Goal: Task Accomplishment & Management: Use online tool/utility

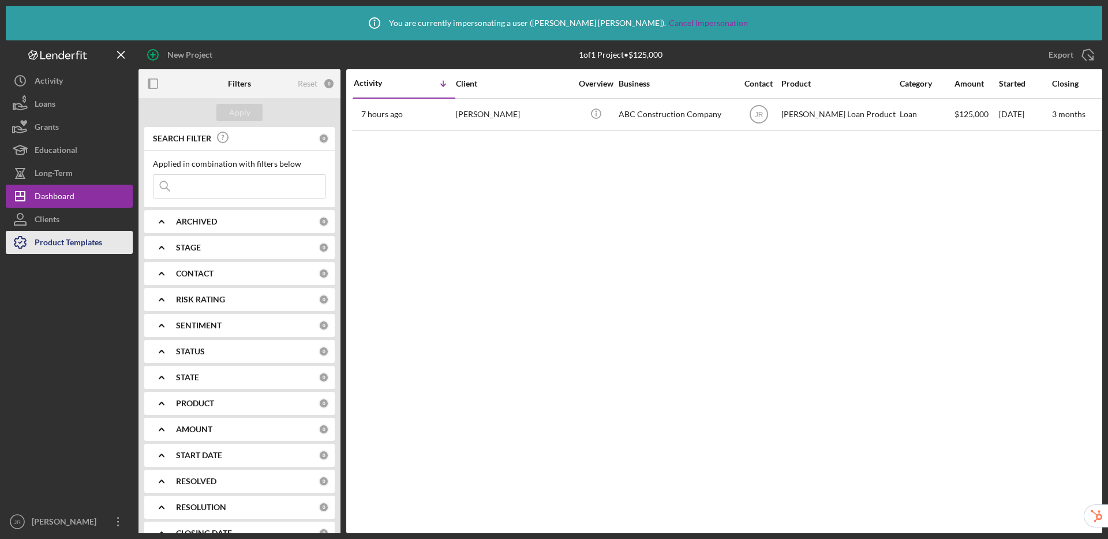
click at [58, 244] on div "Product Templates" at bounding box center [69, 244] width 68 height 26
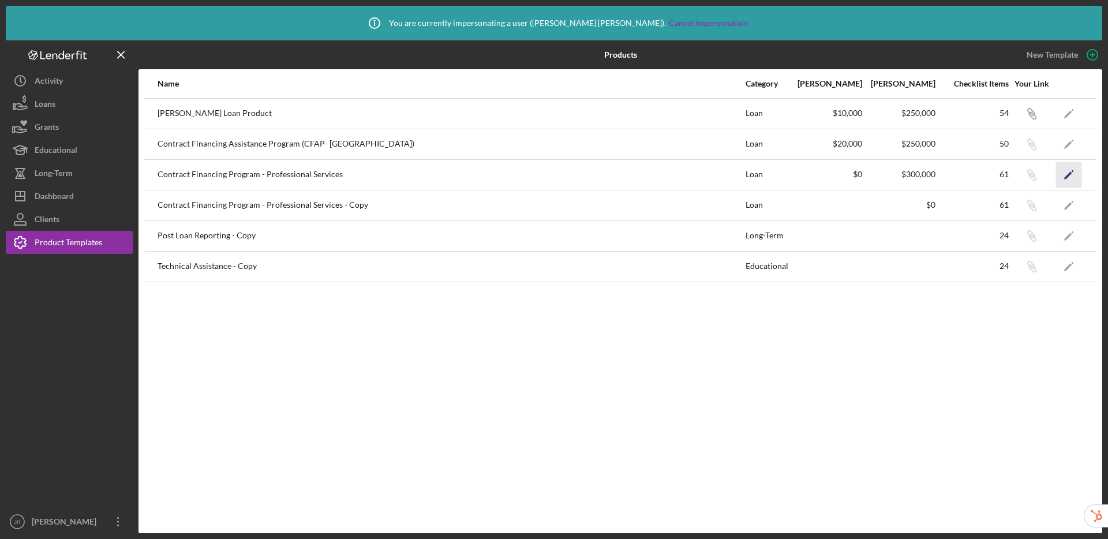
click at [1074, 173] on icon "Icon/Edit" at bounding box center [1069, 175] width 26 height 26
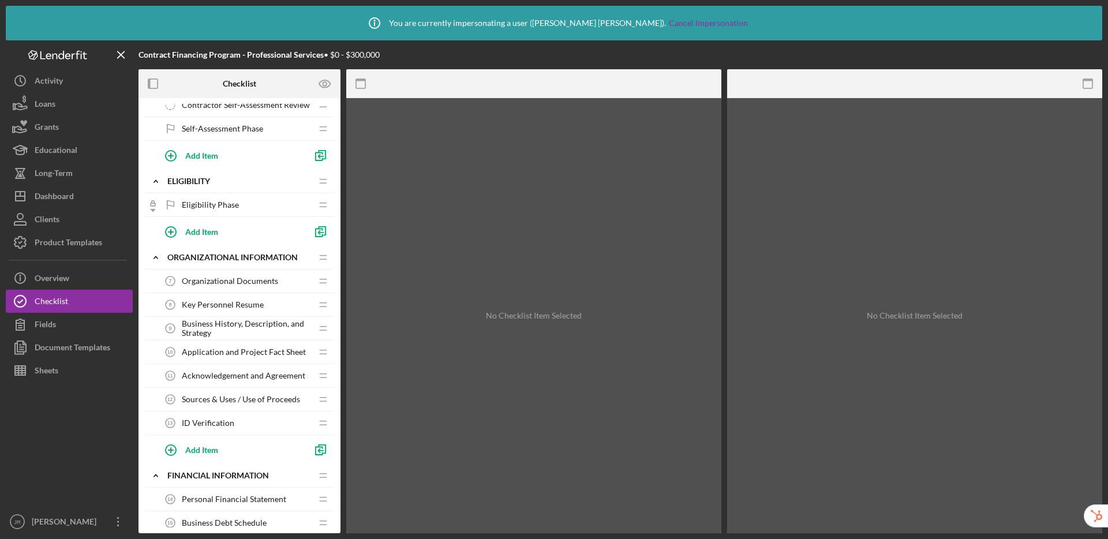
scroll to position [177, 0]
click at [264, 375] on span "Acknowledgement and Agreement" at bounding box center [244, 375] width 124 height 9
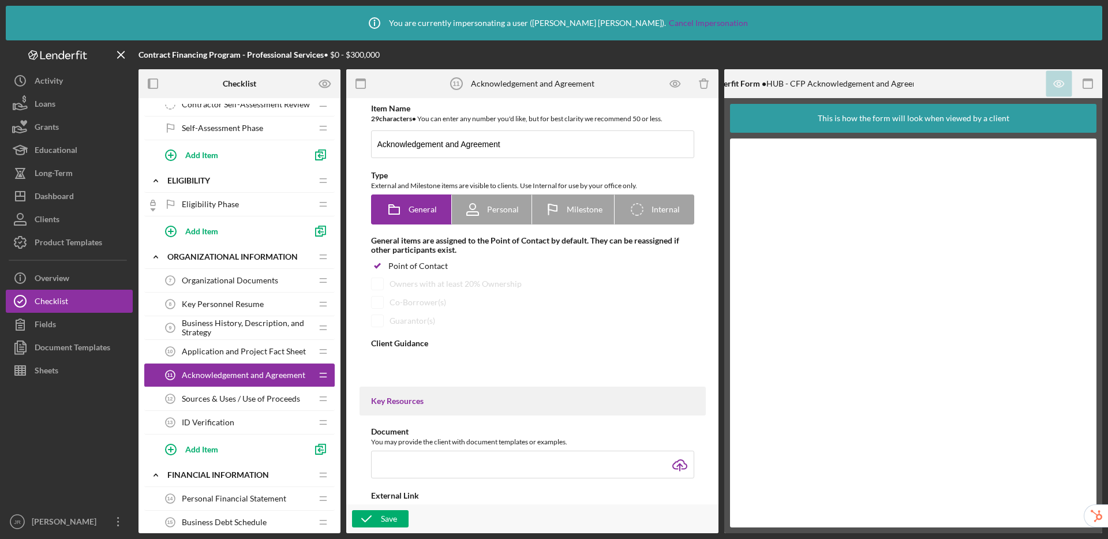
type textarea "<div>The Acknowledgment and Agreement form confirms that the information in the…"
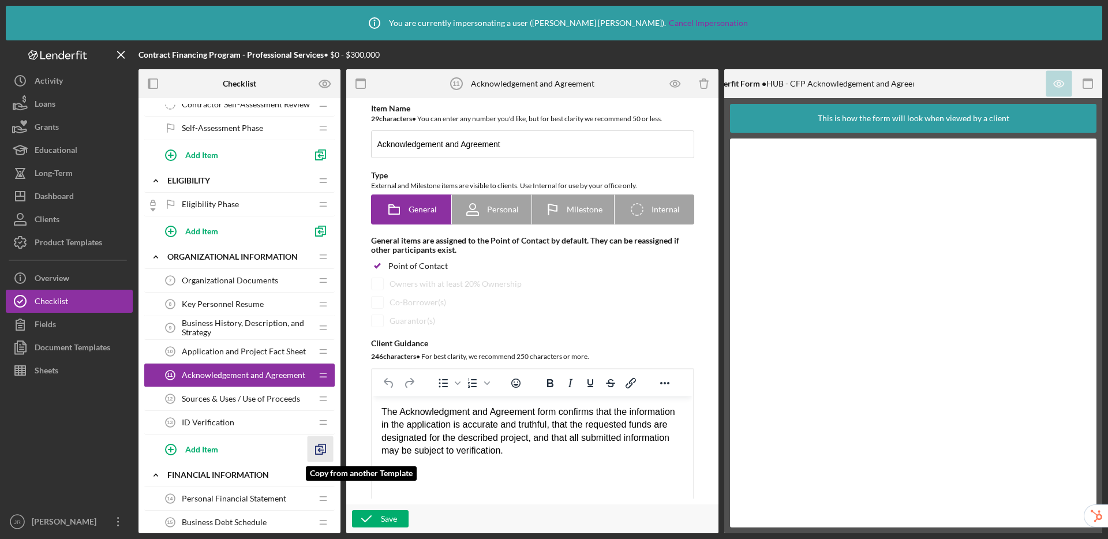
click at [323, 449] on icon "button" at bounding box center [321, 449] width 26 height 26
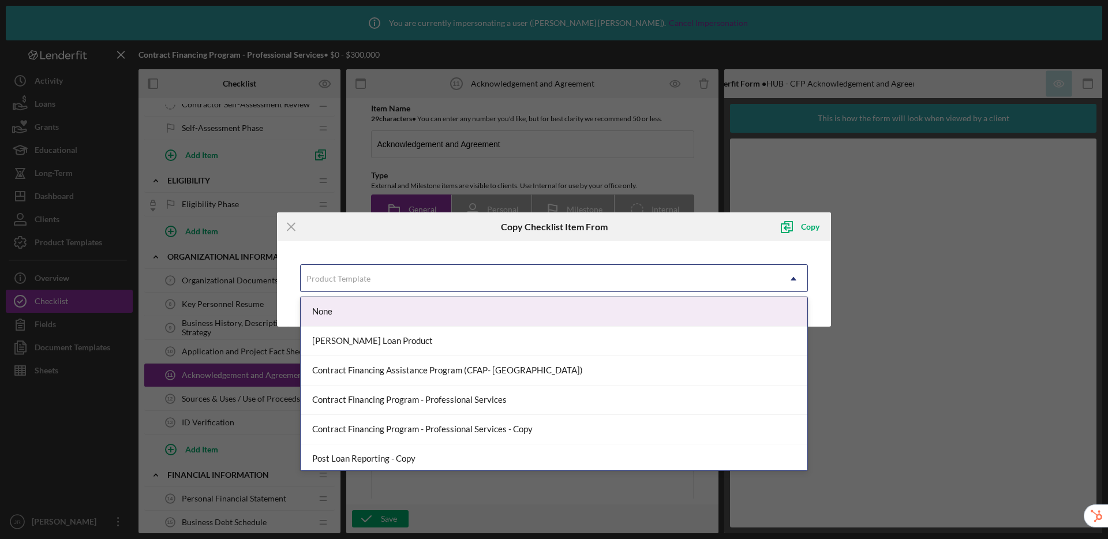
click at [395, 283] on div "Product Template" at bounding box center [540, 279] width 479 height 27
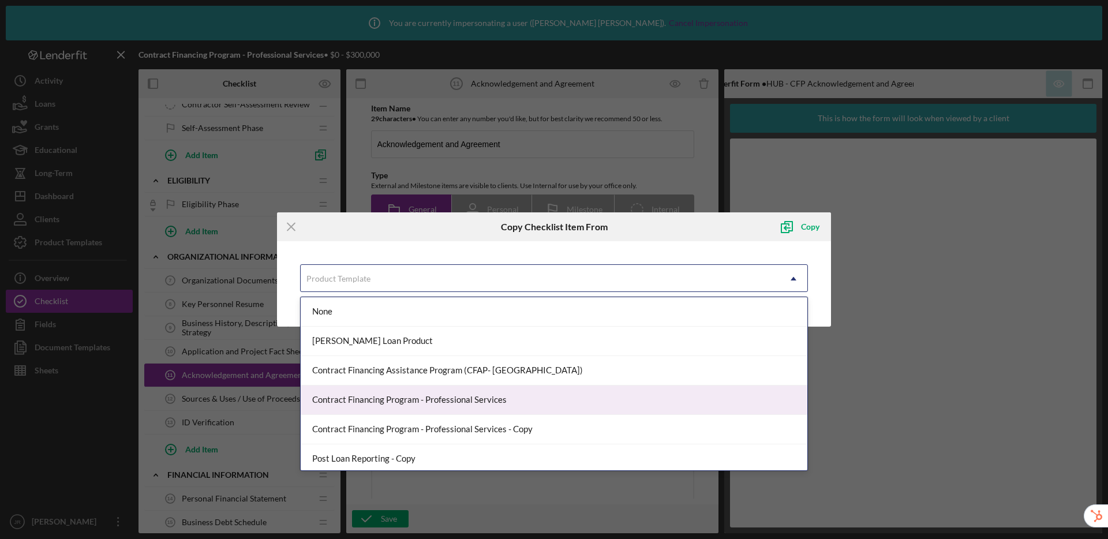
click at [401, 397] on div "Contract Financing Program - Professional Services" at bounding box center [554, 400] width 507 height 29
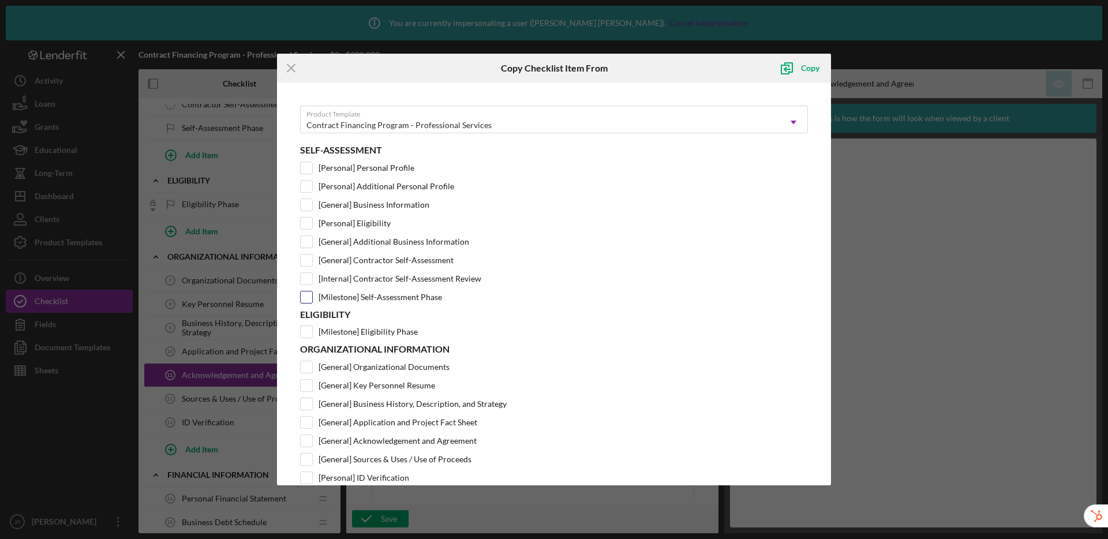
scroll to position [14, 0]
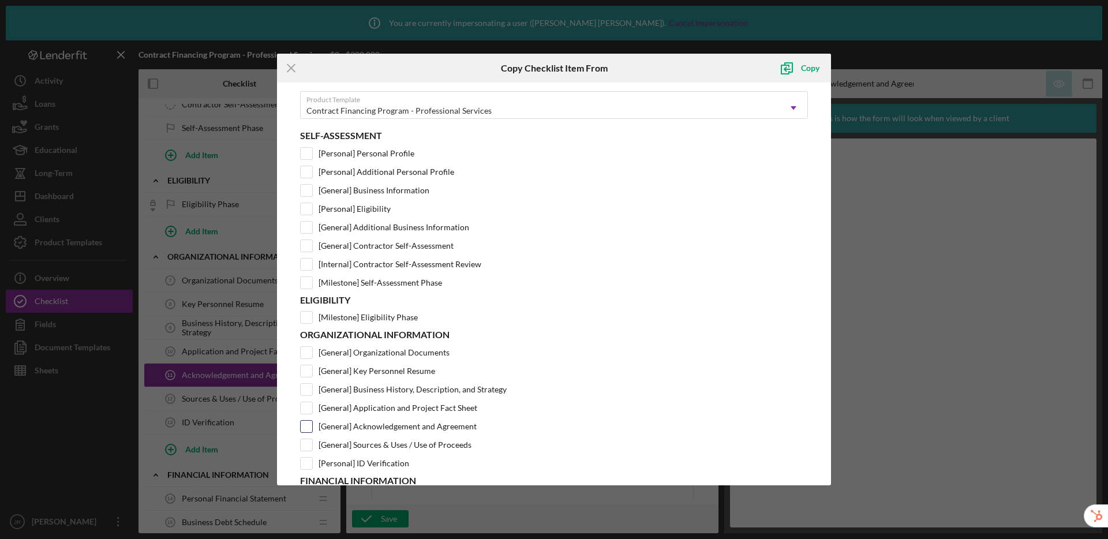
click at [311, 426] on input "[General] Acknowledgement and Agreement" at bounding box center [307, 427] width 12 height 12
checkbox input "true"
click at [809, 69] on div "Copy" at bounding box center [810, 68] width 18 height 23
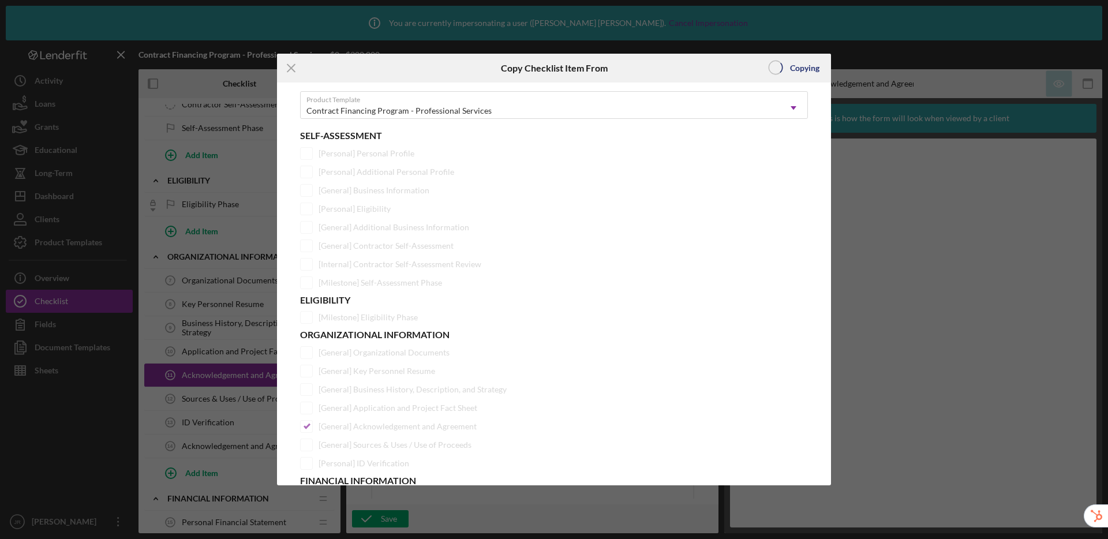
scroll to position [0, 0]
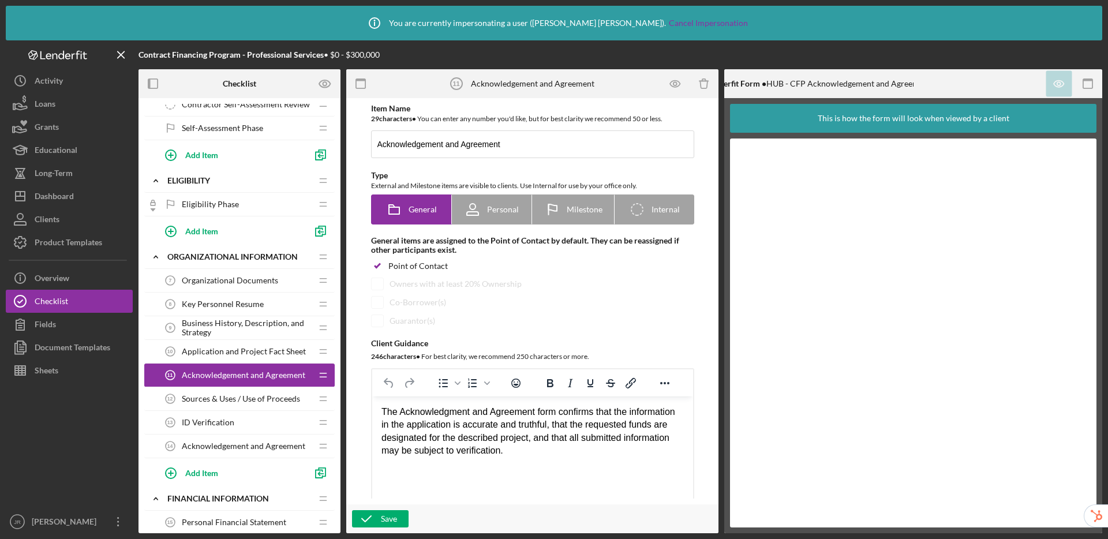
click at [263, 444] on span "Acknowledgement and Agreement" at bounding box center [244, 446] width 124 height 9
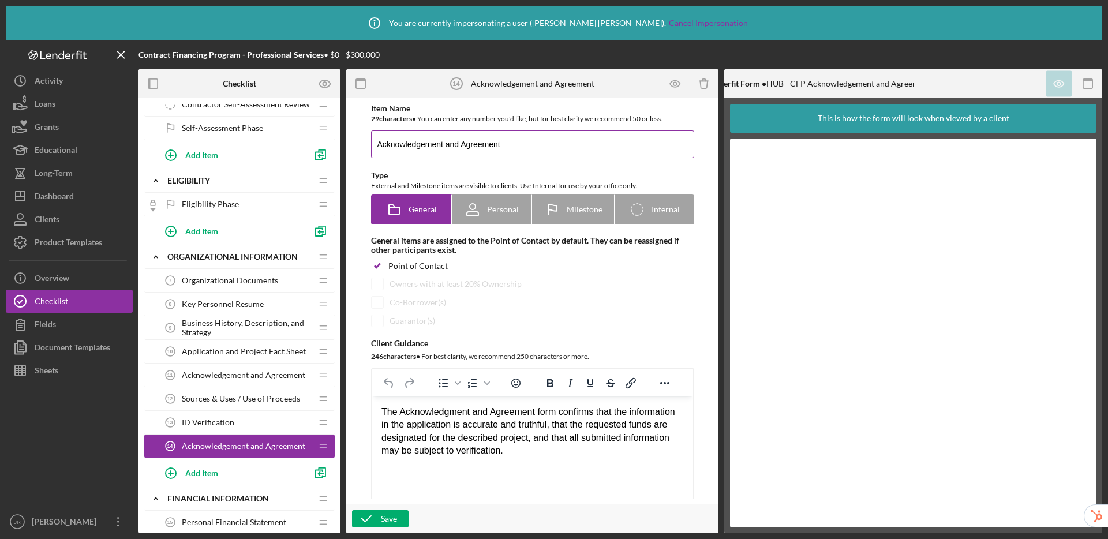
click at [525, 142] on input "Acknowledgement and Agreement" at bounding box center [532, 144] width 323 height 28
type input "Acknowledgement and Agreement - PACE"
click at [352, 401] on div "Item Name 36 character s • You can enter any number you'd like, but for best cl…" at bounding box center [532, 301] width 361 height 395
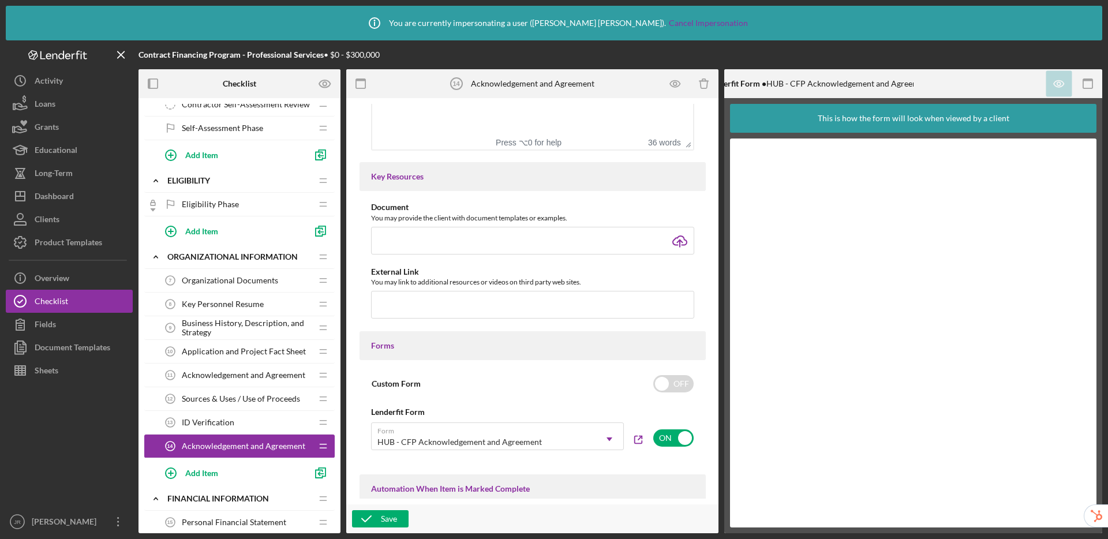
scroll to position [442, 0]
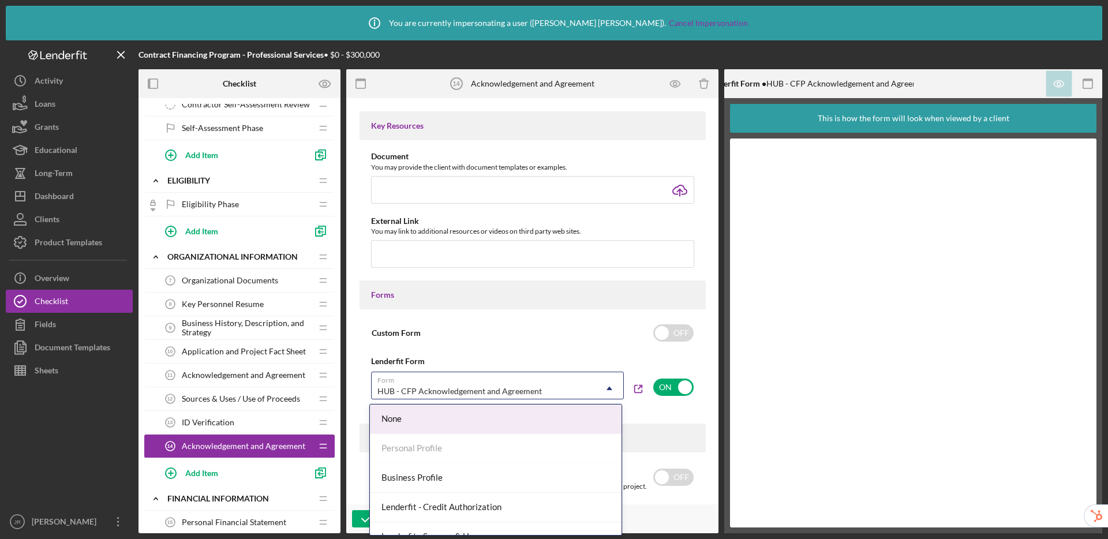
click at [556, 386] on div "HUB - CFP Acknowledgement and Agreement" at bounding box center [484, 391] width 224 height 27
click at [376, 349] on div "Custom Form OFF Lenderfit Form Form None, 1 of 18. 18 results available. Use Up…" at bounding box center [533, 363] width 346 height 85
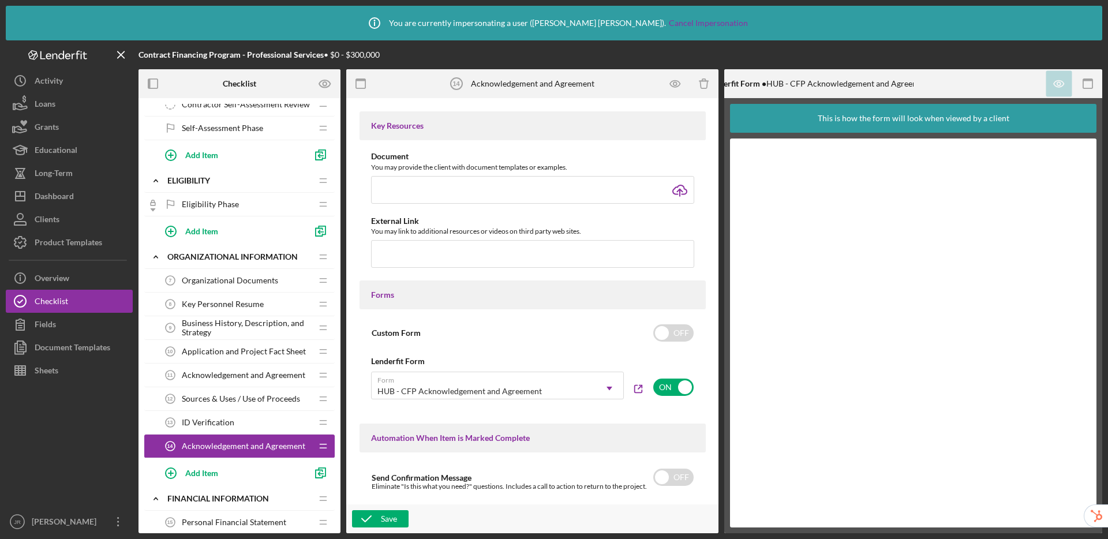
scroll to position [735, 0]
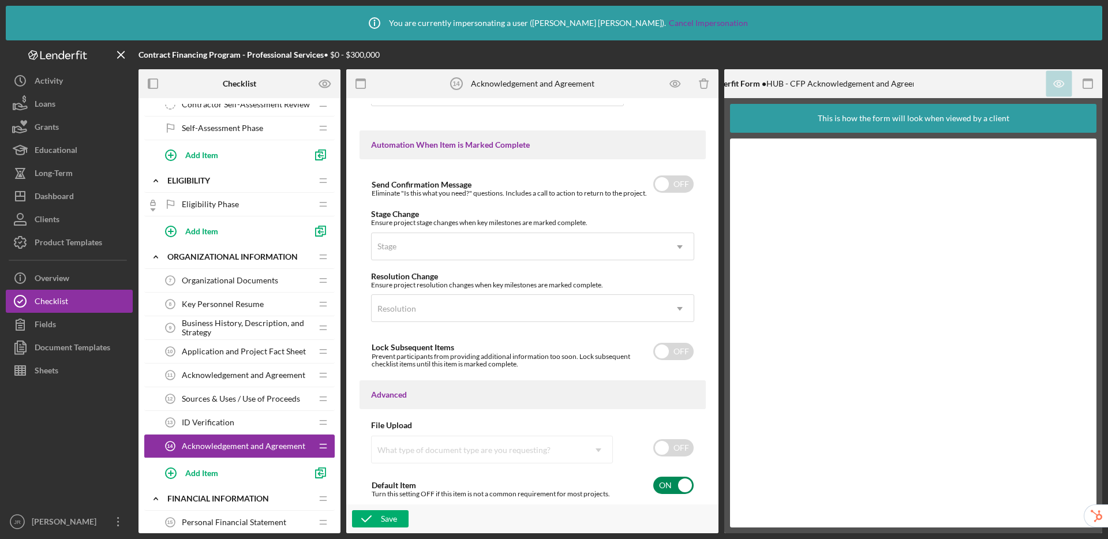
click at [662, 483] on input "checkbox" at bounding box center [673, 485] width 40 height 17
checkbox input "false"
click at [391, 520] on div "Save" at bounding box center [389, 518] width 16 height 17
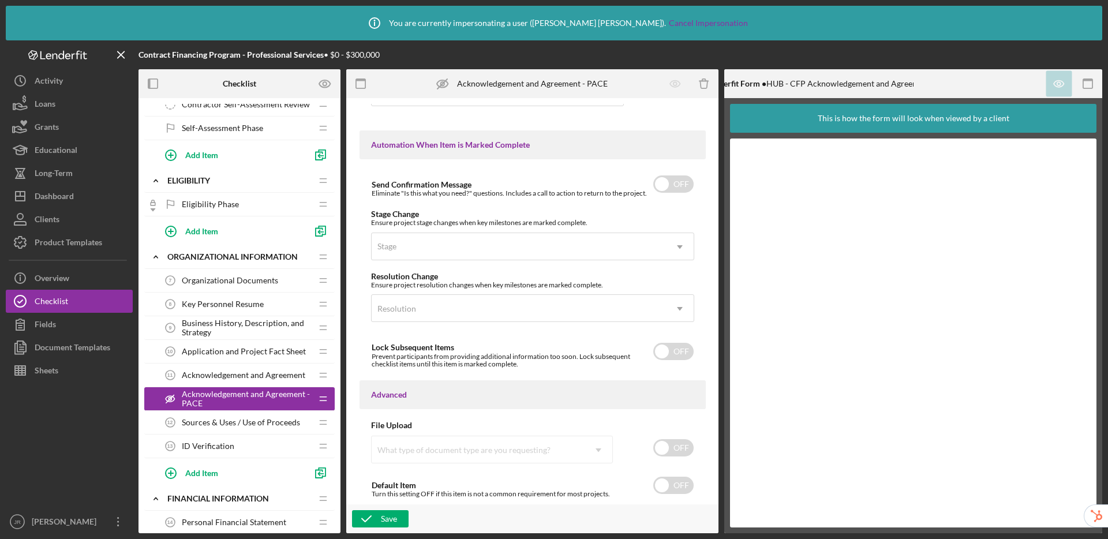
drag, startPoint x: 322, startPoint y: 445, endPoint x: 763, endPoint y: 4, distance: 623.7
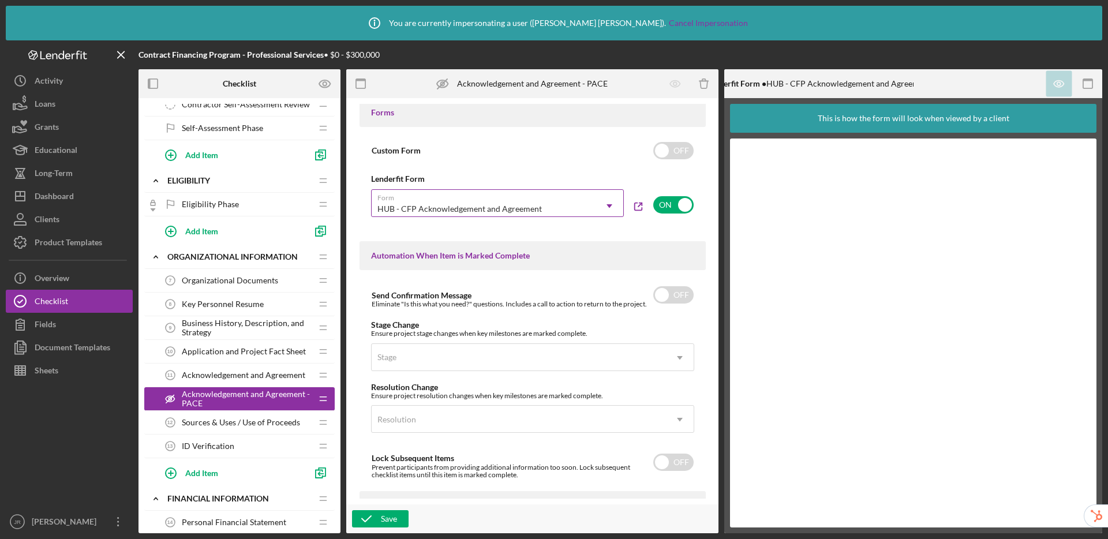
scroll to position [495, 0]
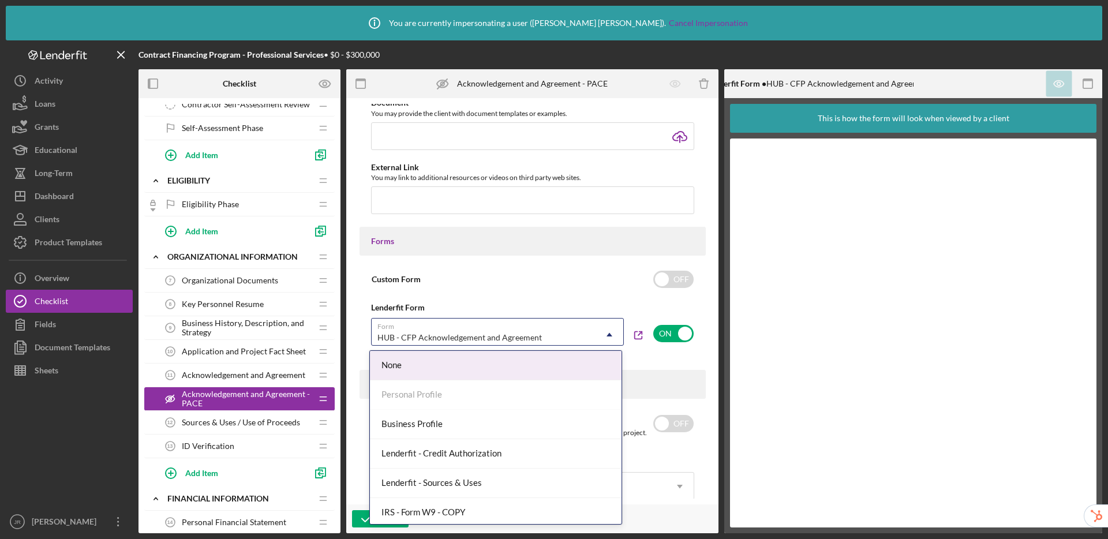
click at [608, 335] on icon "Icon/Dropdown Arrow" at bounding box center [610, 335] width 28 height 28
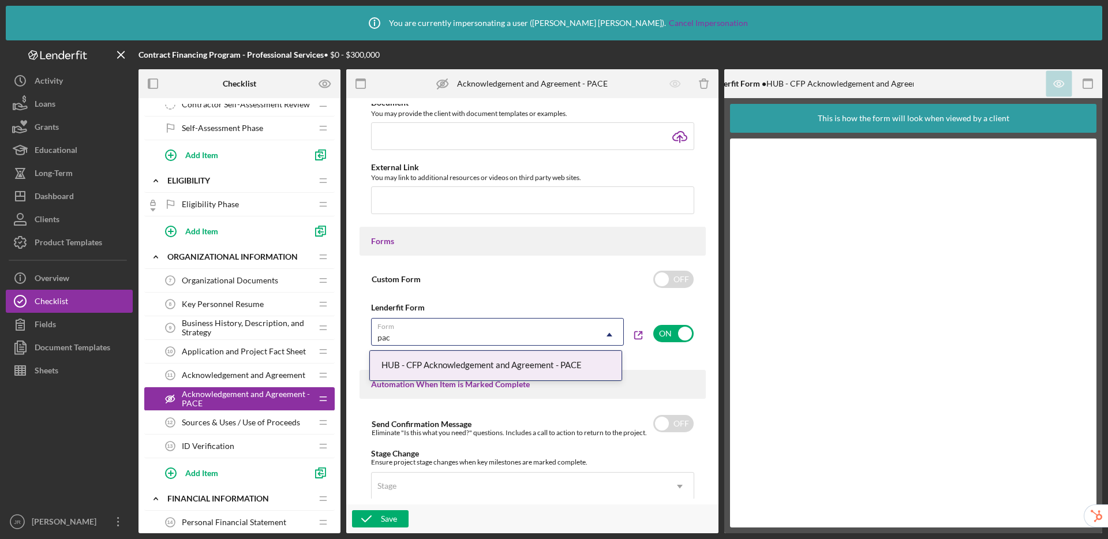
type input "pace"
click at [536, 372] on div "HUB - CFP Acknowledgement and Agreement - PACE" at bounding box center [496, 365] width 252 height 29
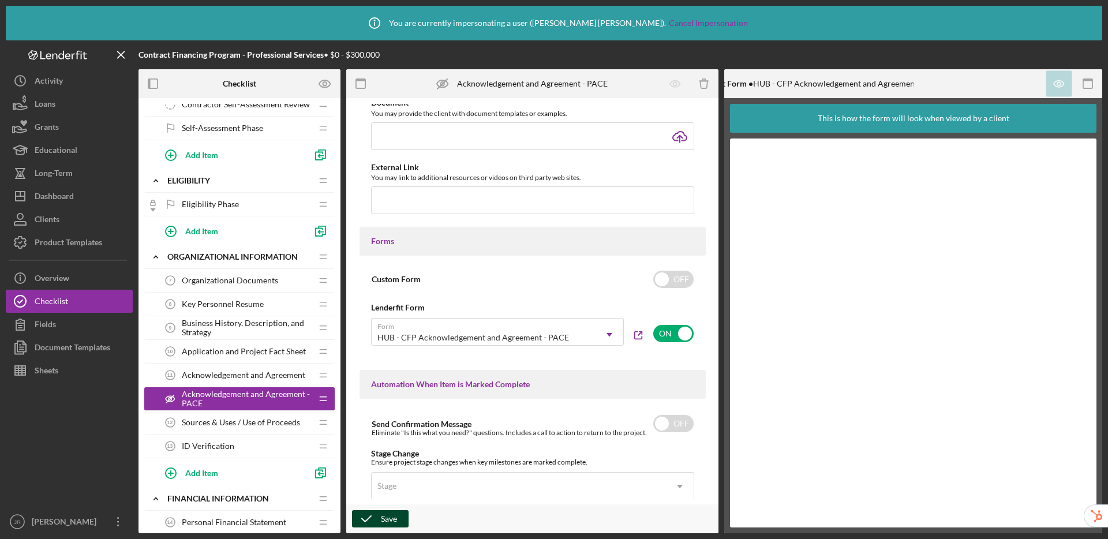
click at [372, 518] on icon "button" at bounding box center [366, 519] width 29 height 29
click at [322, 474] on line "button" at bounding box center [321, 474] width 5 height 0
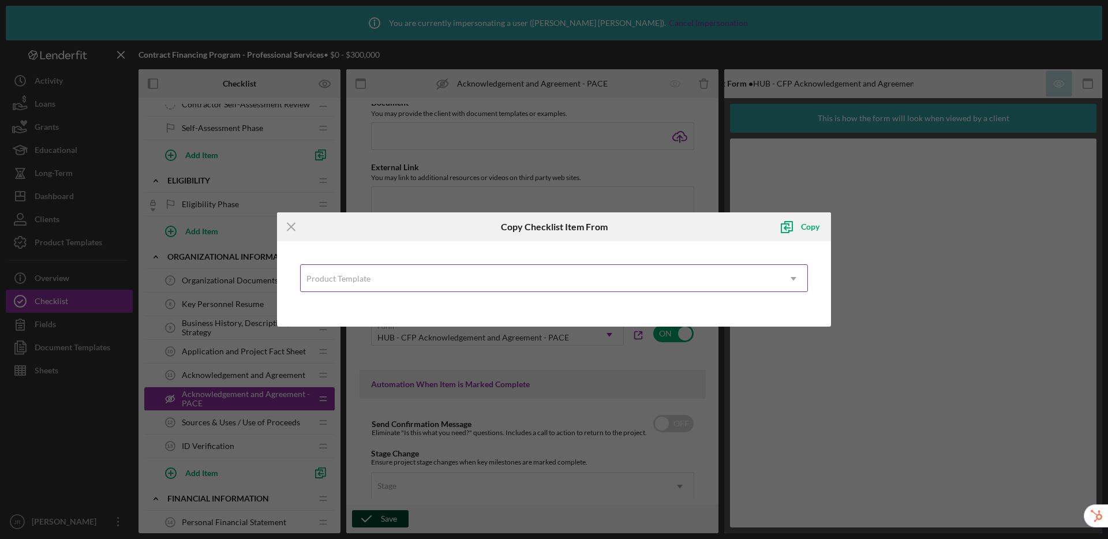
click at [447, 280] on div "Product Template" at bounding box center [540, 279] width 479 height 27
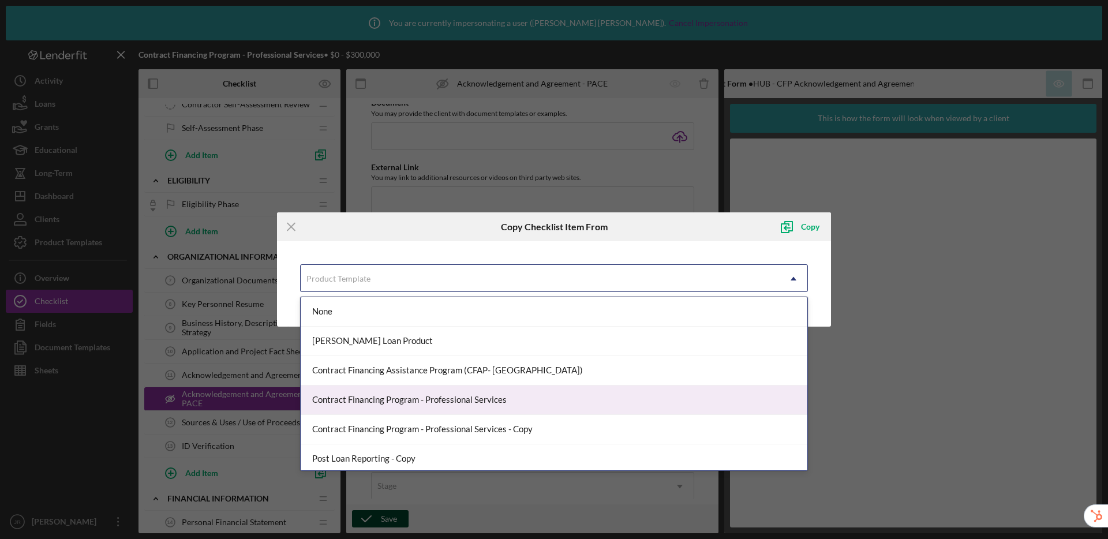
click at [440, 407] on div "Contract Financing Program - Professional Services" at bounding box center [554, 400] width 507 height 29
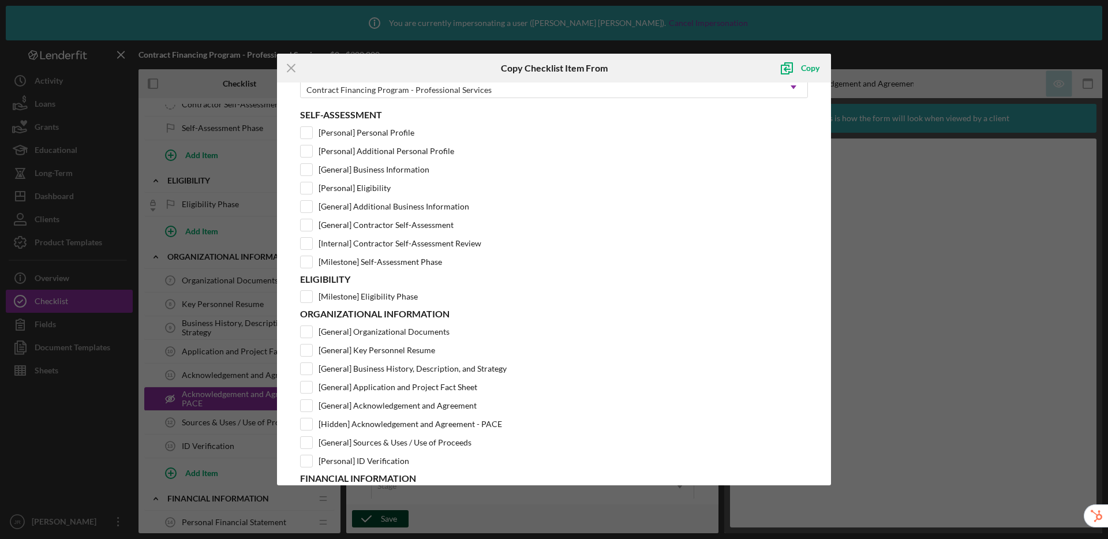
scroll to position [58, 0]
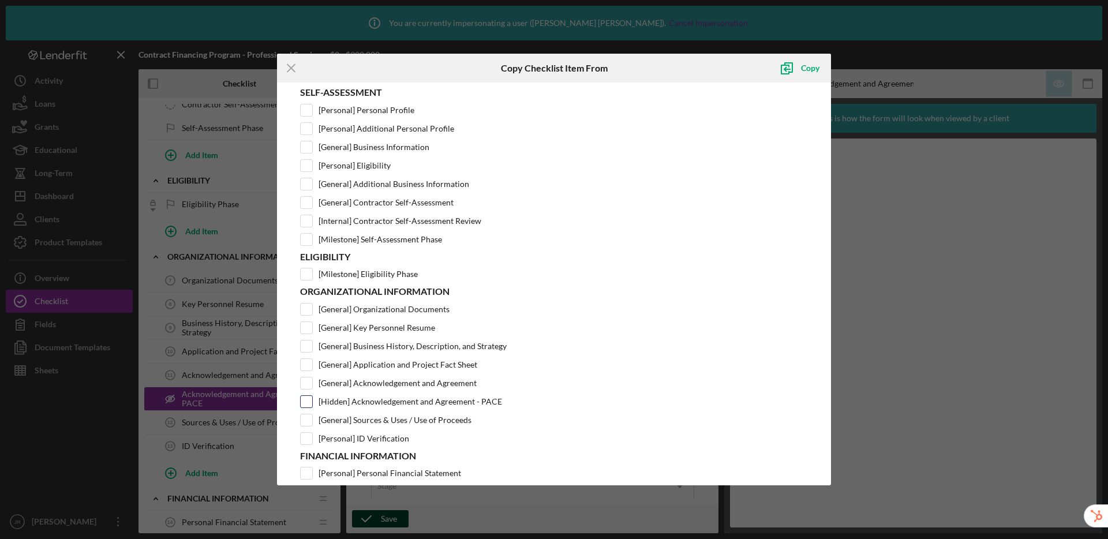
click at [309, 400] on input "[Hidden] Acknowledgement and Agreement - PACE" at bounding box center [307, 402] width 12 height 12
checkbox input "true"
click at [807, 69] on div "Copy" at bounding box center [810, 68] width 18 height 23
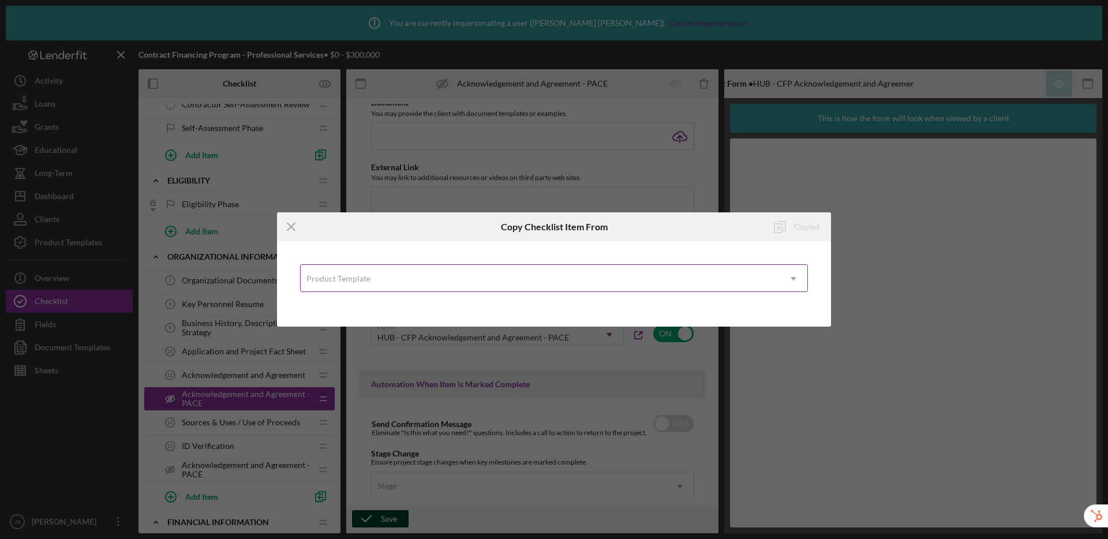
scroll to position [0, 0]
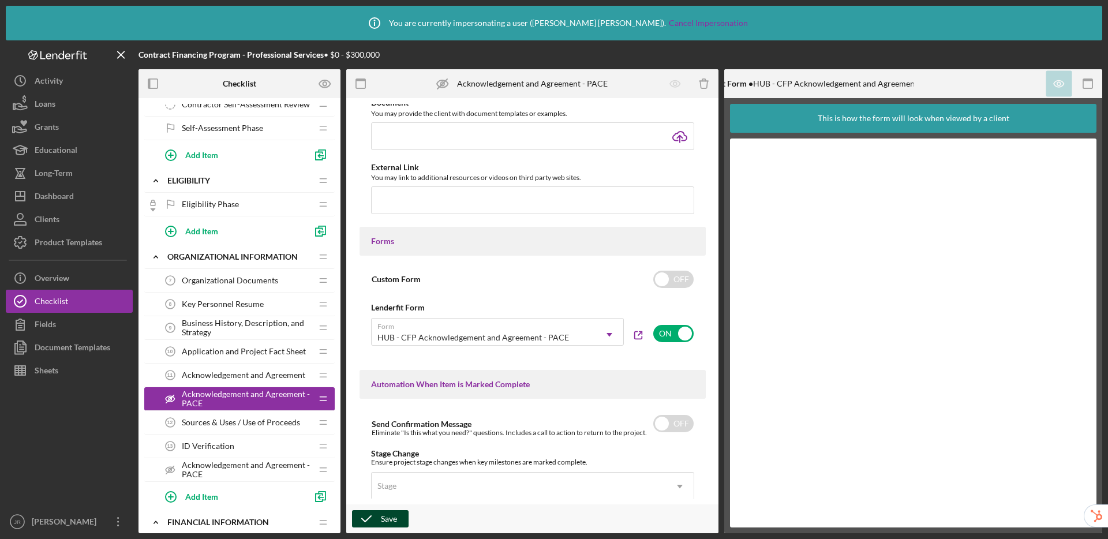
click at [282, 466] on span "Acknowledgement and Agreement - PACE" at bounding box center [247, 470] width 130 height 18
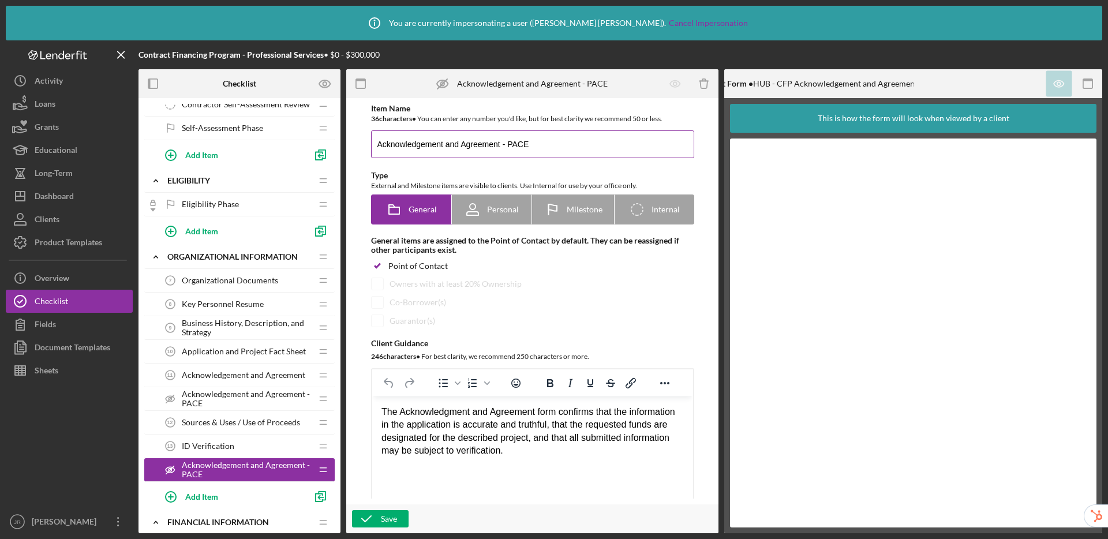
drag, startPoint x: 532, startPoint y: 147, endPoint x: 507, endPoint y: 146, distance: 24.3
click at [507, 146] on input "Acknowledgement and Agreement - PACE" at bounding box center [532, 144] width 323 height 28
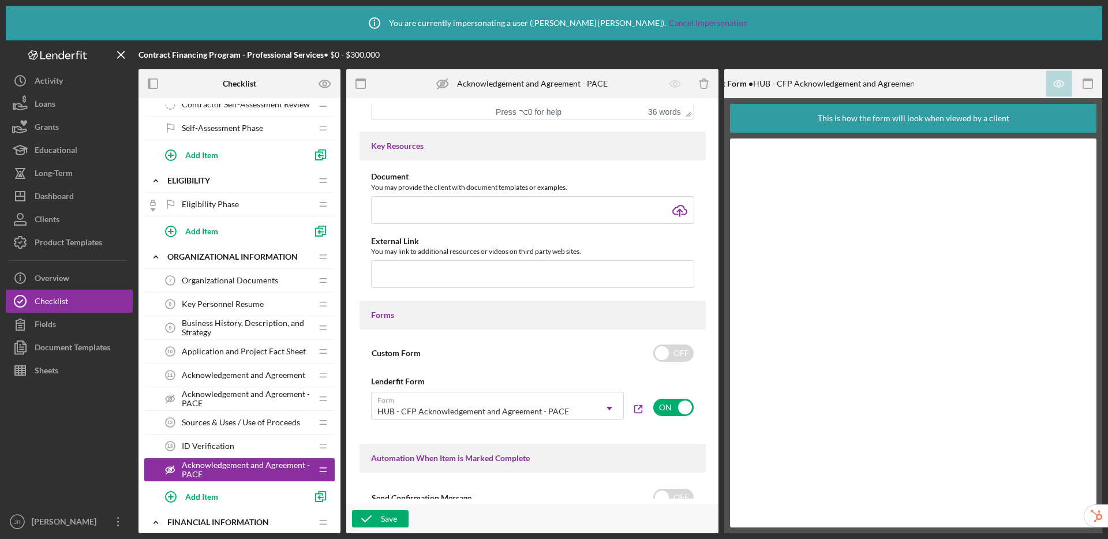
scroll to position [510, 0]
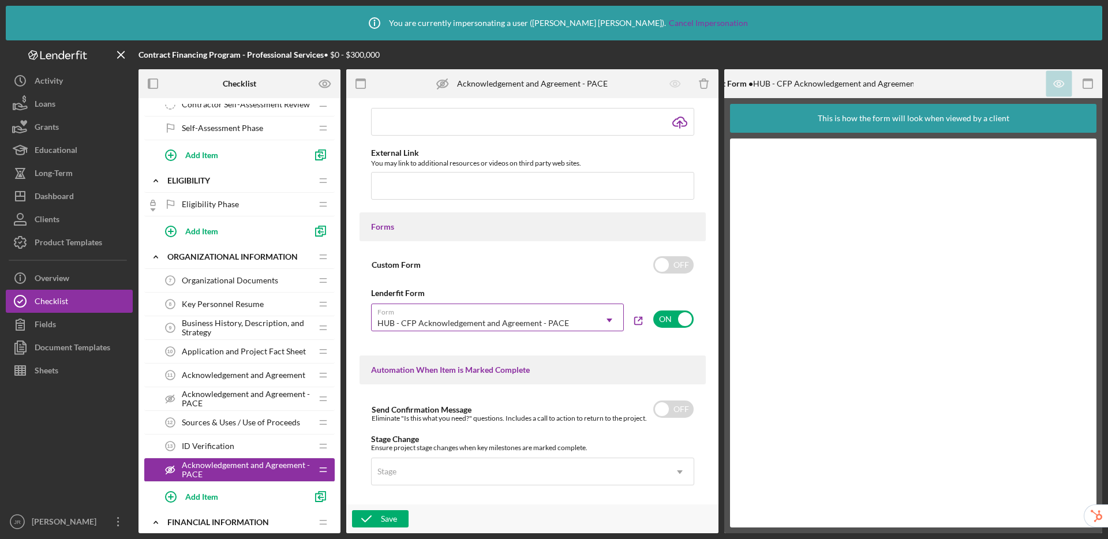
type input "Acknowledgement and Agreement - Lendistry"
click at [552, 324] on div "HUB - CFP Acknowledgement and Agreement - PACE" at bounding box center [474, 323] width 192 height 9
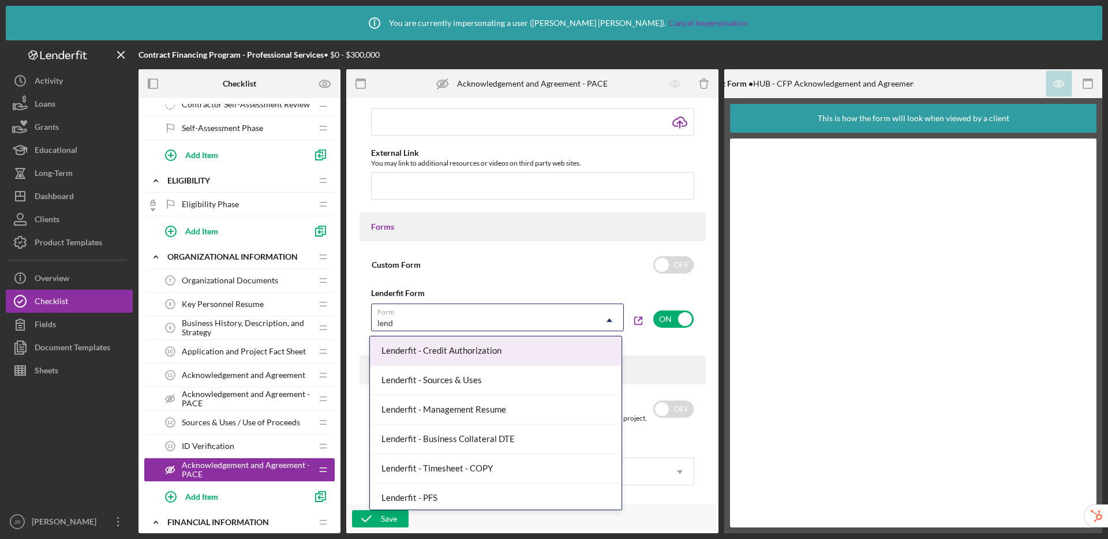
type input "lendi"
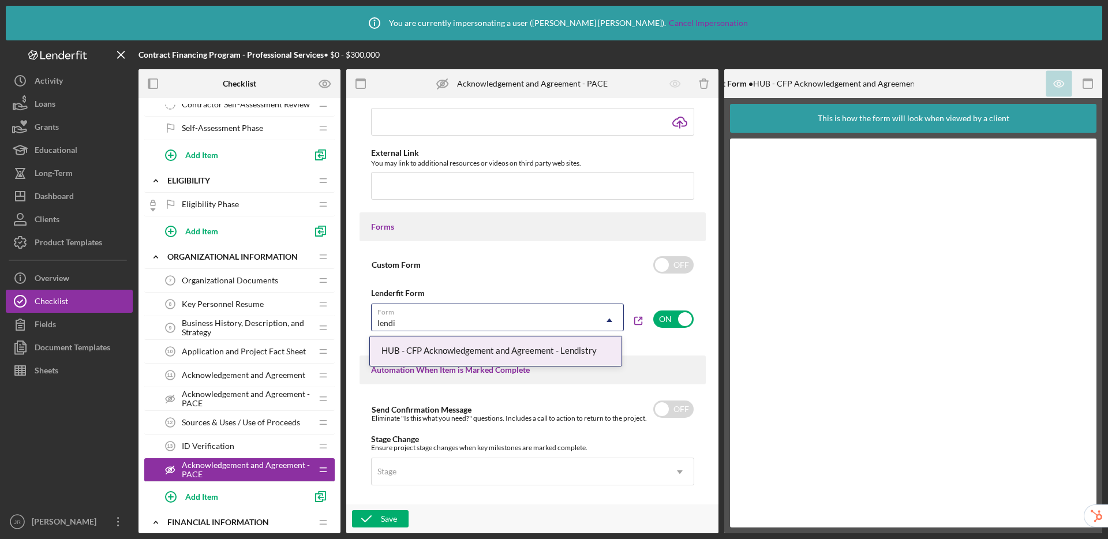
click at [585, 351] on div "HUB - CFP Acknowledgement and Agreement - Lendistry" at bounding box center [496, 351] width 252 height 29
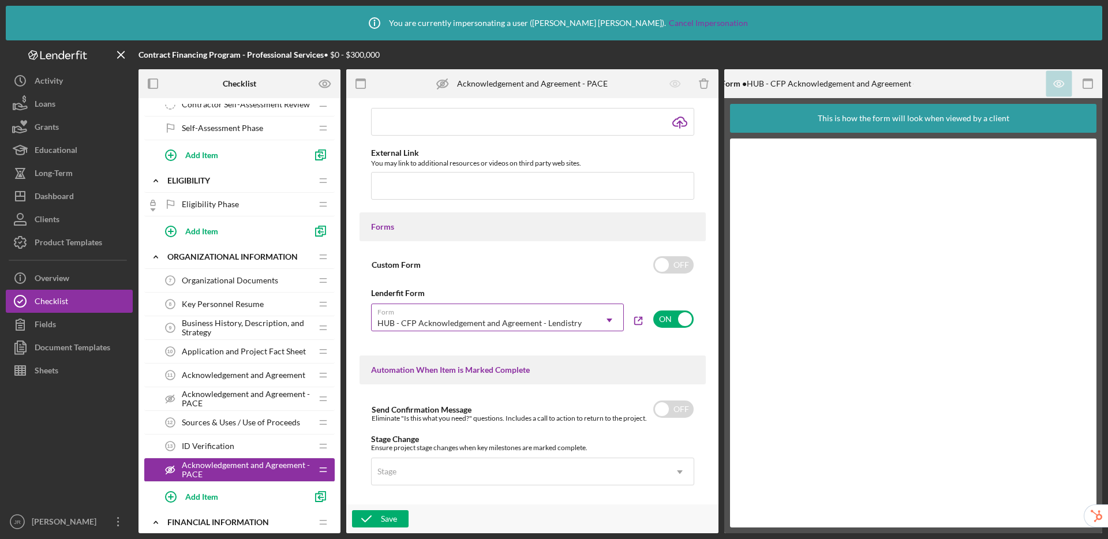
scroll to position [735, 0]
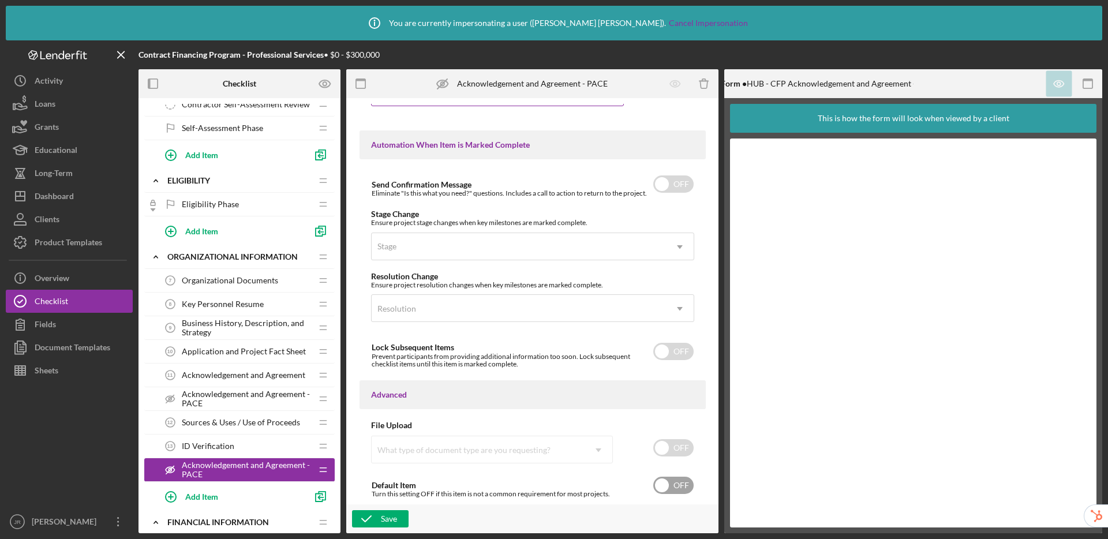
click at [676, 479] on input "checkbox" at bounding box center [673, 485] width 40 height 17
click at [662, 485] on input "checkbox" at bounding box center [673, 485] width 40 height 17
checkbox input "false"
click at [376, 513] on icon "button" at bounding box center [366, 519] width 29 height 29
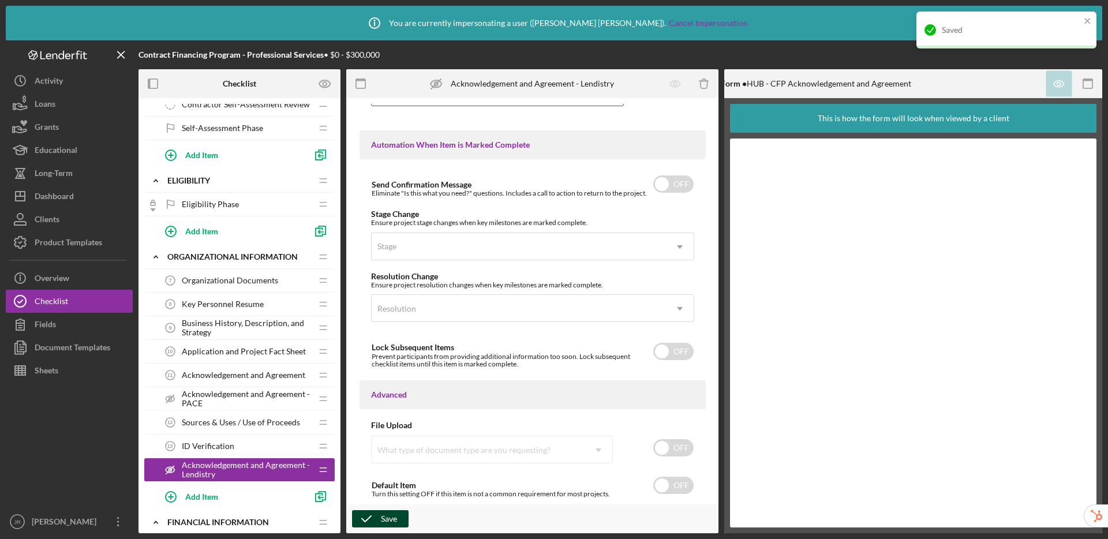
drag, startPoint x: 215, startPoint y: 468, endPoint x: 222, endPoint y: 432, distance: 37.0
click at [222, 432] on div "Organizational Documents 7 Organizational Documents Icon/Drag Key Personnel Res…" at bounding box center [239, 390] width 190 height 242
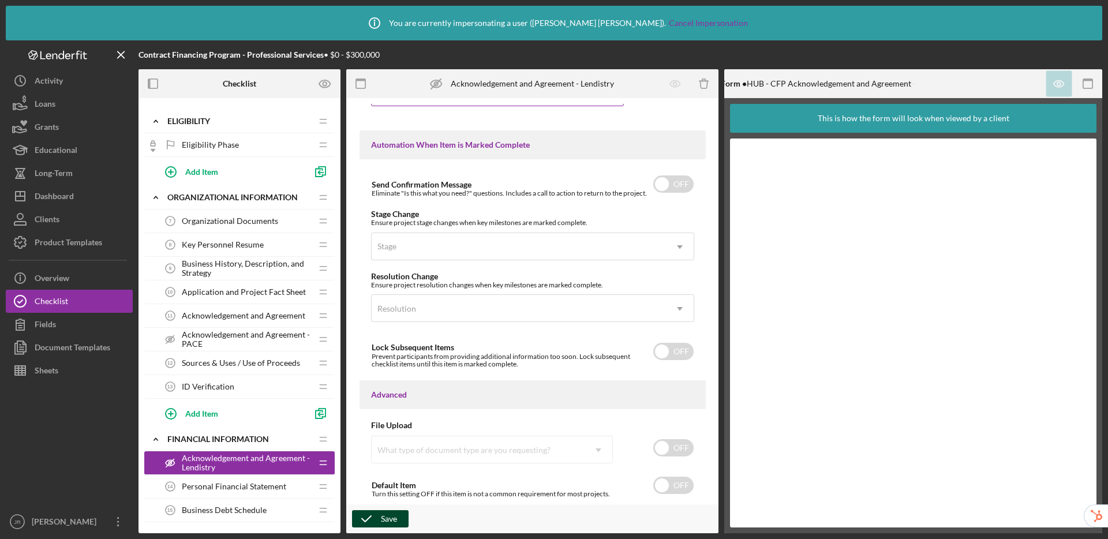
scroll to position [265, 0]
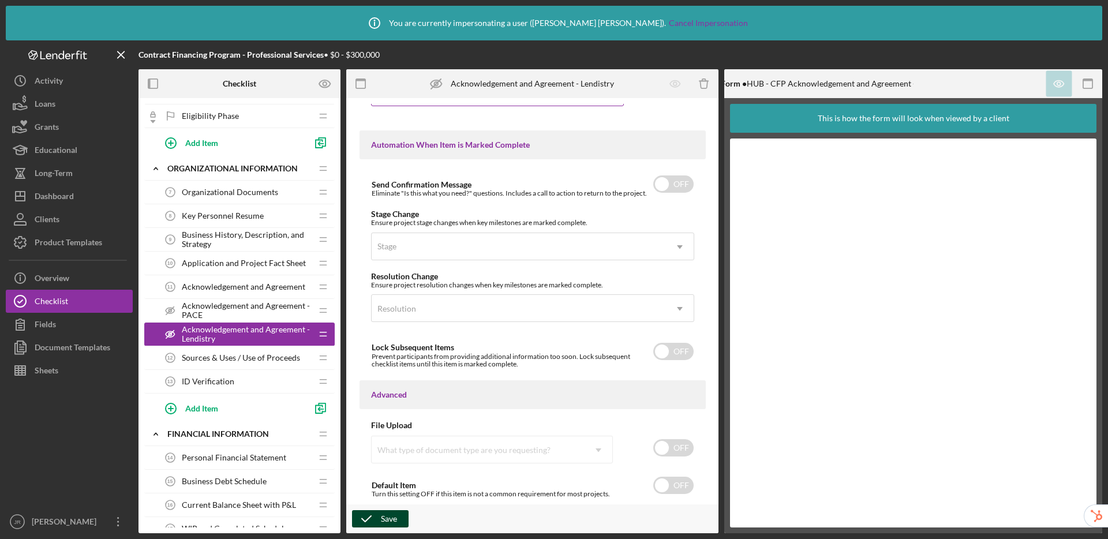
click at [267, 287] on span "Acknowledgement and Agreement" at bounding box center [244, 286] width 124 height 9
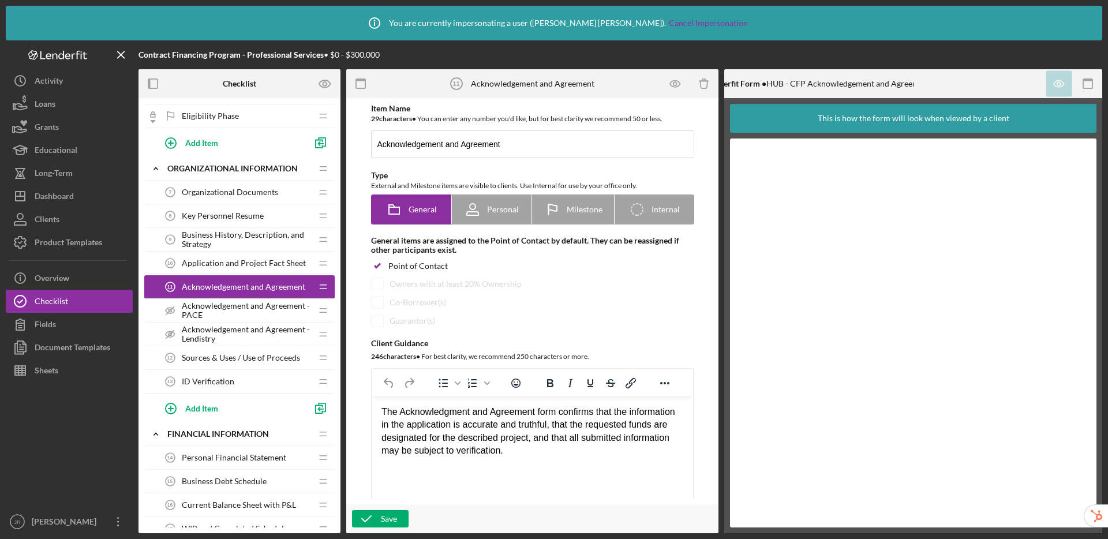
click at [255, 299] on div "Acknowledgement and Agreement - PACE Acknowledgement and Agreement - PACE" at bounding box center [235, 310] width 153 height 23
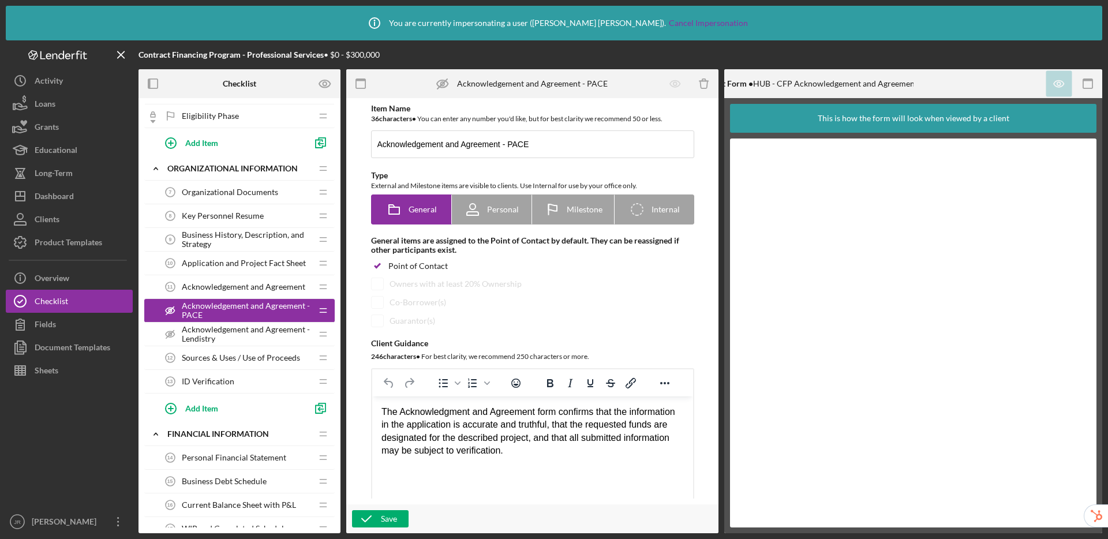
click at [243, 326] on span "Acknowledgement and Agreement - Lendistry" at bounding box center [247, 334] width 130 height 18
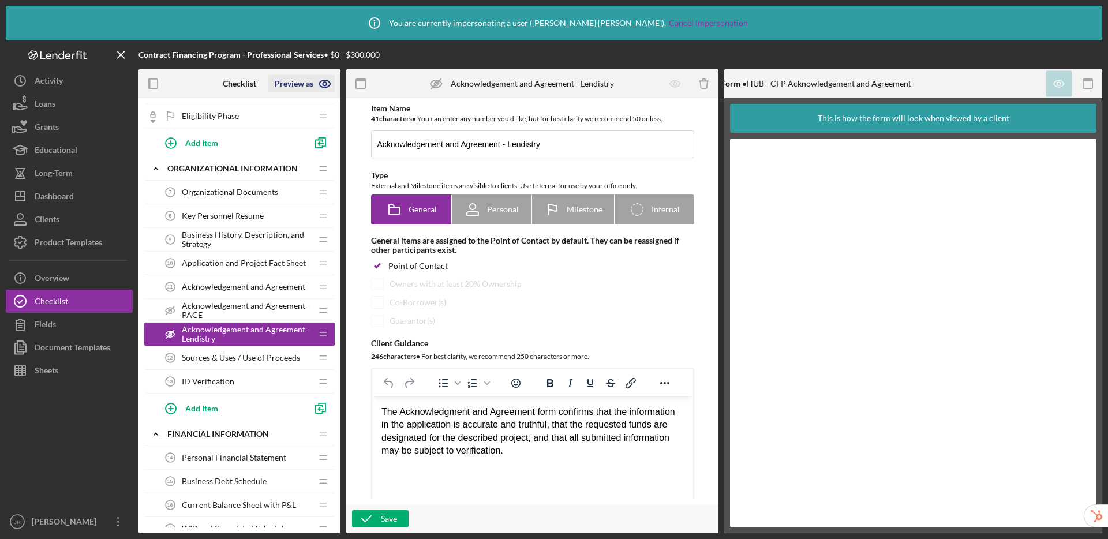
click at [329, 81] on icon "button" at bounding box center [325, 83] width 29 height 29
click at [294, 110] on link "Point of Contact" at bounding box center [305, 111] width 71 height 24
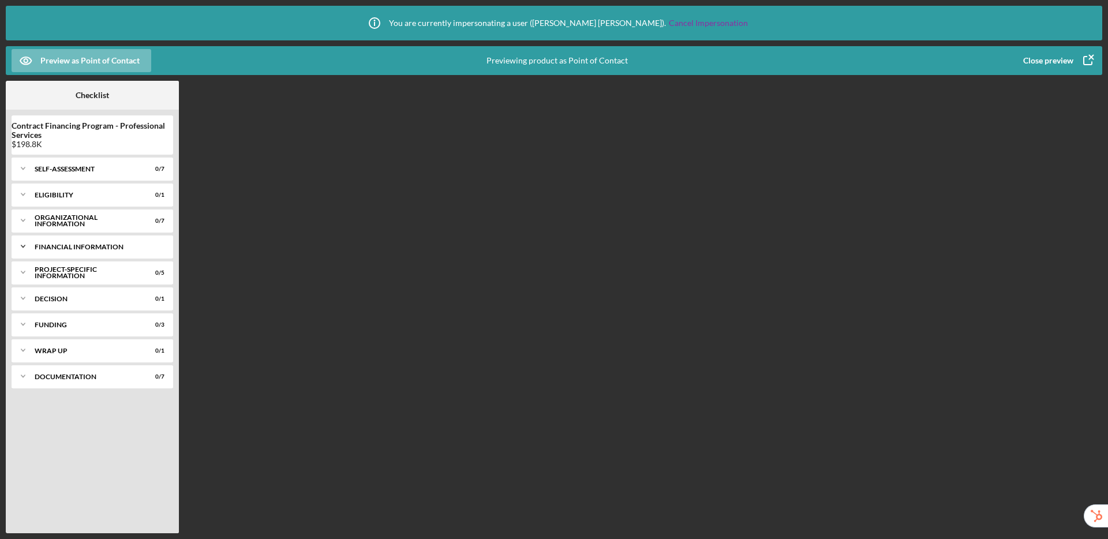
click at [89, 251] on div "Icon/Expander Financial Information 0 / 8" at bounding box center [93, 246] width 162 height 23
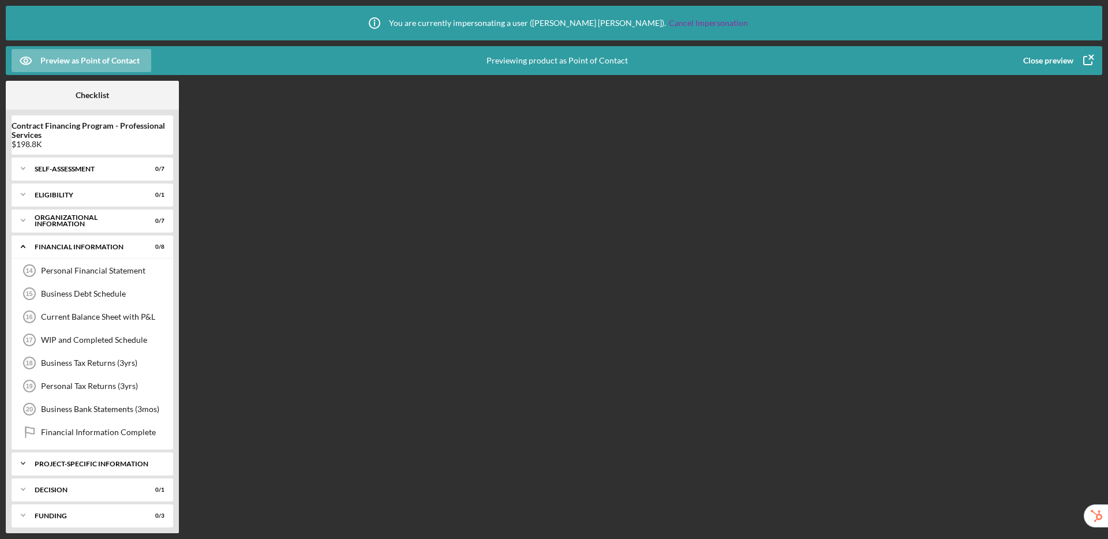
click at [92, 461] on div "Project-Specific Information" at bounding box center [97, 464] width 124 height 7
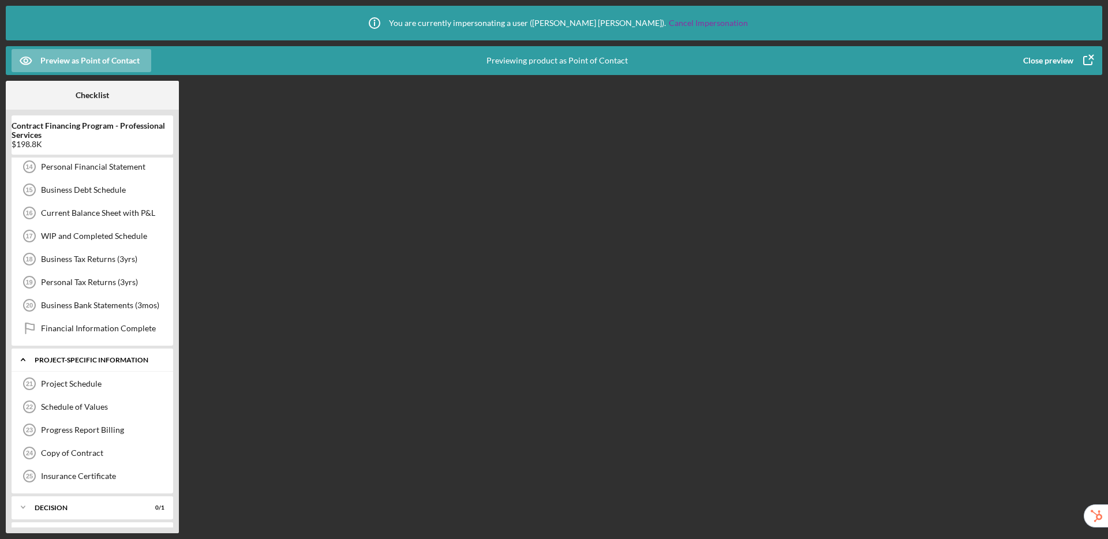
scroll to position [180, 0]
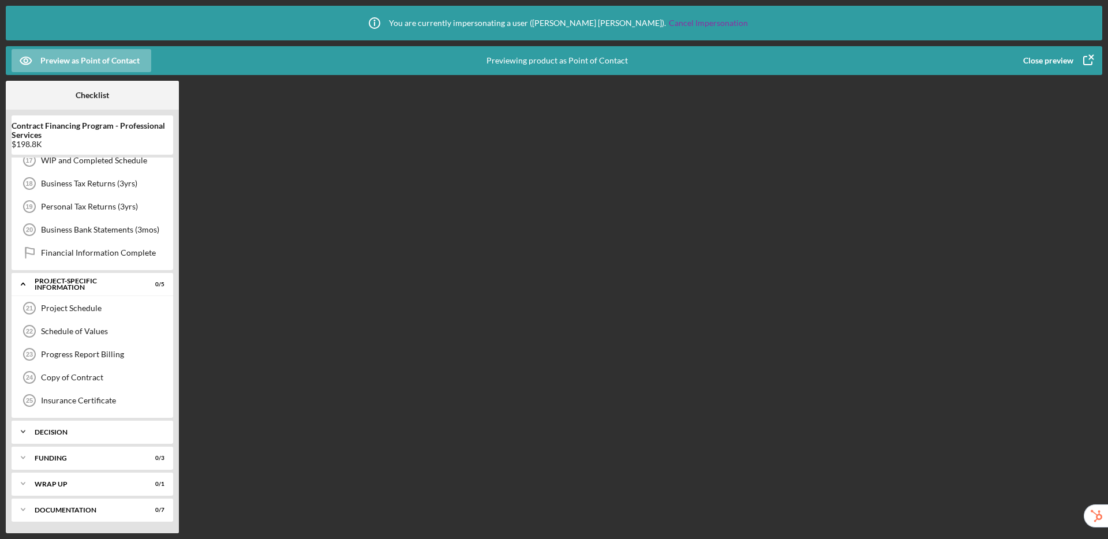
click at [83, 429] on div "Decision" at bounding box center [97, 432] width 124 height 7
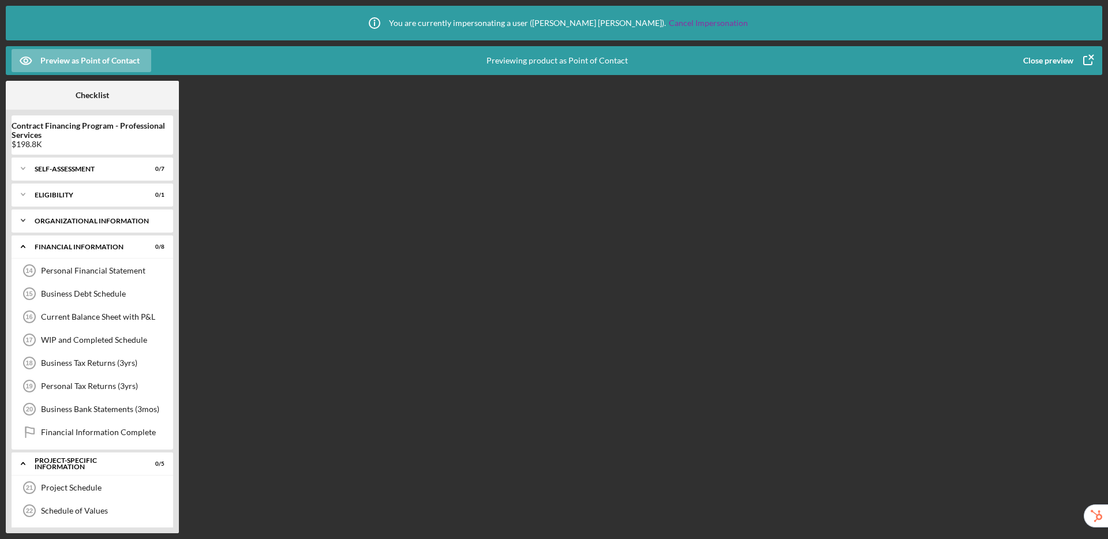
click at [89, 227] on div "Icon/Expander Organizational Information 0 / 7" at bounding box center [93, 220] width 162 height 23
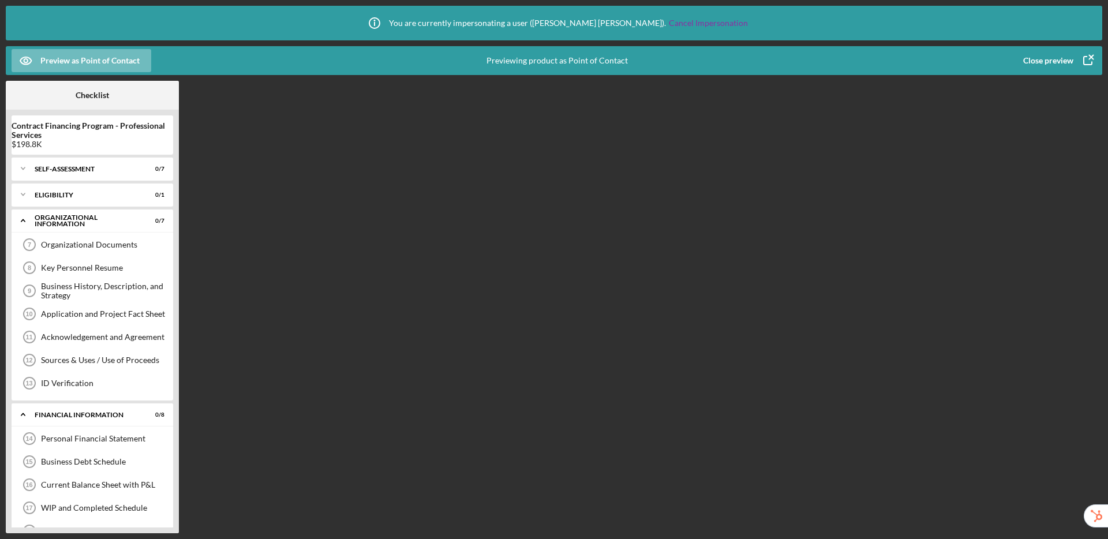
click at [1025, 65] on div "Close preview" at bounding box center [1049, 60] width 50 height 23
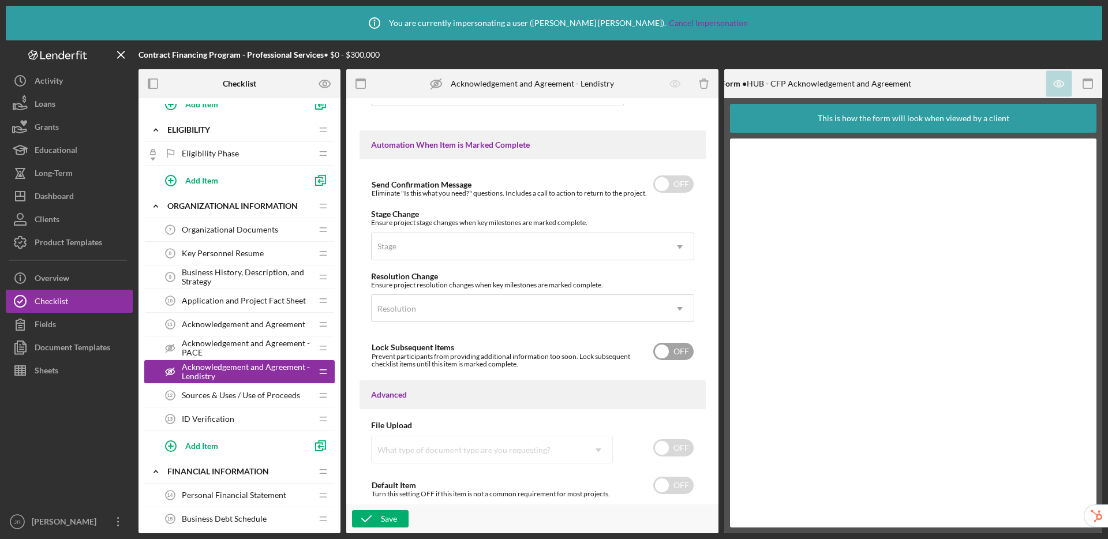
scroll to position [513, 0]
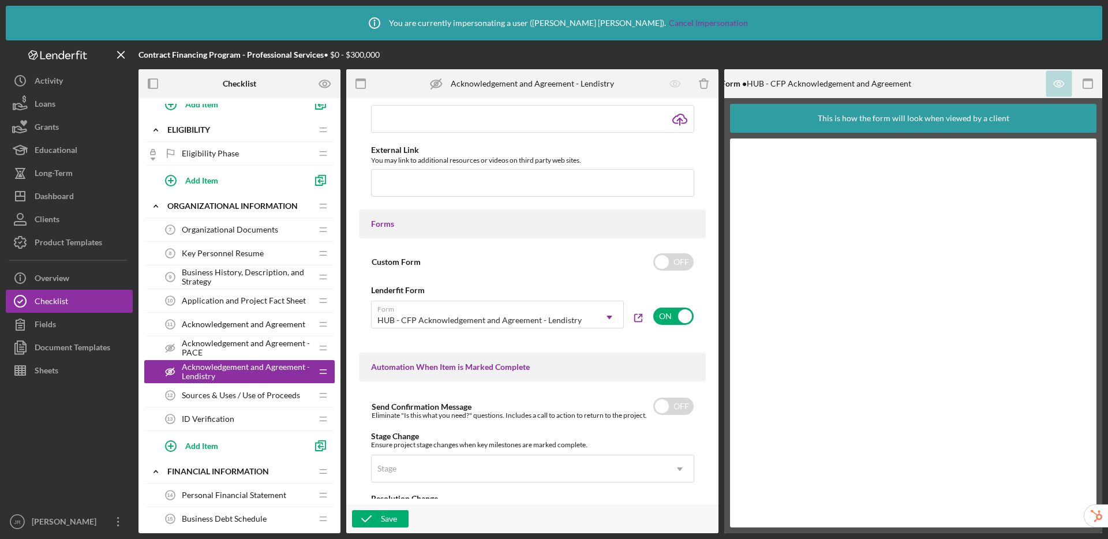
click at [228, 350] on span "Acknowledgement and Agreement - PACE" at bounding box center [247, 348] width 130 height 18
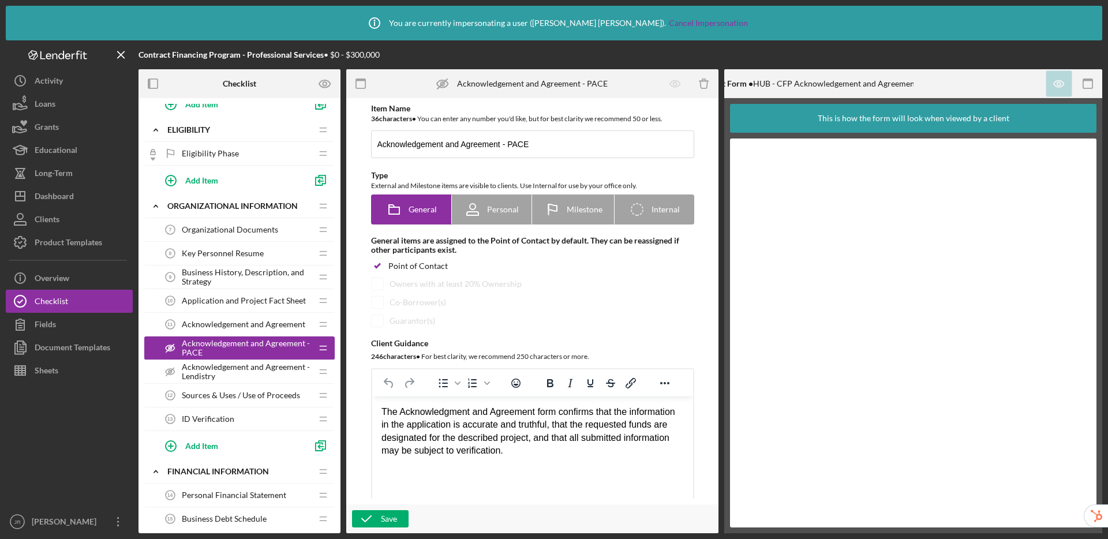
click at [228, 376] on span "Acknowledgement and Agreement - Lendistry" at bounding box center [247, 372] width 130 height 18
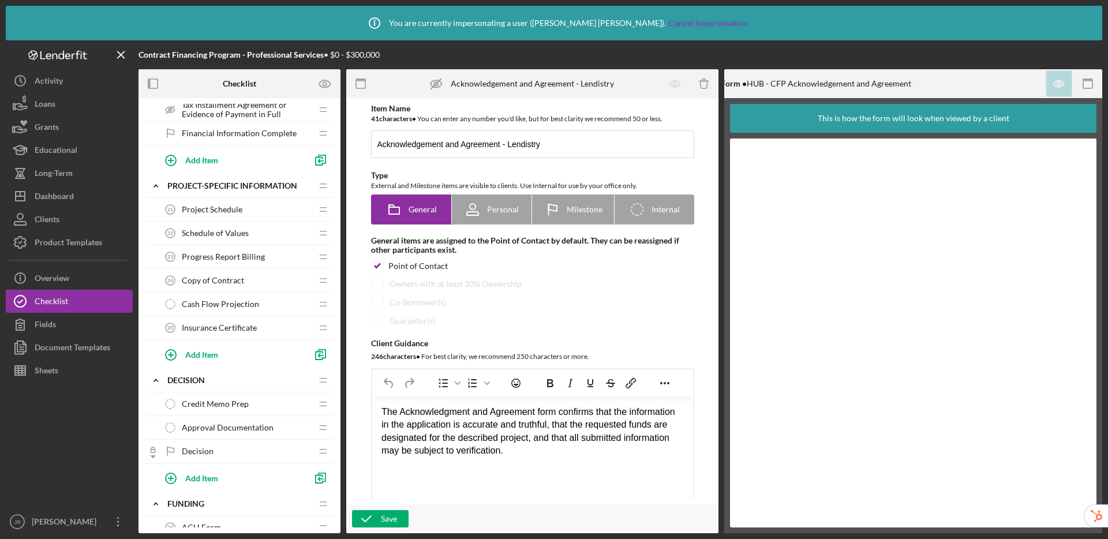
scroll to position [886, 0]
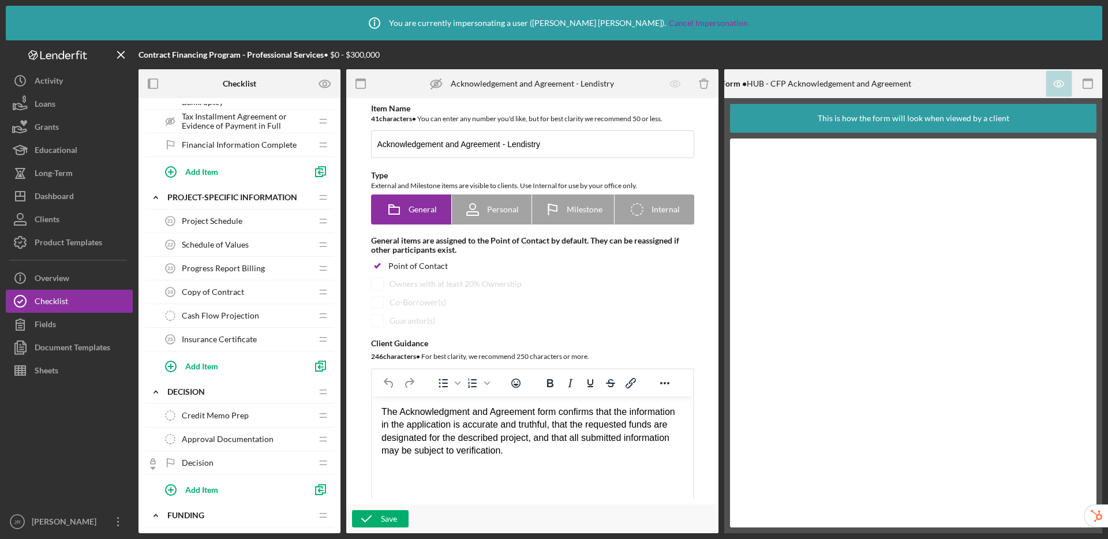
click at [259, 142] on span "Financial Information Complete" at bounding box center [239, 144] width 115 height 9
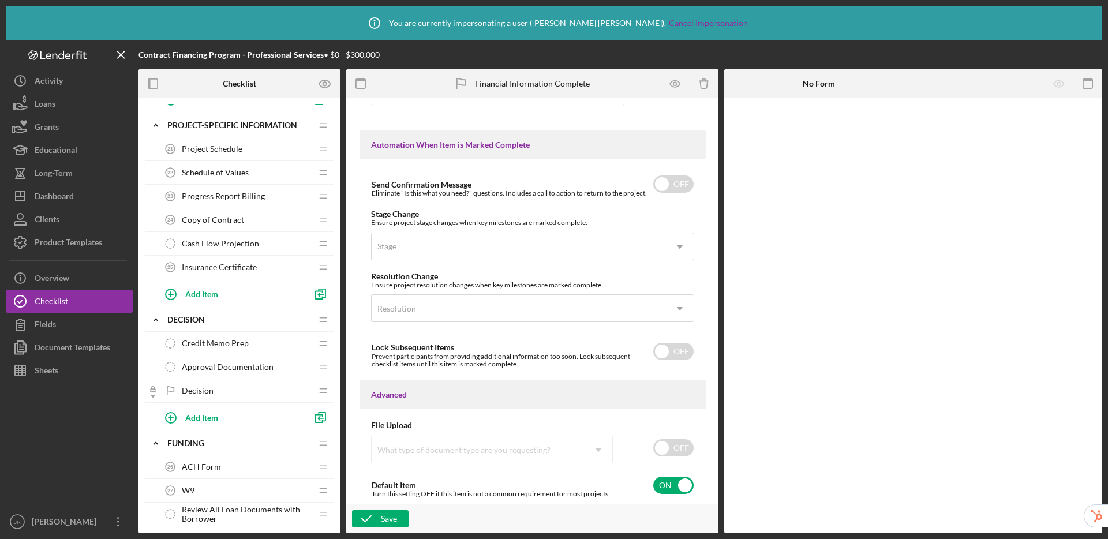
scroll to position [919, 0]
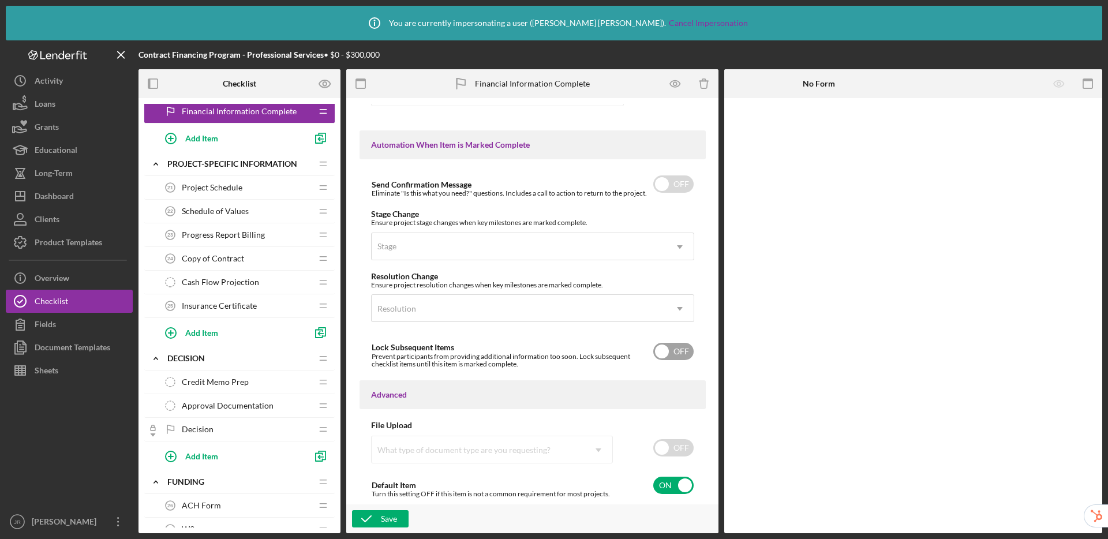
click at [661, 353] on input "checkbox" at bounding box center [673, 351] width 40 height 17
checkbox input "true"
click at [367, 524] on icon "button" at bounding box center [366, 519] width 29 height 29
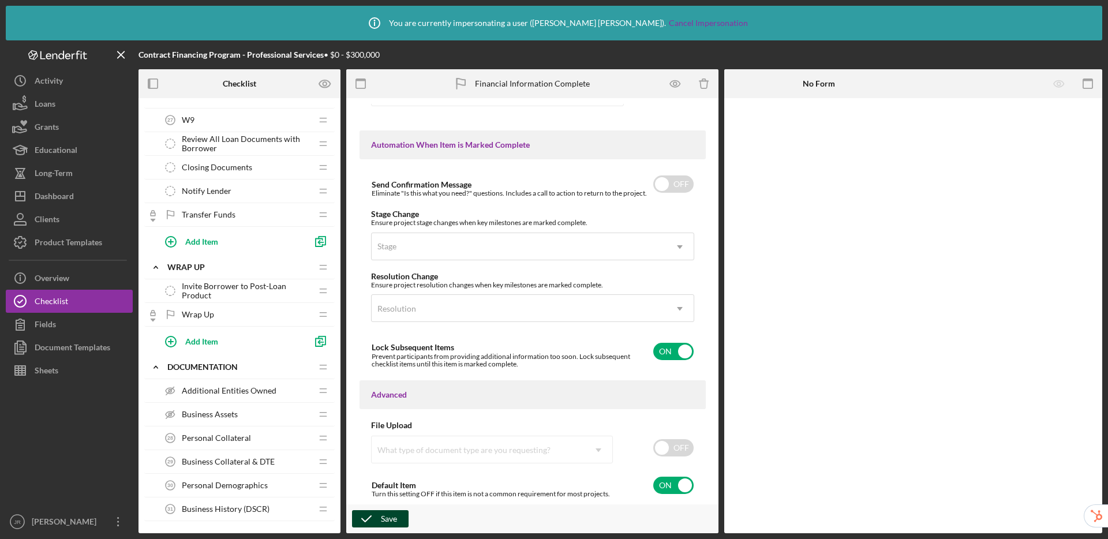
scroll to position [1391, 0]
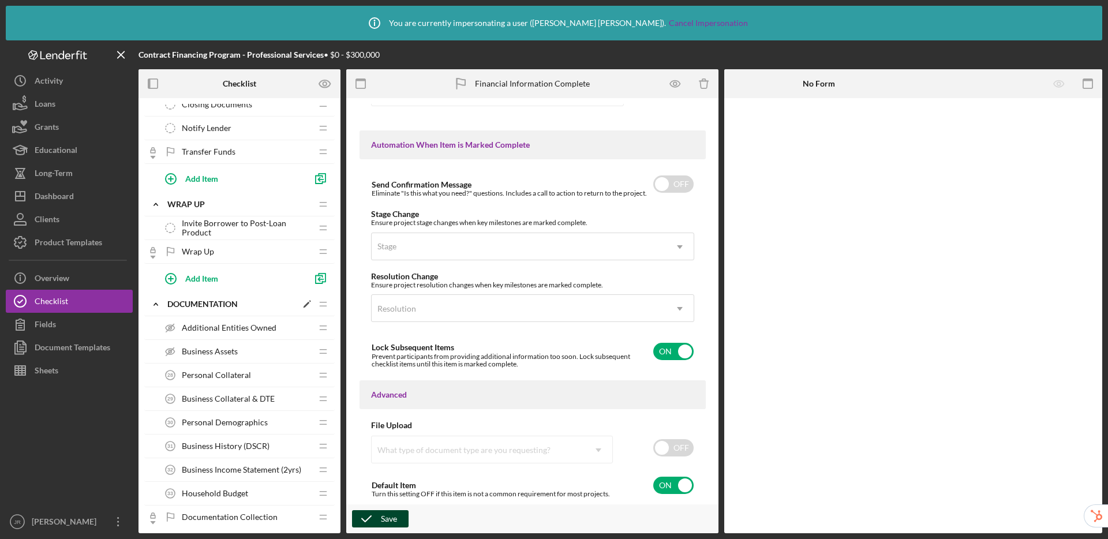
click at [223, 301] on div "Documentation" at bounding box center [231, 304] width 129 height 9
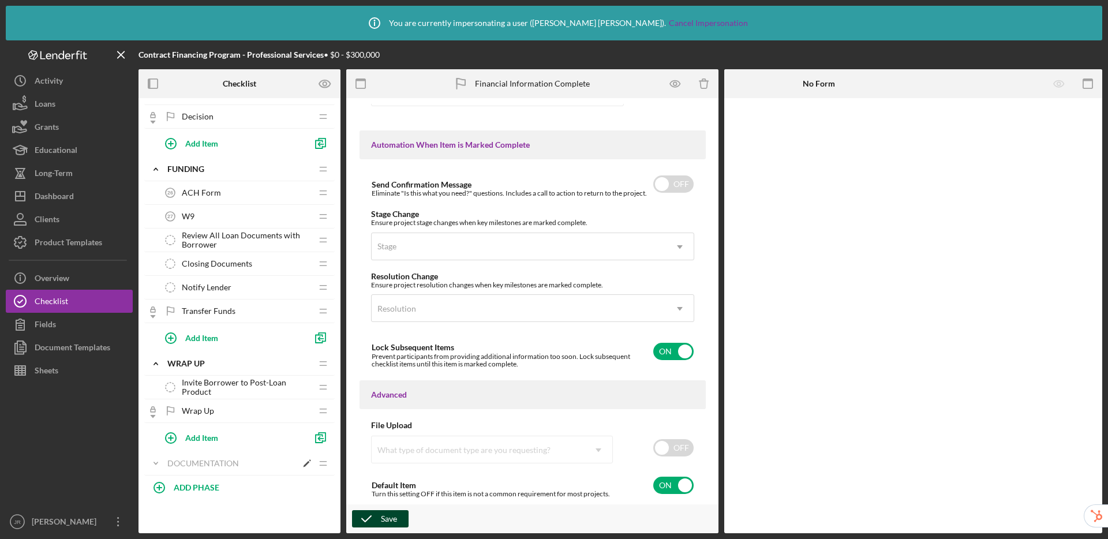
scroll to position [1232, 0]
click at [210, 460] on div "Documentation" at bounding box center [231, 463] width 129 height 9
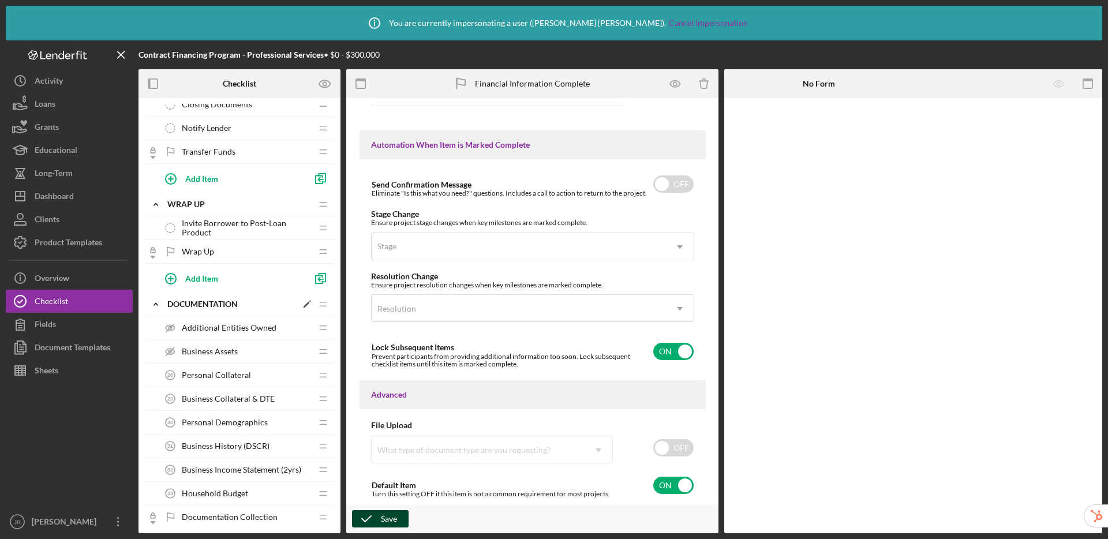
click at [218, 307] on div "Documentation" at bounding box center [231, 304] width 129 height 9
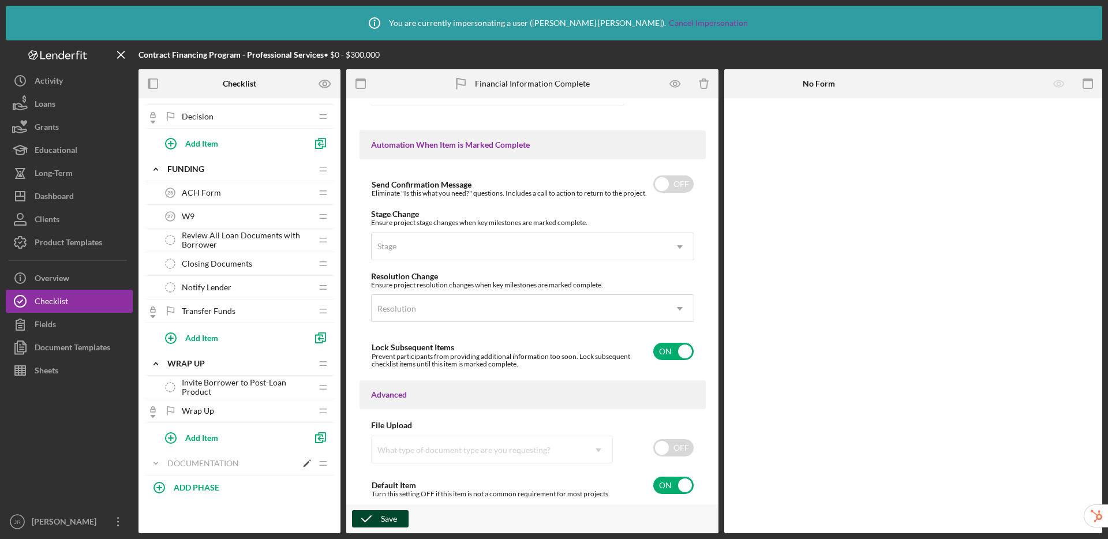
scroll to position [1232, 0]
click at [195, 359] on div "Wrap up" at bounding box center [231, 363] width 129 height 9
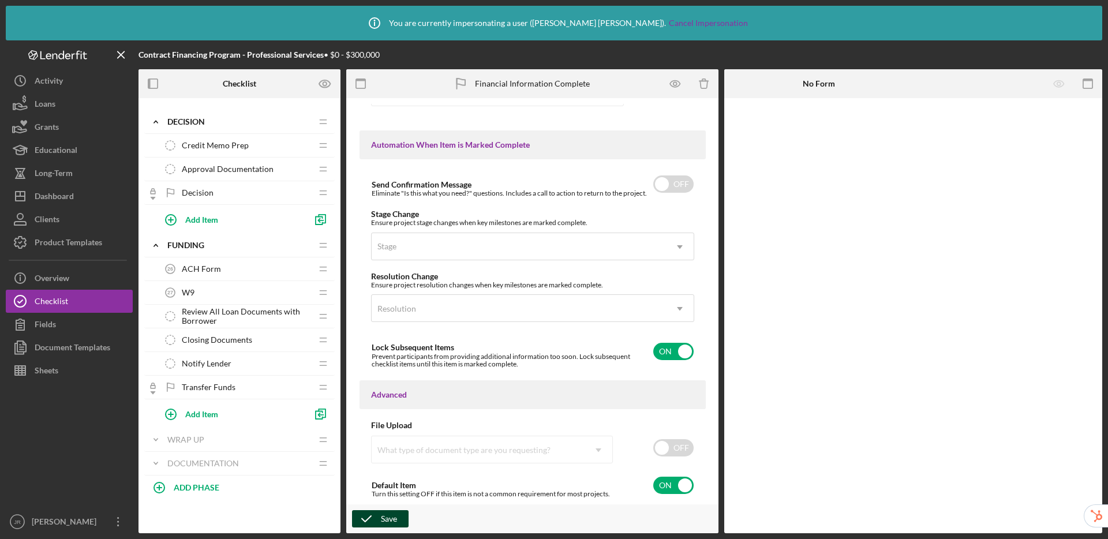
scroll to position [1156, 0]
click at [182, 440] on div "Wrap up" at bounding box center [231, 439] width 129 height 9
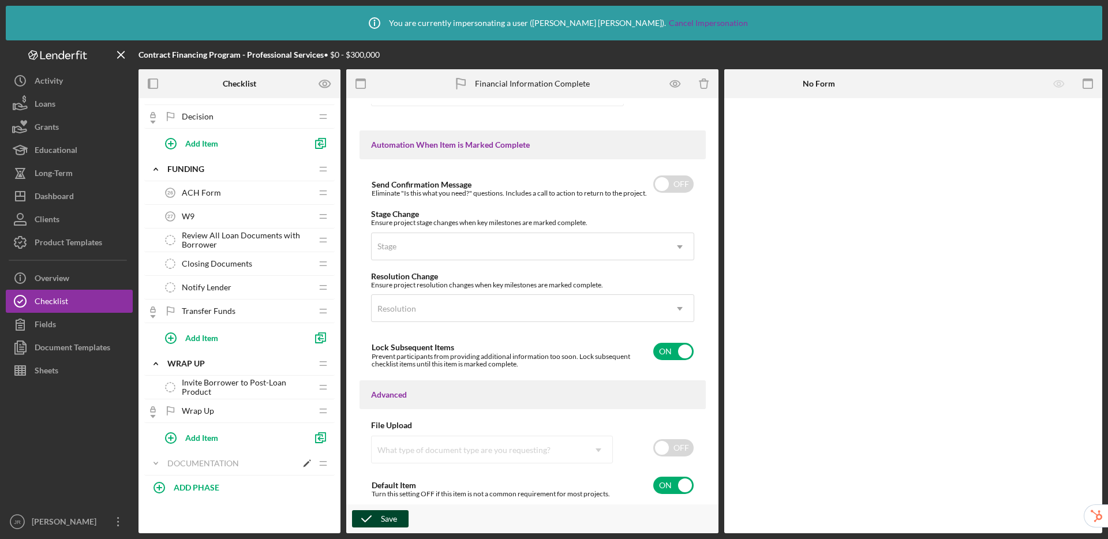
click at [212, 464] on div "Documentation" at bounding box center [231, 463] width 129 height 9
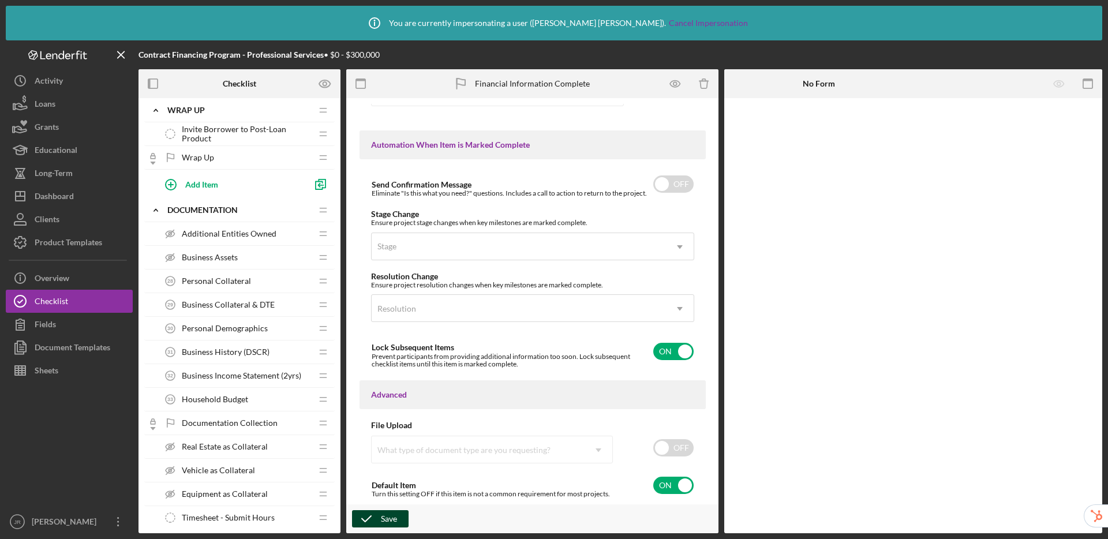
scroll to position [1534, 0]
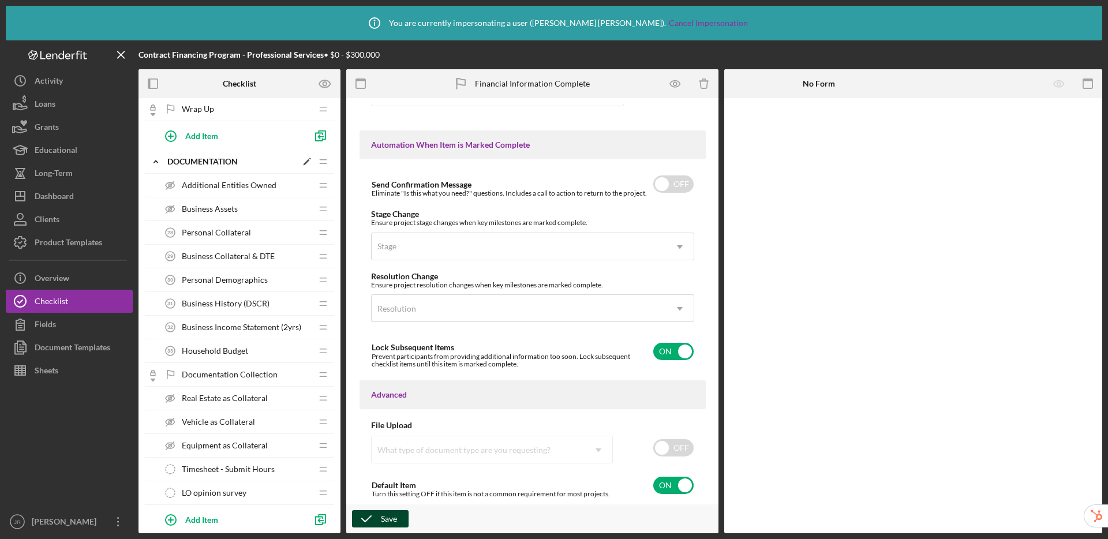
click at [223, 157] on div "Documentation" at bounding box center [231, 161] width 129 height 9
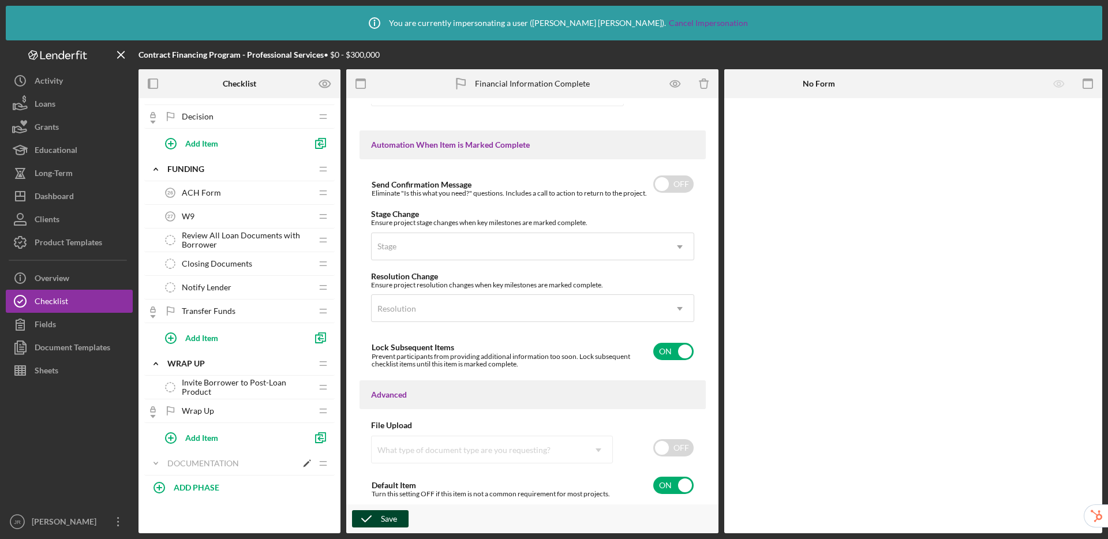
scroll to position [1232, 0]
click at [324, 81] on icon "button" at bounding box center [325, 83] width 29 height 29
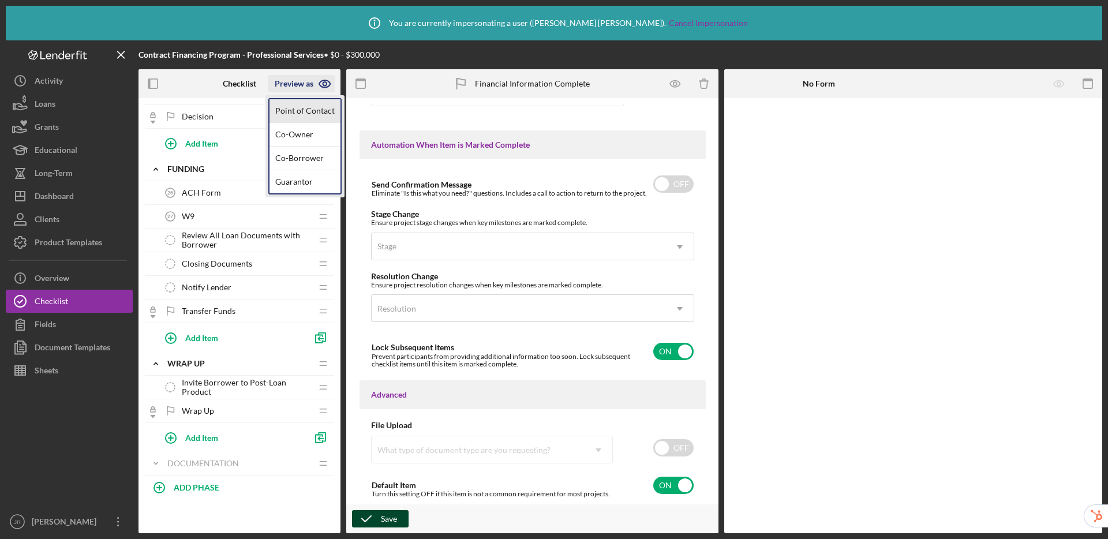
click at [291, 110] on link "Point of Contact" at bounding box center [305, 111] width 71 height 24
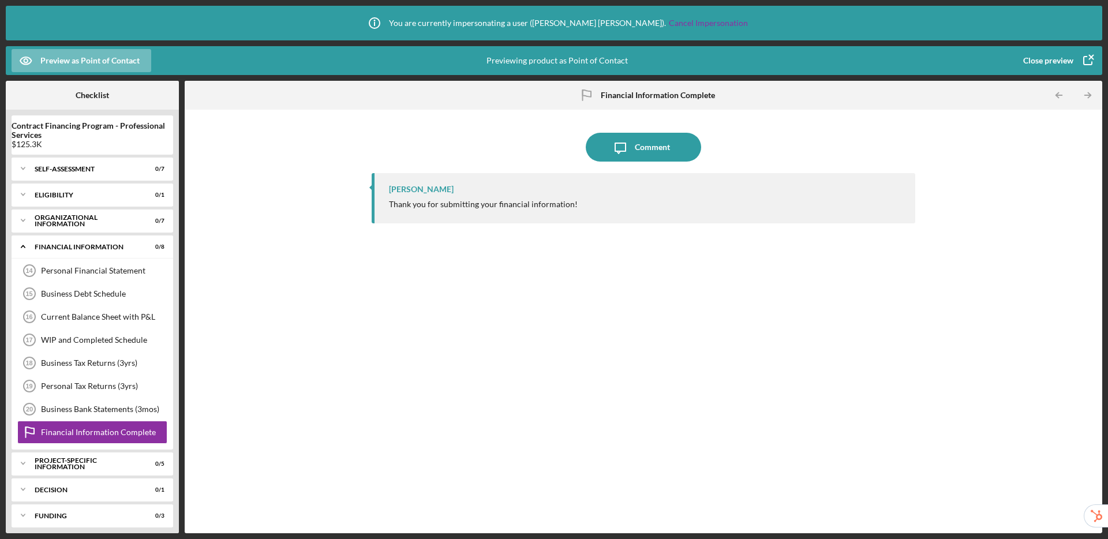
scroll to position [58, 0]
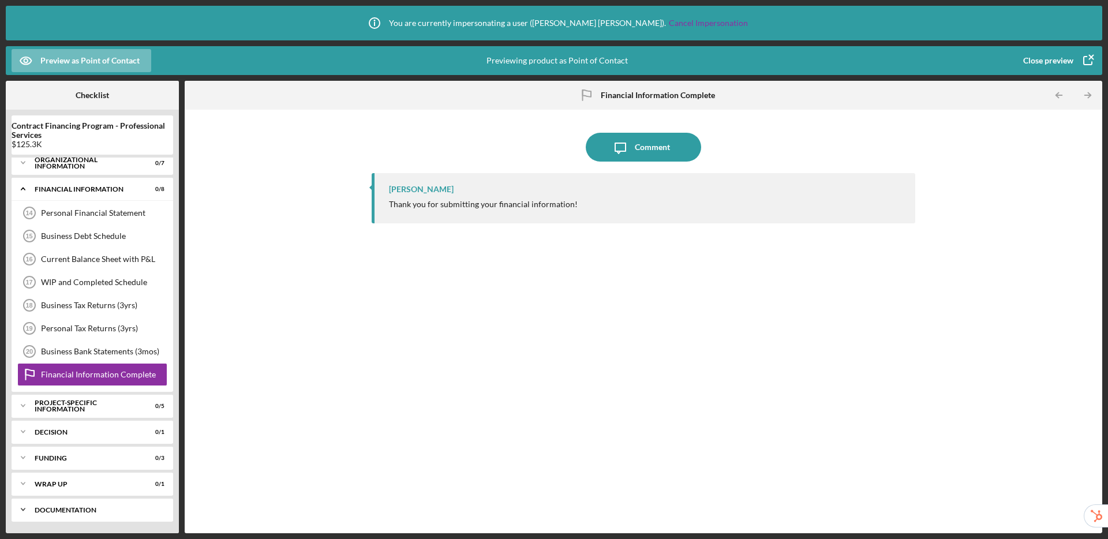
click at [81, 514] on div "Icon/Expander Documentation 0 / 7" at bounding box center [93, 509] width 162 height 23
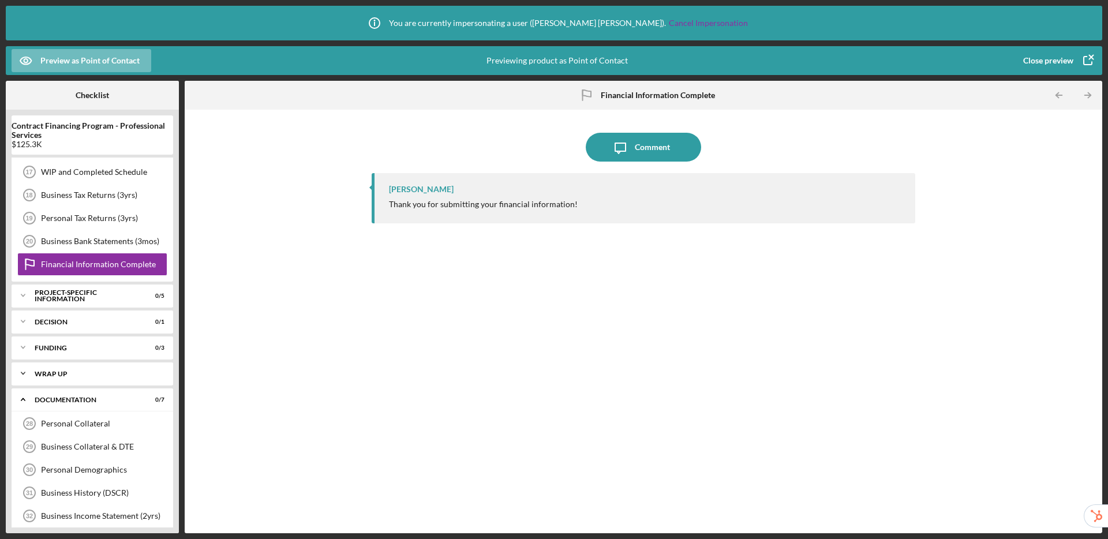
scroll to position [226, 0]
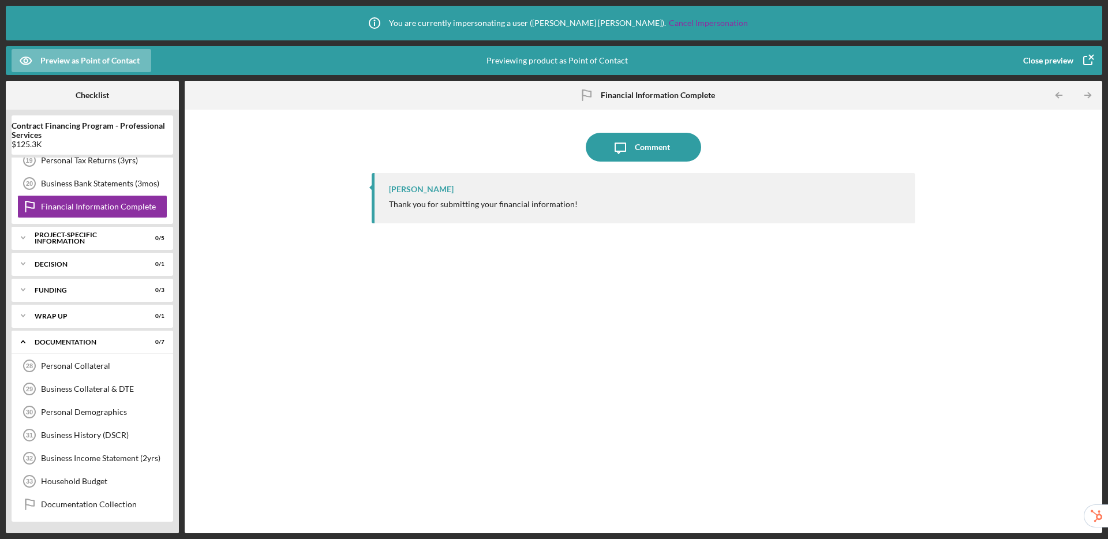
click at [1039, 55] on div "Close preview" at bounding box center [1049, 60] width 50 height 23
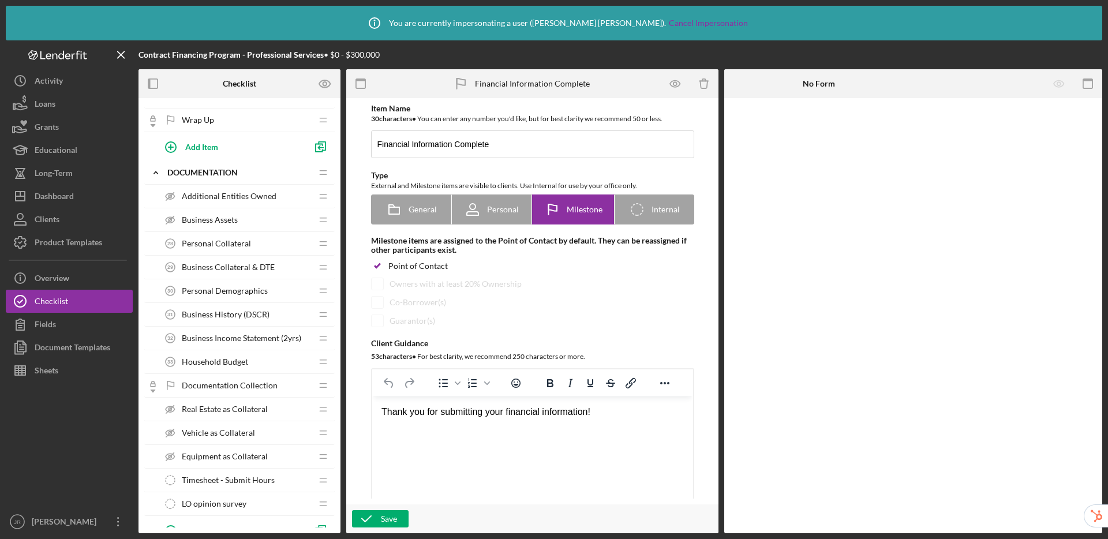
scroll to position [1518, 0]
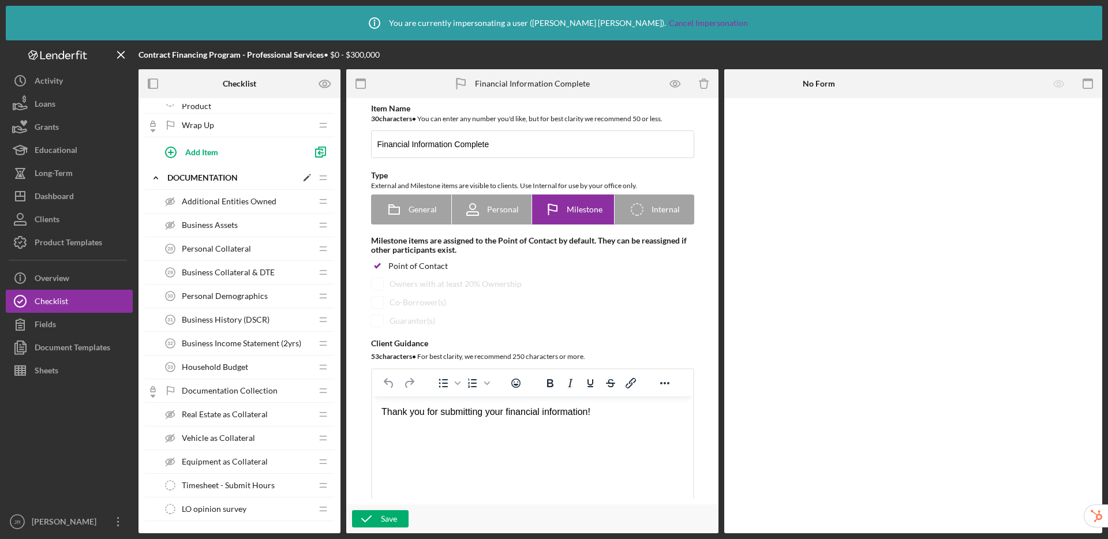
click at [164, 180] on icon "Icon/Expander" at bounding box center [155, 177] width 23 height 23
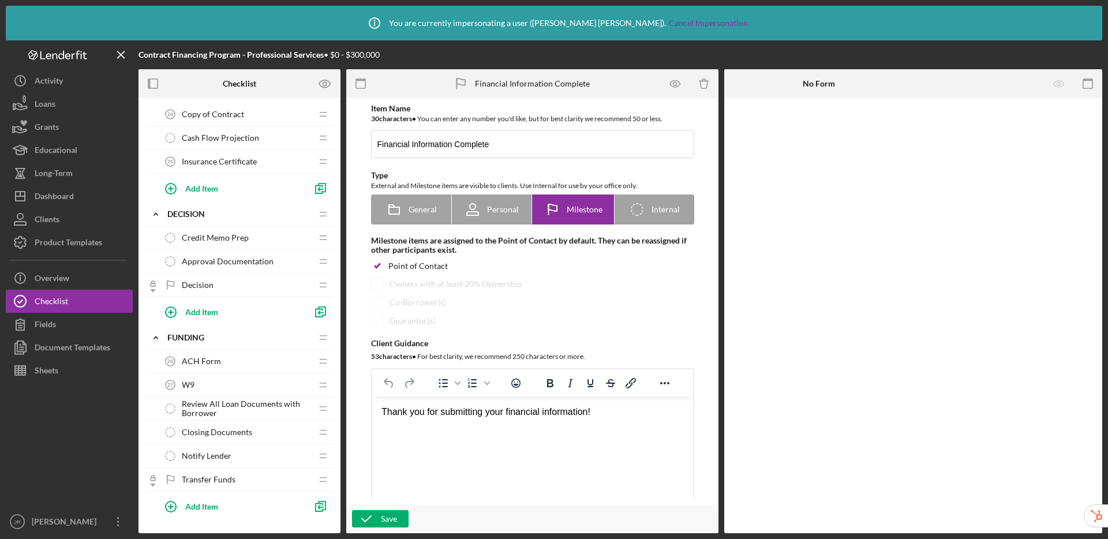
scroll to position [1051, 0]
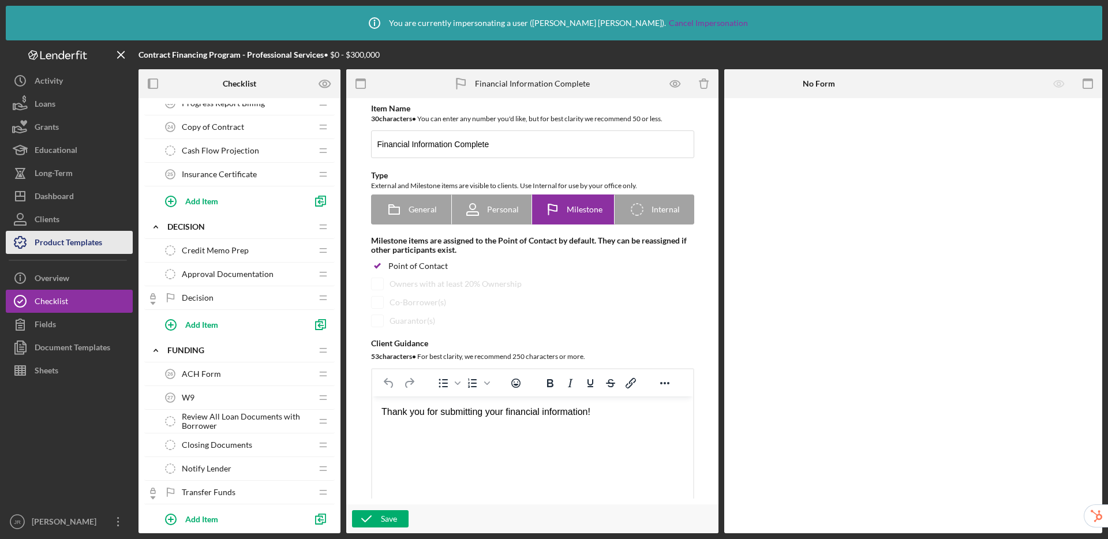
click at [53, 245] on div "Product Templates" at bounding box center [69, 244] width 68 height 26
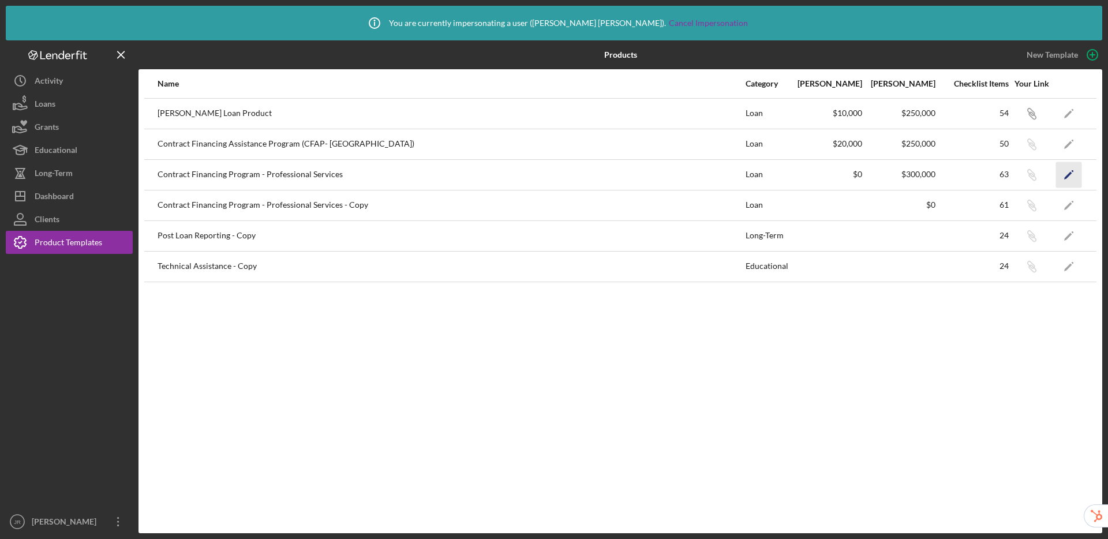
click at [1072, 175] on icon "Icon/Edit" at bounding box center [1069, 175] width 26 height 26
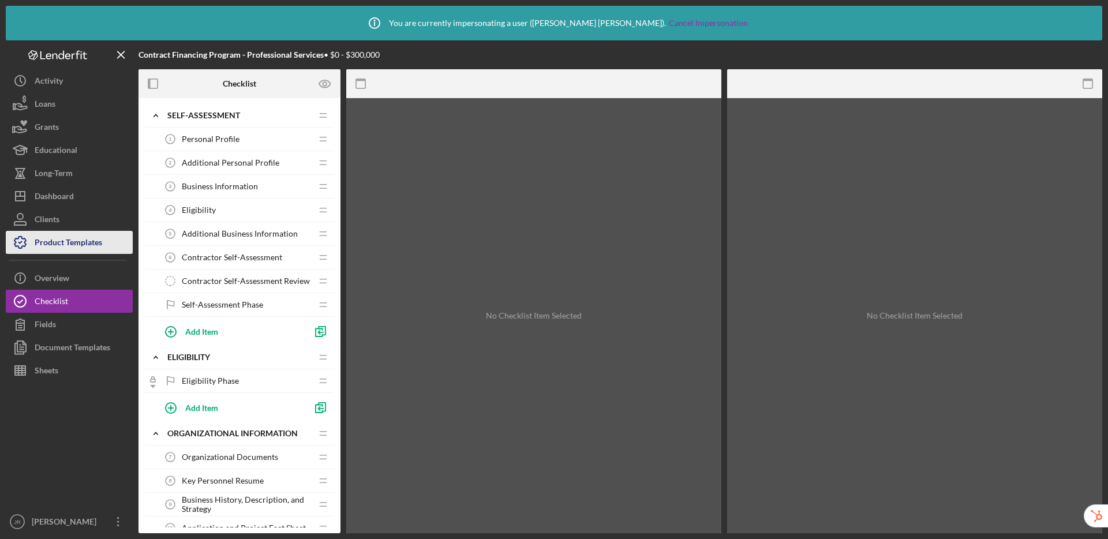
click at [72, 248] on div "Product Templates" at bounding box center [69, 244] width 68 height 26
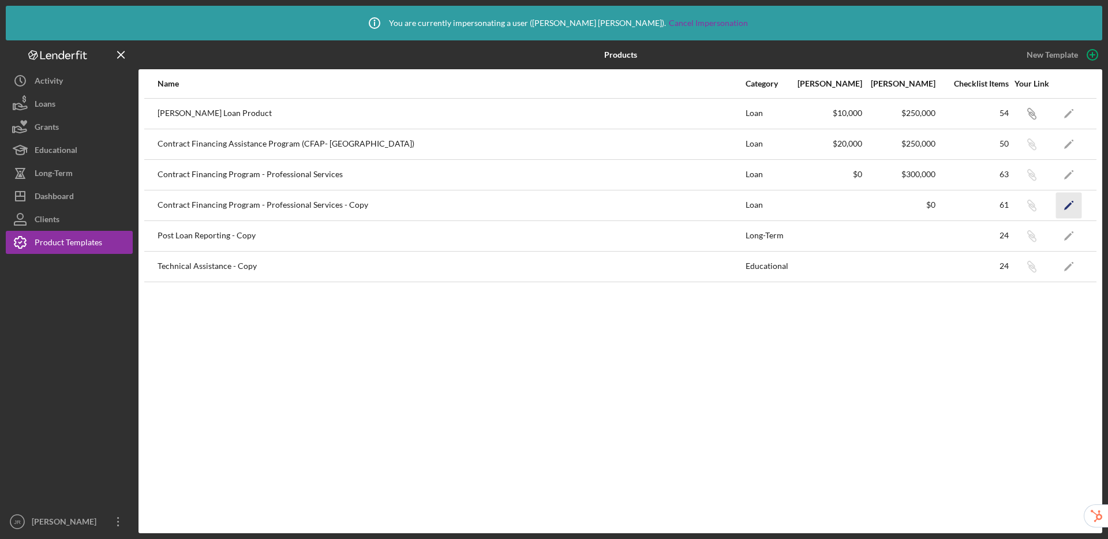
click at [1067, 202] on icon "Icon/Edit" at bounding box center [1069, 205] width 26 height 26
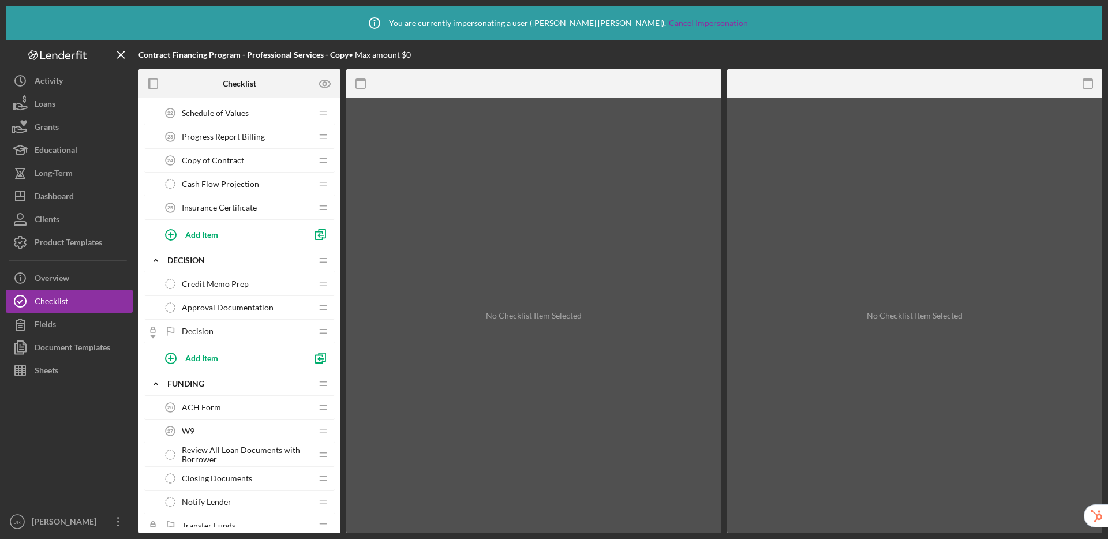
scroll to position [1545, 0]
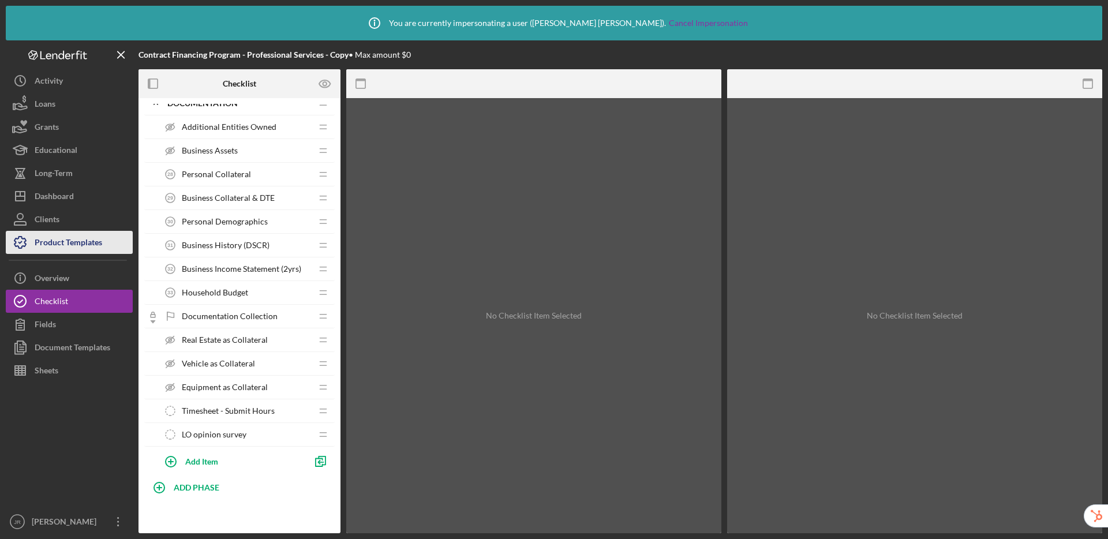
click at [65, 244] on div "Product Templates" at bounding box center [69, 244] width 68 height 26
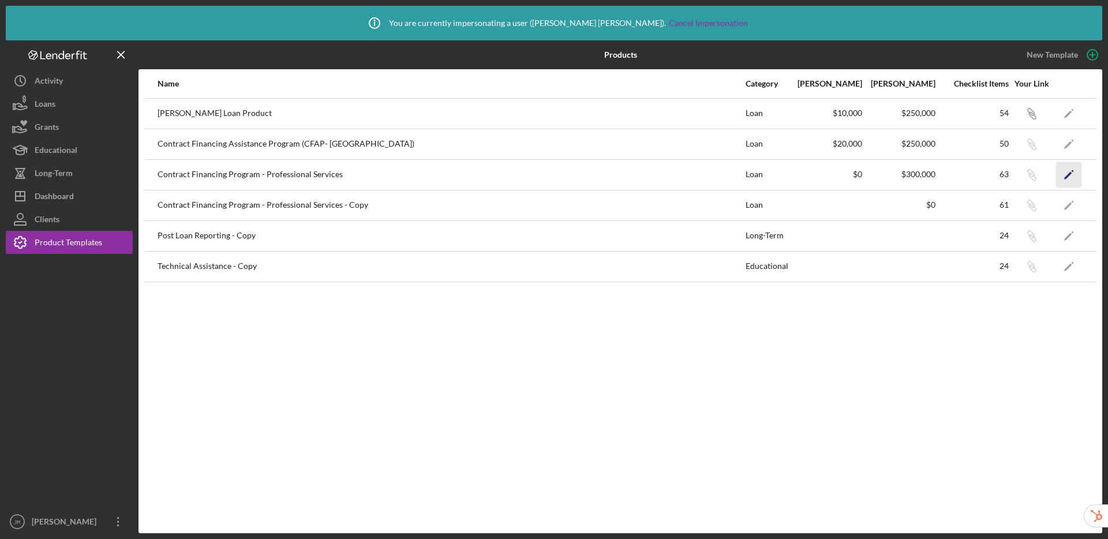
click at [1072, 166] on icon "Icon/Edit" at bounding box center [1069, 175] width 26 height 26
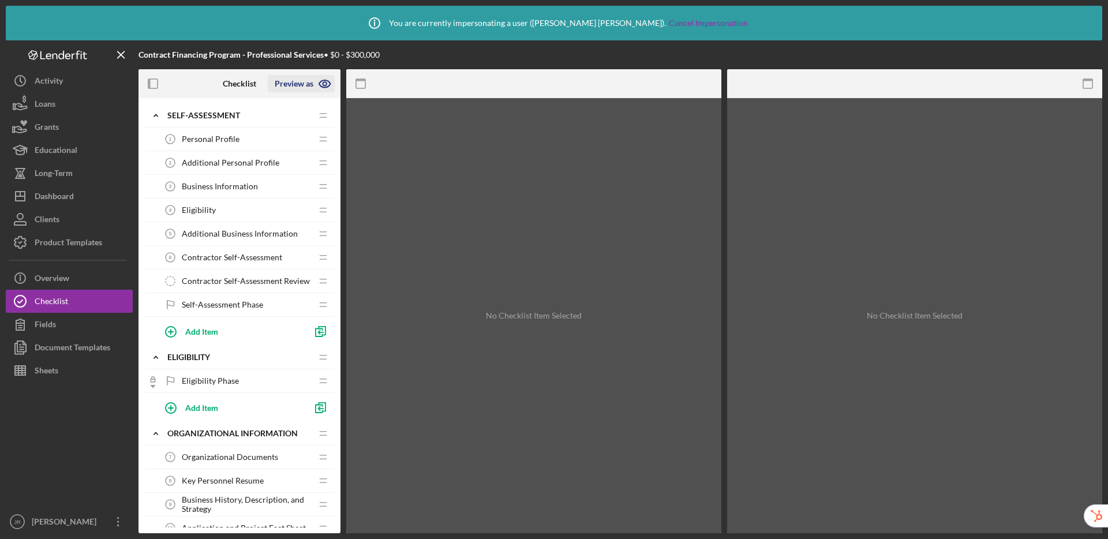
click at [328, 86] on icon "button" at bounding box center [324, 84] width 11 height 8
click at [284, 107] on link "Point of Contact" at bounding box center [305, 111] width 71 height 24
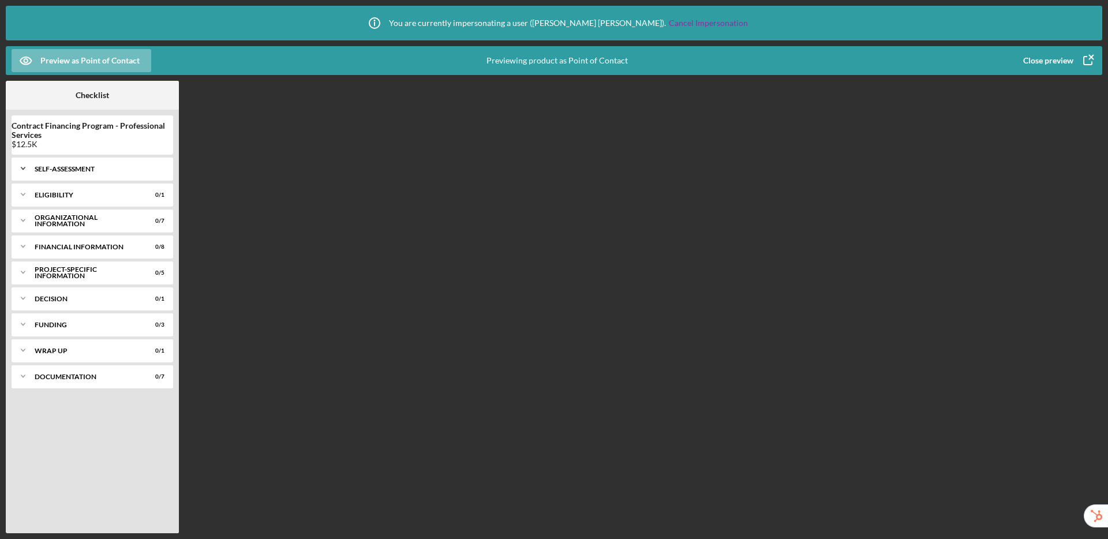
click at [79, 170] on div "Self-Assessment" at bounding box center [97, 169] width 124 height 7
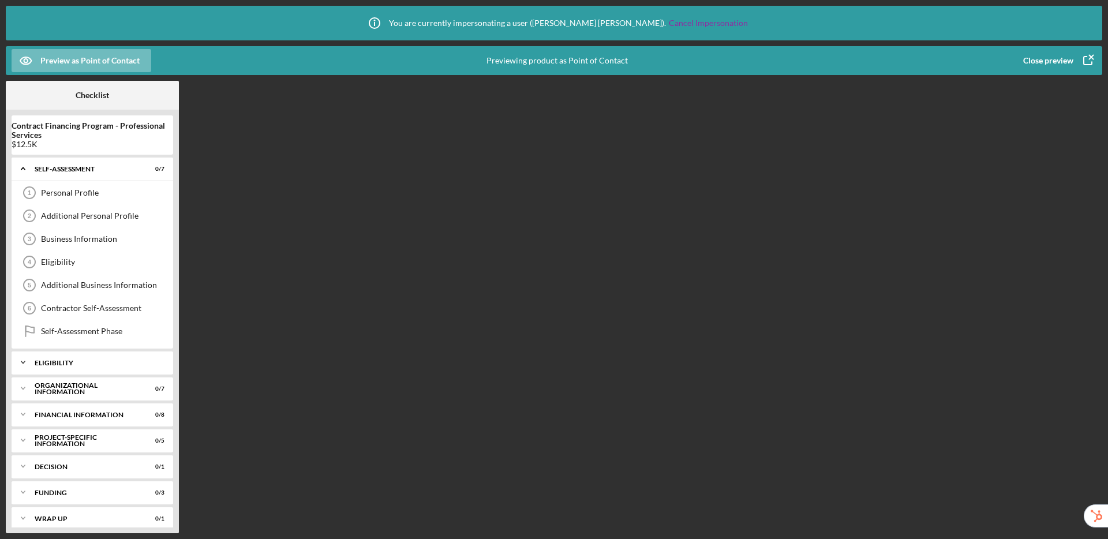
click at [73, 363] on div "Eligibility" at bounding box center [97, 363] width 124 height 7
click at [87, 419] on div "Organizational Information" at bounding box center [97, 418] width 124 height 7
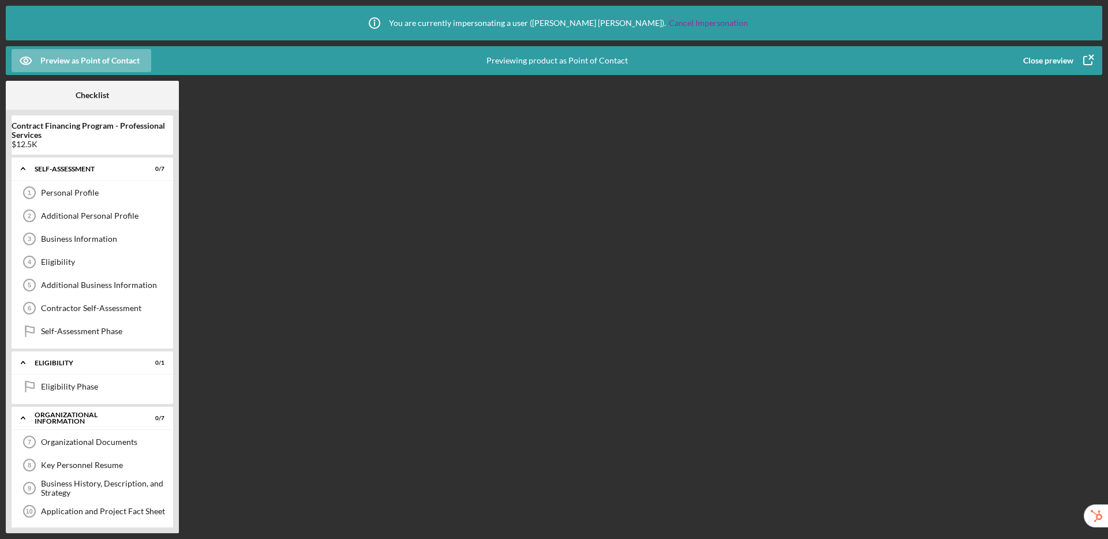
click at [1051, 55] on div "Close preview" at bounding box center [1049, 60] width 50 height 23
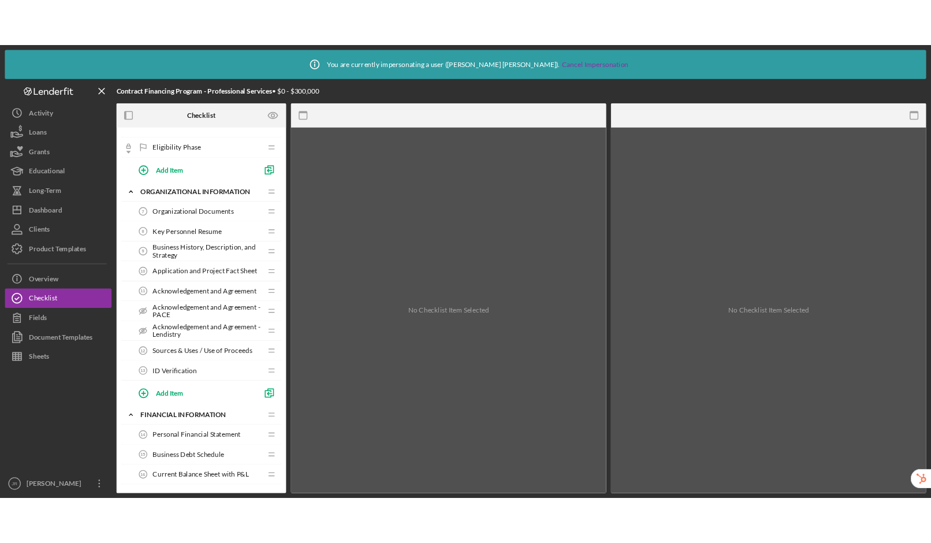
scroll to position [259, 0]
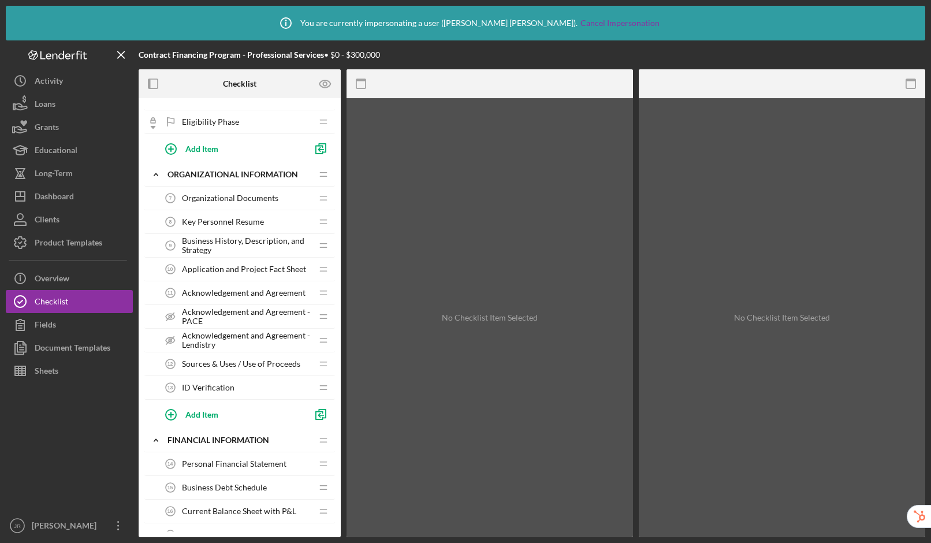
click at [204, 336] on span "Acknowledgement and Agreement - Lendistry" at bounding box center [247, 340] width 130 height 18
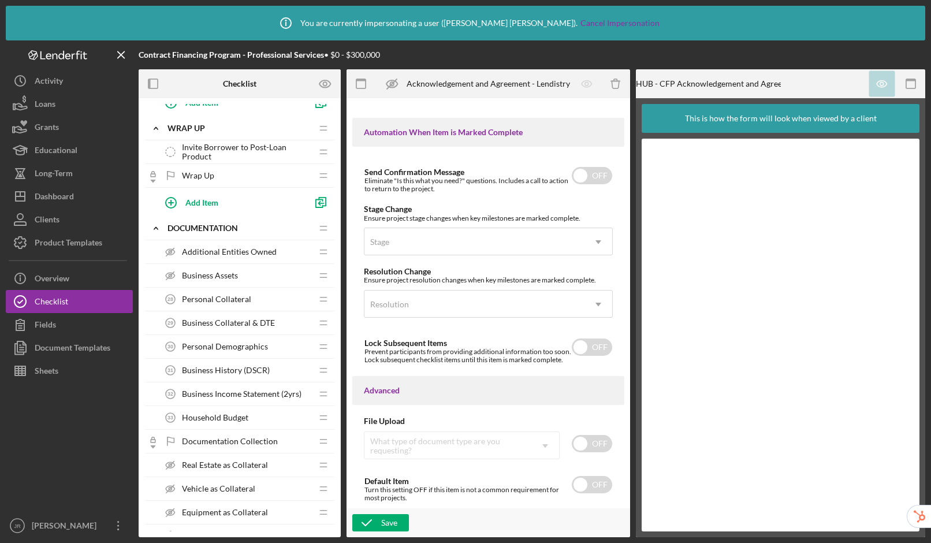
scroll to position [1468, 0]
click at [252, 346] on span "Personal Demographics" at bounding box center [225, 345] width 86 height 9
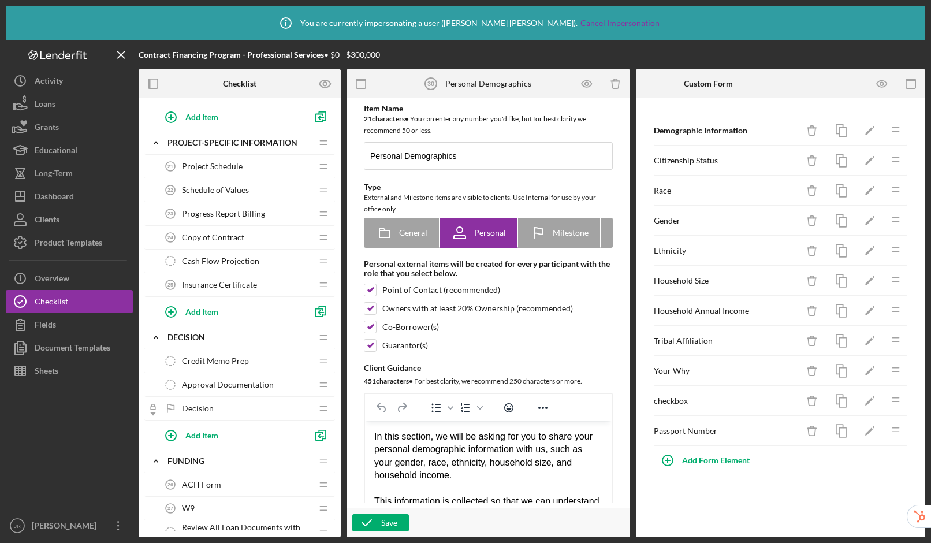
scroll to position [1589, 0]
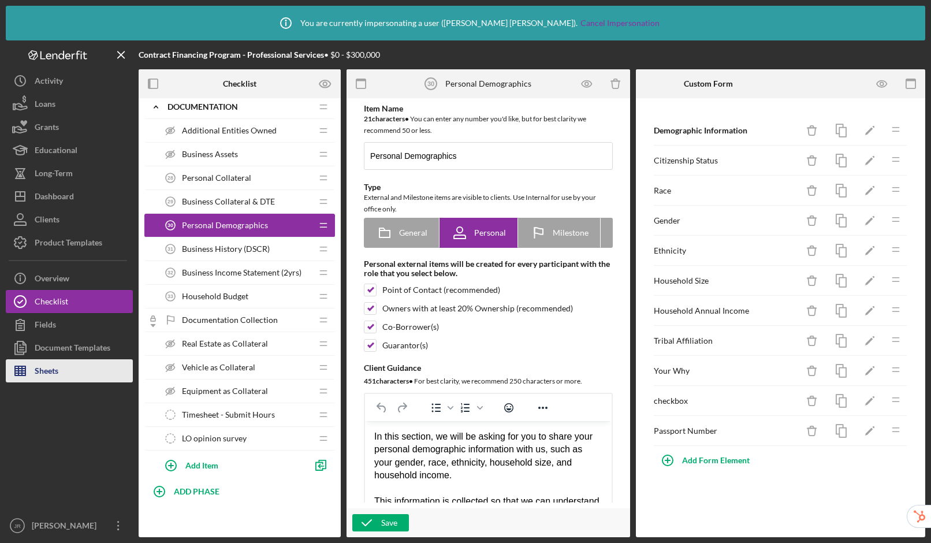
click at [81, 374] on button "Sheets" at bounding box center [69, 370] width 127 height 23
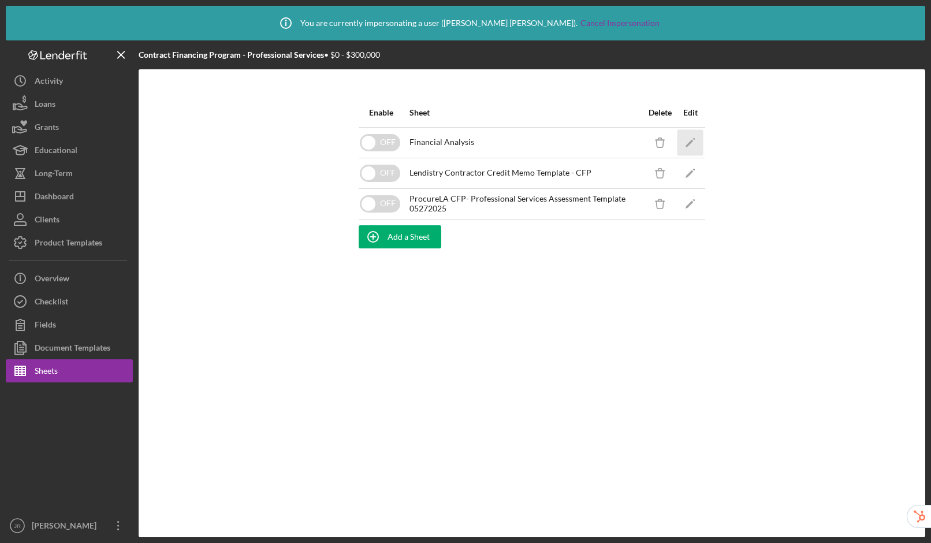
click at [691, 144] on icon "Icon/Edit" at bounding box center [690, 142] width 26 height 26
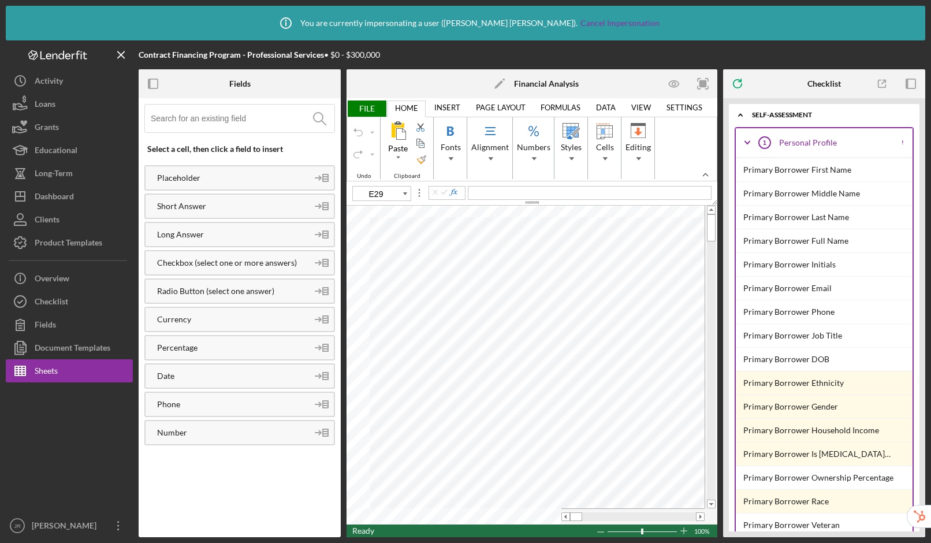
click at [186, 124] on input at bounding box center [243, 118] width 184 height 28
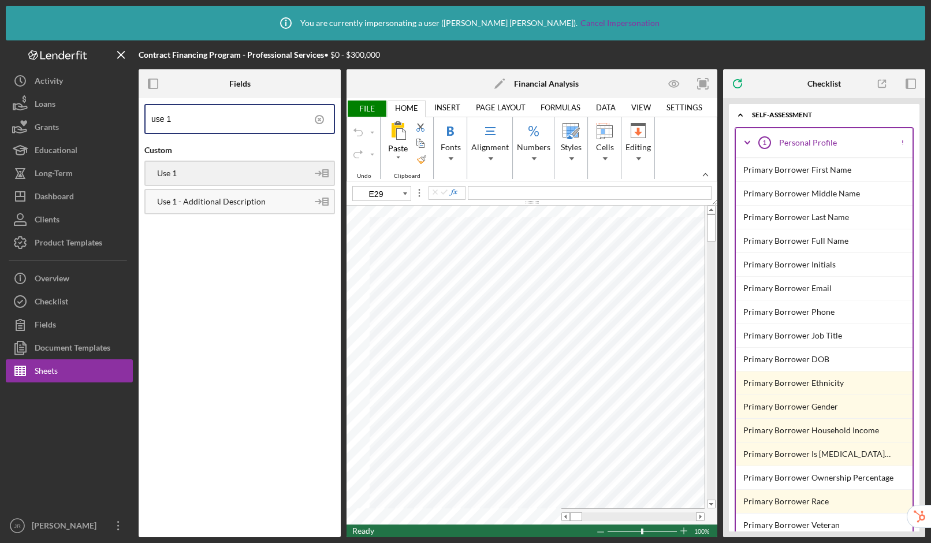
type input "use 1"
click at [201, 173] on div "Use 1" at bounding box center [226, 173] width 162 height 9
type input "A4"
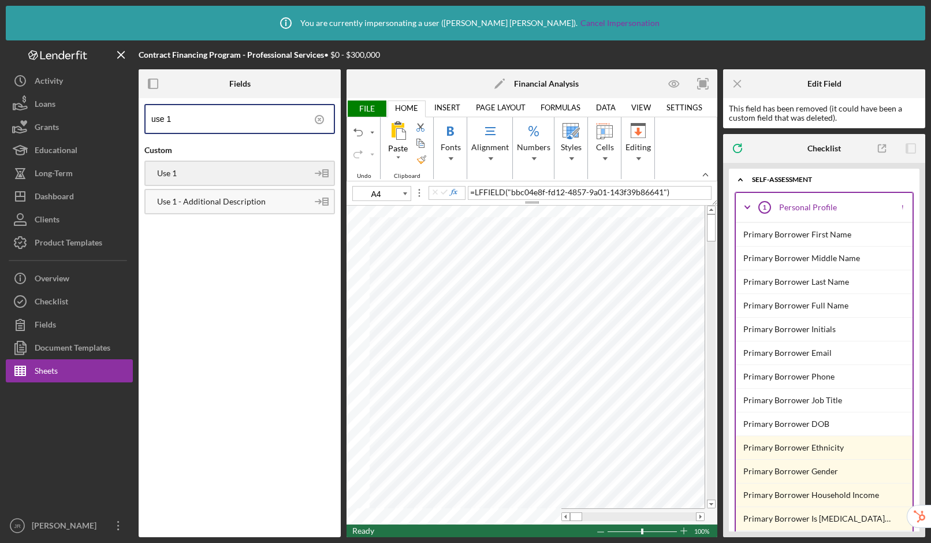
click at [184, 167] on div "Use 1" at bounding box center [239, 172] width 190 height 25
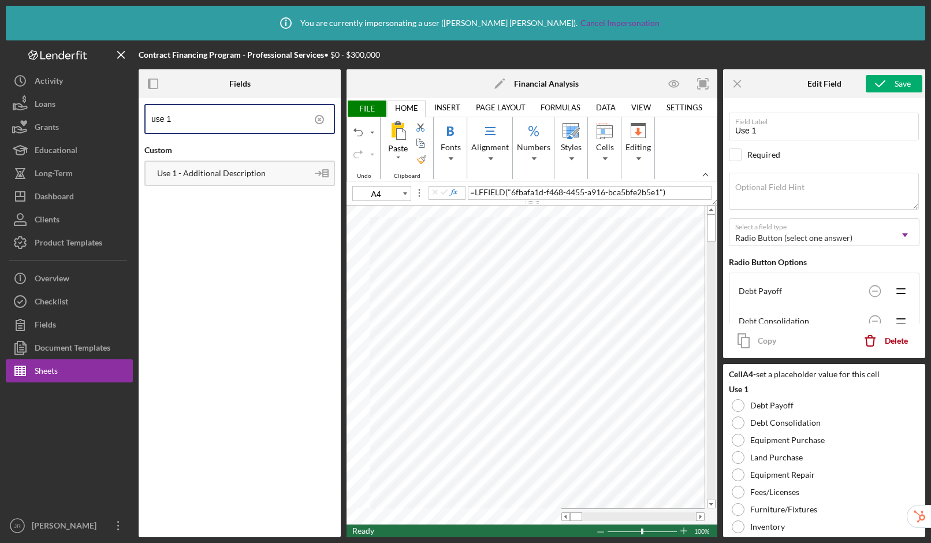
type input "use 1"
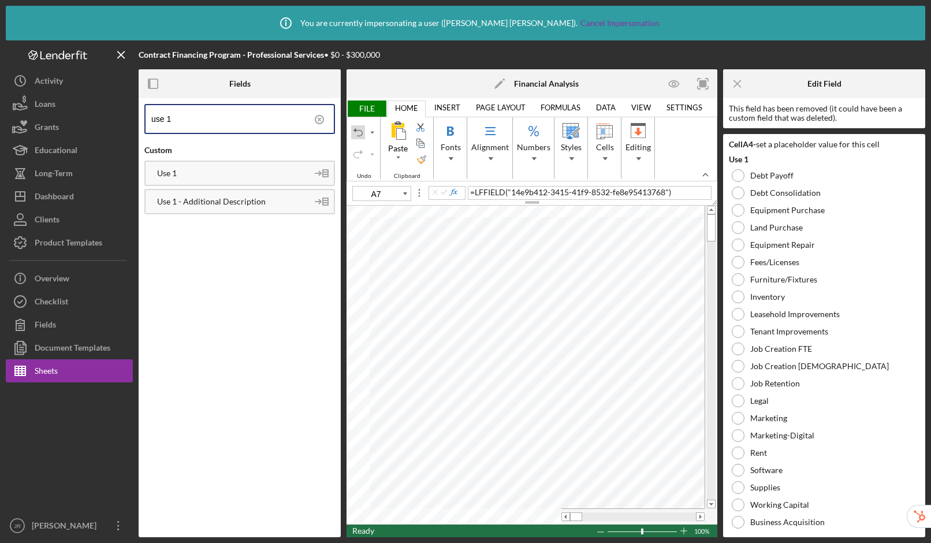
click at [357, 134] on div "Undo" at bounding box center [357, 132] width 9 height 9
click at [500, 502] on table at bounding box center [531, 365] width 371 height 319
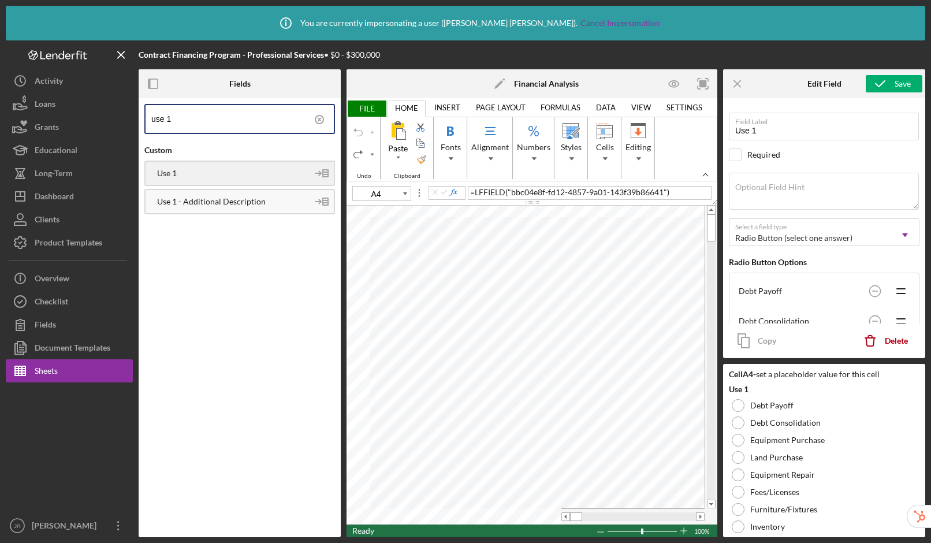
click at [224, 174] on div "Use 1" at bounding box center [226, 173] width 162 height 9
type input "A5"
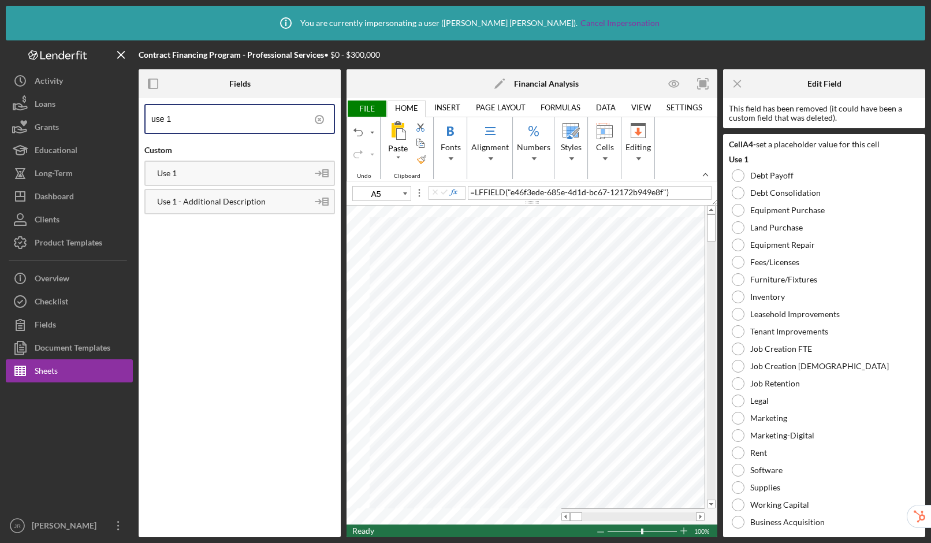
click at [185, 124] on input "use 1" at bounding box center [242, 119] width 182 height 28
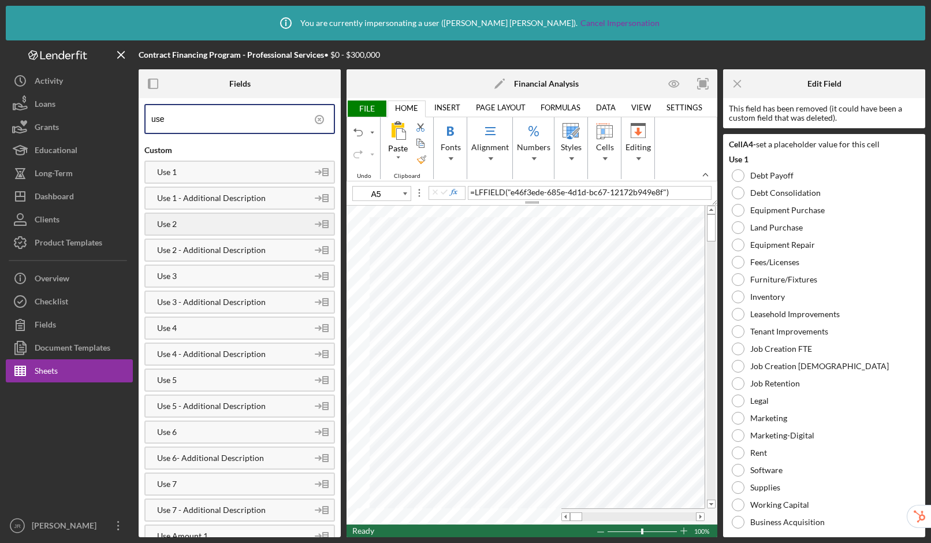
type input "use"
click at [199, 223] on div "Use 2" at bounding box center [226, 223] width 162 height 9
click at [221, 280] on div "Use 3" at bounding box center [226, 275] width 162 height 9
click at [230, 326] on div "Use 4" at bounding box center [226, 327] width 162 height 9
click at [223, 378] on div "Use 5" at bounding box center [226, 379] width 162 height 9
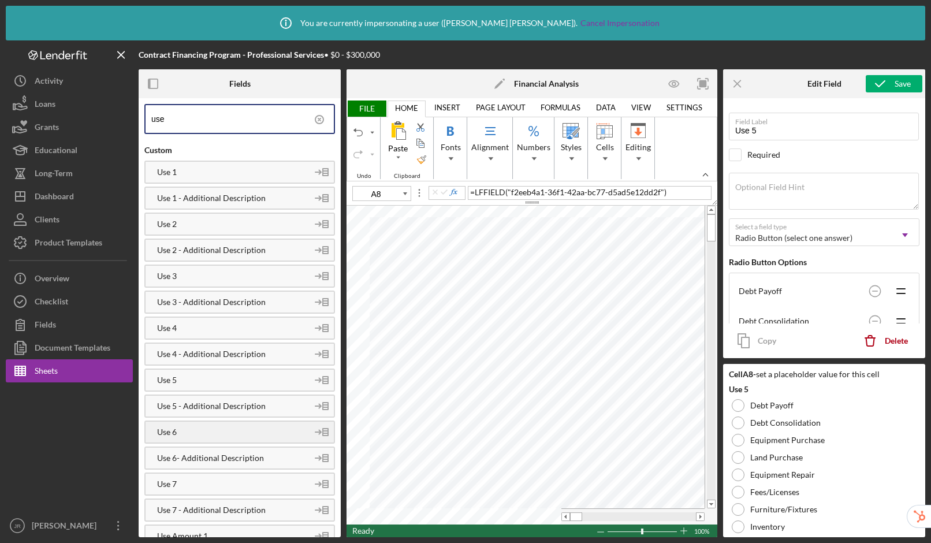
click at [225, 423] on div "Use 6" at bounding box center [239, 431] width 190 height 23
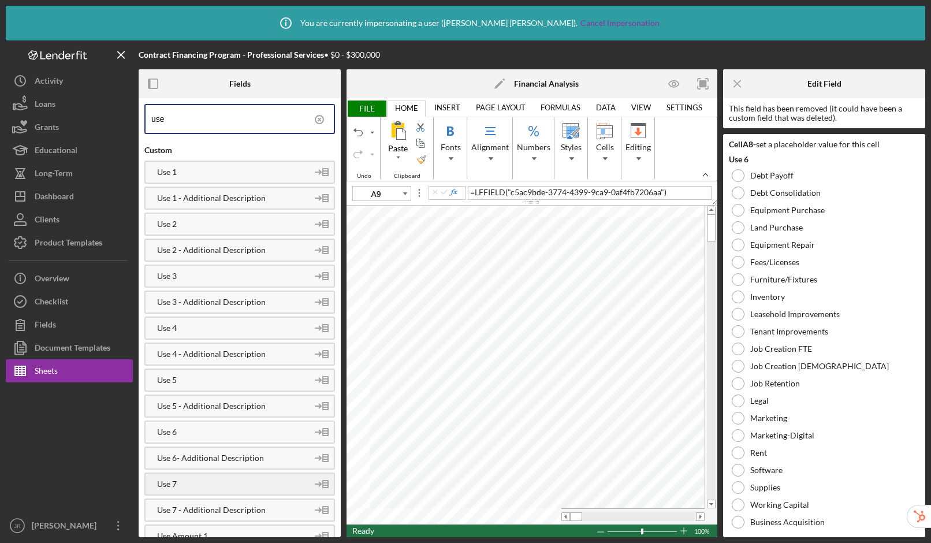
click at [183, 478] on div "Use 7" at bounding box center [239, 483] width 190 height 23
drag, startPoint x: 233, startPoint y: 201, endPoint x: 323, endPoint y: 208, distance: 89.7
click at [233, 201] on div "Use 1 - Additional Description" at bounding box center [226, 197] width 162 height 9
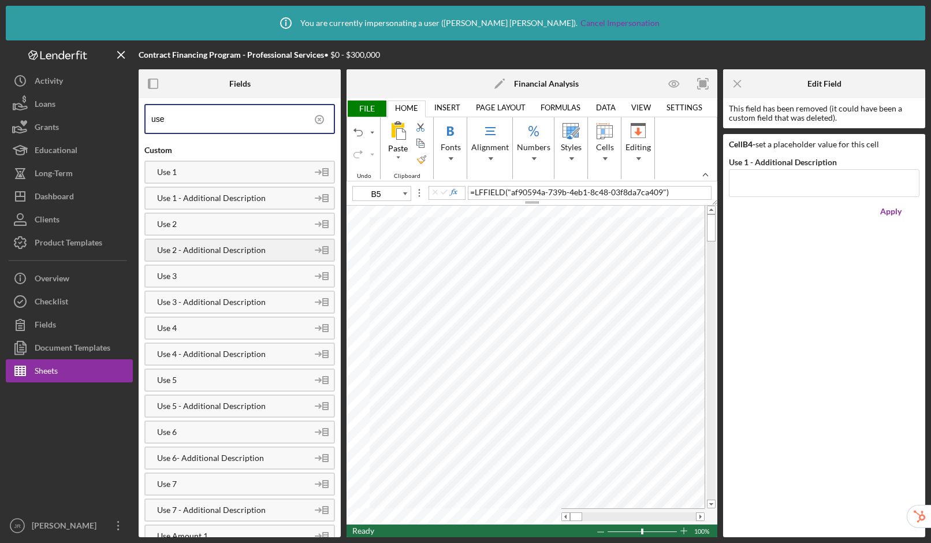
click at [278, 251] on div "Use 2 - Additional Description" at bounding box center [226, 249] width 162 height 9
click at [220, 299] on div "Use 3 - Additional Description" at bounding box center [226, 301] width 162 height 9
click at [254, 354] on div "Use 4 - Additional Description" at bounding box center [226, 353] width 162 height 9
drag, startPoint x: 245, startPoint y: 407, endPoint x: 343, endPoint y: 350, distance: 113.6
click at [245, 407] on div "Use 5 - Additional Description" at bounding box center [226, 405] width 162 height 9
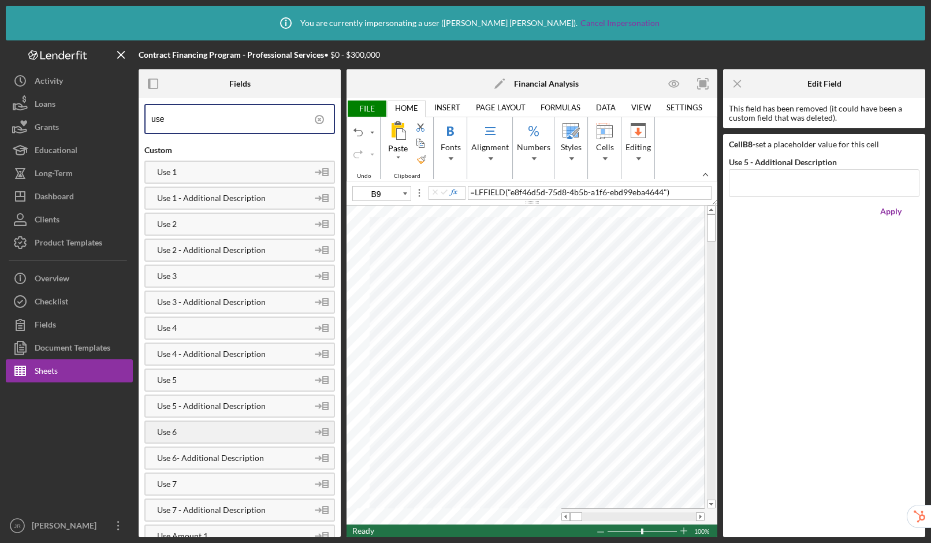
drag, startPoint x: 207, startPoint y: 462, endPoint x: 249, endPoint y: 426, distance: 55.3
click at [207, 461] on div "Use 6- Additional Description" at bounding box center [226, 457] width 162 height 9
click at [231, 511] on div "Use 7 - Additional Description" at bounding box center [226, 509] width 162 height 9
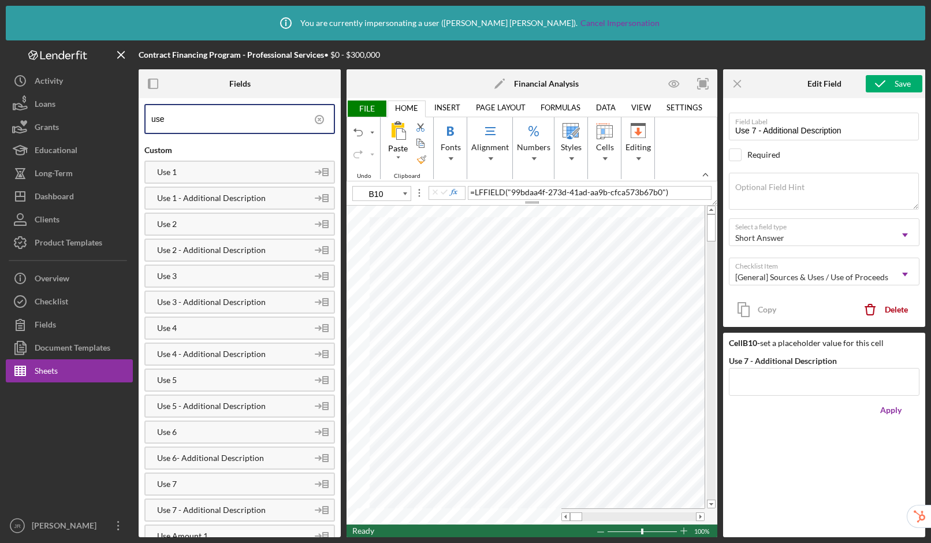
type input "A8"
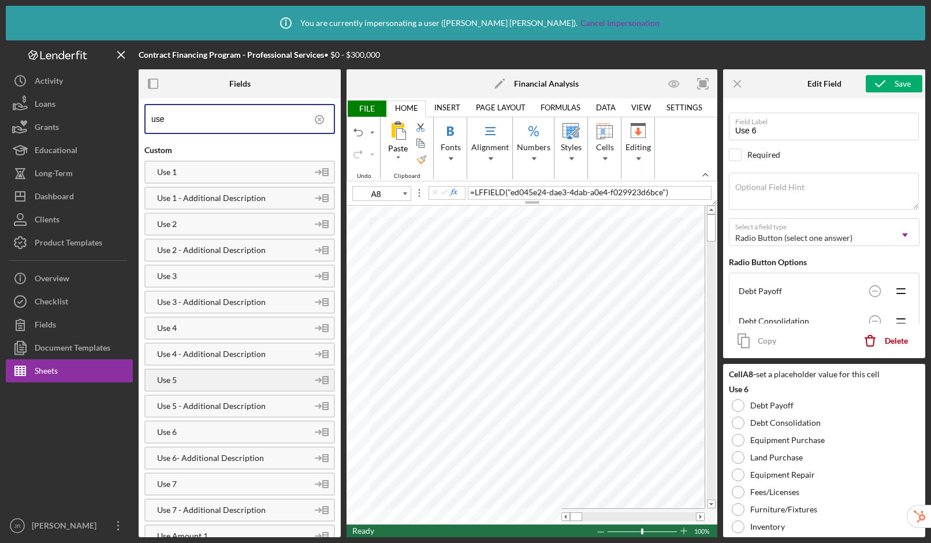
click at [212, 379] on div "Use 5" at bounding box center [226, 379] width 162 height 9
type input "Use 5"
type input "A9"
click at [217, 434] on div "Use 6" at bounding box center [226, 431] width 162 height 9
type input "Use 6"
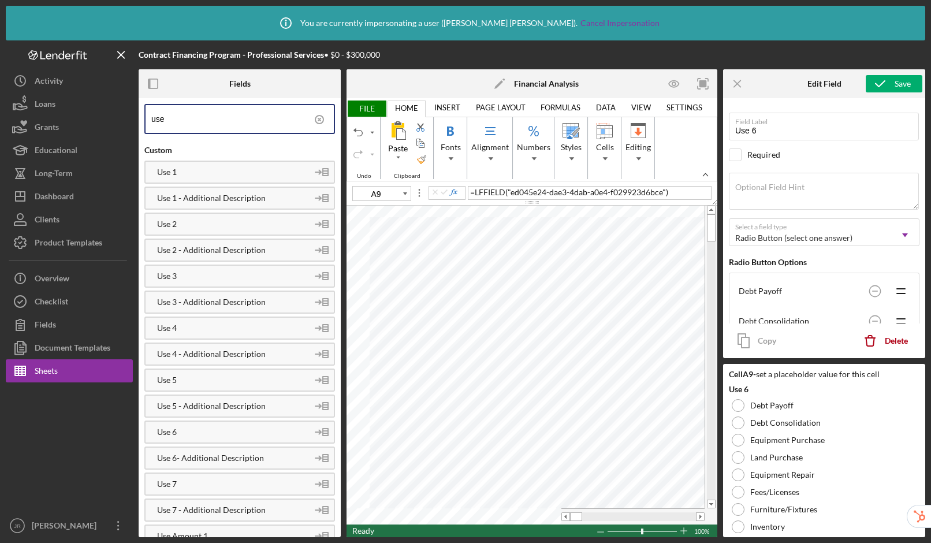
type input "A10"
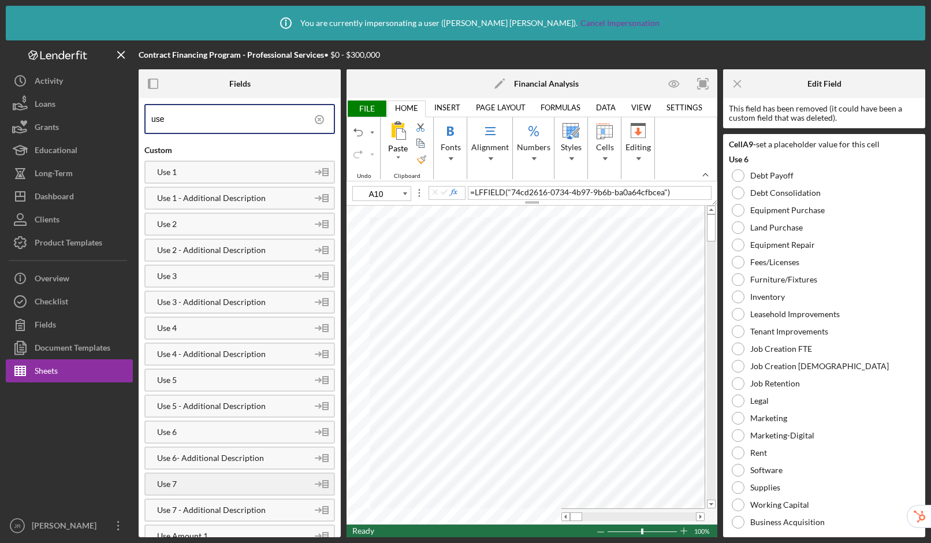
click at [206, 483] on div "Use 7" at bounding box center [226, 483] width 162 height 9
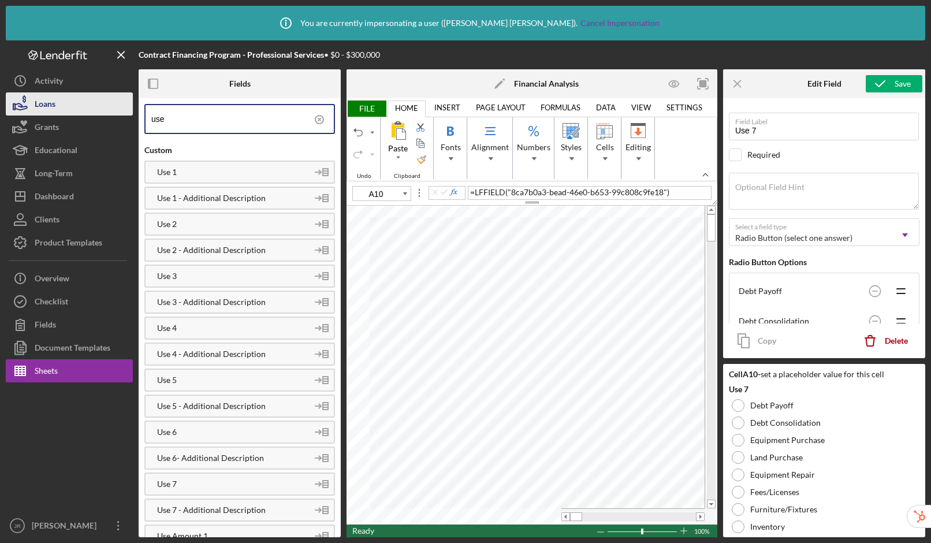
drag, startPoint x: 182, startPoint y: 122, endPoint x: 102, endPoint y: 112, distance: 80.8
click at [102, 112] on div "Contract Financing Program - Professional Services • $0 - $300,000 Fields use C…" at bounding box center [465, 288] width 919 height 496
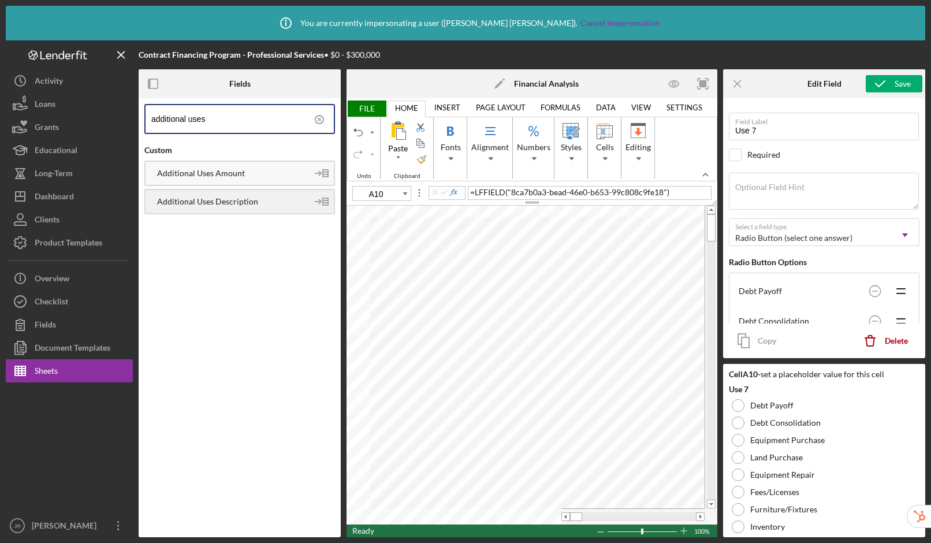
click at [260, 199] on div "Additional Uses Description" at bounding box center [226, 201] width 162 height 9
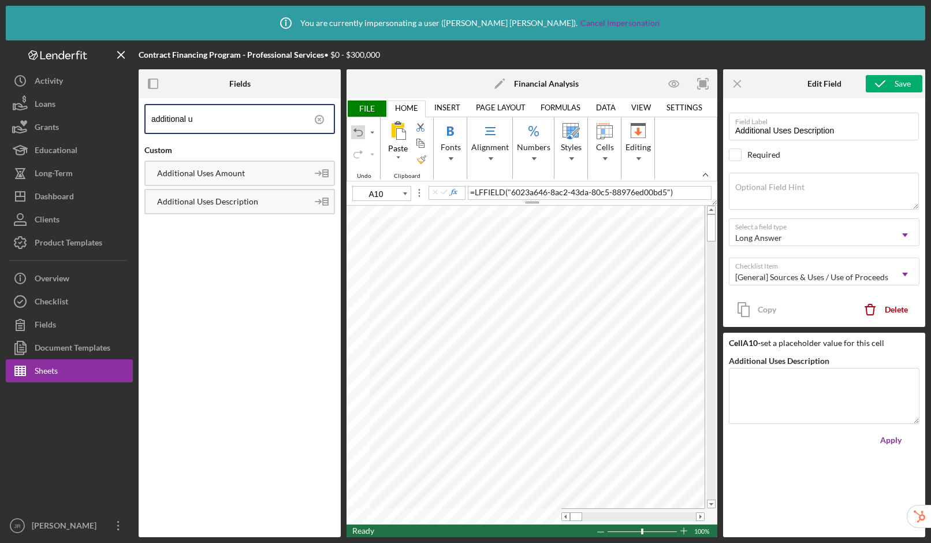
type input "additional u"
click at [354, 131] on div "Undo" at bounding box center [357, 132] width 9 height 9
type input "B11"
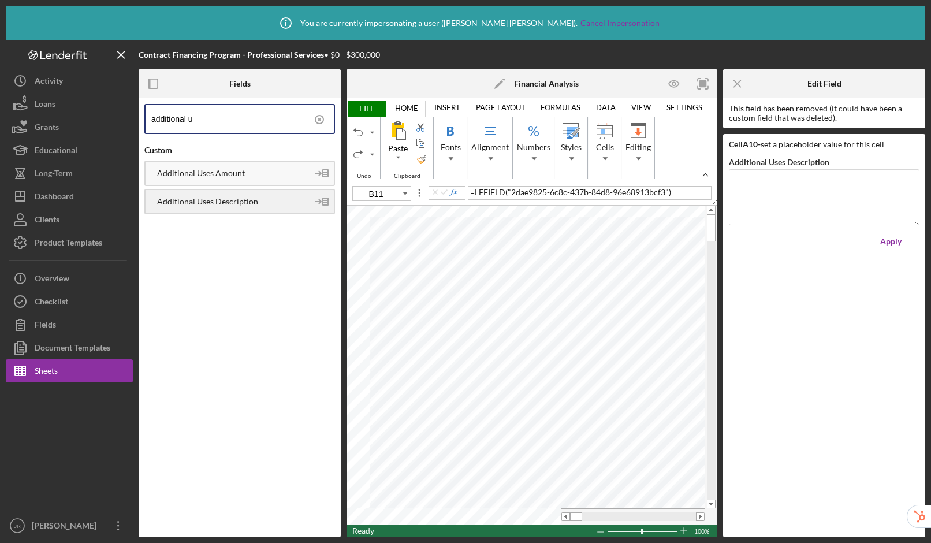
click at [192, 203] on div "Additional Uses Description" at bounding box center [226, 201] width 162 height 9
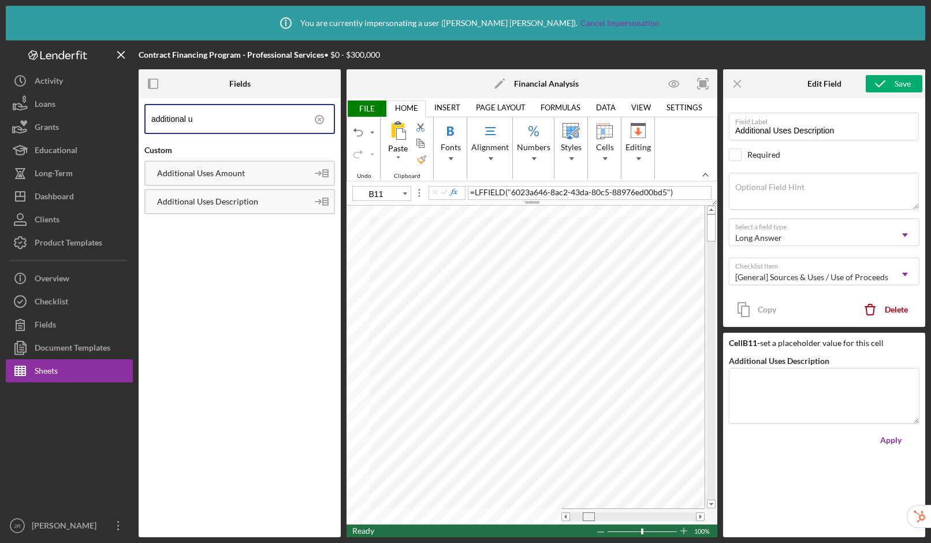
drag, startPoint x: 576, startPoint y: 514, endPoint x: 588, endPoint y: 514, distance: 12.7
click at [588, 514] on span at bounding box center [588, 517] width 8 height 8
drag, startPoint x: 207, startPoint y: 121, endPoint x: 101, endPoint y: 111, distance: 106.7
click at [101, 111] on div "Contract Financing Program - Professional Services • $0 - $300,000 Fields addit…" at bounding box center [465, 288] width 919 height 496
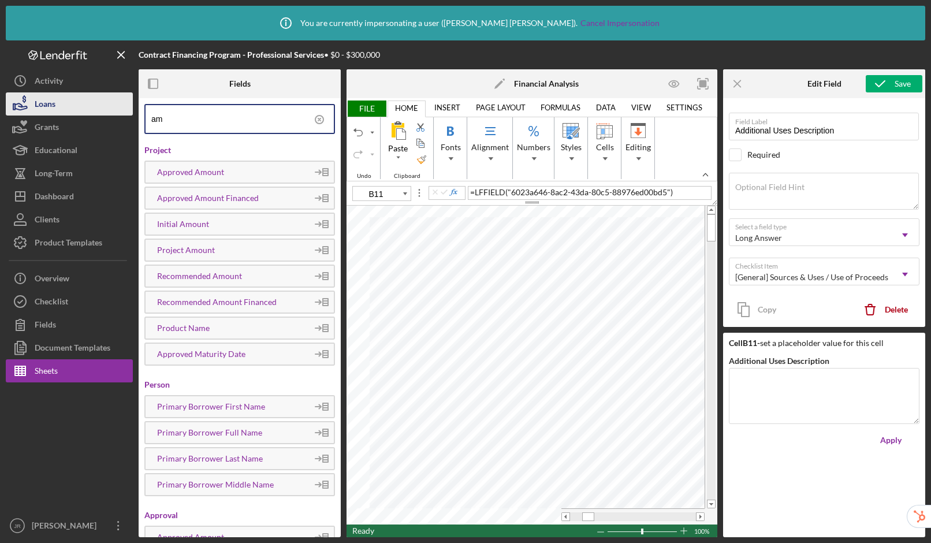
type input "a"
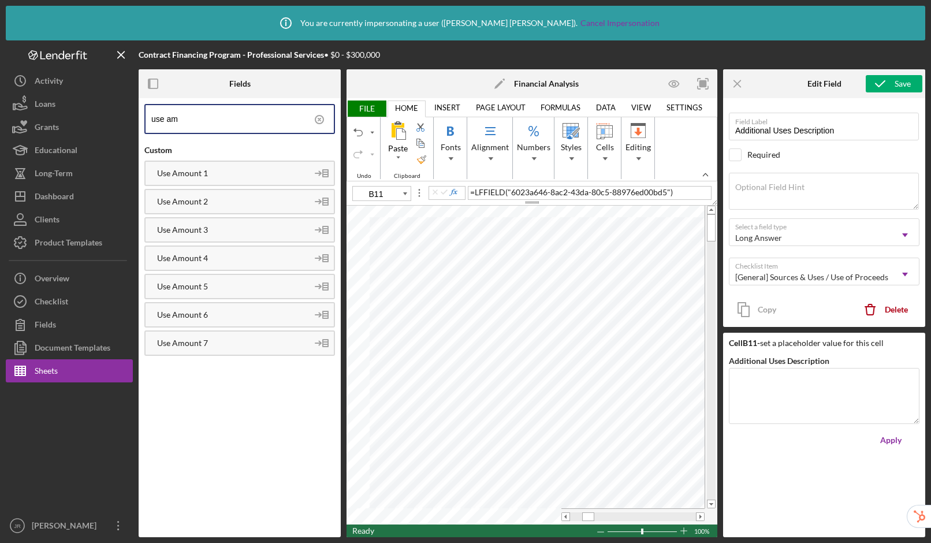
type input "use am"
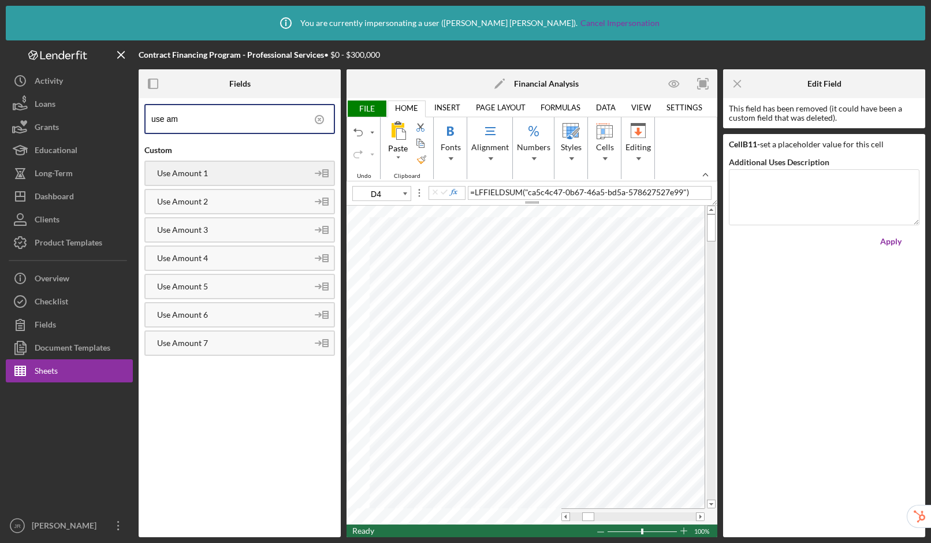
click at [206, 173] on div "Use Amount 1" at bounding box center [226, 173] width 162 height 9
click at [241, 196] on div "Use Amount 2" at bounding box center [239, 201] width 190 height 25
drag, startPoint x: 252, startPoint y: 231, endPoint x: 315, endPoint y: 236, distance: 63.1
click at [252, 231] on div "Use Amount 3" at bounding box center [226, 229] width 162 height 9
click at [249, 253] on div "Use Amount 4" at bounding box center [226, 257] width 162 height 9
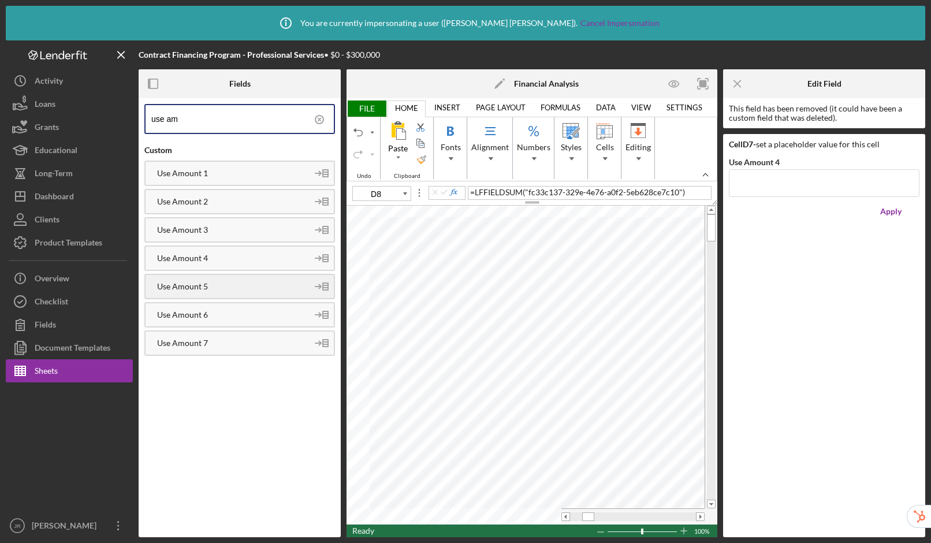
click at [204, 283] on div "Use Amount 5" at bounding box center [226, 286] width 162 height 9
drag, startPoint x: 223, startPoint y: 313, endPoint x: 293, endPoint y: 304, distance: 70.5
click at [223, 313] on div "Use Amount 6" at bounding box center [226, 314] width 162 height 9
click at [234, 340] on div "Use Amount 7" at bounding box center [226, 342] width 162 height 9
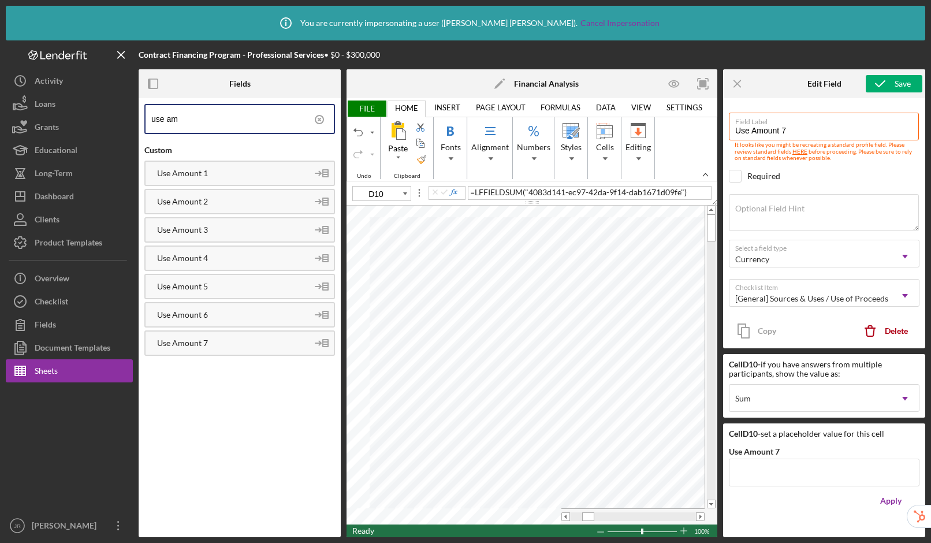
type input "D11"
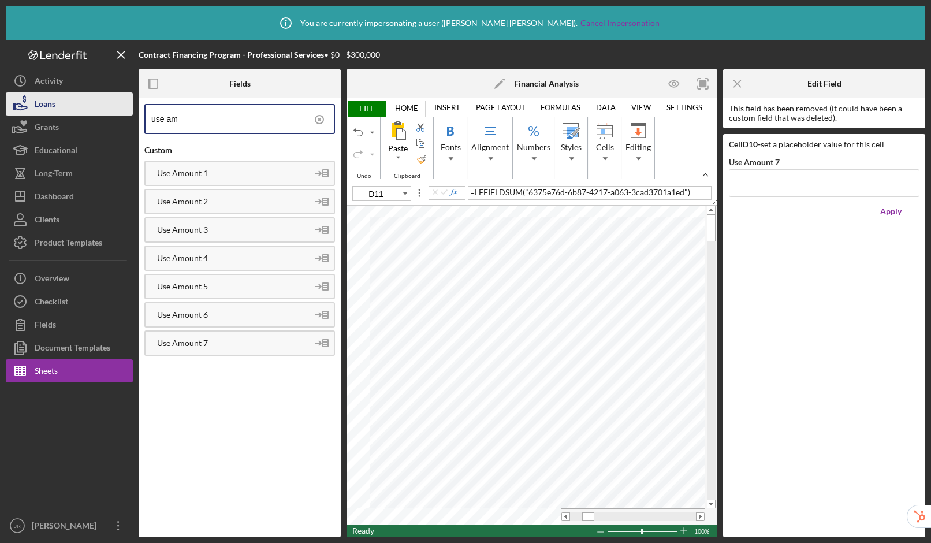
drag, startPoint x: 211, startPoint y: 119, endPoint x: 97, endPoint y: 98, distance: 115.7
click at [97, 98] on div "Contract Financing Program - Professional Services • $0 - $300,000 Fields use a…" at bounding box center [465, 288] width 919 height 496
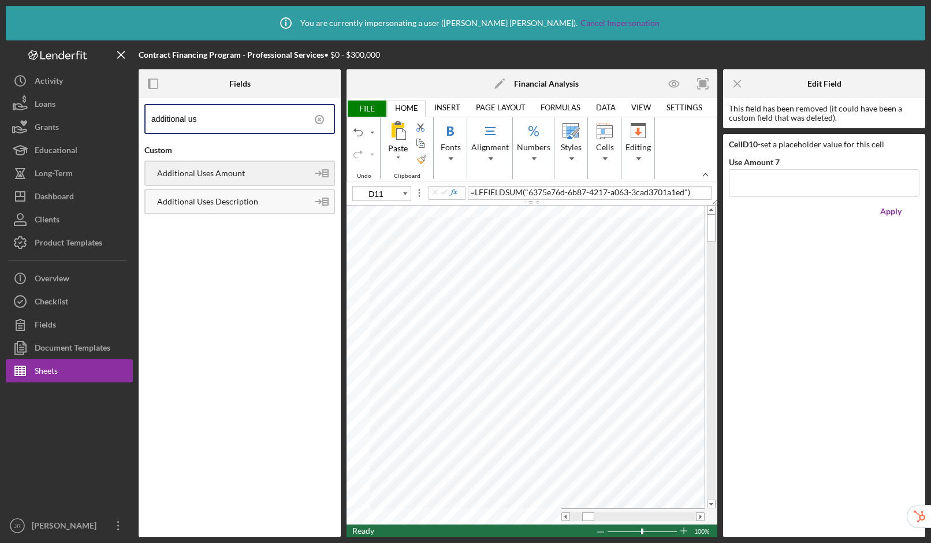
type input "additional us"
click at [244, 175] on div "Additional Uses Amount" at bounding box center [226, 173] width 162 height 9
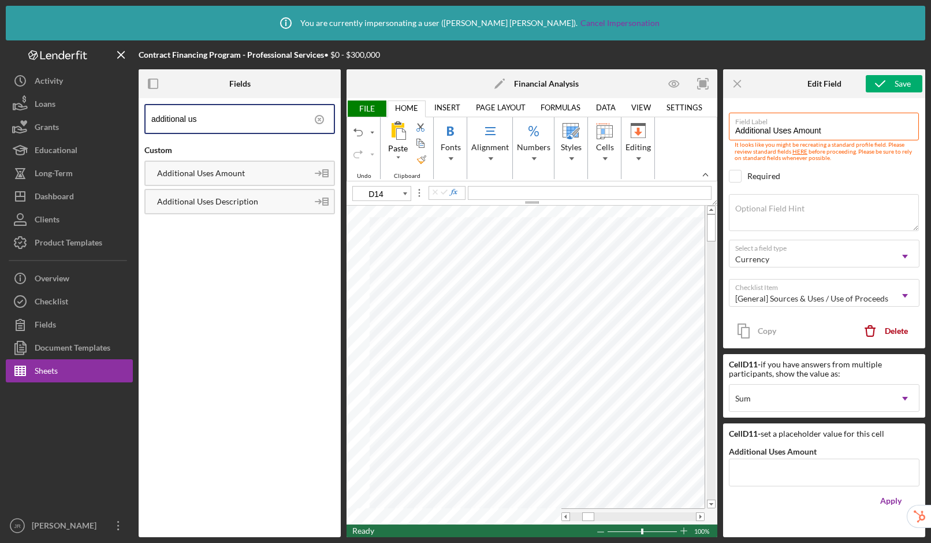
click at [741, 84] on icon "Icon/Menu Close" at bounding box center [737, 84] width 26 height 26
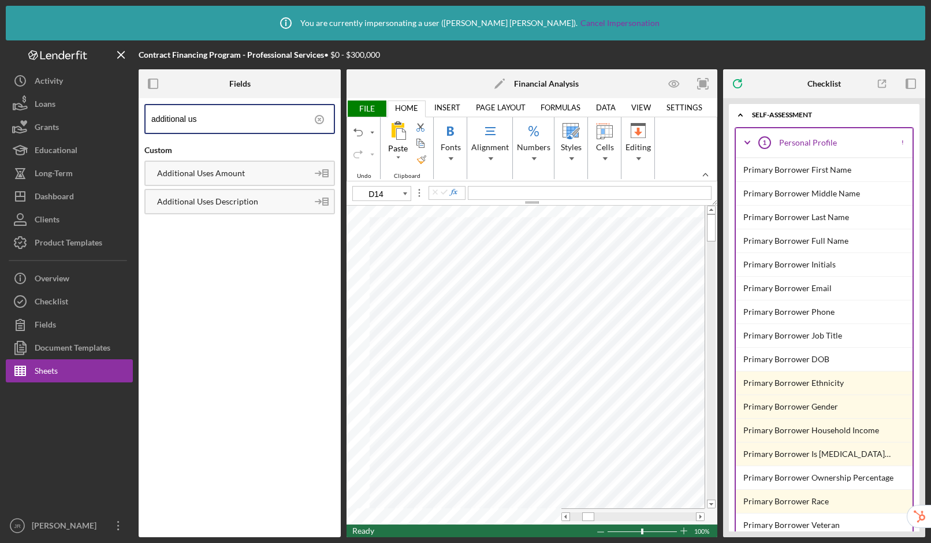
click at [748, 140] on icon "Icon/Expander" at bounding box center [747, 142] width 29 height 29
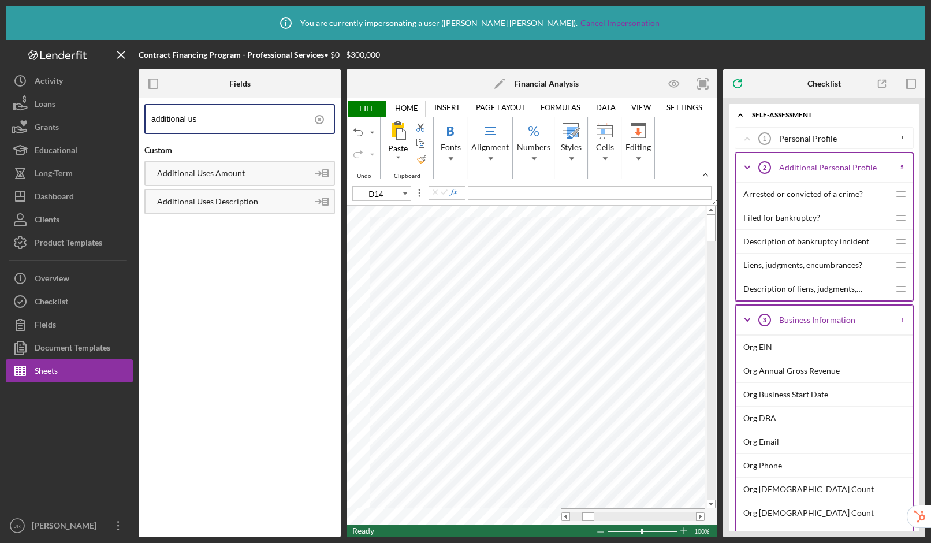
click at [748, 166] on icon "Icon/Expander" at bounding box center [747, 167] width 29 height 29
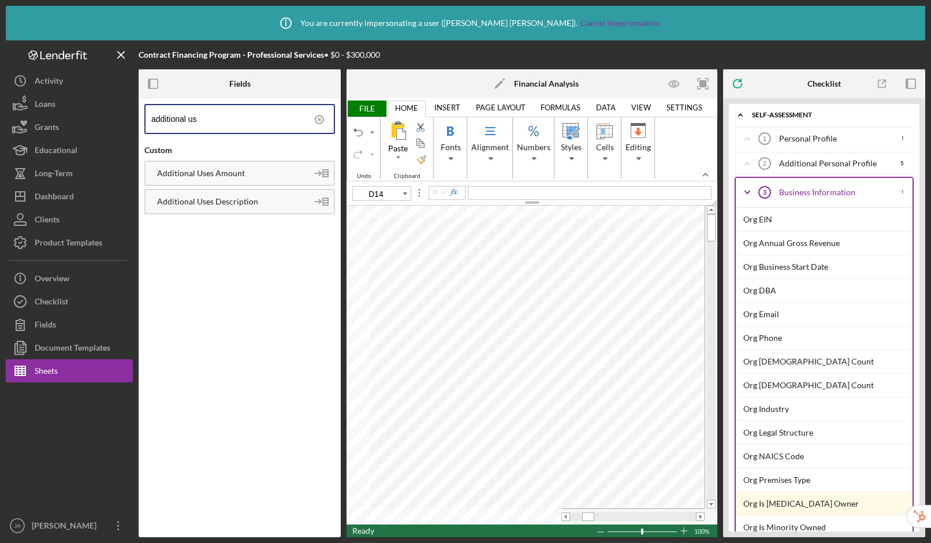
click at [746, 192] on polyline at bounding box center [747, 192] width 5 height 2
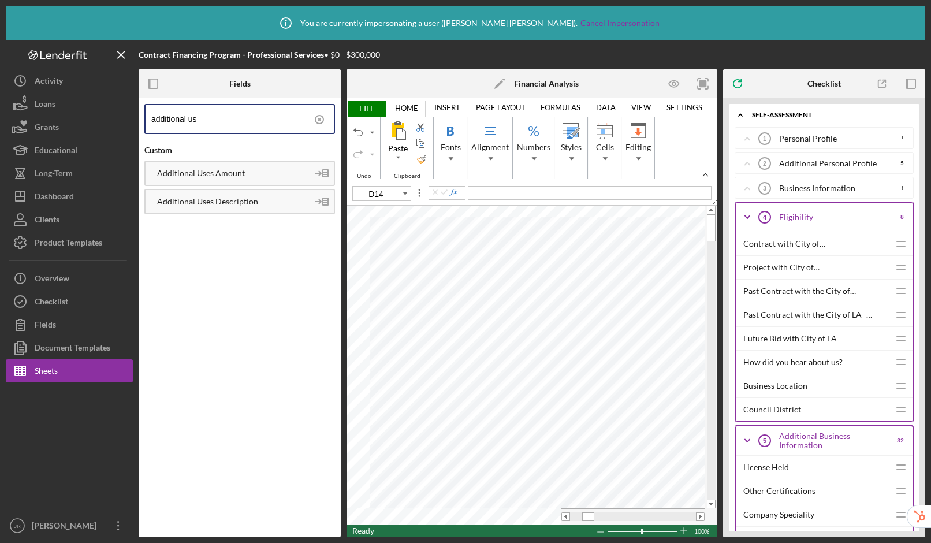
click at [745, 210] on icon "Icon/Expander" at bounding box center [747, 217] width 29 height 29
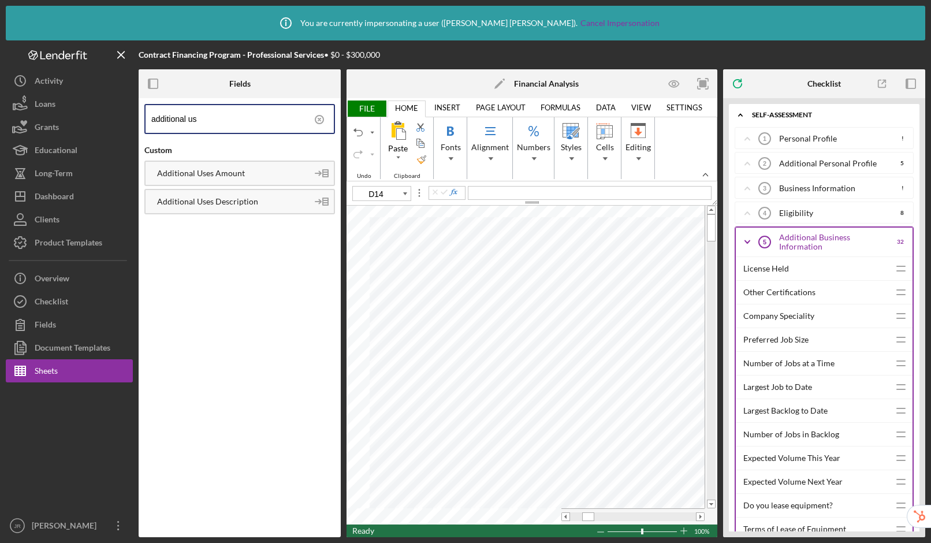
click at [745, 234] on icon "Icon/Expander" at bounding box center [747, 241] width 29 height 29
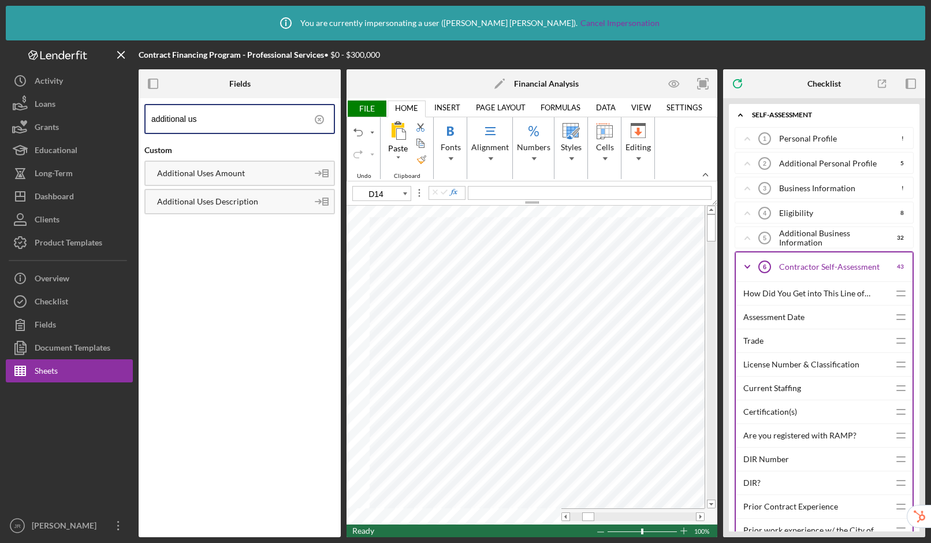
click at [748, 255] on icon "Icon/Expander" at bounding box center [747, 266] width 29 height 29
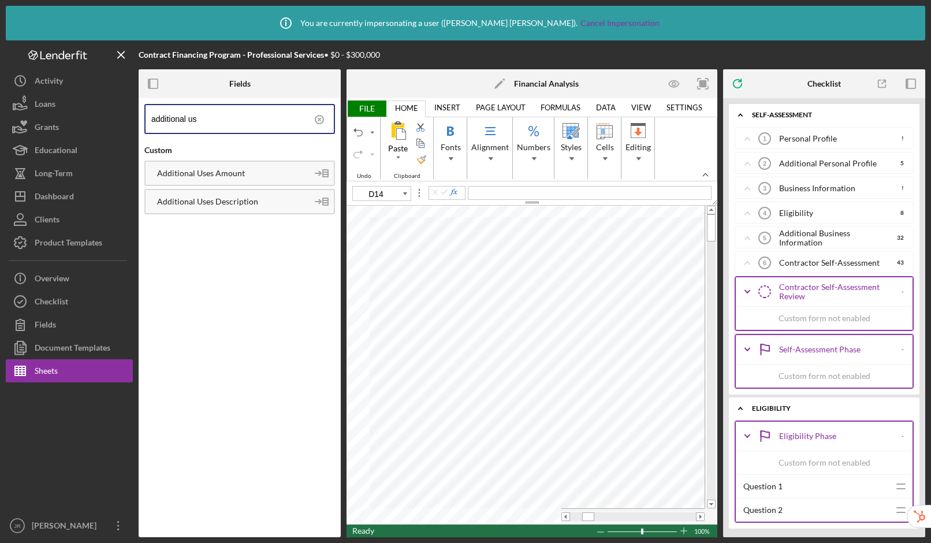
click at [749, 290] on polyline at bounding box center [747, 291] width 5 height 2
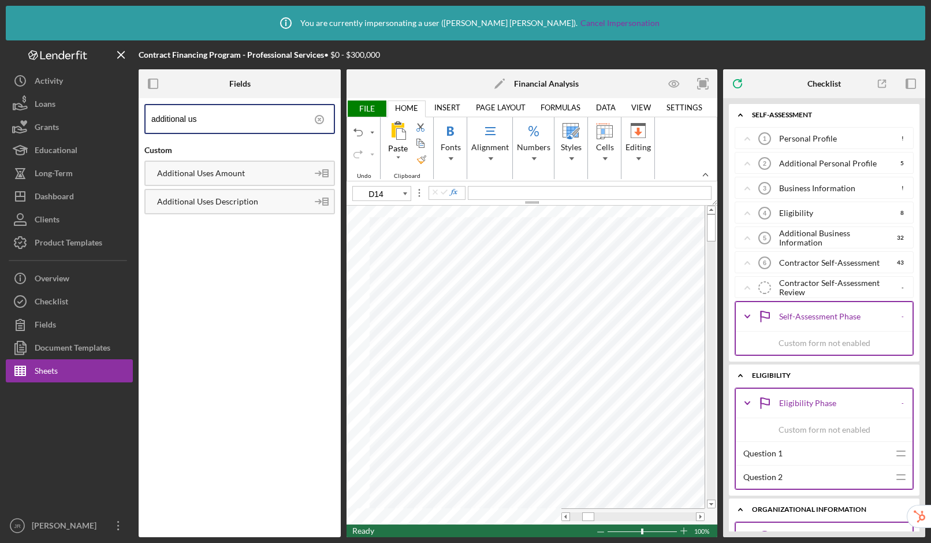
click at [745, 315] on polyline at bounding box center [747, 316] width 5 height 2
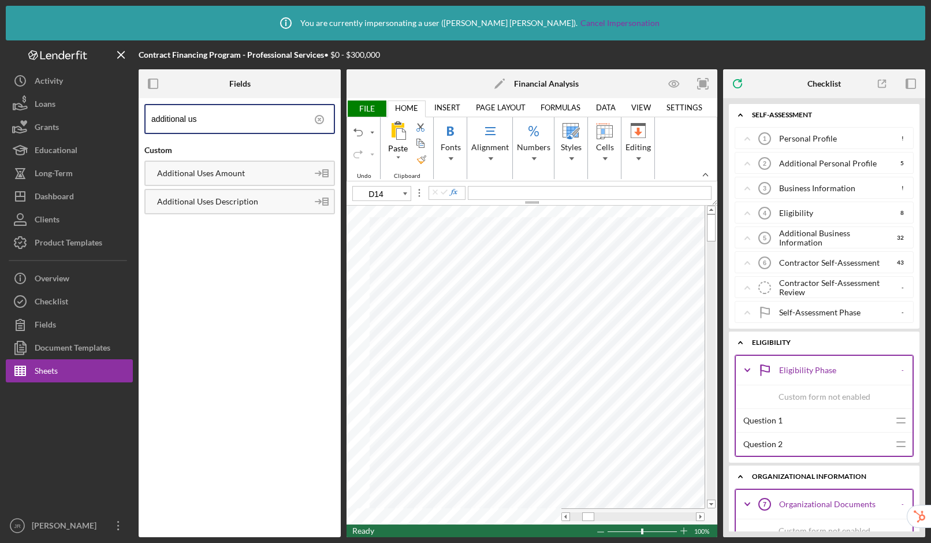
click at [744, 345] on icon "Icon/Expander" at bounding box center [740, 342] width 23 height 23
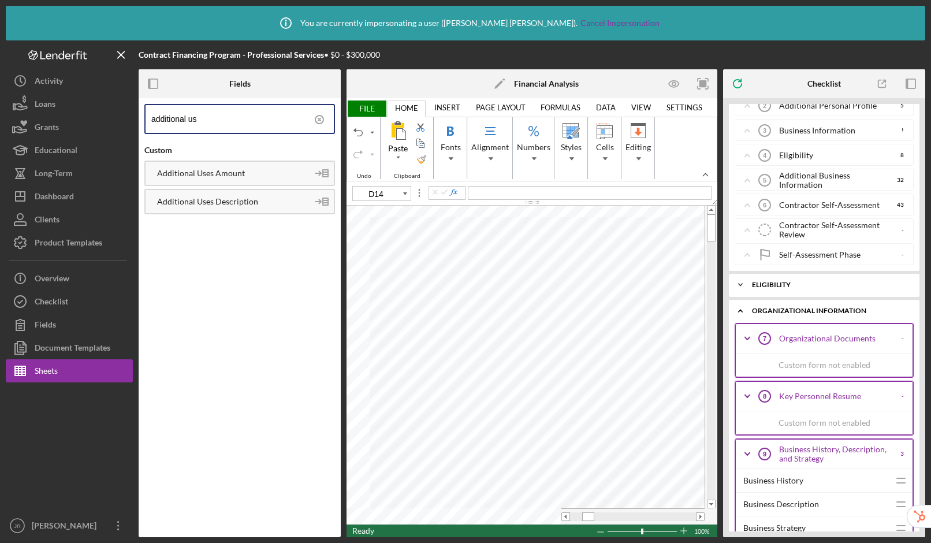
scroll to position [206, 0]
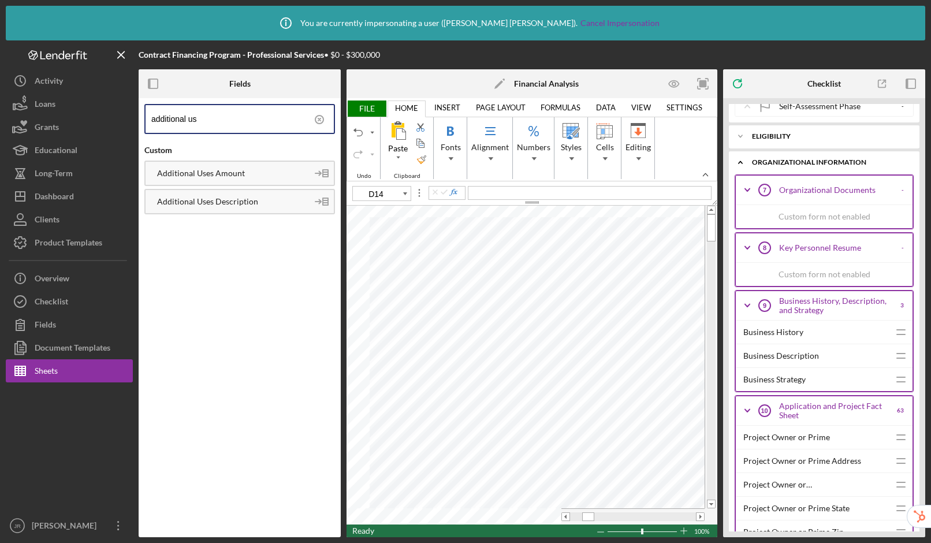
click at [742, 163] on icon "Icon/Expander" at bounding box center [740, 162] width 23 height 23
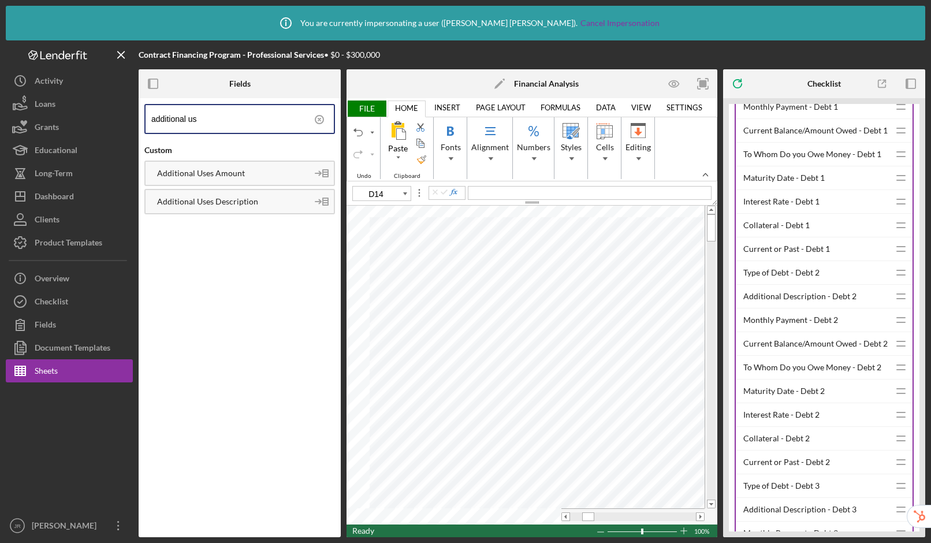
scroll to position [231, 0]
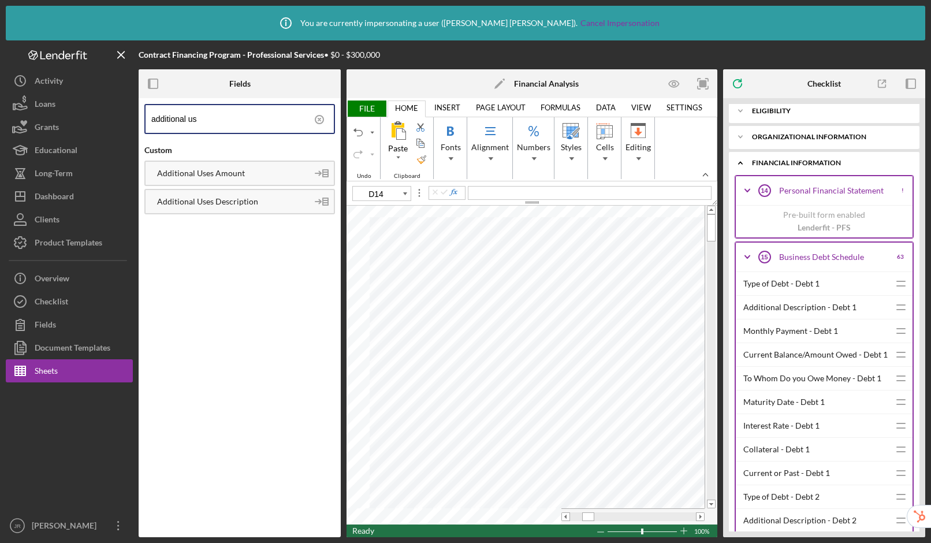
click at [745, 256] on polyline at bounding box center [747, 256] width 5 height 2
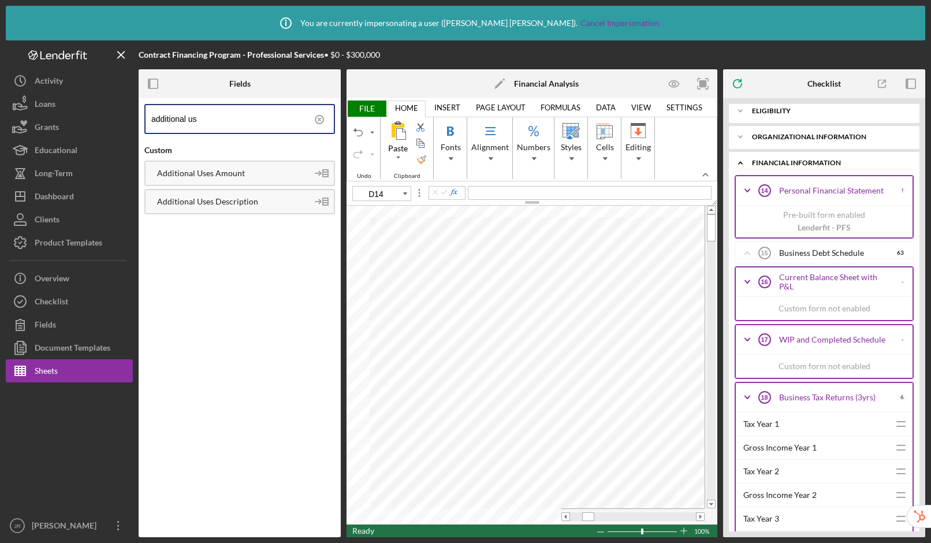
scroll to position [234, 0]
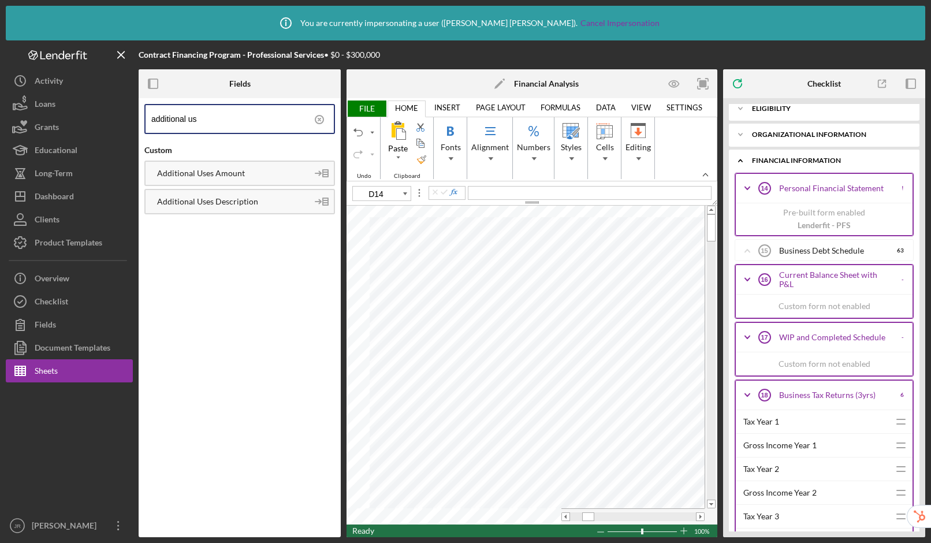
click at [746, 391] on icon "Icon/Expander" at bounding box center [747, 394] width 29 height 29
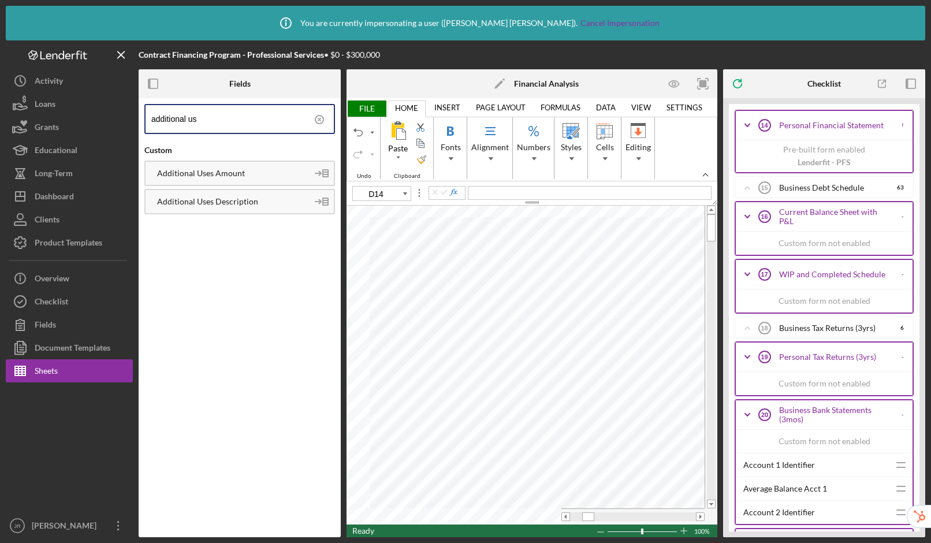
scroll to position [328, 0]
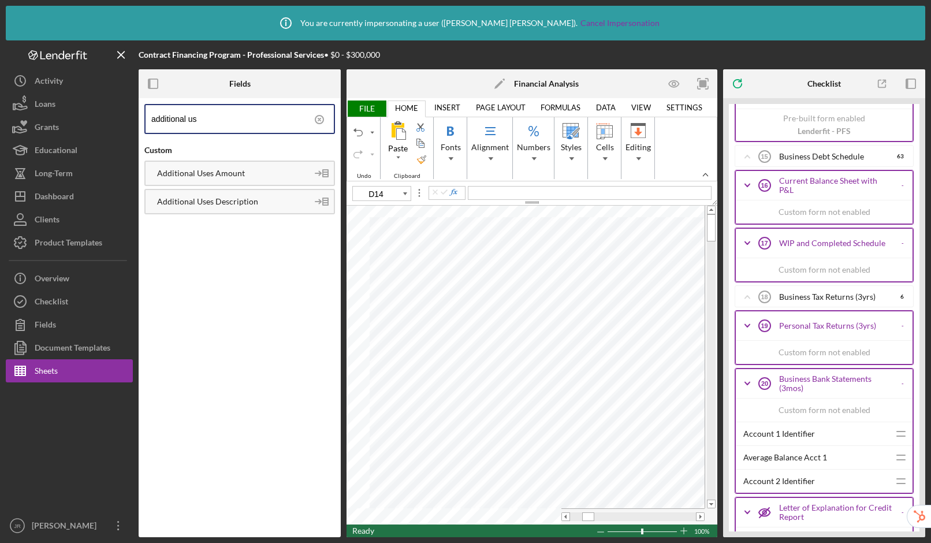
click at [746, 379] on icon "Icon/Expander" at bounding box center [747, 383] width 29 height 29
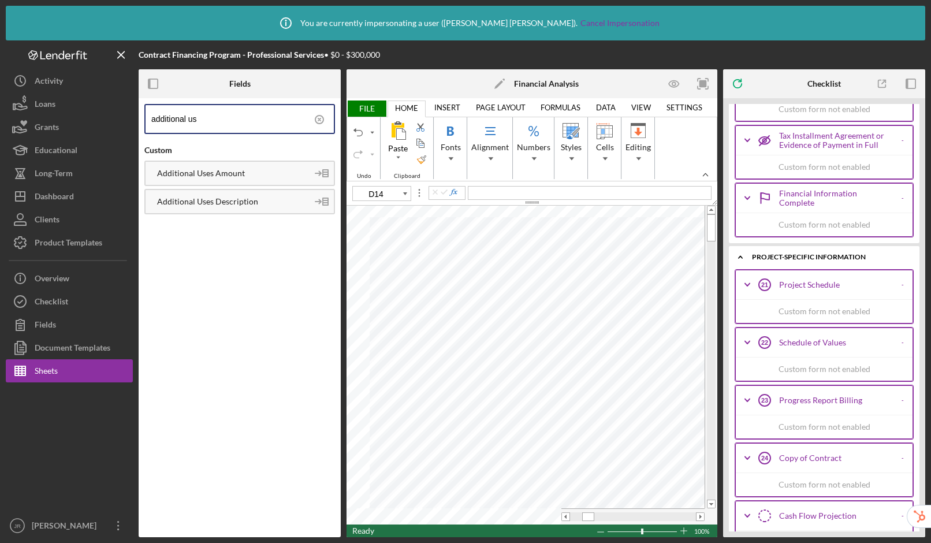
scroll to position [885, 0]
click at [741, 257] on icon "Icon/Expander" at bounding box center [740, 256] width 23 height 23
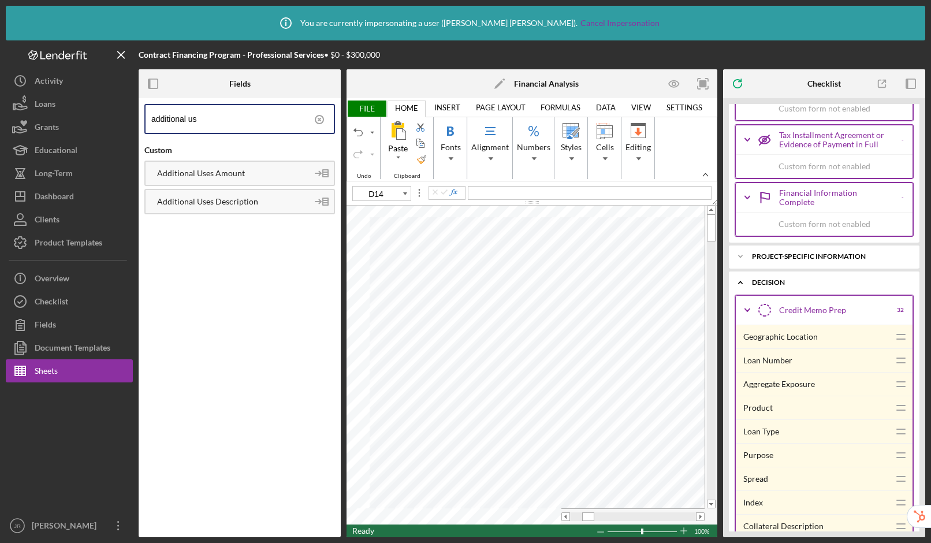
click at [740, 275] on icon "Icon/Expander" at bounding box center [740, 282] width 23 height 23
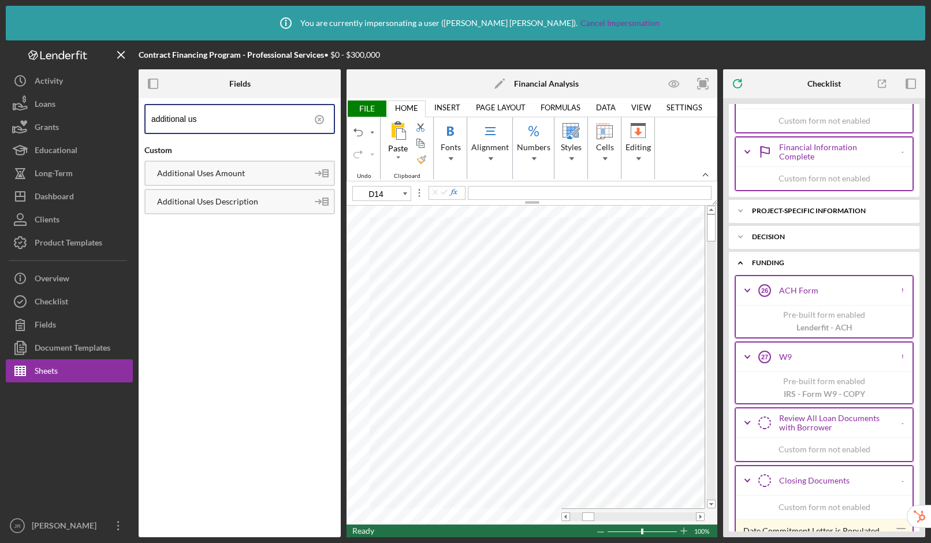
scroll to position [976, 0]
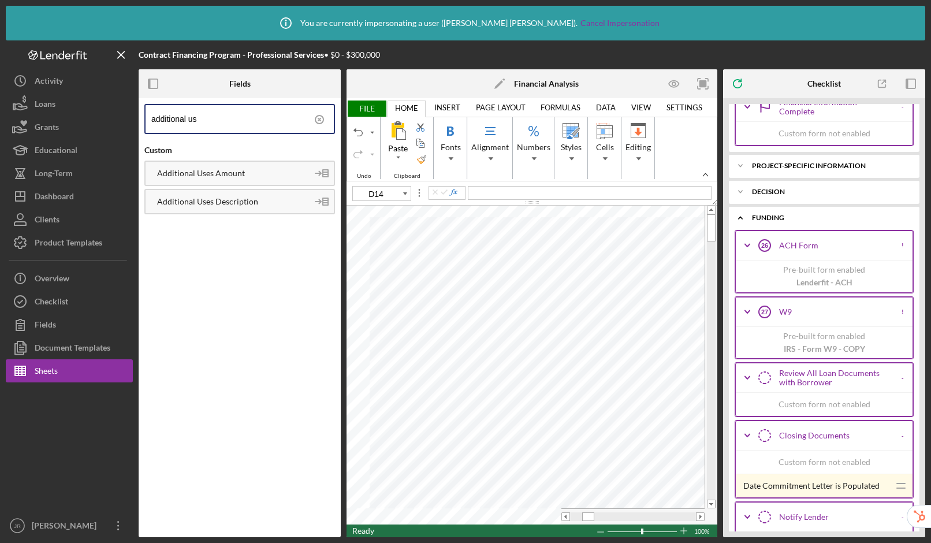
click at [740, 218] on icon "Icon/Expander" at bounding box center [740, 217] width 23 height 23
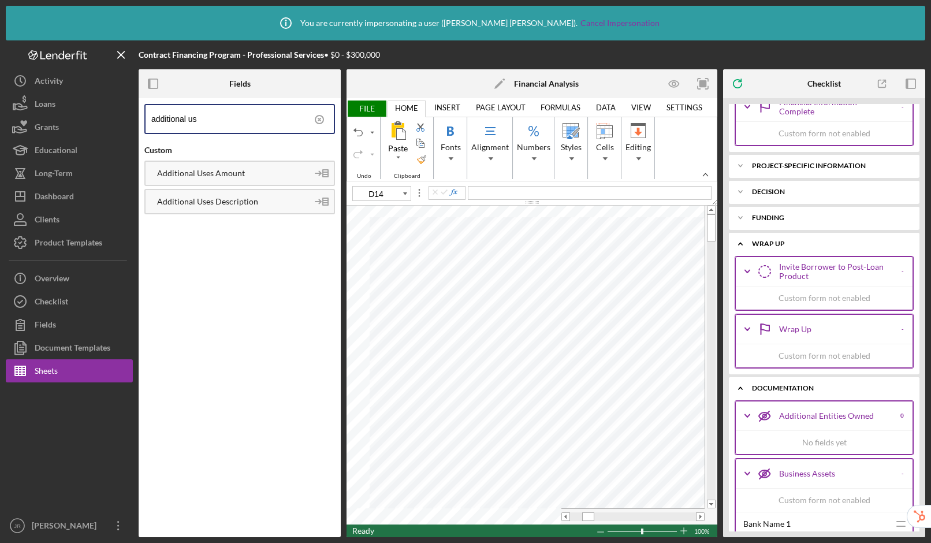
click at [743, 246] on icon "Icon/Expander" at bounding box center [740, 243] width 23 height 23
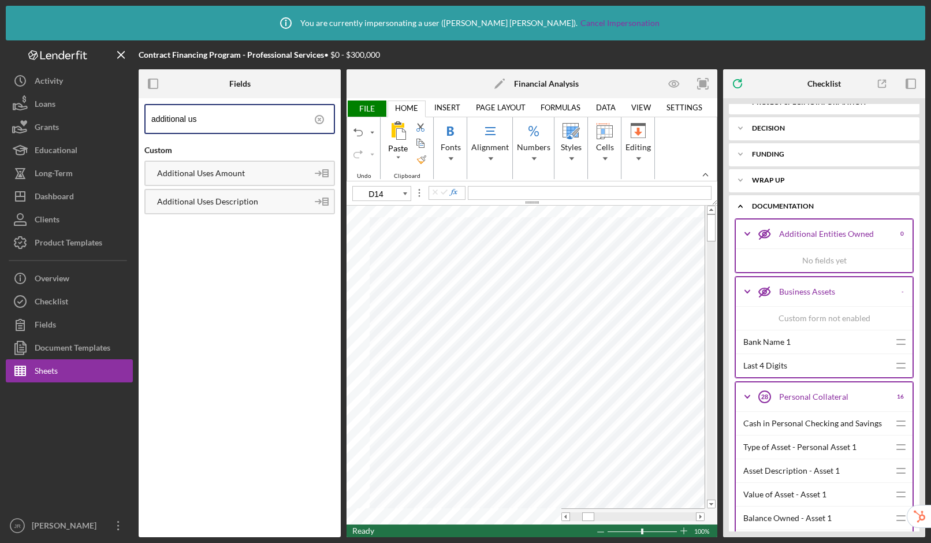
scroll to position [1205, 0]
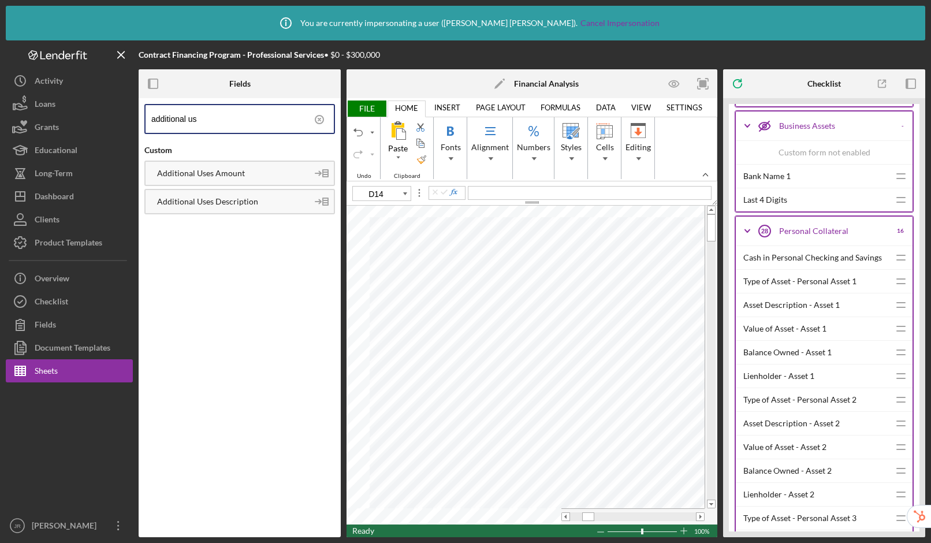
click at [743, 226] on icon "Icon/Expander" at bounding box center [747, 230] width 29 height 29
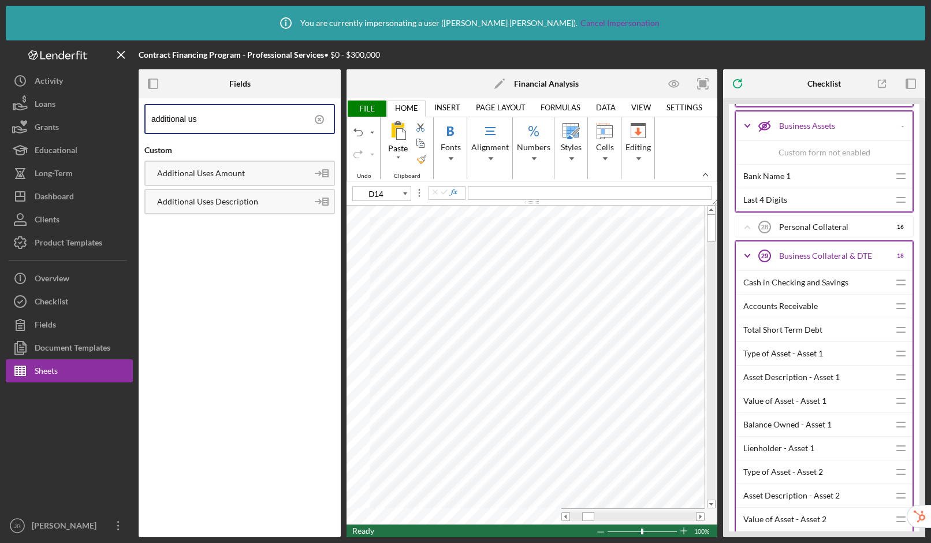
click at [745, 119] on icon "Icon/Expander" at bounding box center [747, 125] width 29 height 29
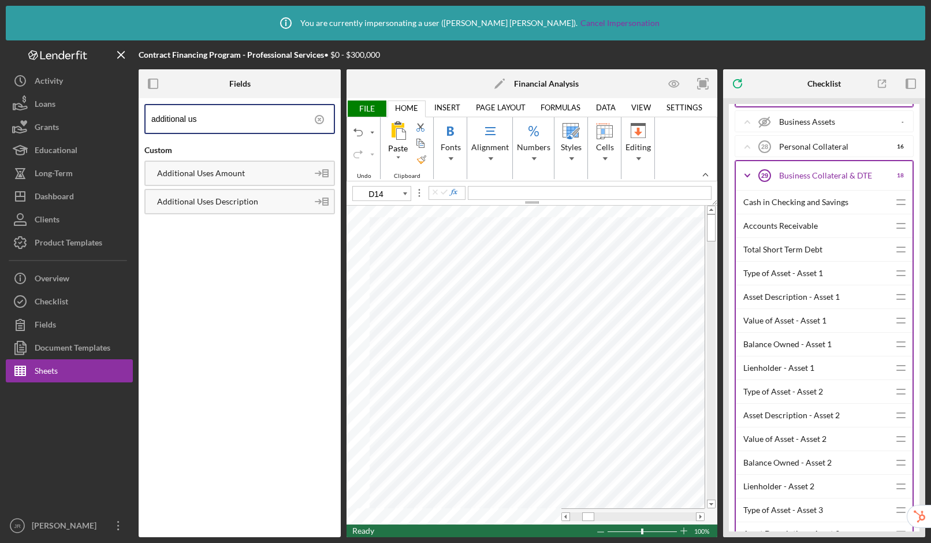
click at [746, 174] on icon "Icon/Expander" at bounding box center [747, 175] width 29 height 29
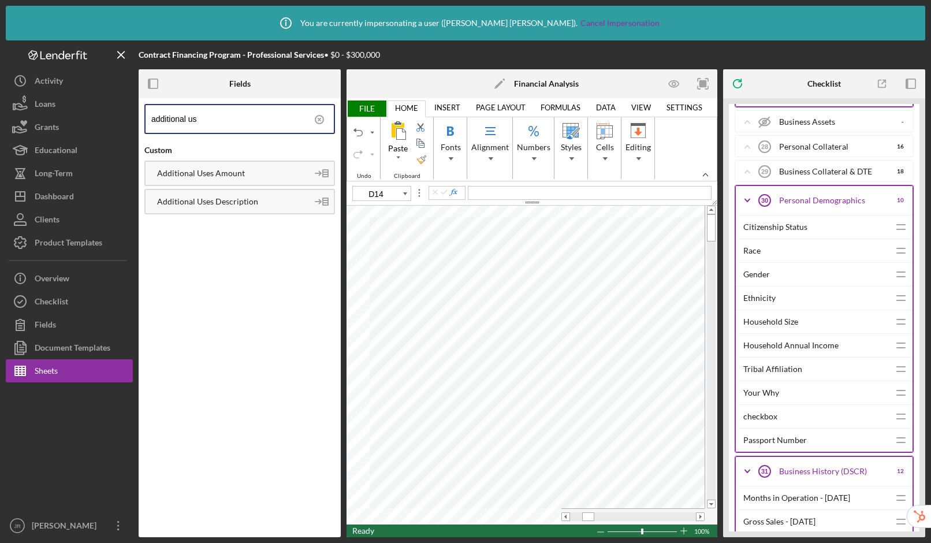
click at [747, 201] on polyline at bounding box center [747, 200] width 5 height 2
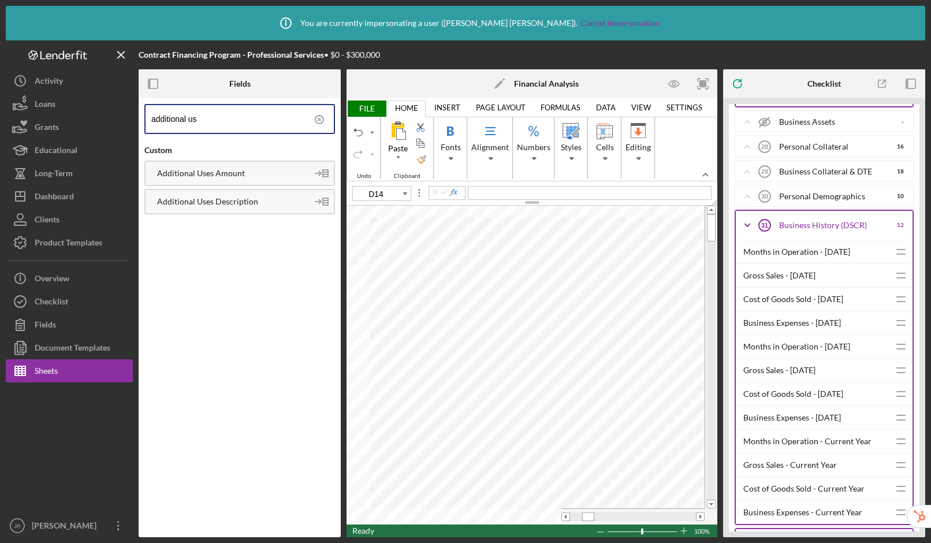
click at [747, 218] on icon "Icon/Expander" at bounding box center [747, 225] width 29 height 29
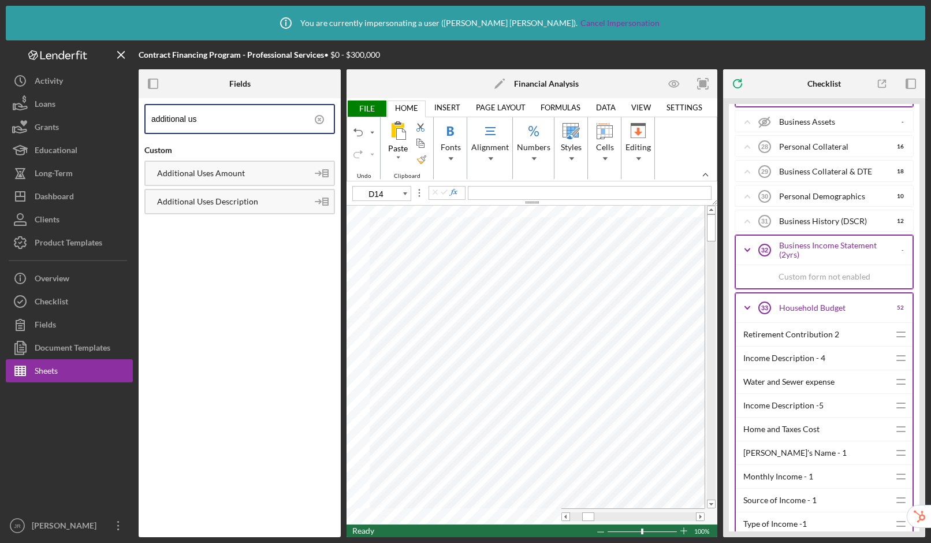
click at [745, 249] on polyline at bounding box center [747, 249] width 5 height 2
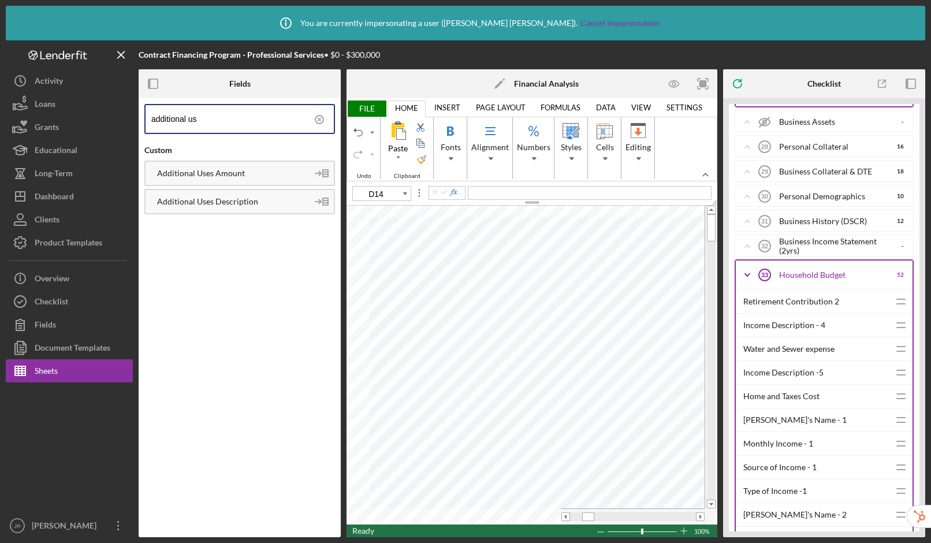
click at [745, 271] on icon "Icon/Expander" at bounding box center [747, 274] width 29 height 29
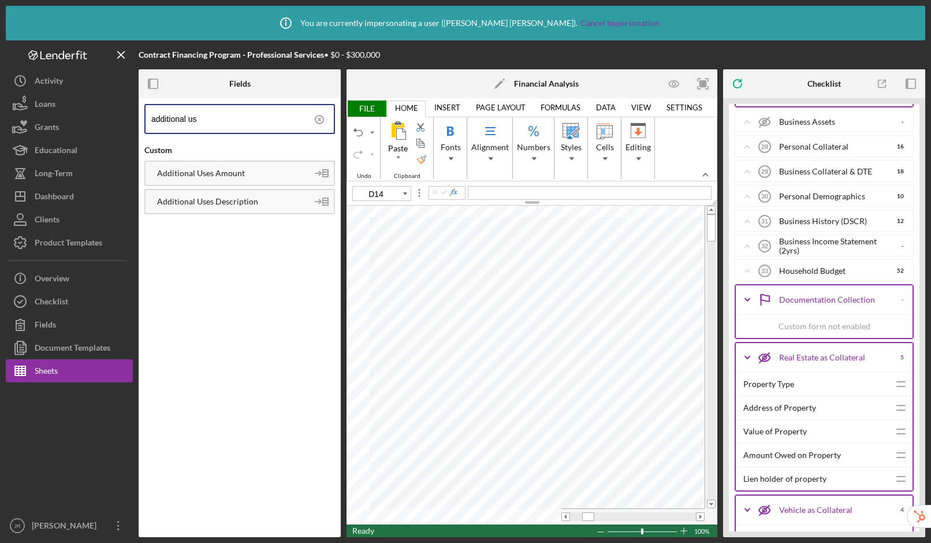
click at [745, 352] on icon "Icon/Expander" at bounding box center [747, 357] width 29 height 29
click at [743, 375] on icon "Icon/Expander" at bounding box center [747, 382] width 29 height 29
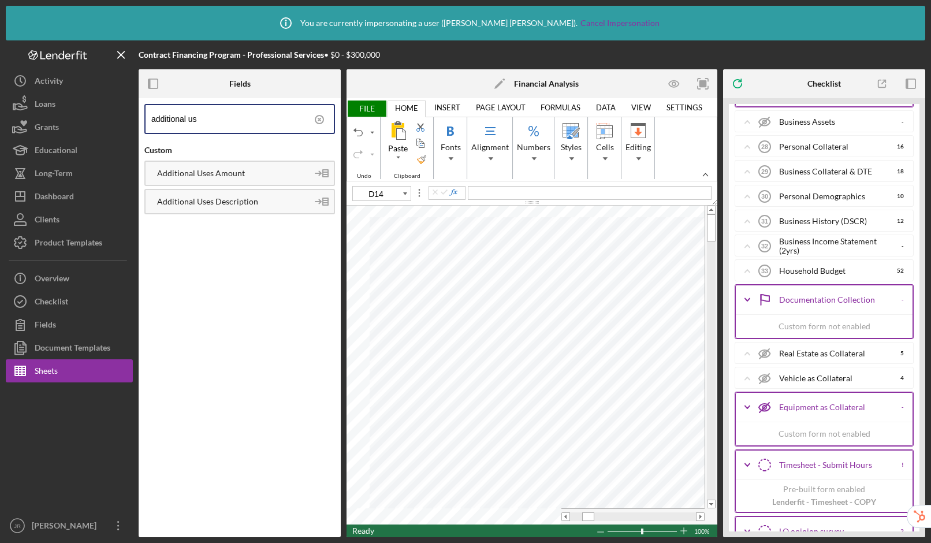
click at [745, 406] on polyline at bounding box center [747, 406] width 5 height 2
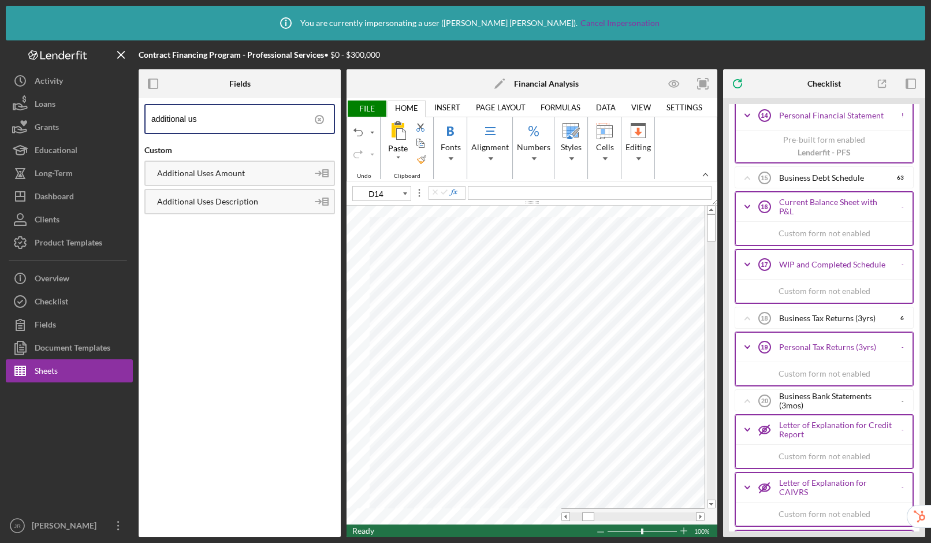
scroll to position [0, 0]
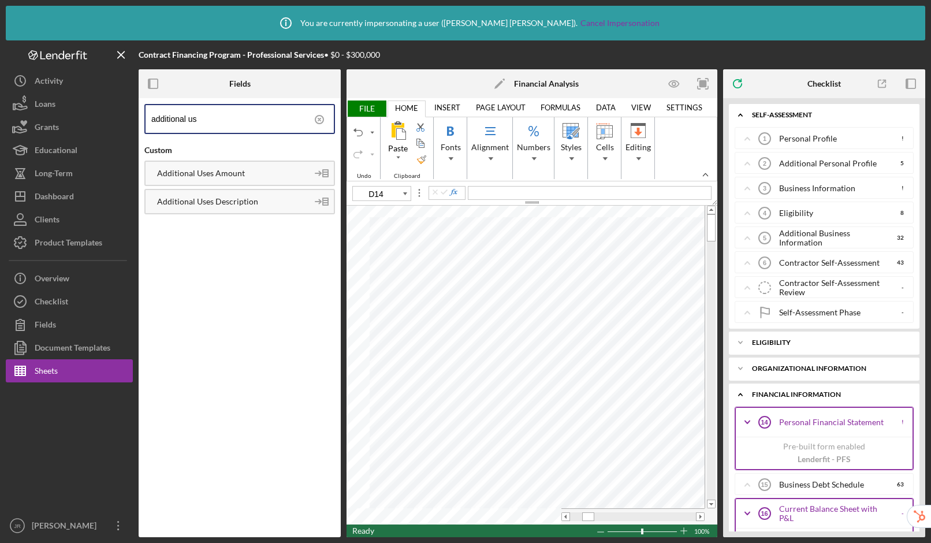
click at [742, 114] on icon "Icon/Expander" at bounding box center [740, 114] width 23 height 23
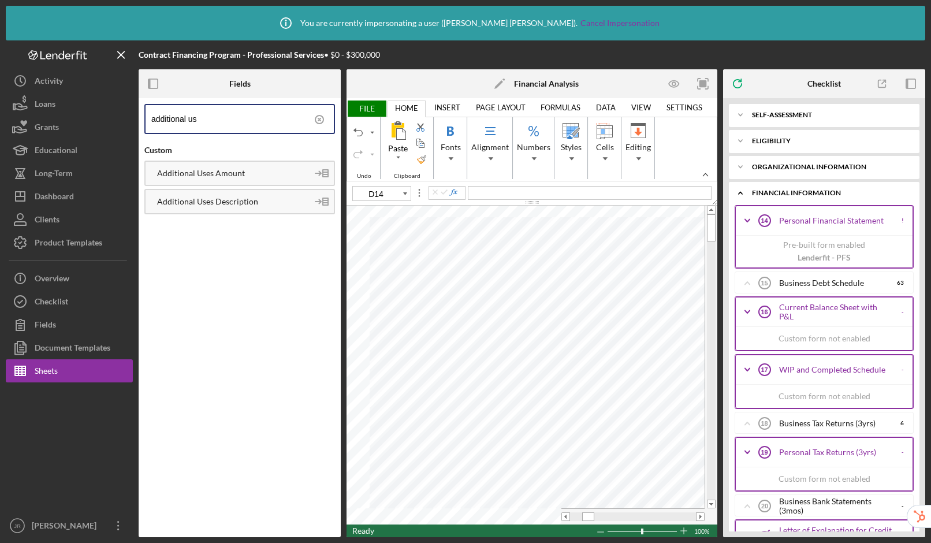
click at [739, 194] on icon "Icon/Expander" at bounding box center [740, 192] width 23 height 23
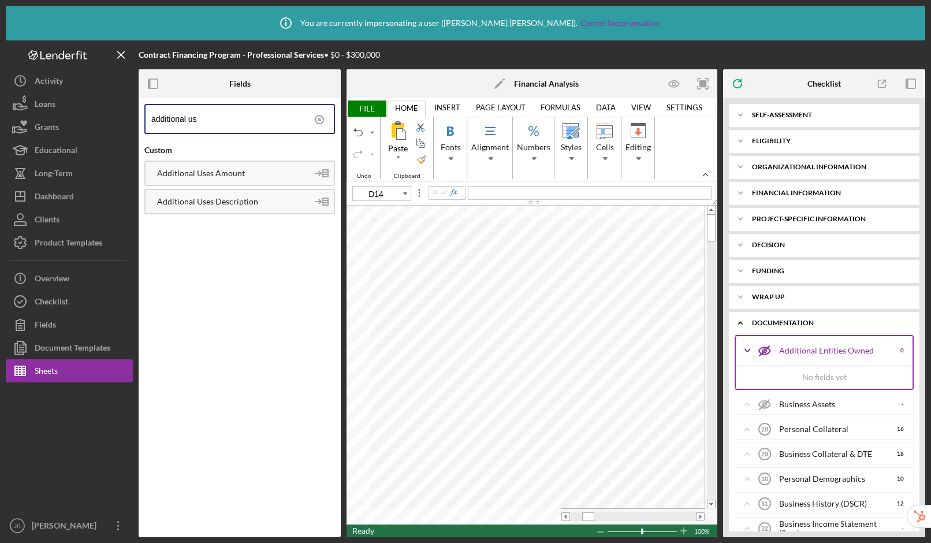
type input "D4"
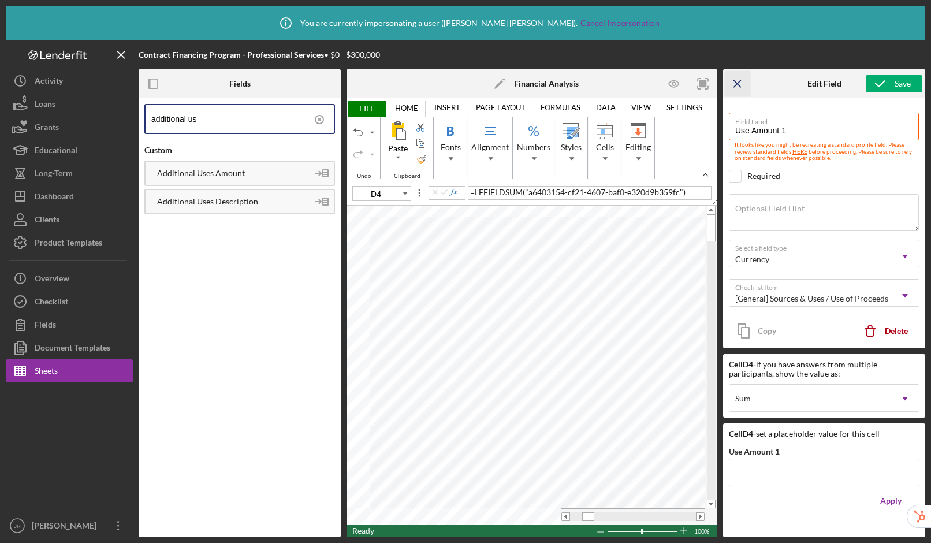
click at [733, 81] on icon "Icon/Menu Close" at bounding box center [737, 84] width 26 height 26
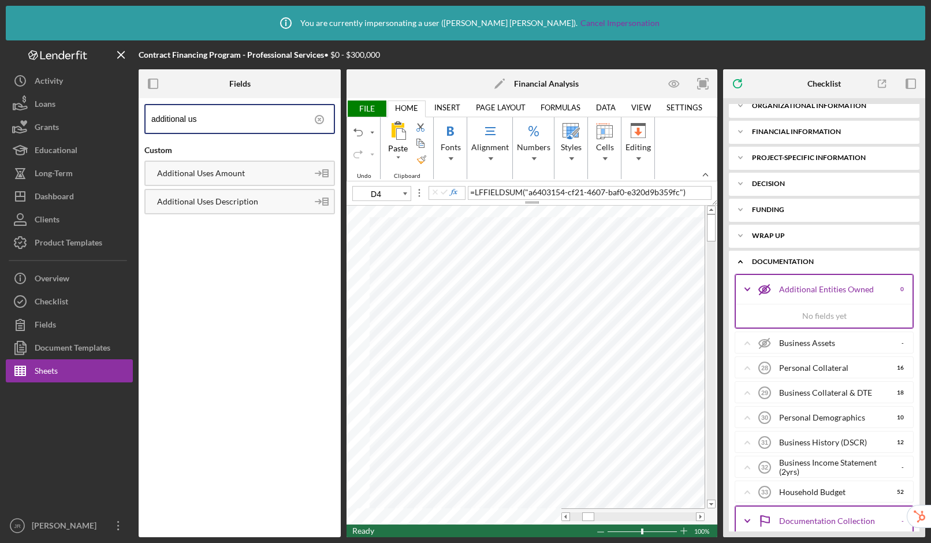
scroll to position [81, 0]
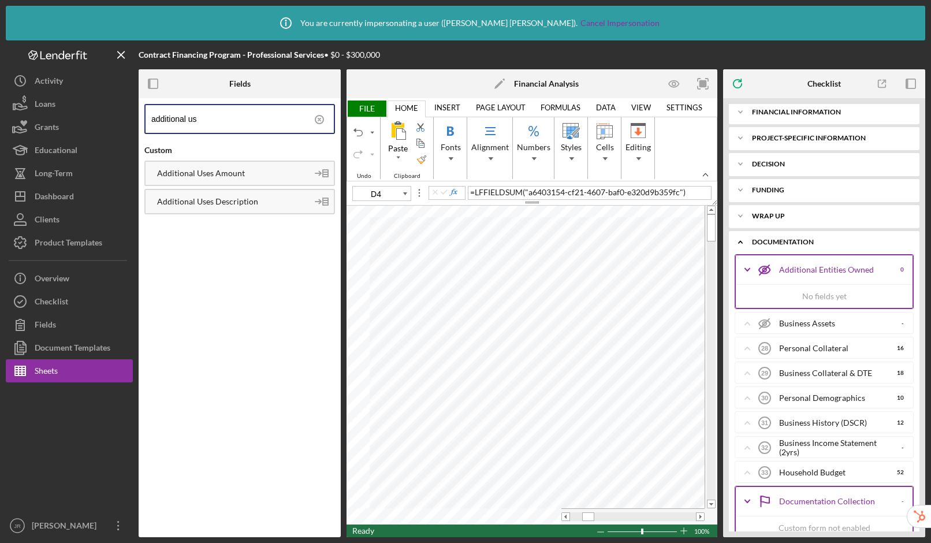
click at [744, 262] on icon "Icon/Expander" at bounding box center [747, 269] width 29 height 29
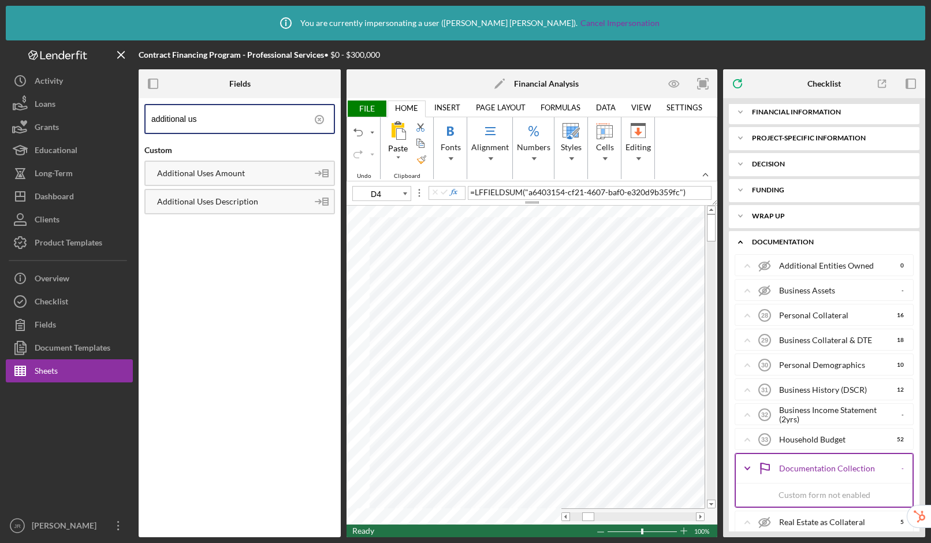
click at [365, 103] on span "FILE" at bounding box center [366, 108] width 40 height 16
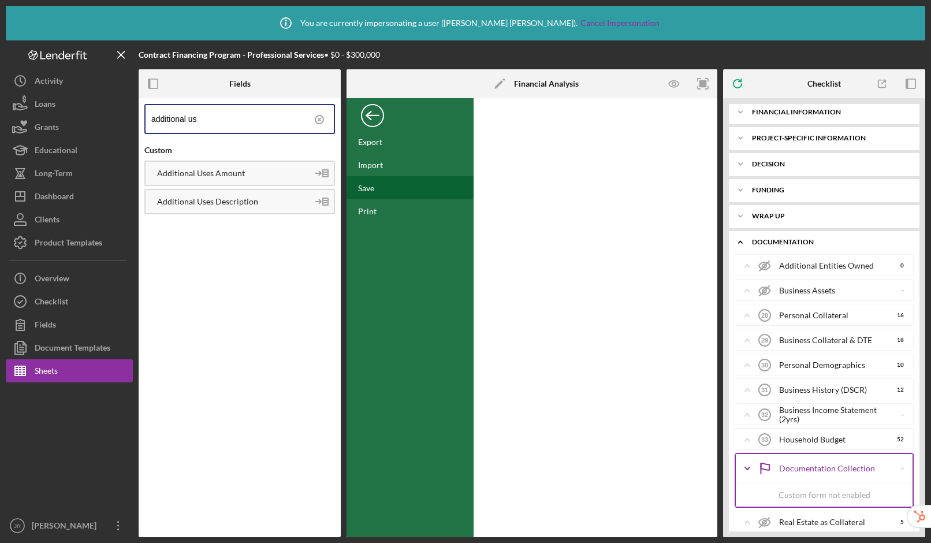
click at [365, 183] on div "Save" at bounding box center [366, 188] width 16 height 10
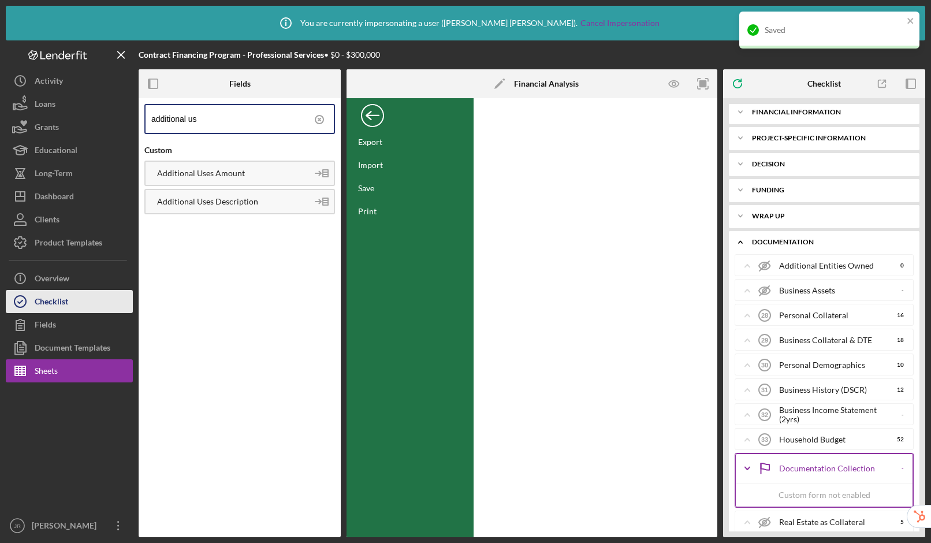
click at [62, 305] on div "Checklist" at bounding box center [51, 303] width 33 height 26
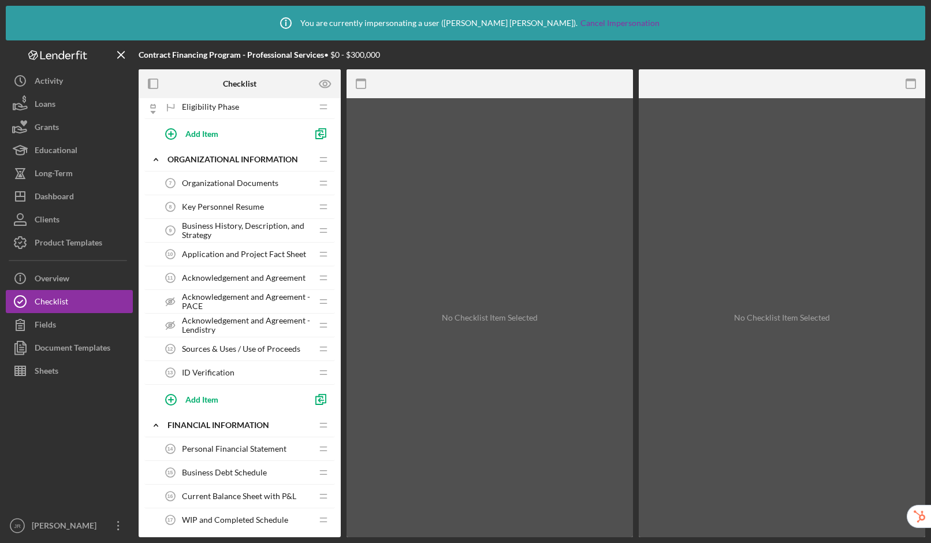
scroll to position [279, 0]
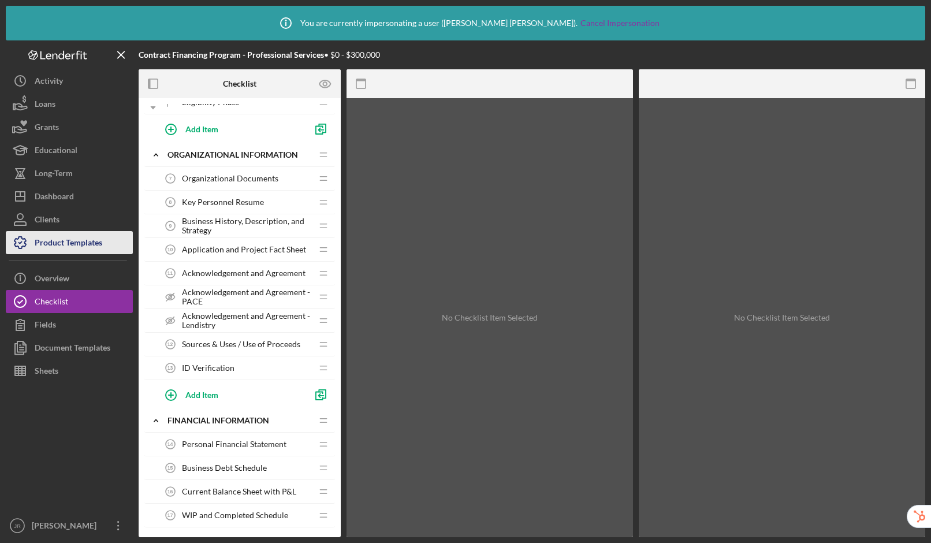
click at [66, 249] on div "Product Templates" at bounding box center [69, 244] width 68 height 26
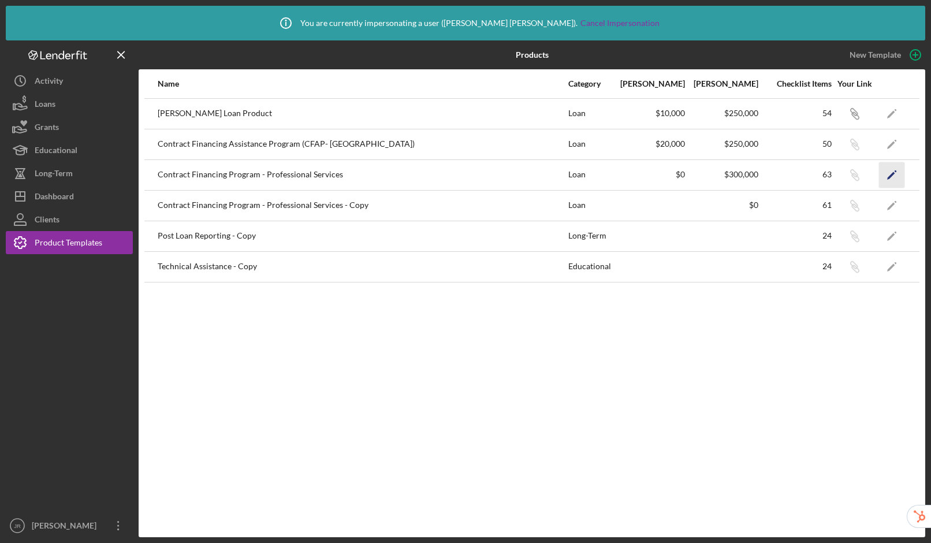
click at [892, 174] on polygon "button" at bounding box center [891, 175] width 8 height 8
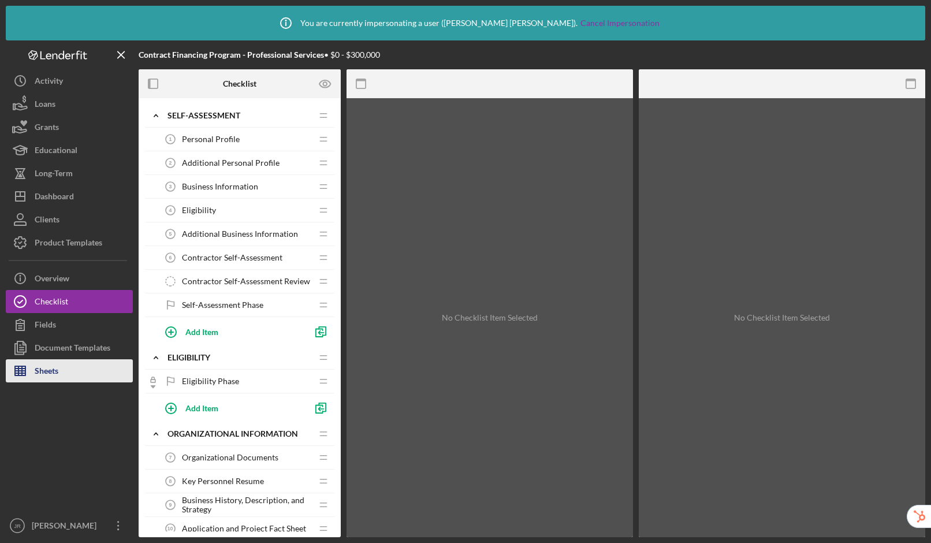
click at [60, 376] on button "Sheets" at bounding box center [69, 370] width 127 height 23
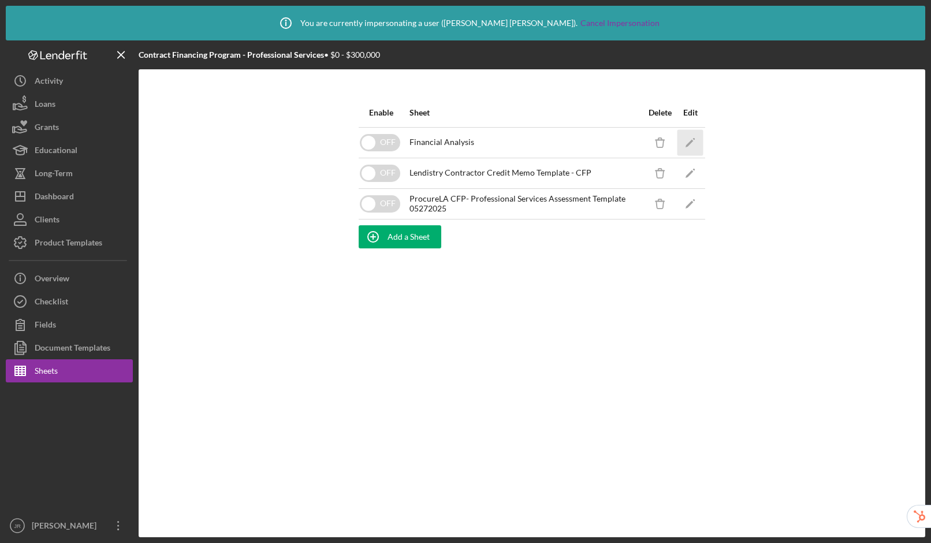
click at [692, 139] on icon "Icon/Edit" at bounding box center [690, 142] width 26 height 26
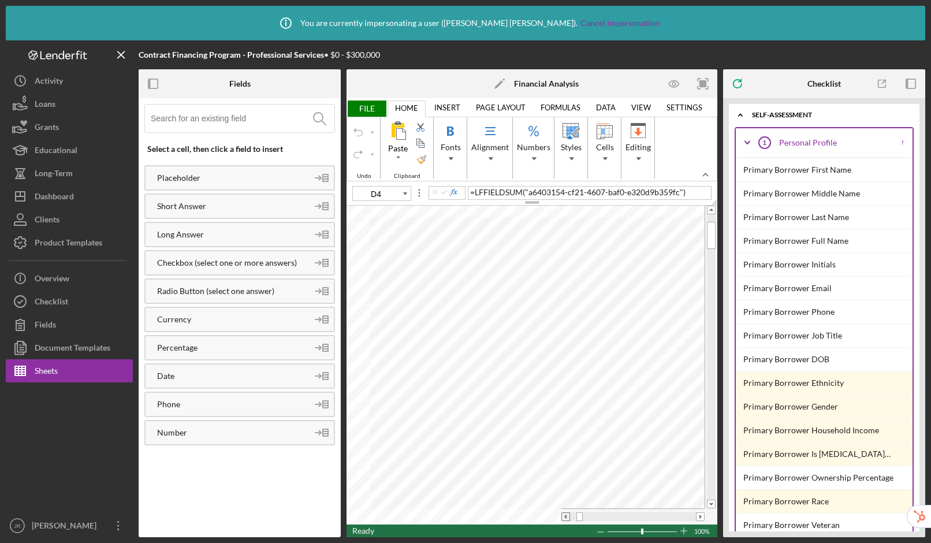
click at [566, 517] on span at bounding box center [566, 517] width 8 height 8
click at [191, 117] on input at bounding box center [243, 118] width 184 height 28
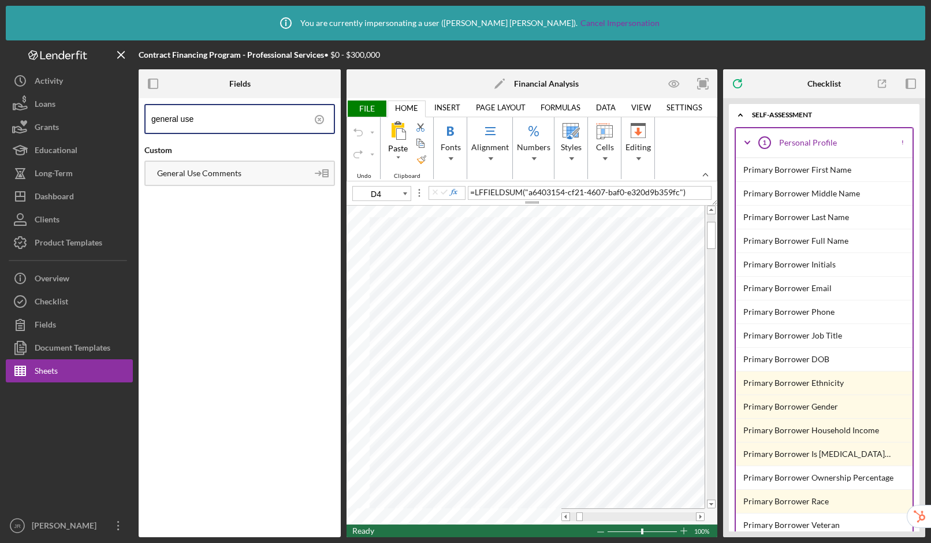
type input "general use"
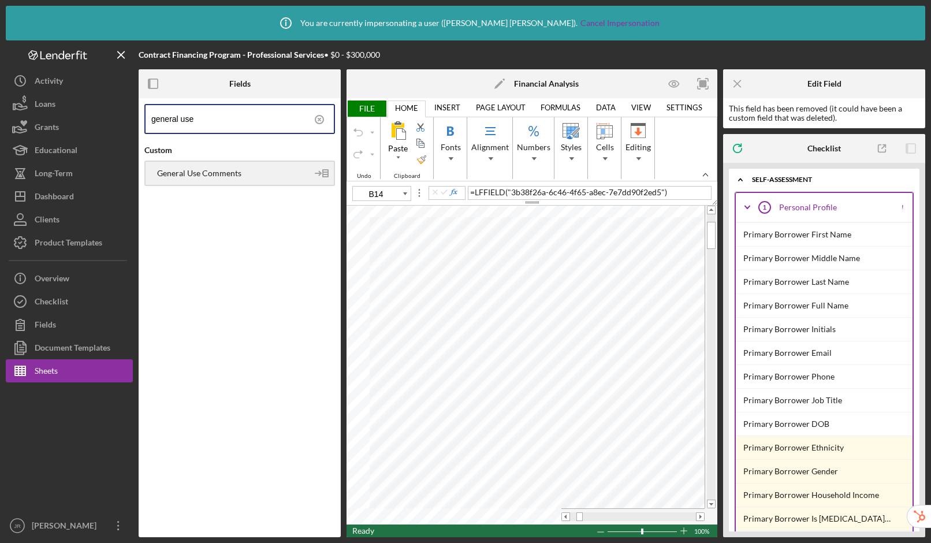
click at [236, 180] on div "General Use Comments" at bounding box center [239, 172] width 190 height 25
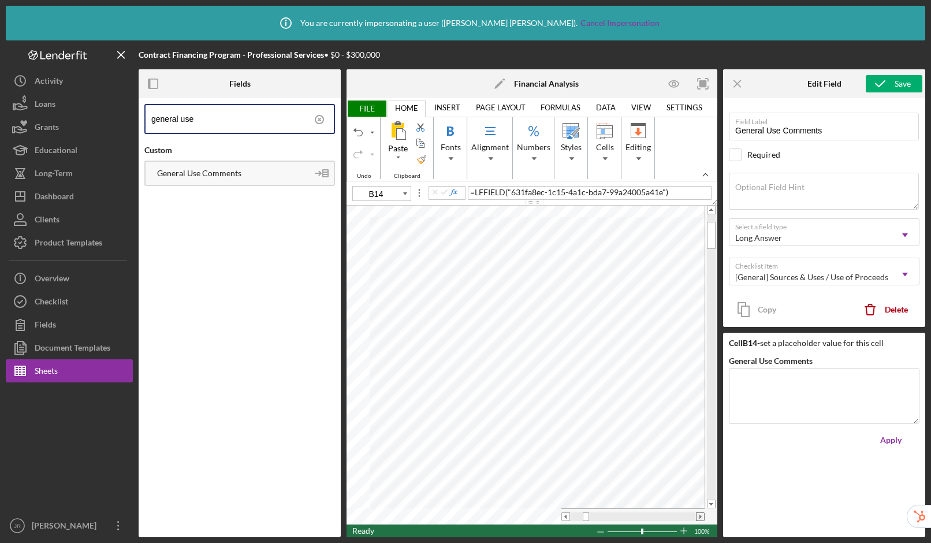
click at [697, 515] on span at bounding box center [700, 517] width 8 height 8
click at [120, 53] on icon "Icon/Menu Close" at bounding box center [122, 55] width 26 height 26
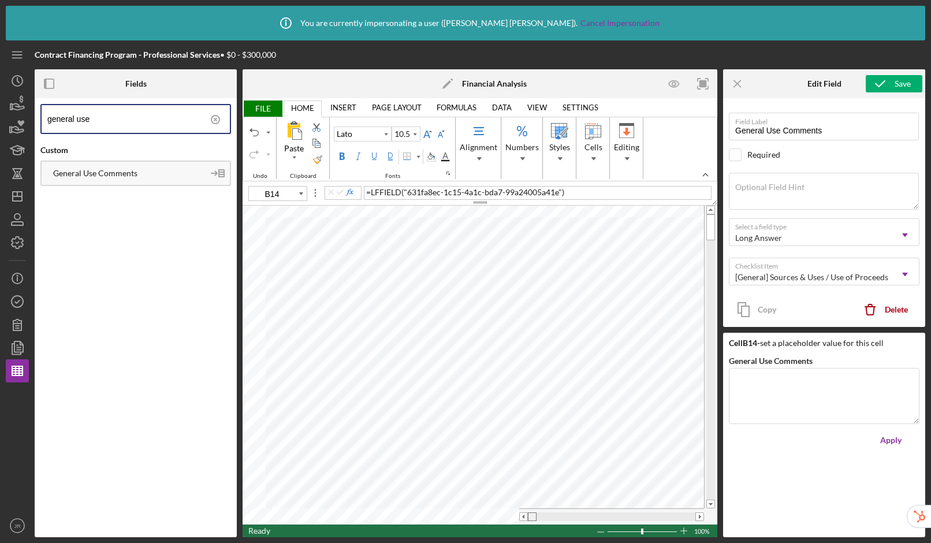
click at [506, 516] on tr at bounding box center [472, 516] width 461 height 16
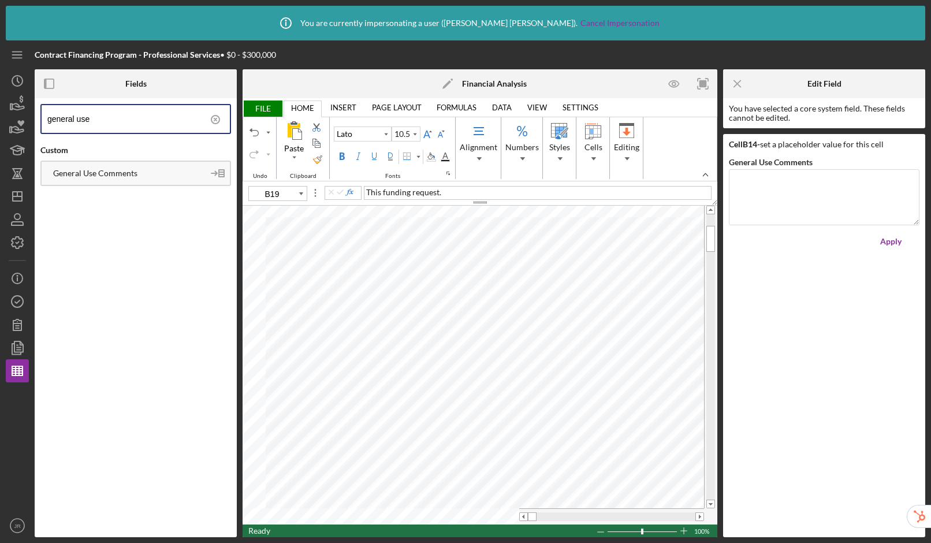
type input "A20"
drag, startPoint x: 117, startPoint y: 126, endPoint x: 24, endPoint y: 118, distance: 93.3
click at [24, 118] on div "Contract Financing Program - Professional Services • $0 - $300,000 Fields gener…" at bounding box center [465, 288] width 919 height 496
type input "source 2 a"
click at [119, 170] on div "Source 2 Additional Description" at bounding box center [123, 173] width 162 height 9
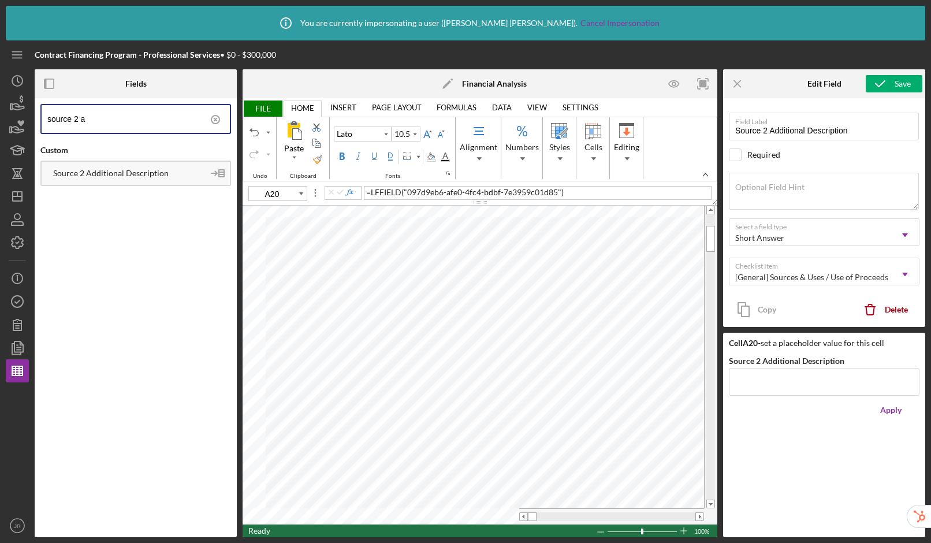
type input "A21"
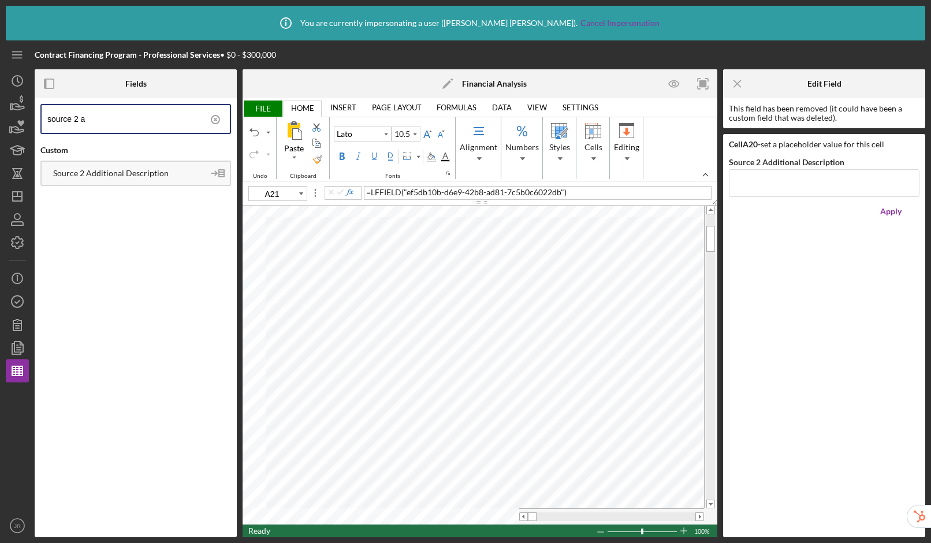
click at [102, 121] on input "source 2 a" at bounding box center [138, 119] width 182 height 28
type input "source 3"
click at [127, 175] on div "Source 3 Additional Description" at bounding box center [123, 173] width 162 height 9
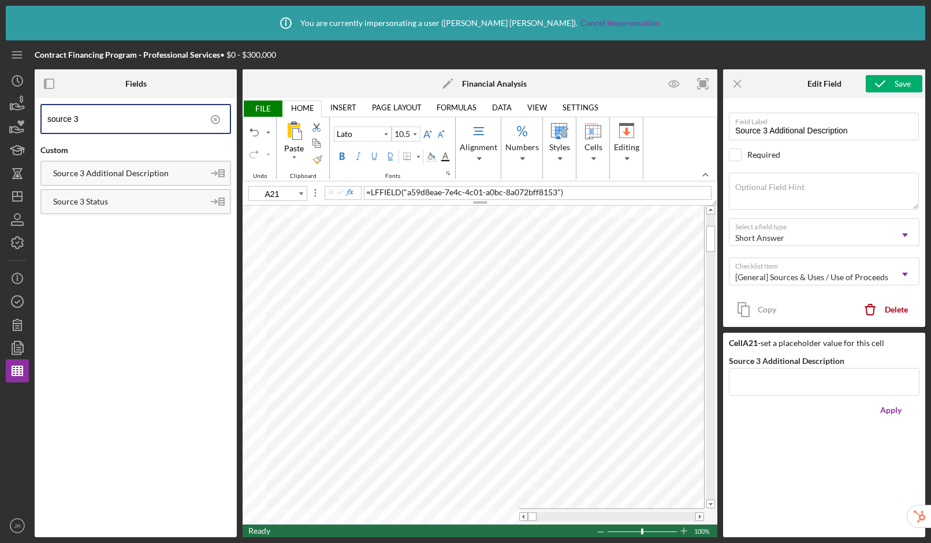
type input "A22"
type input "11"
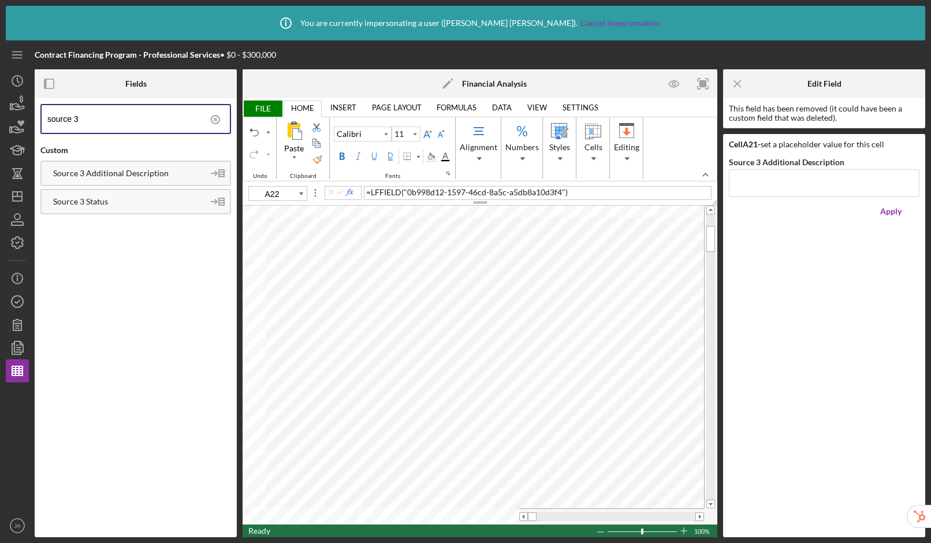
click at [105, 124] on input "source 3" at bounding box center [138, 119] width 182 height 28
type input "source 4"
click at [130, 204] on div "Source 4 Additional Description" at bounding box center [123, 201] width 162 height 9
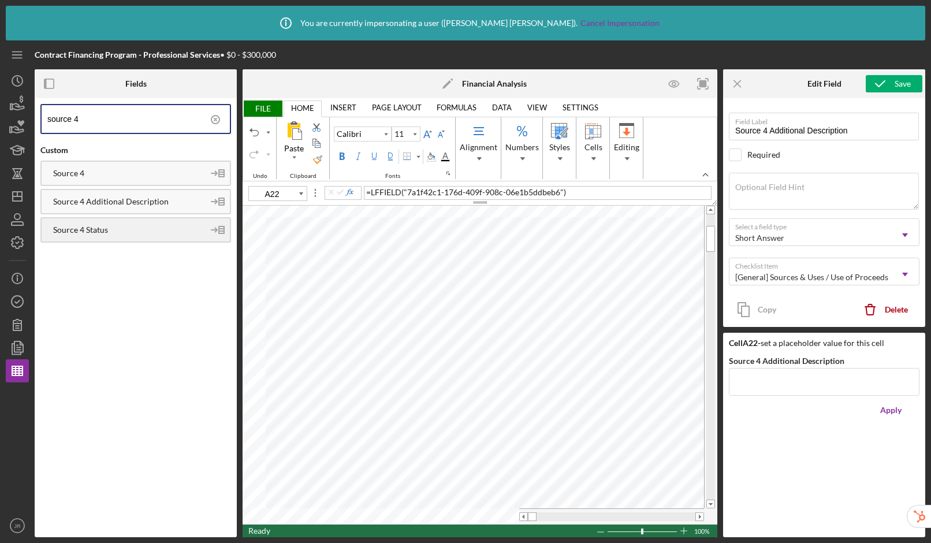
type input "B20"
type input "10.5"
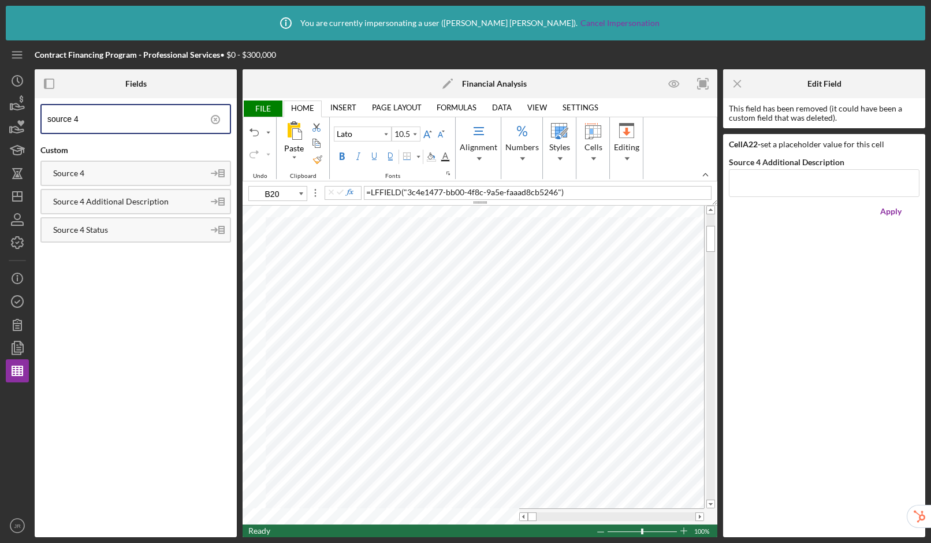
click at [88, 116] on input "source 4" at bounding box center [138, 119] width 182 height 28
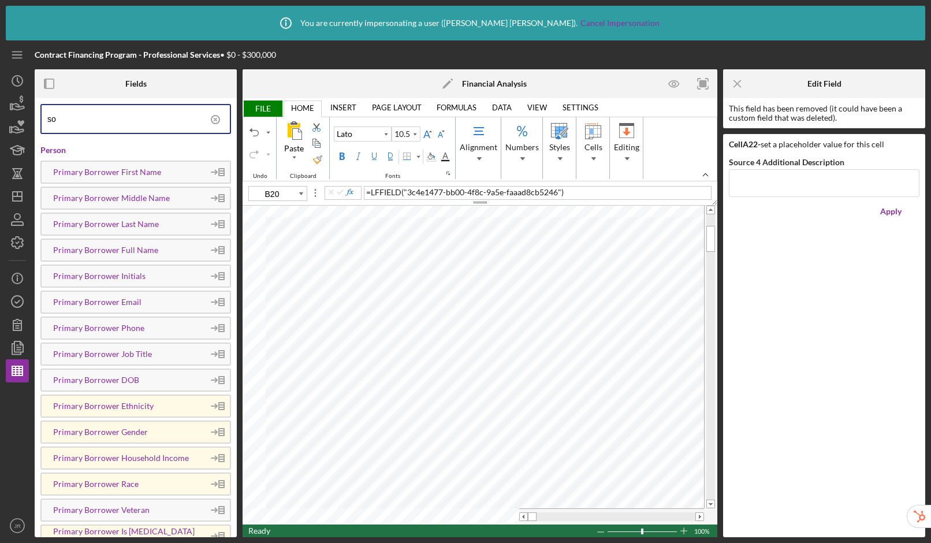
type input "s"
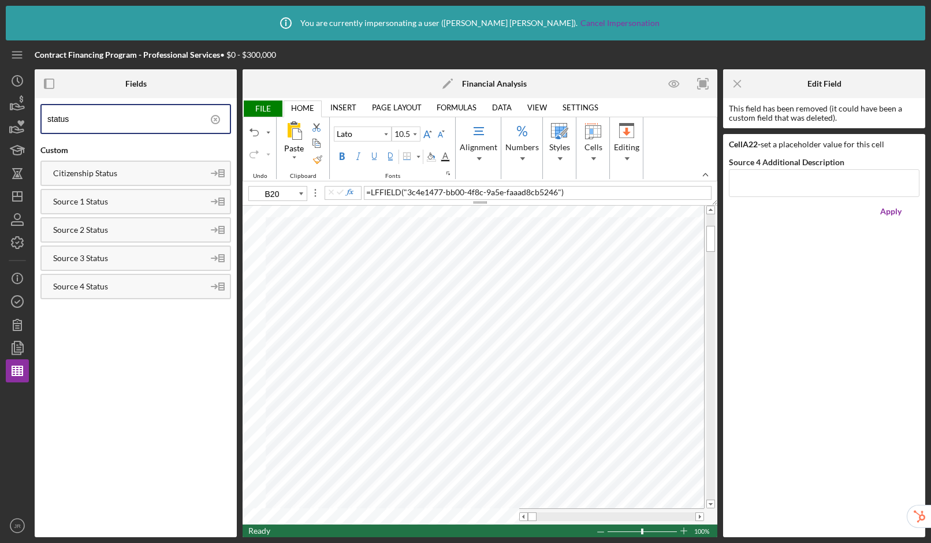
type input "status"
click at [94, 230] on div "Source 2 Status" at bounding box center [123, 229] width 162 height 9
drag, startPoint x: 80, startPoint y: 262, endPoint x: 87, endPoint y: 259, distance: 7.5
click at [80, 262] on div "Source 3 Status" at bounding box center [123, 257] width 162 height 9
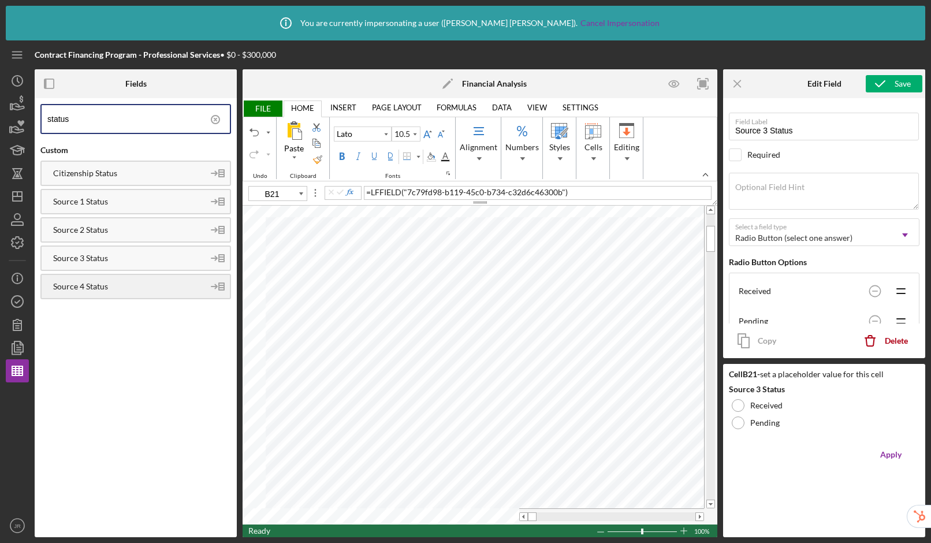
type input "B22"
type input "11"
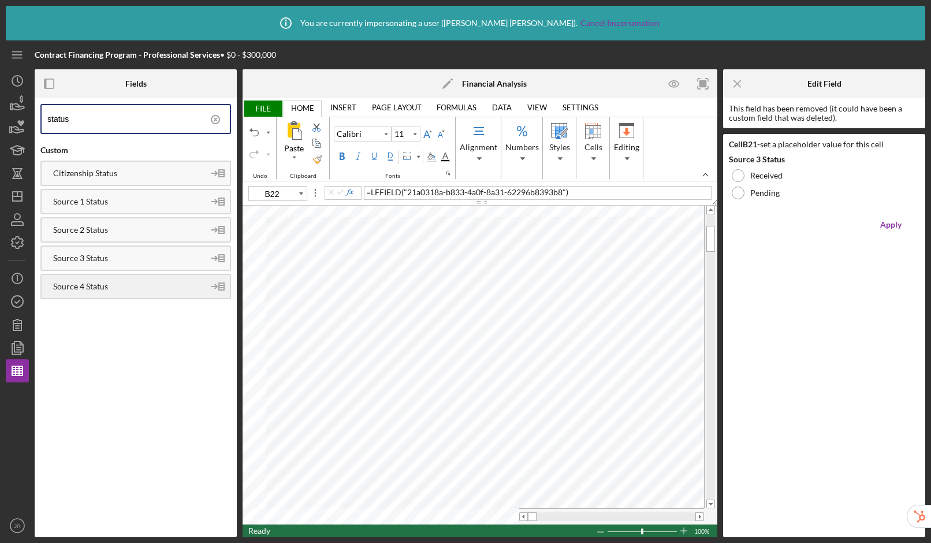
click at [95, 291] on div "Source 4 Status" at bounding box center [123, 286] width 162 height 9
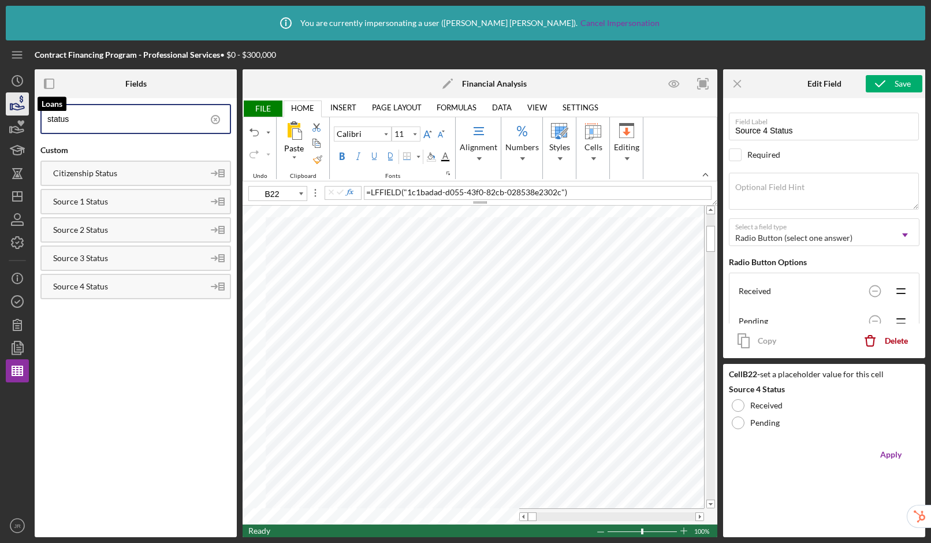
drag, startPoint x: 100, startPoint y: 118, endPoint x: 16, endPoint y: 105, distance: 85.3
click at [16, 105] on div "Contract Financing Program - Professional Services • $0 - $300,000 Fields statu…" at bounding box center [465, 288] width 919 height 496
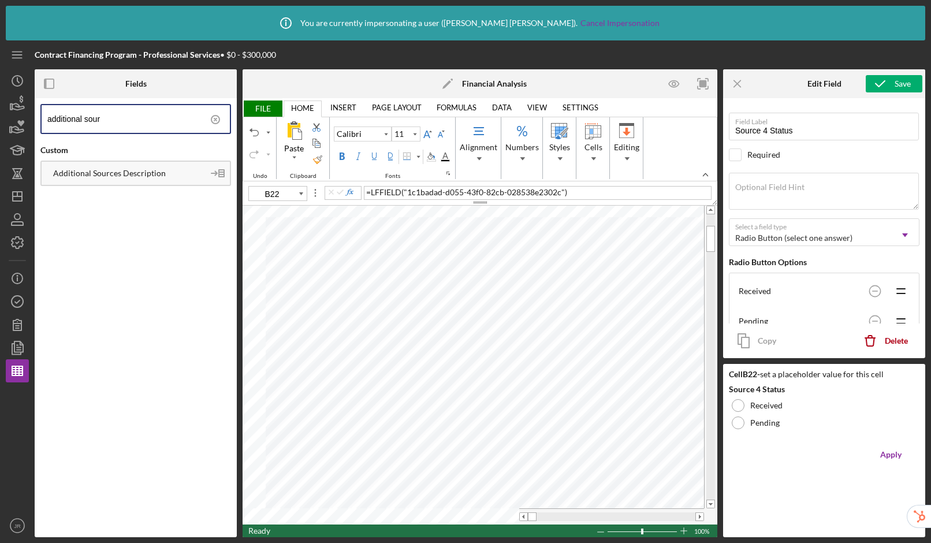
type input "additional sour"
type input "B23"
type input "10.5"
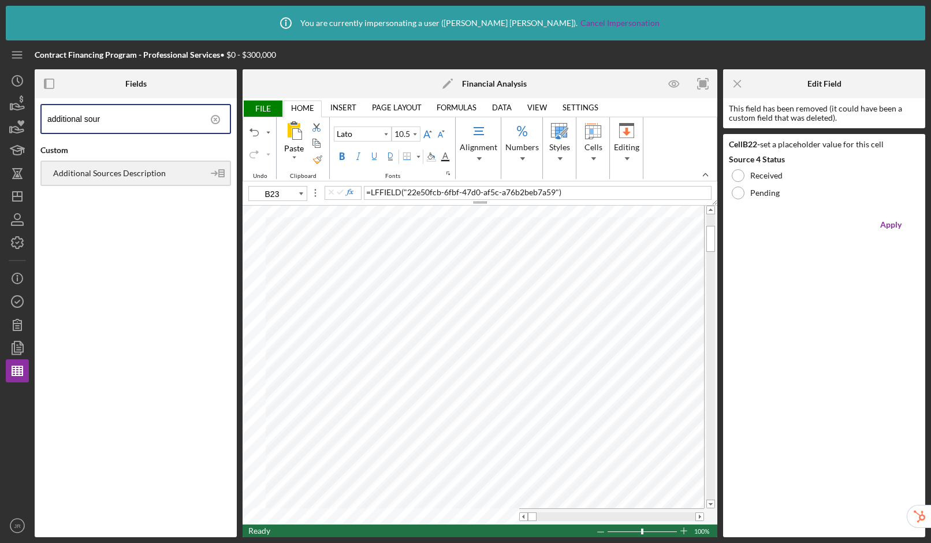
click at [113, 174] on div "Additional Sources Description" at bounding box center [123, 173] width 162 height 9
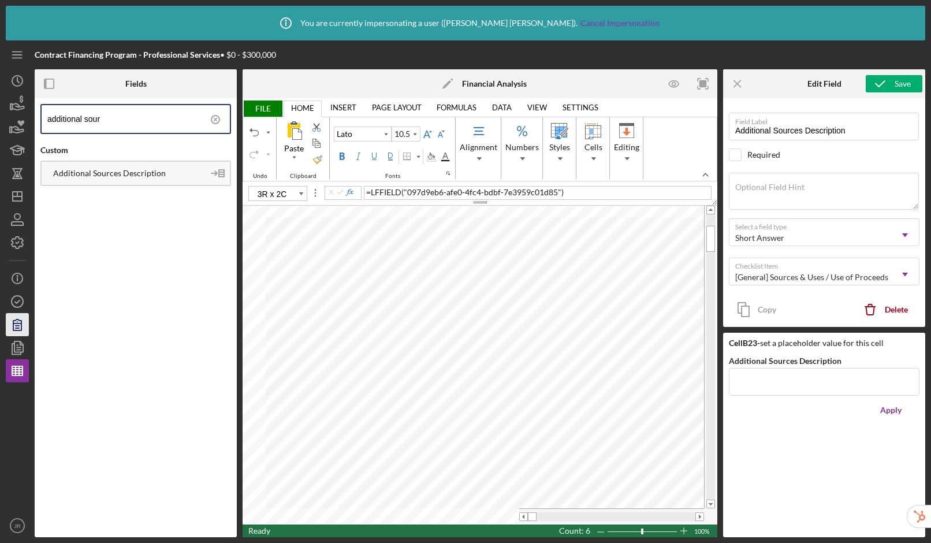
type input "A20"
type input "Source 2 Additional Description"
type input "B20"
type input "Source 2 Status"
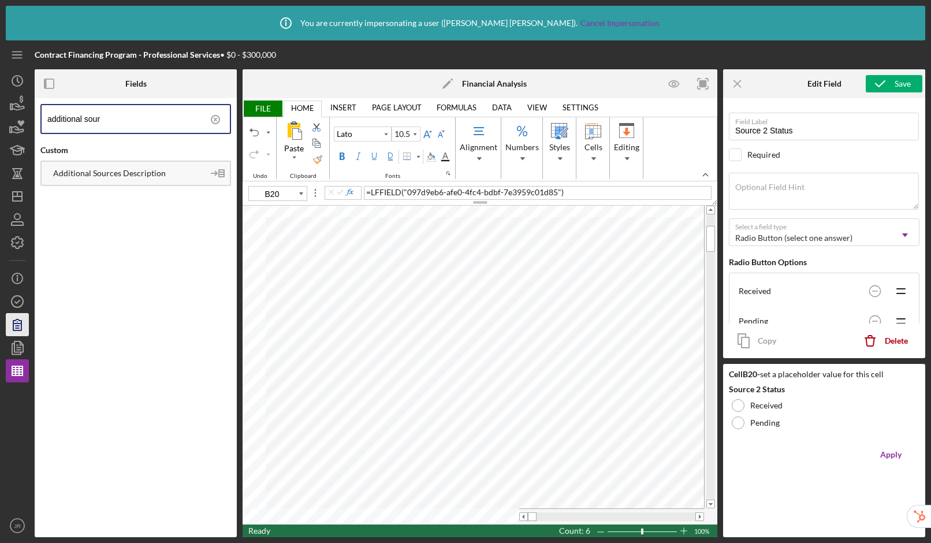
type input "A20"
type input "Source 2 Additional Description"
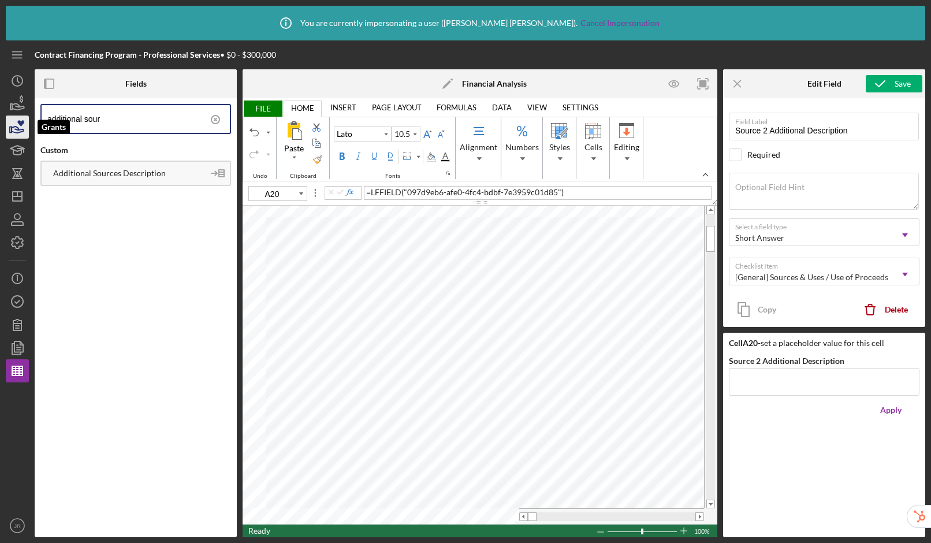
drag, startPoint x: 118, startPoint y: 117, endPoint x: 7, endPoint y: 118, distance: 110.8
click at [7, 118] on div "Contract Financing Program - Professional Services • $0 - $300,000 Fields addit…" at bounding box center [465, 288] width 919 height 496
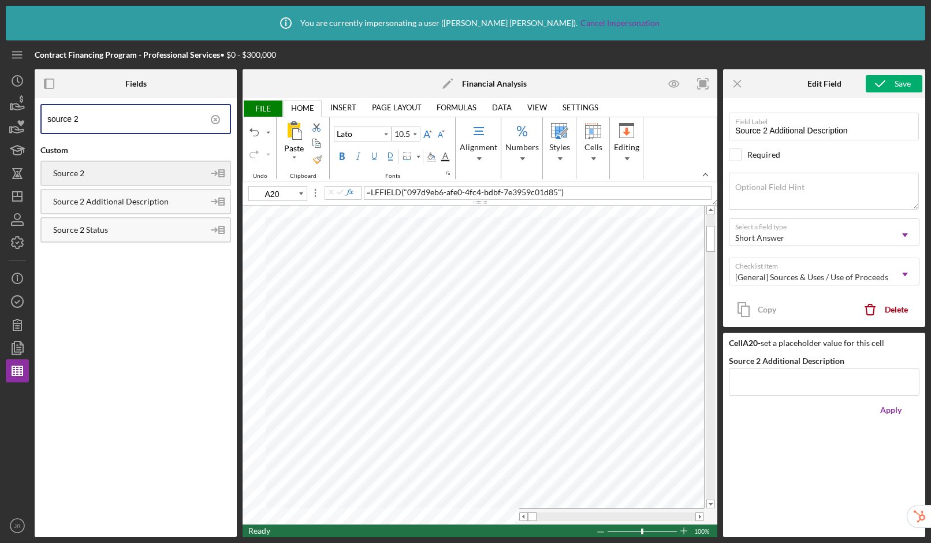
type input "source 2"
click at [116, 174] on div "Source 2" at bounding box center [123, 173] width 162 height 9
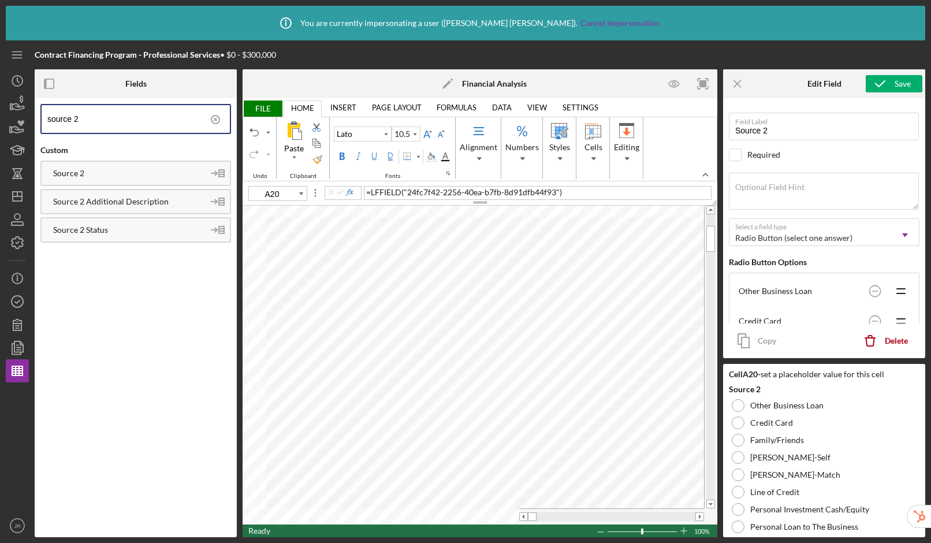
type input "A21"
type input "Source 3 Additional Description"
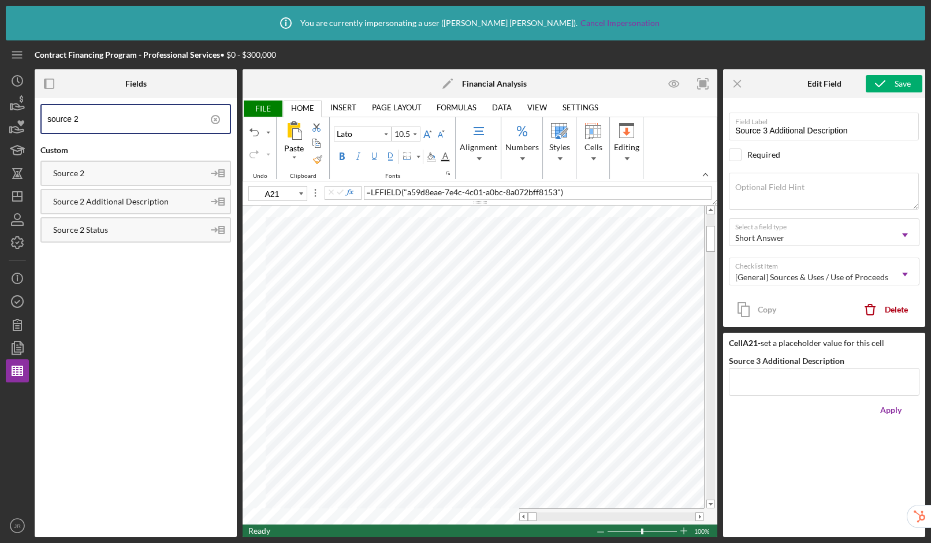
click at [104, 128] on input "source 2" at bounding box center [138, 119] width 182 height 28
type input "source 3"
click at [62, 173] on div "Source 3" at bounding box center [123, 173] width 162 height 9
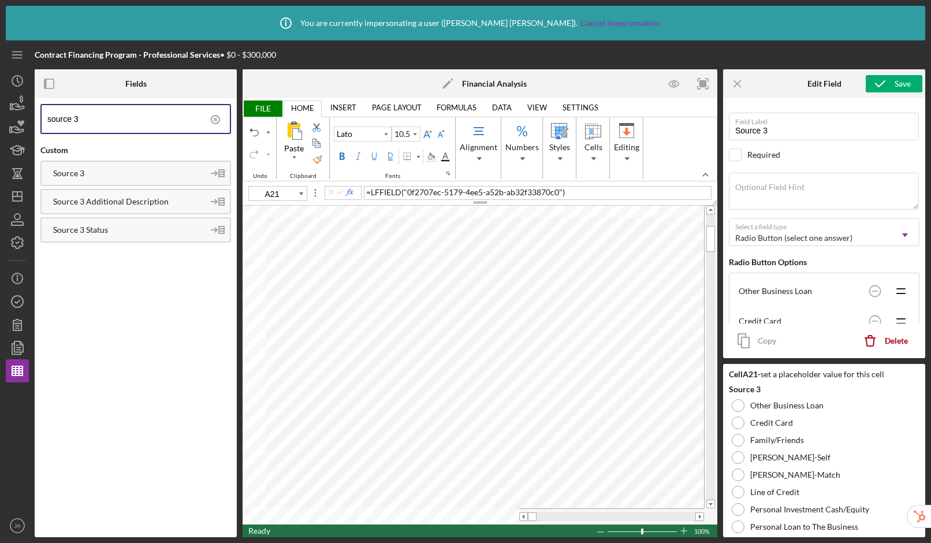
type input "A22"
type input "11"
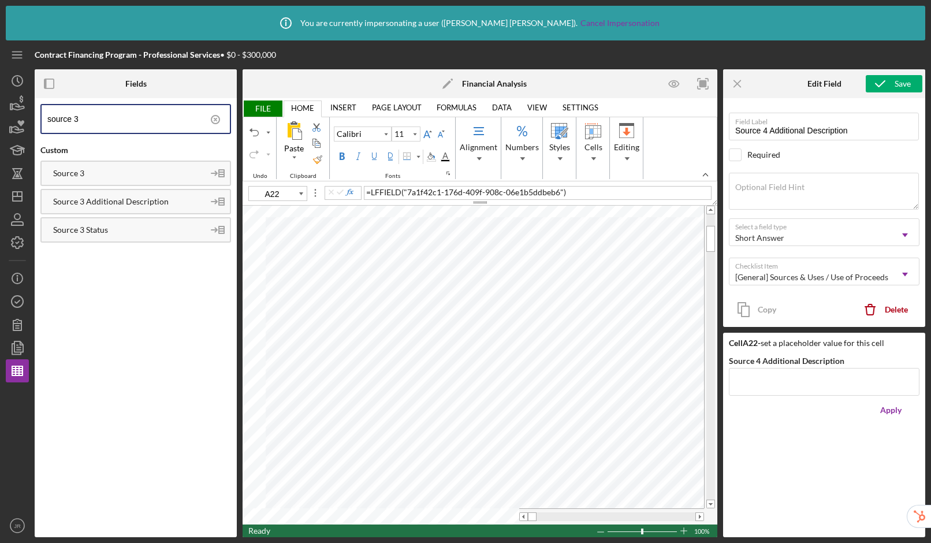
type input "Source 4 Additional Description"
click at [103, 120] on input "source 3" at bounding box center [138, 119] width 182 height 28
type input "source 4"
click at [111, 174] on div "Source 4" at bounding box center [123, 173] width 162 height 9
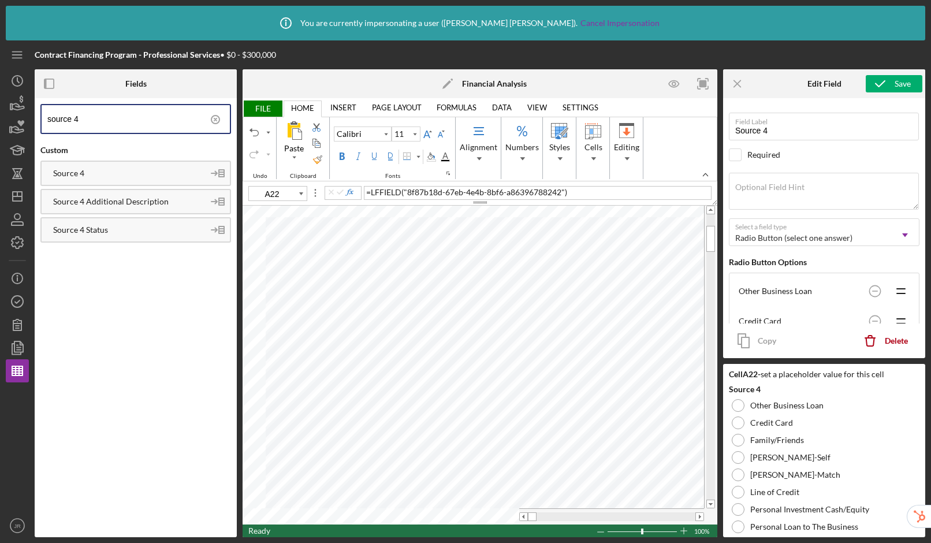
type input "B23"
type input "10.5"
type input "Additional Sources Description"
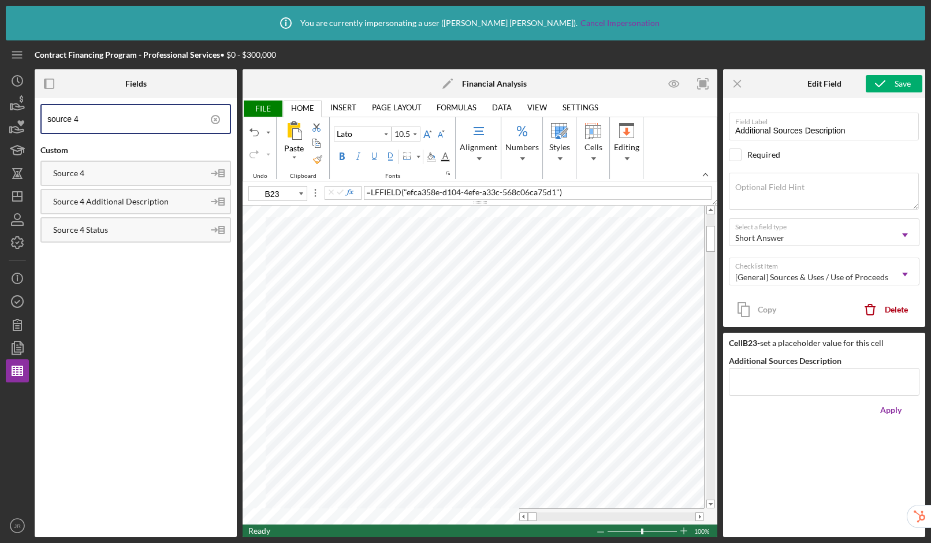
type input "B20"
type input "Source 2 Status"
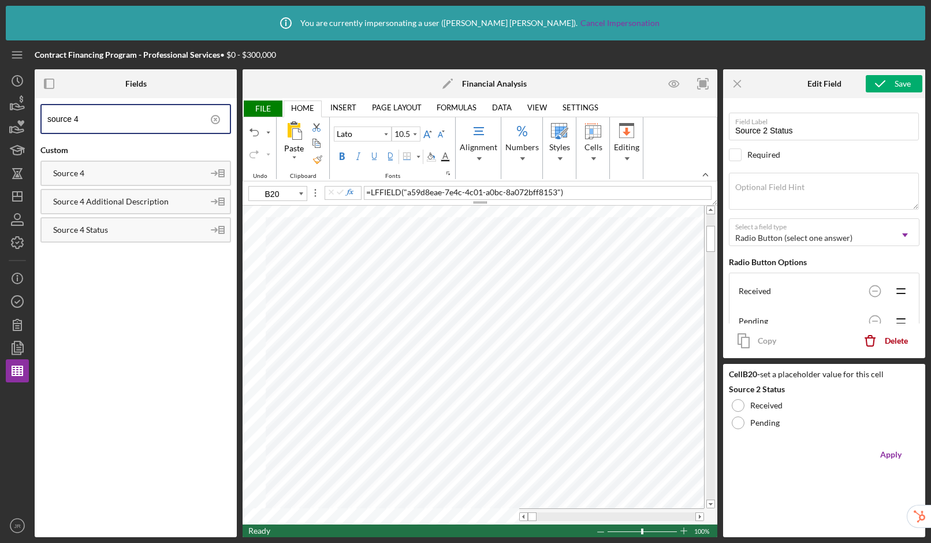
type input "B21"
type input "Source 3 Status"
type input "B22"
type input "11"
type input "Source 4 Status"
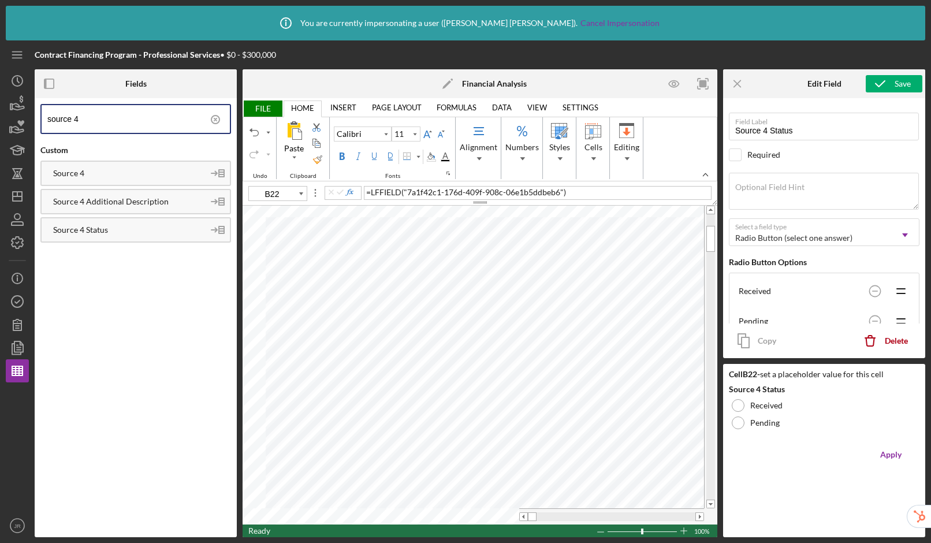
type input "C20"
type input "10.5"
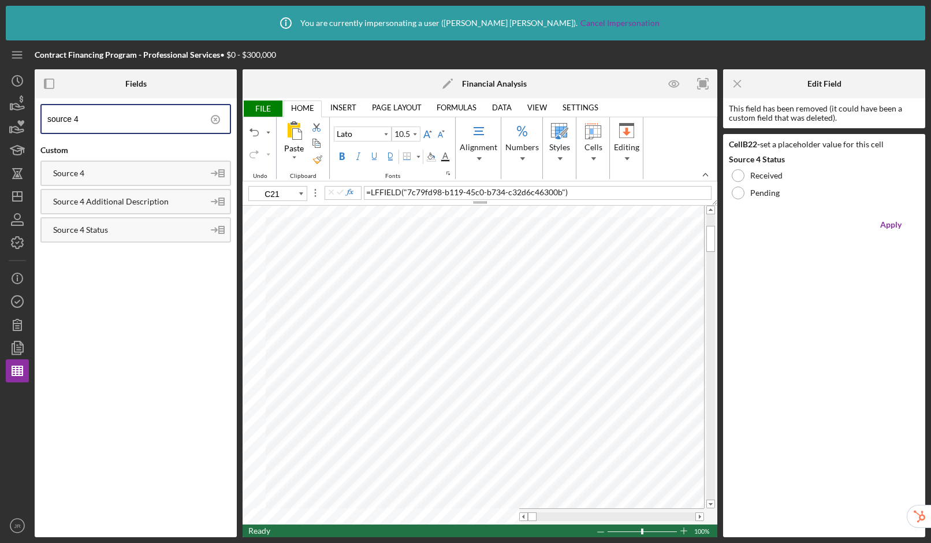
type input "C22"
type input "11"
click at [702, 519] on span at bounding box center [700, 517] width 8 height 8
drag, startPoint x: -22, startPoint y: 110, endPoint x: -51, endPoint y: 109, distance: 29.5
click at [0, 109] on html "Icon/Info You are currently impersonating a user ( [PERSON_NAME] ). Cancel Impe…" at bounding box center [465, 271] width 931 height 543
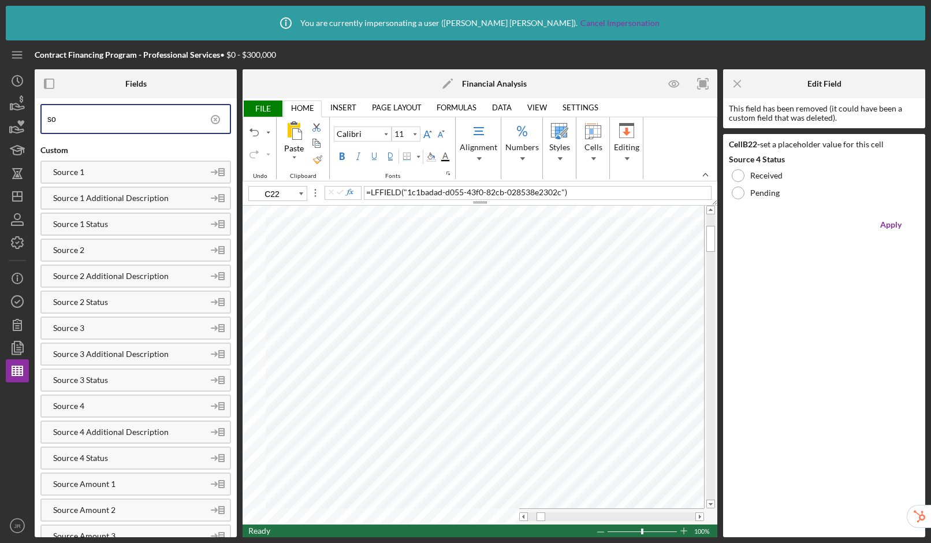
type input "s"
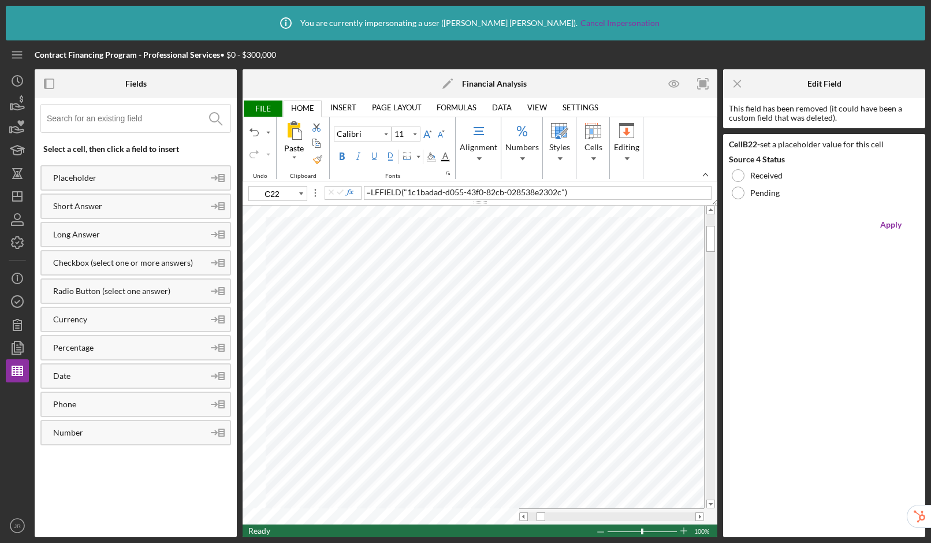
type input "D20"
type input "10.5"
click at [111, 111] on input at bounding box center [139, 118] width 184 height 28
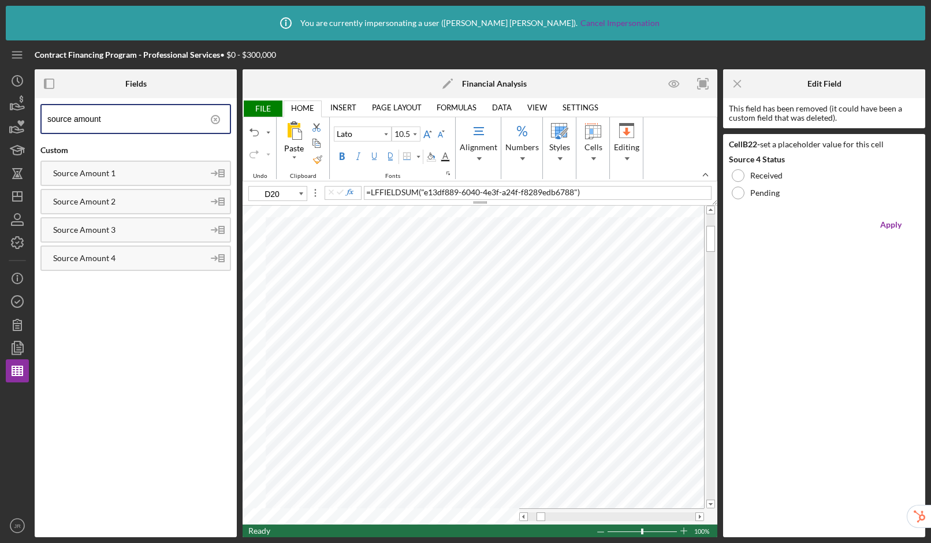
type input "source amount"
click at [150, 195] on div "Source Amount 2" at bounding box center [135, 201] width 190 height 25
drag, startPoint x: 111, startPoint y: 223, endPoint x: 120, endPoint y: 225, distance: 9.4
click at [111, 223] on div "Source Amount 3" at bounding box center [135, 229] width 190 height 25
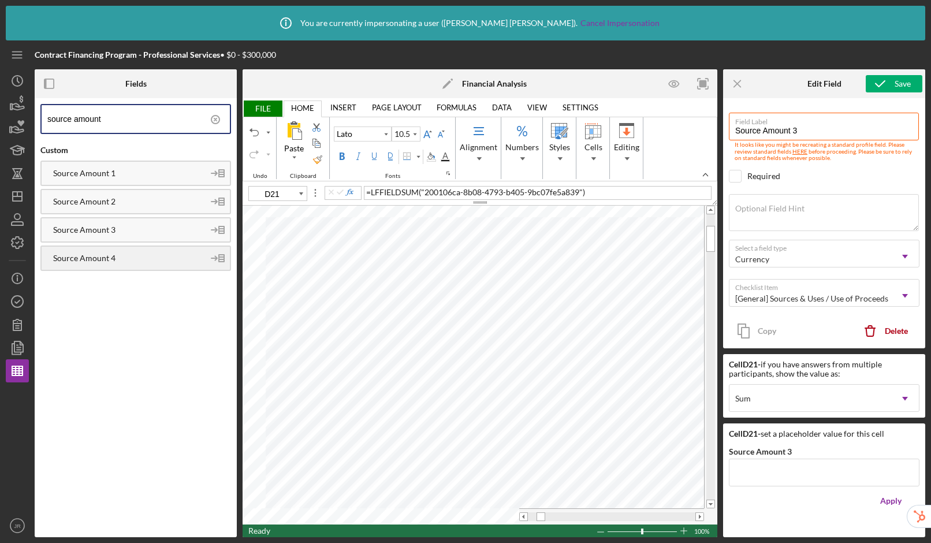
type input "D22"
type input "11"
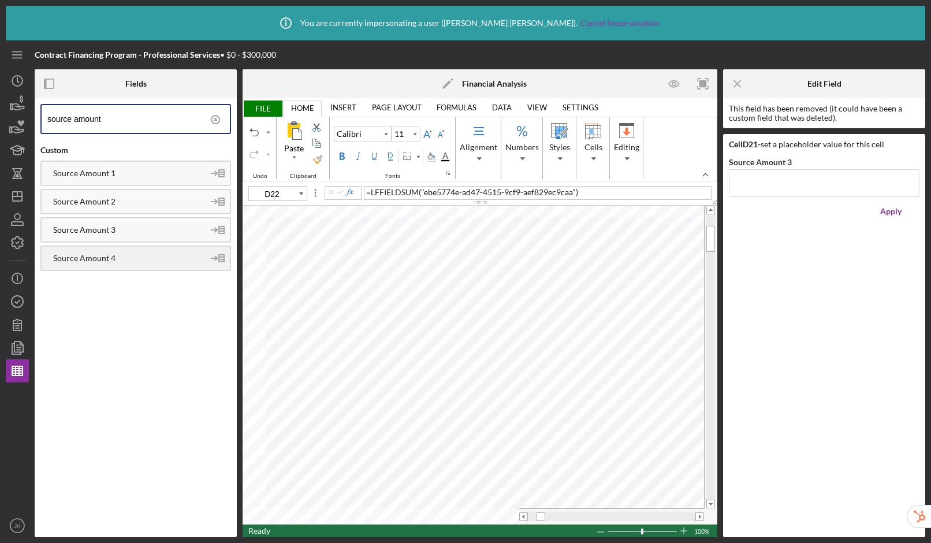
click at [137, 258] on div "Source Amount 4" at bounding box center [123, 257] width 162 height 9
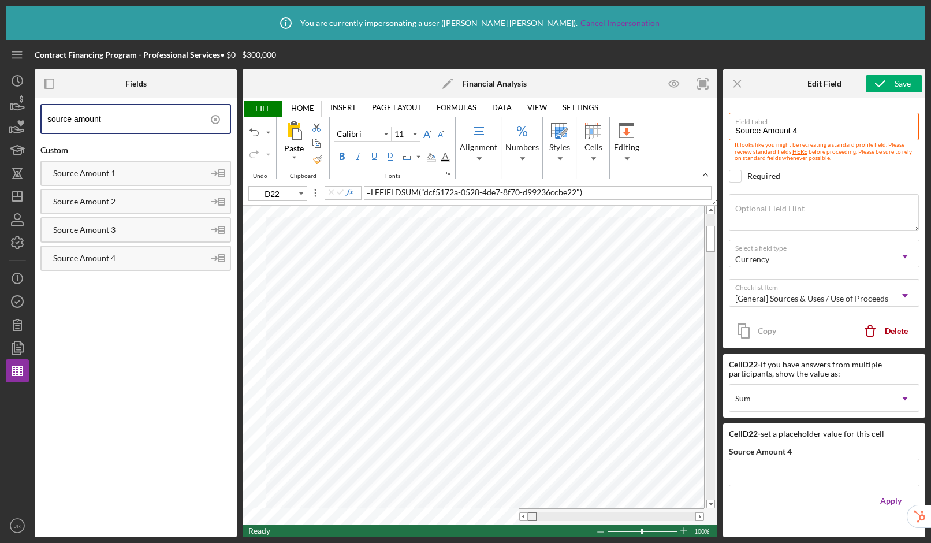
click at [513, 517] on tr at bounding box center [472, 516] width 461 height 16
drag, startPoint x: 139, startPoint y: 122, endPoint x: 75, endPoint y: 121, distance: 63.5
click at [75, 121] on input "source amount" at bounding box center [138, 119] width 182 height 28
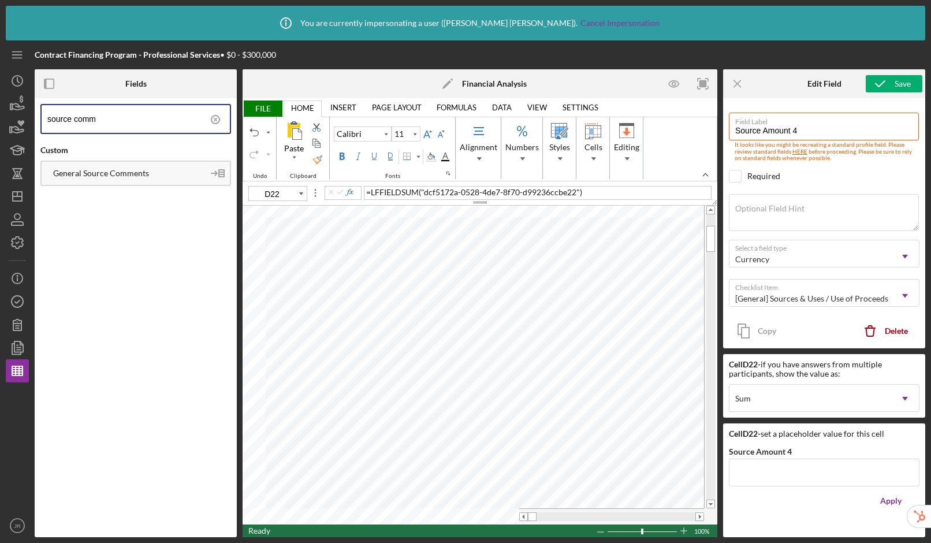
type input "source comm"
type input "B25"
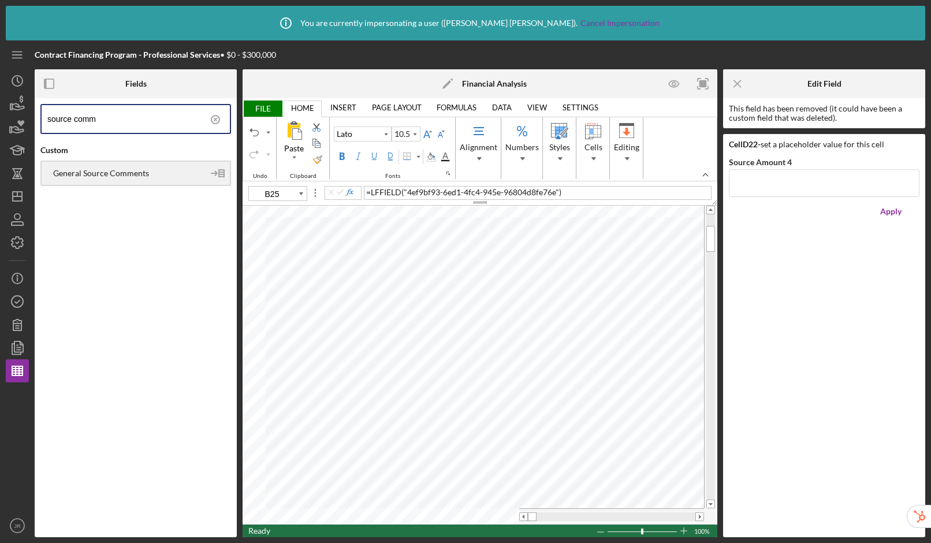
click at [124, 175] on div "General Source Comments" at bounding box center [123, 173] width 162 height 9
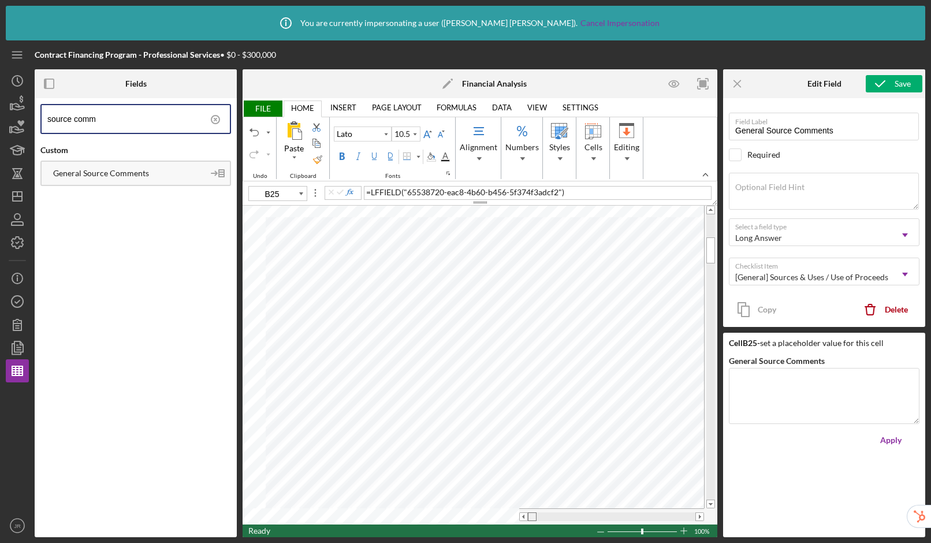
click at [472, 509] on tr at bounding box center [472, 516] width 461 height 16
click at [252, 103] on span "FILE" at bounding box center [262, 108] width 40 height 16
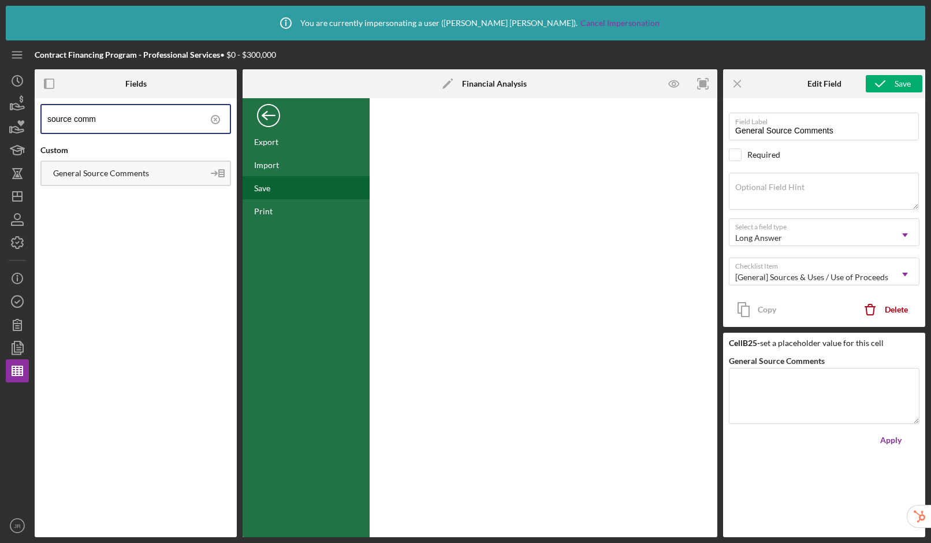
click at [277, 187] on div "Save" at bounding box center [305, 187] width 127 height 23
click at [264, 122] on div "Back" at bounding box center [268, 112] width 23 height 23
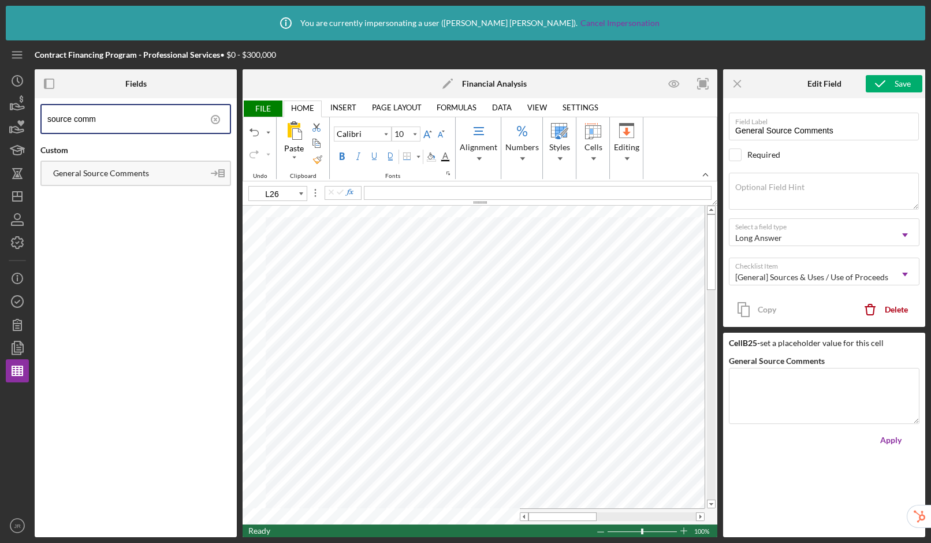
type input "11"
click at [536, 507] on table at bounding box center [479, 365] width 475 height 319
drag, startPoint x: 99, startPoint y: 121, endPoint x: -30, endPoint y: 102, distance: 130.6
click at [0, 102] on html "Icon/Info You are currently impersonating a user ( [PERSON_NAME] ). Cancel Impe…" at bounding box center [465, 271] width 931 height 543
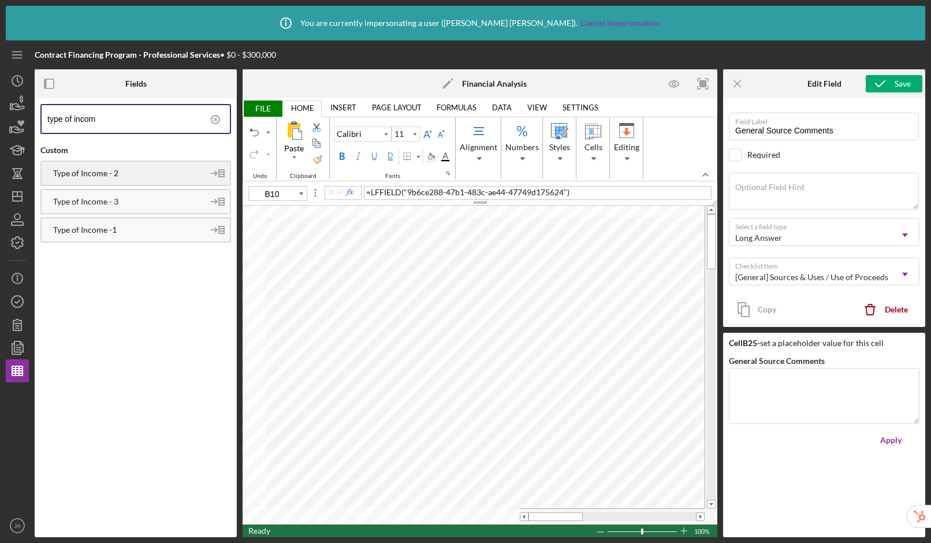
type input "type of incom"
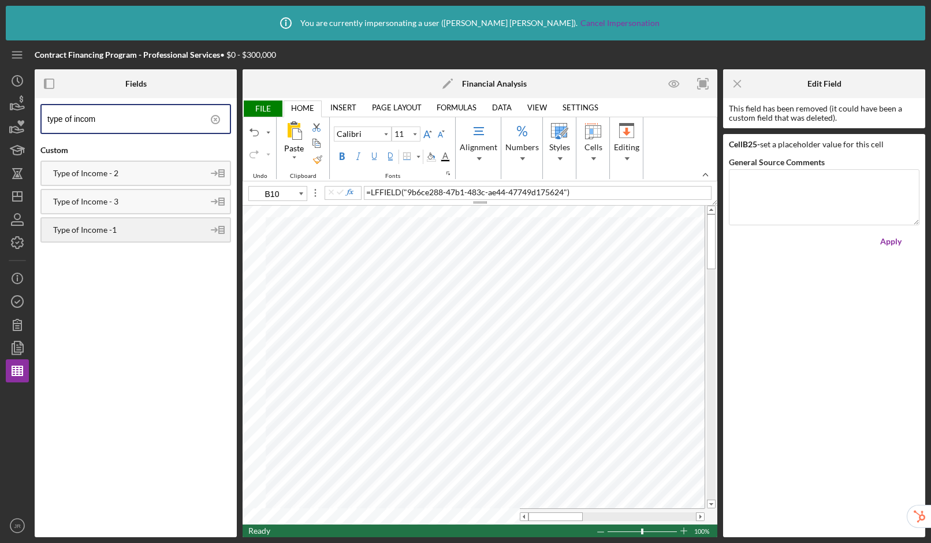
click at [106, 225] on div "Type of Income -1" at bounding box center [123, 229] width 162 height 9
click at [108, 173] on div "Type of Income - 2" at bounding box center [123, 173] width 162 height 9
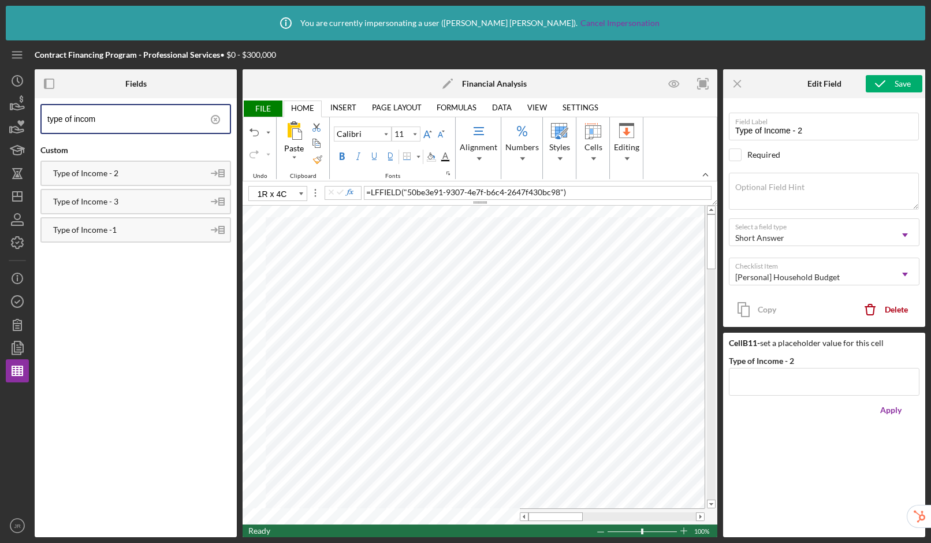
type input "B12"
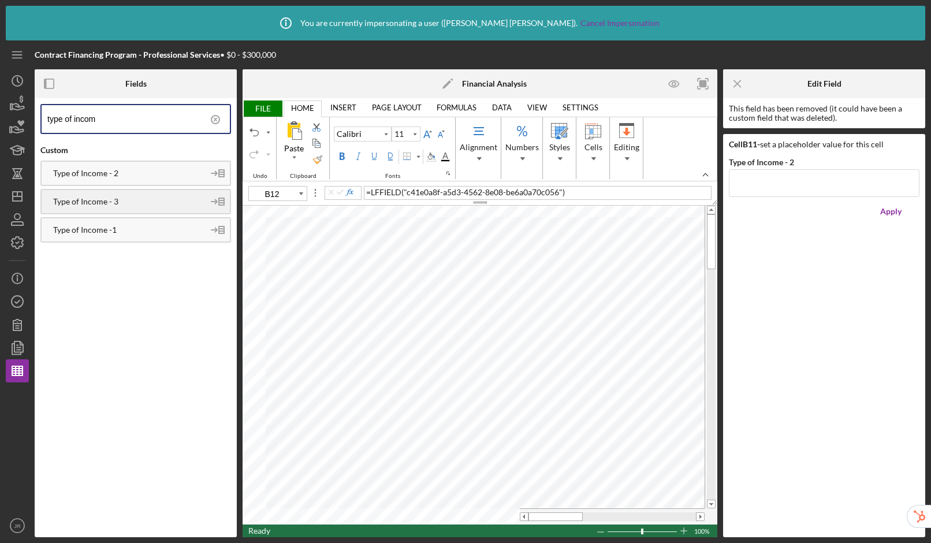
click at [122, 202] on div "Type of Income - 3" at bounding box center [123, 201] width 162 height 9
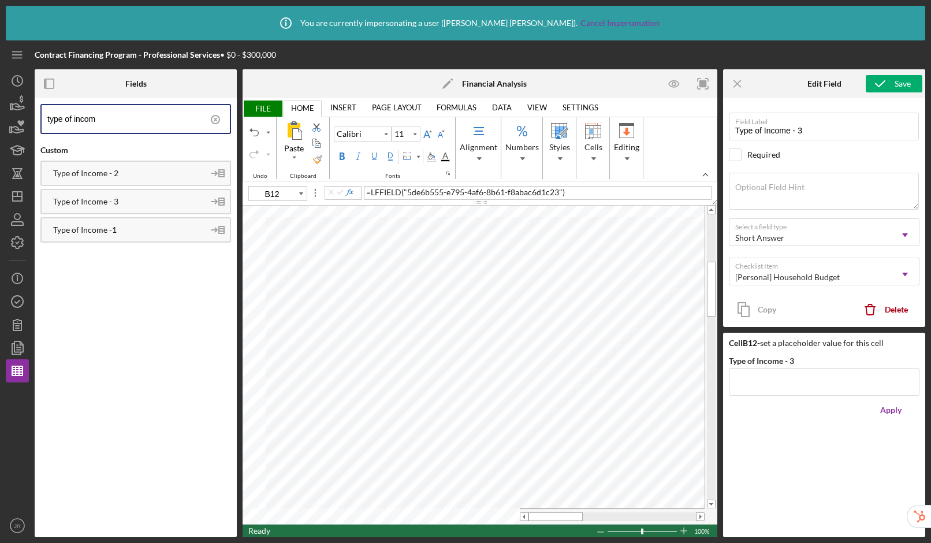
drag, startPoint x: 107, startPoint y: 120, endPoint x: 72, endPoint y: 120, distance: 35.2
click at [72, 120] on input "type of incom" at bounding box center [138, 119] width 182 height 28
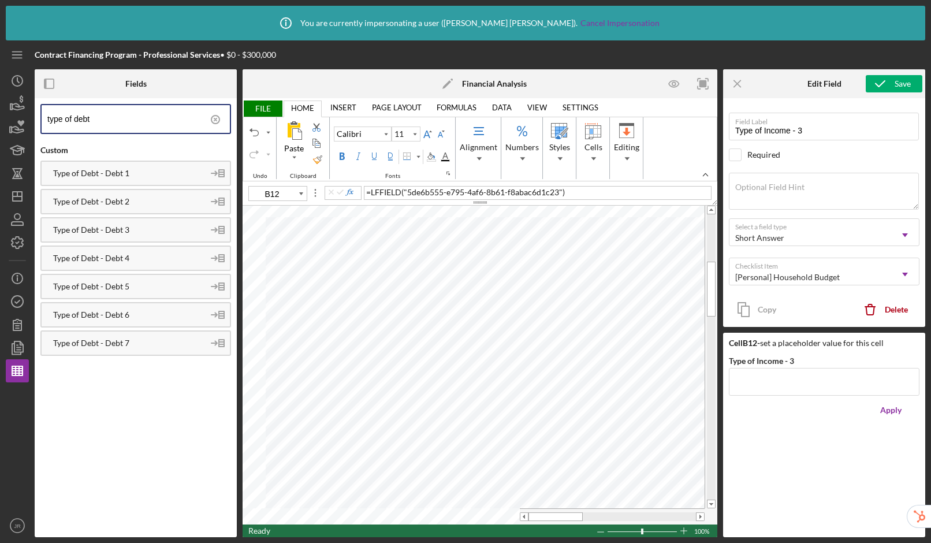
type input "type of debt"
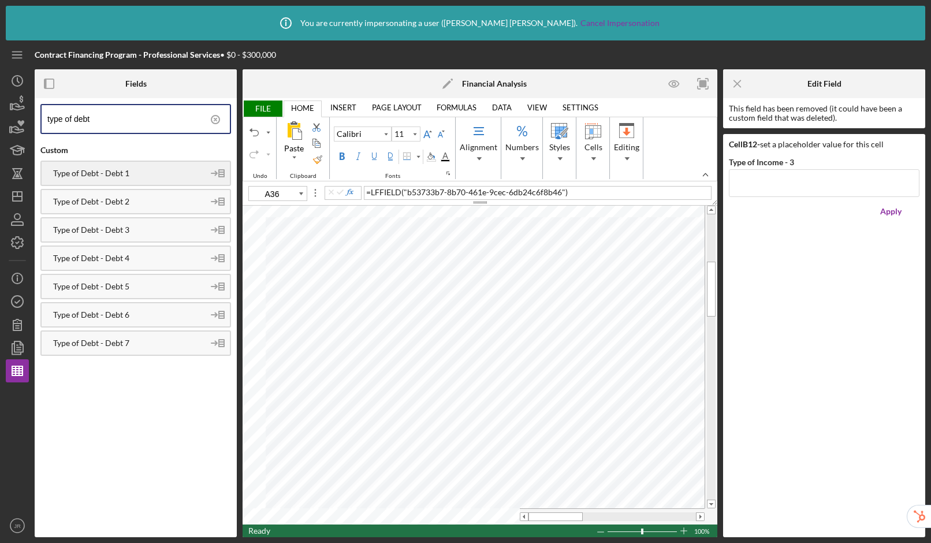
click at [97, 178] on div "Type of Debt - Debt 1" at bounding box center [123, 173] width 162 height 9
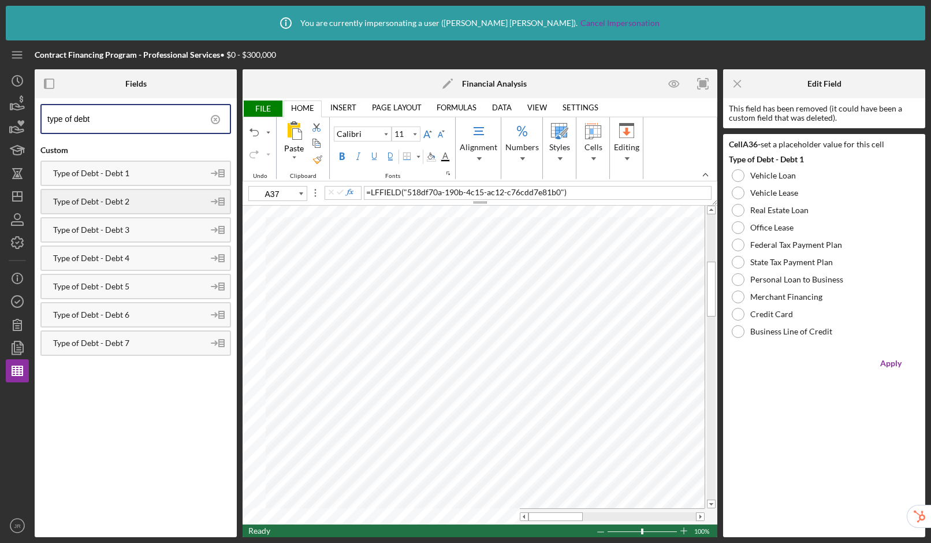
click at [132, 200] on div "Type of Debt - Debt 2" at bounding box center [123, 201] width 162 height 9
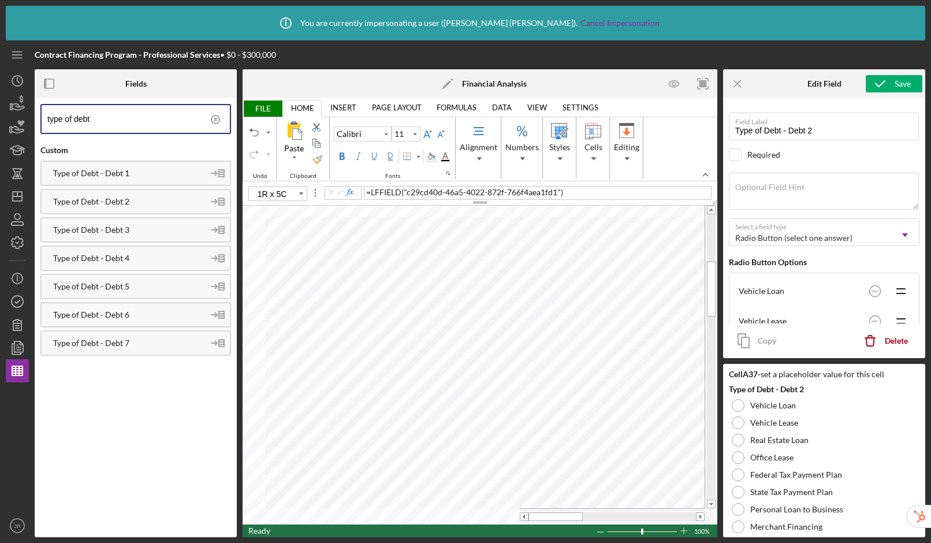
type input "A38"
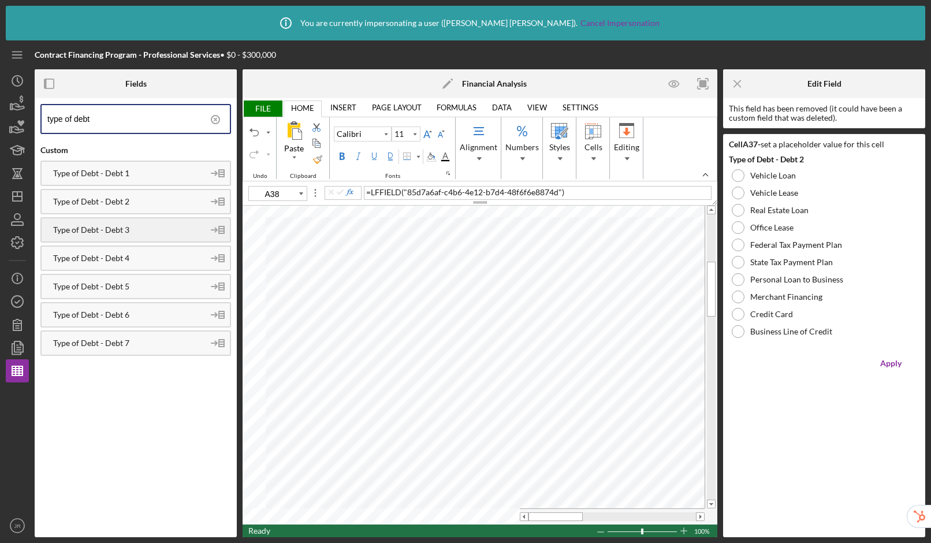
click at [109, 225] on div "Type of Debt - Debt 3" at bounding box center [123, 229] width 162 height 9
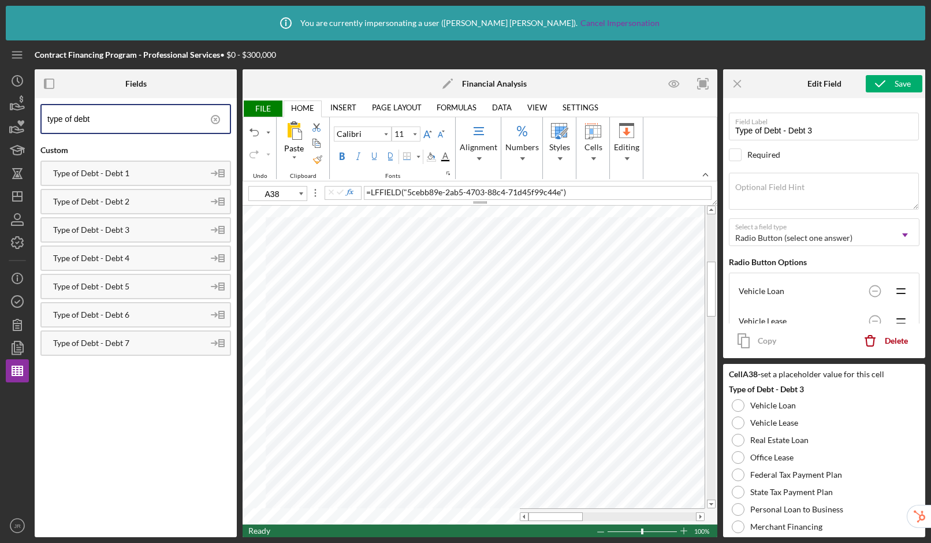
drag, startPoint x: 111, startPoint y: 122, endPoint x: -1, endPoint y: 105, distance: 112.7
click at [0, 105] on html "Icon/Info You are currently impersonating a user ( [PERSON_NAME] ). Cancel Impe…" at bounding box center [465, 271] width 931 height 543
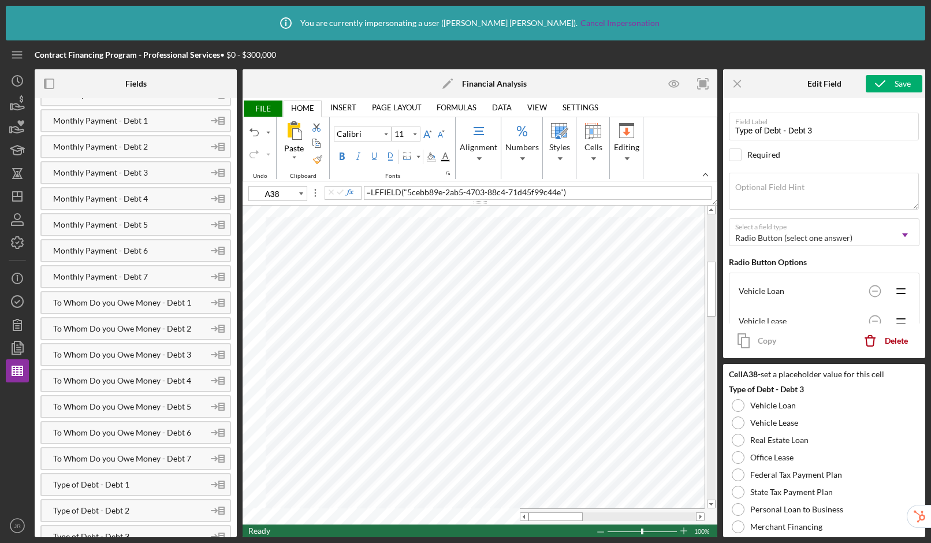
scroll to position [928, 0]
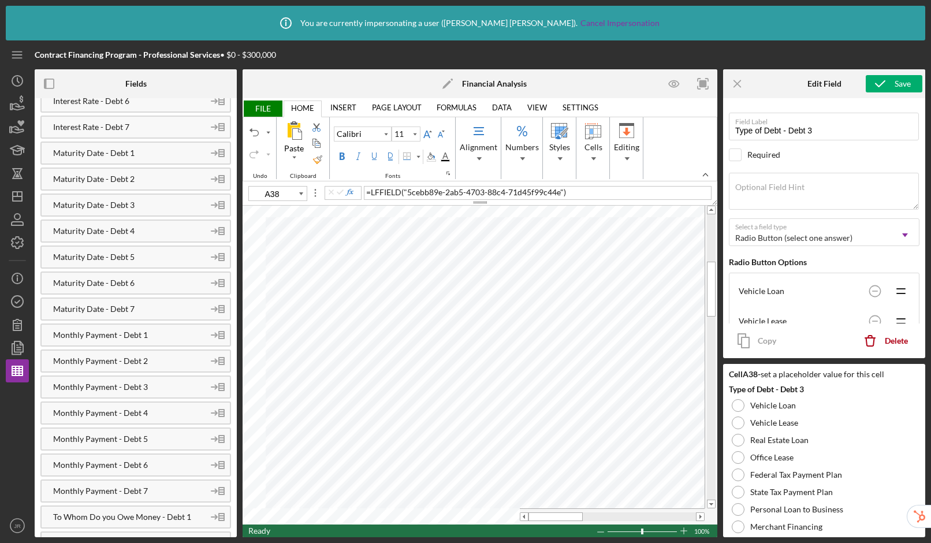
type input "debt"
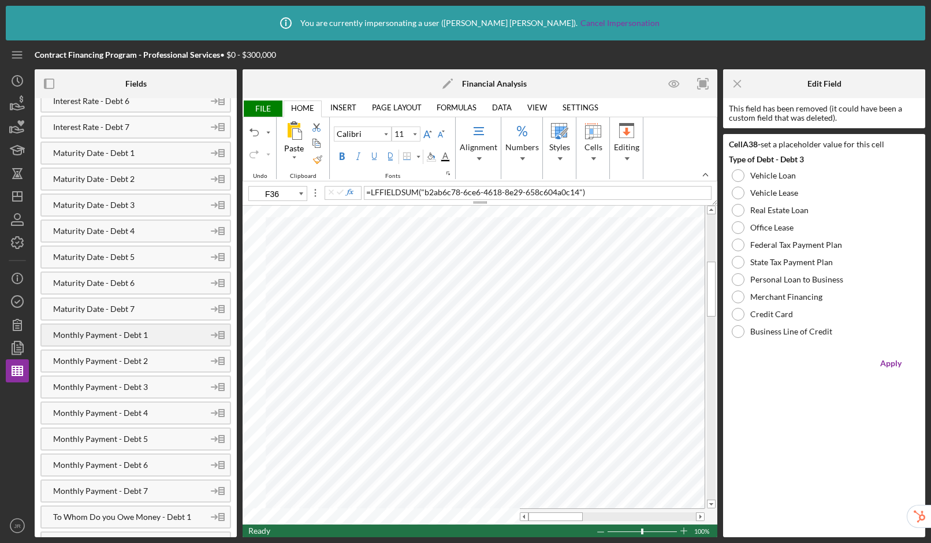
click at [137, 330] on div "Monthly Payment - Debt 1" at bounding box center [123, 334] width 162 height 9
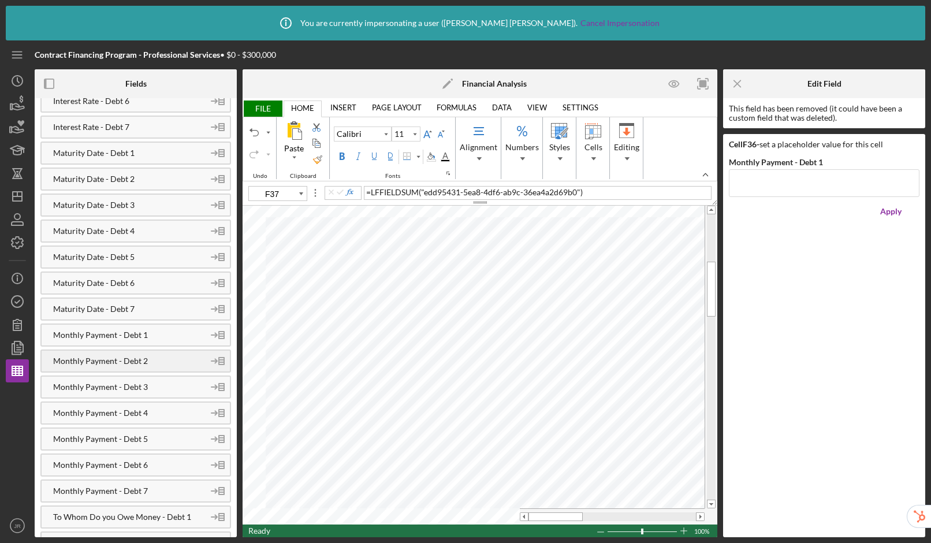
click at [152, 365] on div "Monthly Payment - Debt 2" at bounding box center [135, 360] width 190 height 23
click at [136, 387] on div "Monthly Payment - Debt 3" at bounding box center [123, 386] width 162 height 9
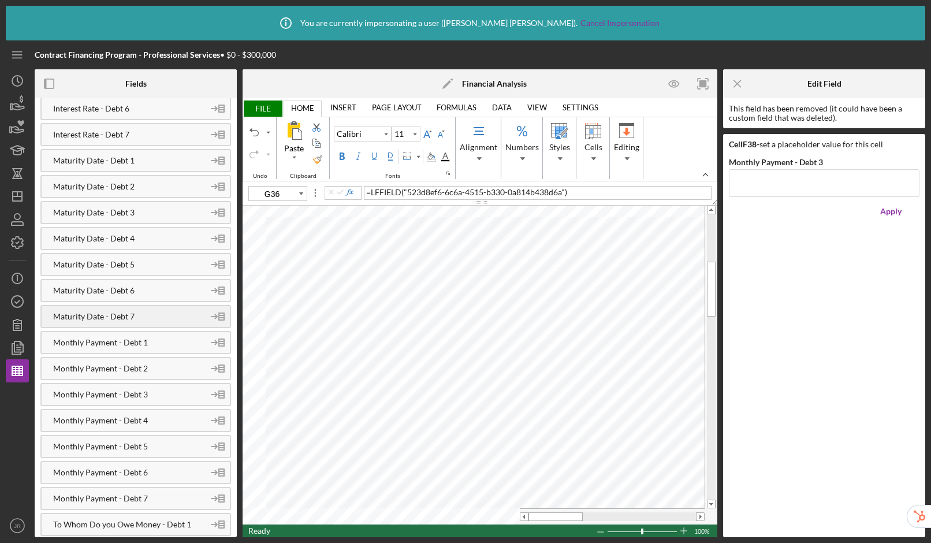
scroll to position [910, 0]
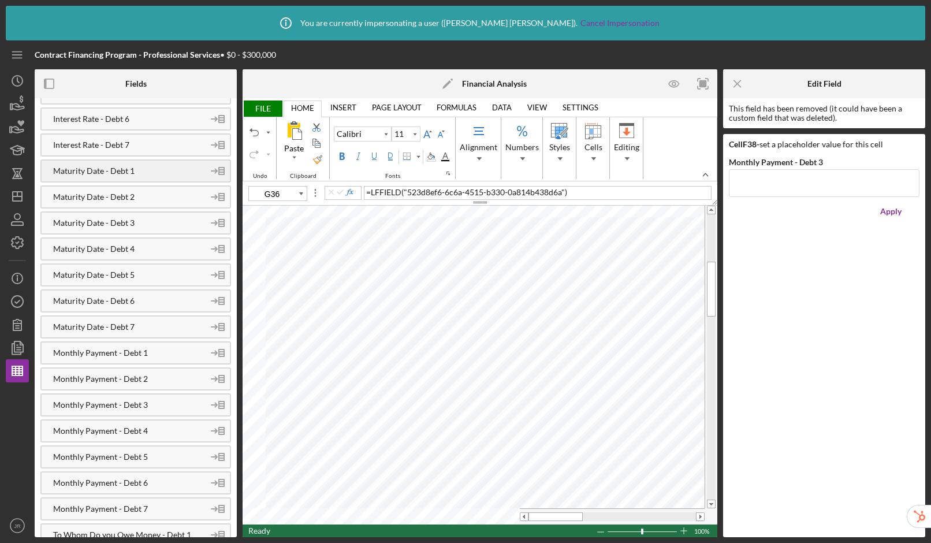
click at [99, 170] on div "Maturity Date - Debt 1" at bounding box center [123, 170] width 162 height 9
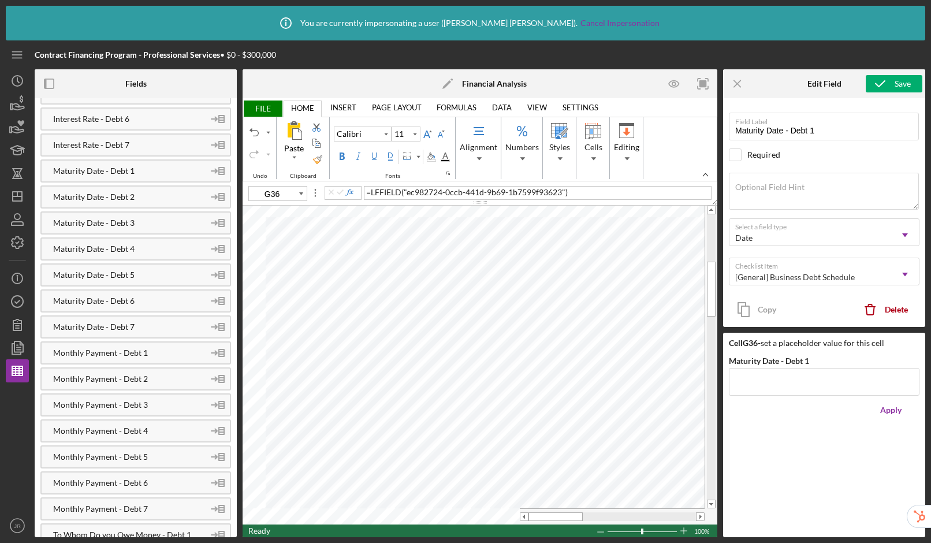
type input "F36"
type input "Monthly Payment - Debt 1"
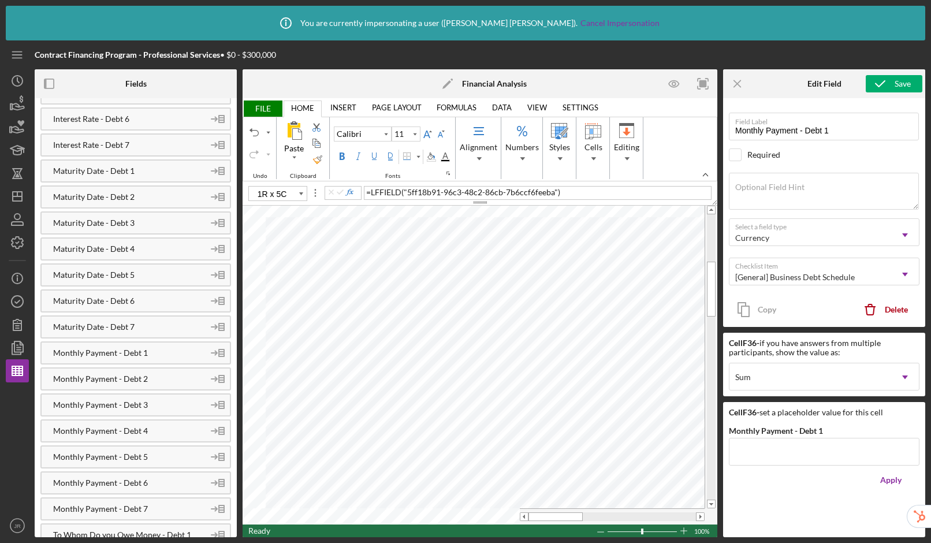
type input "A36"
type input "Type of Debt - Debt 1"
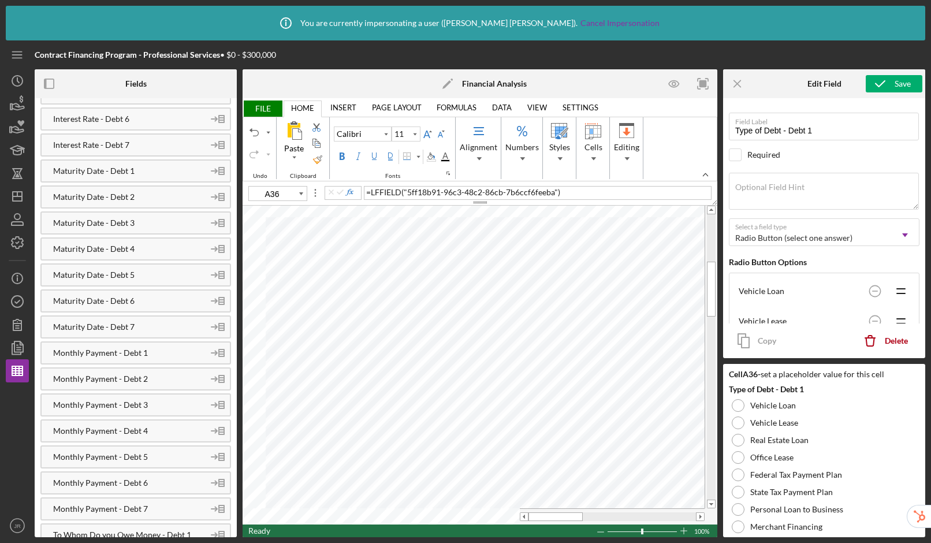
scroll to position [345, 0]
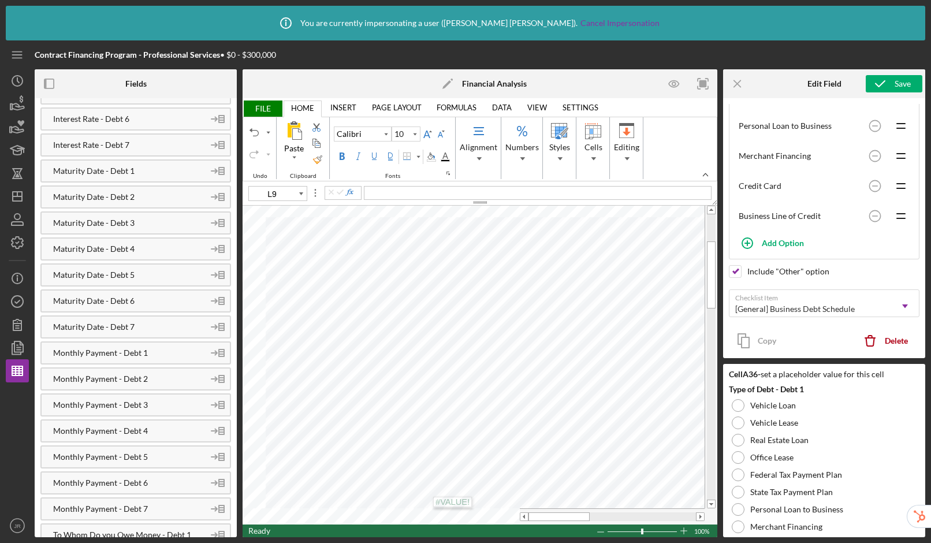
type input "11"
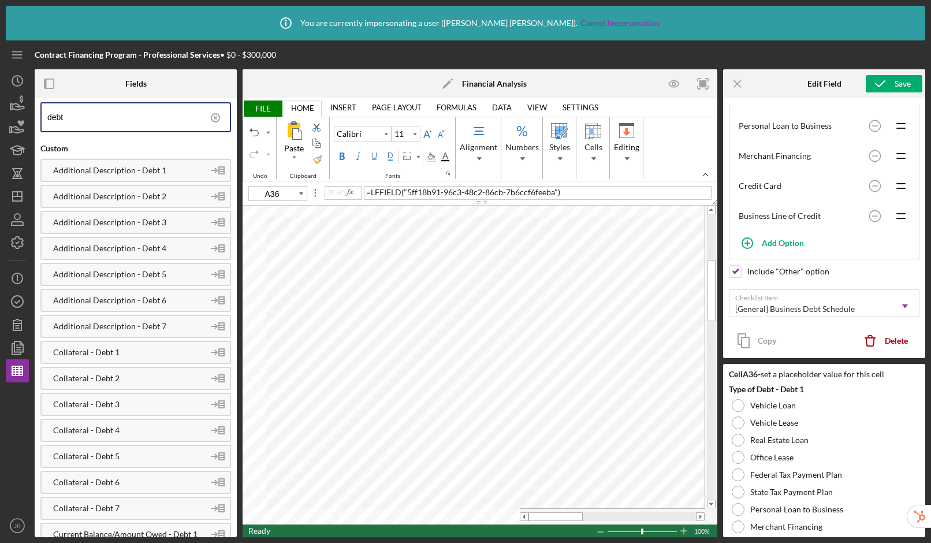
scroll to position [2, 0]
click at [94, 123] on input "debt" at bounding box center [138, 117] width 182 height 28
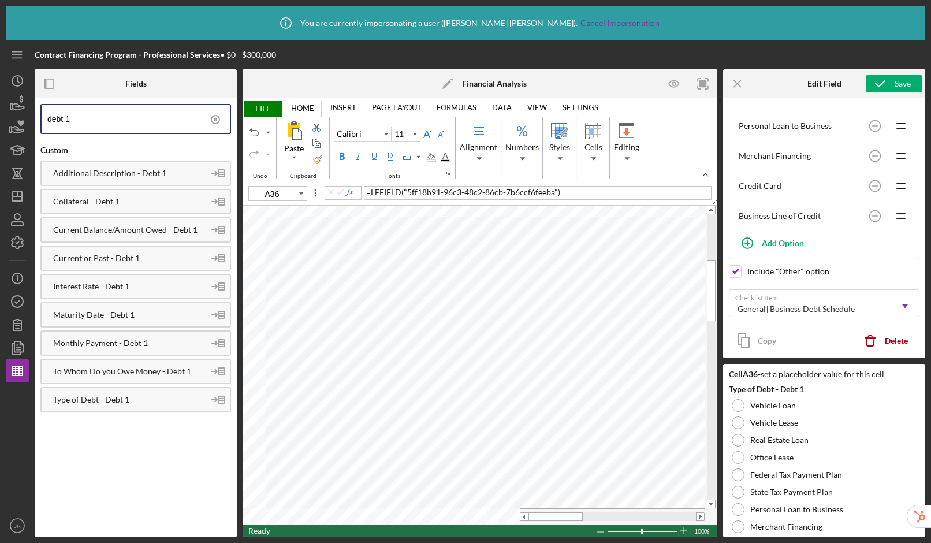
scroll to position [0, 0]
type input "debt 1"
type input "D48"
drag, startPoint x: 79, startPoint y: 119, endPoint x: -16, endPoint y: 105, distance: 96.3
click at [0, 105] on html "Icon/Info You are currently impersonating a user ( [PERSON_NAME] ). Cancel Impe…" at bounding box center [465, 271] width 931 height 543
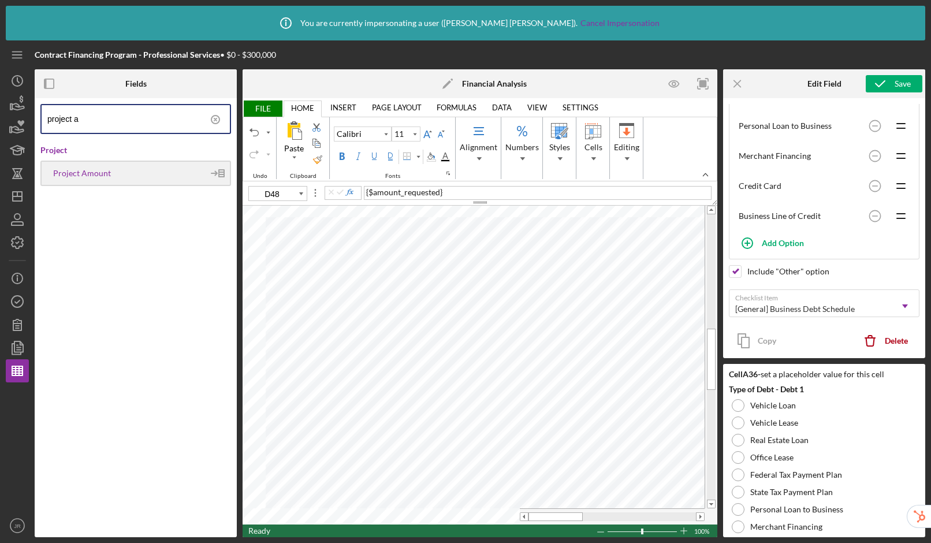
type input "project a"
click at [106, 178] on div "Project Amount" at bounding box center [135, 172] width 190 height 25
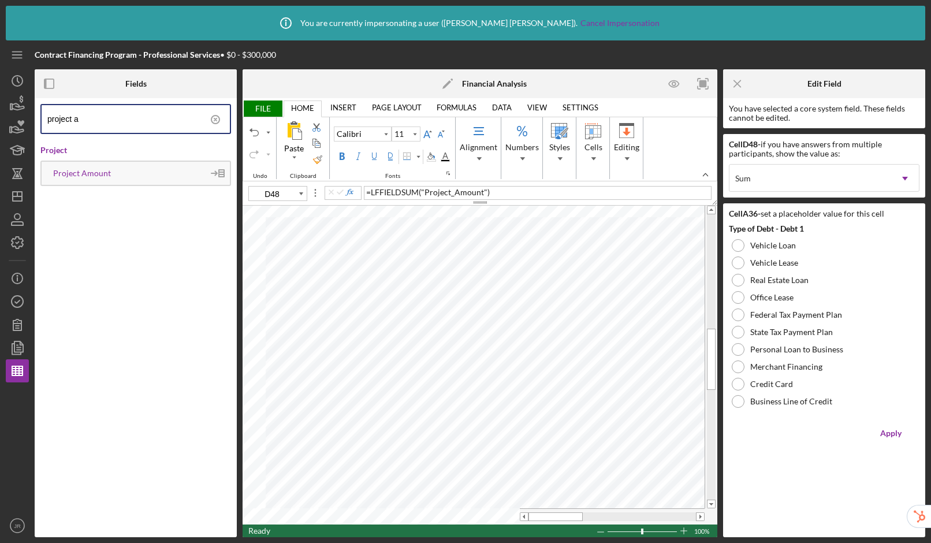
type input "F61"
click at [219, 118] on circle at bounding box center [215, 119] width 8 height 8
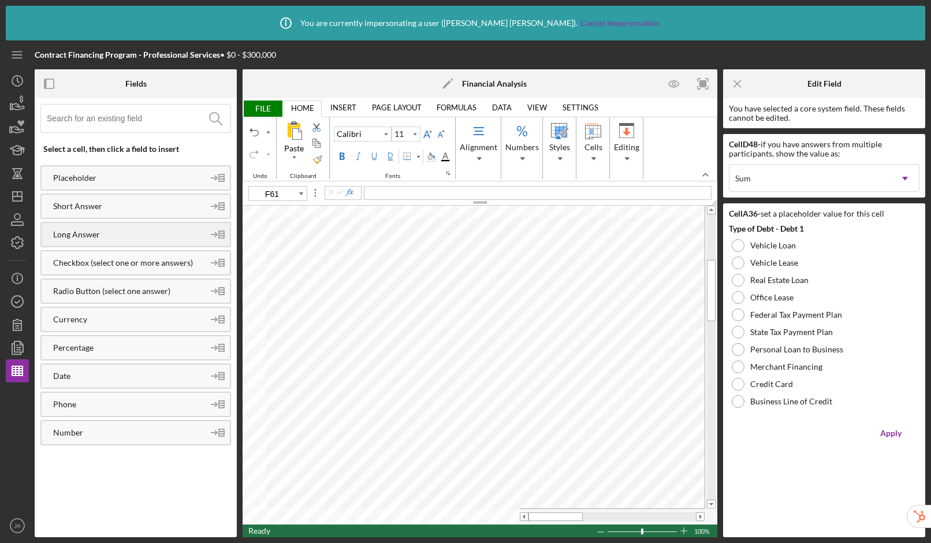
type input "G38"
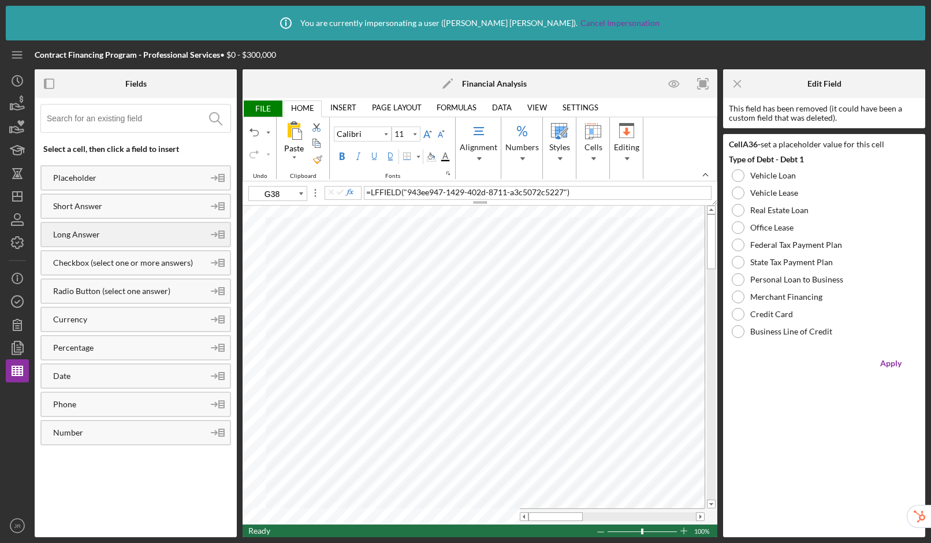
type input "10"
click at [456, 517] on tr at bounding box center [473, 516] width 462 height 16
type input "D12"
click at [99, 123] on input at bounding box center [139, 118] width 184 height 28
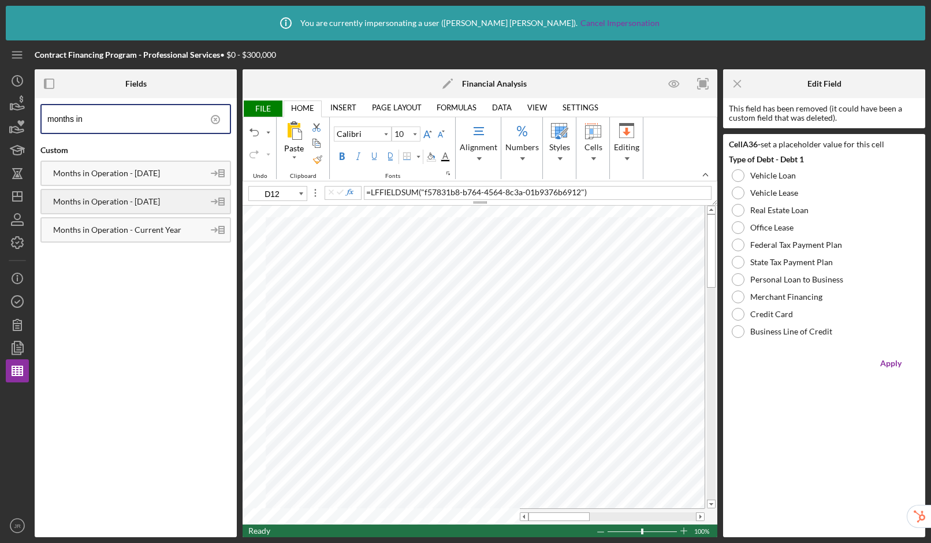
type input "months in"
click at [135, 206] on div "Months in Operation - [DATE]" at bounding box center [123, 201] width 162 height 9
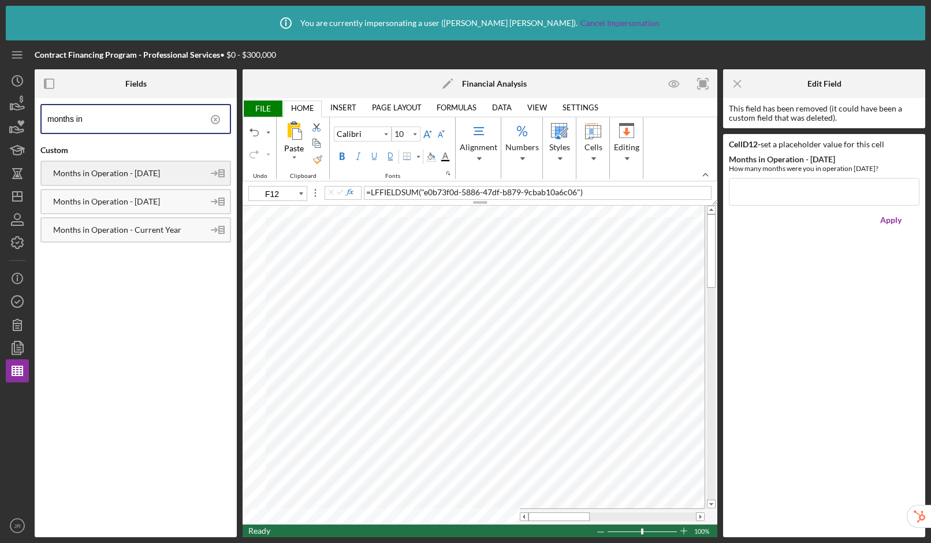
click at [124, 177] on div "Months in Operation - [DATE]" at bounding box center [123, 173] width 162 height 9
click at [121, 230] on div "Months in Operation - Current Year" at bounding box center [123, 229] width 162 height 9
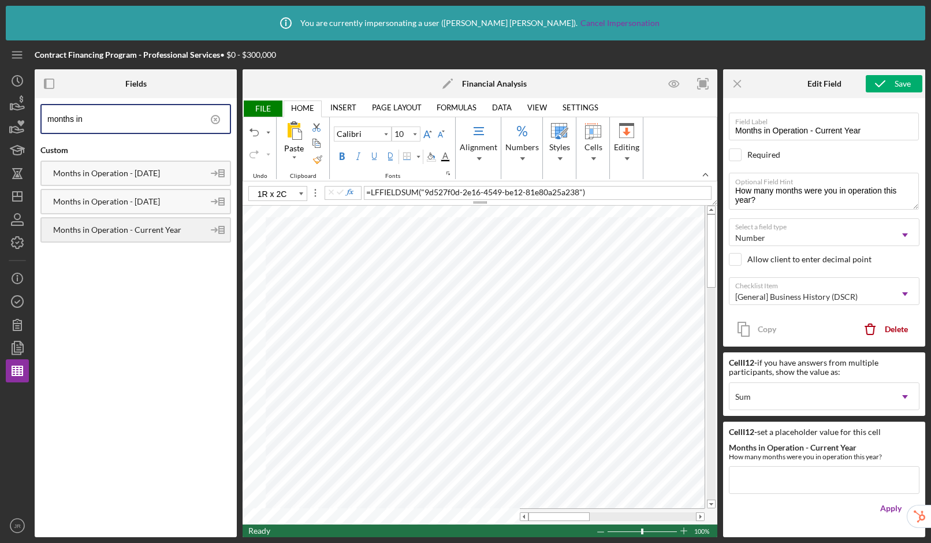
type input "D13"
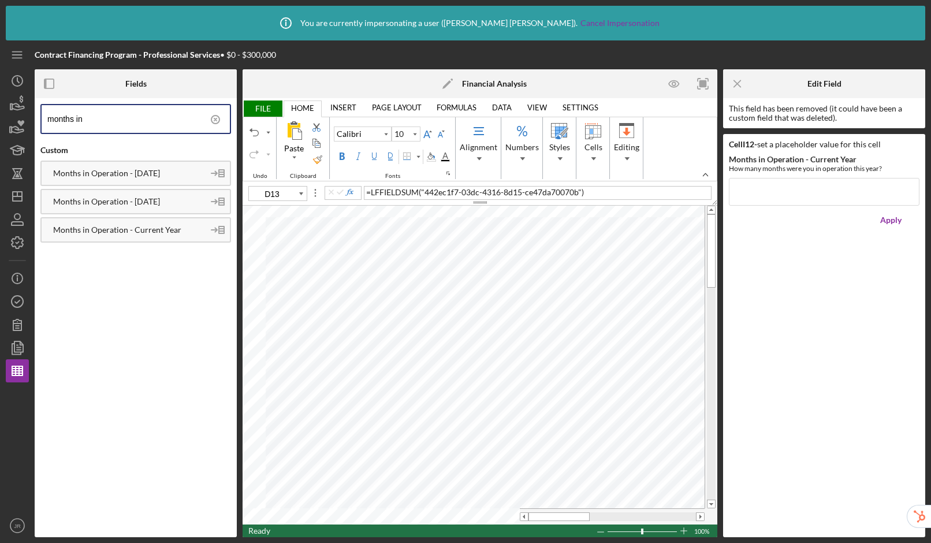
drag, startPoint x: 114, startPoint y: 126, endPoint x: -14, endPoint y: 110, distance: 128.7
click at [0, 110] on html "Icon/Info You are currently impersonating a user ( [PERSON_NAME] ). Cancel Impe…" at bounding box center [465, 271] width 931 height 543
type input "gross sales"
click at [91, 201] on div "Gross Sales - [DATE]" at bounding box center [123, 201] width 162 height 9
click at [106, 178] on div "Gross Sales - [DATE]" at bounding box center [135, 172] width 190 height 25
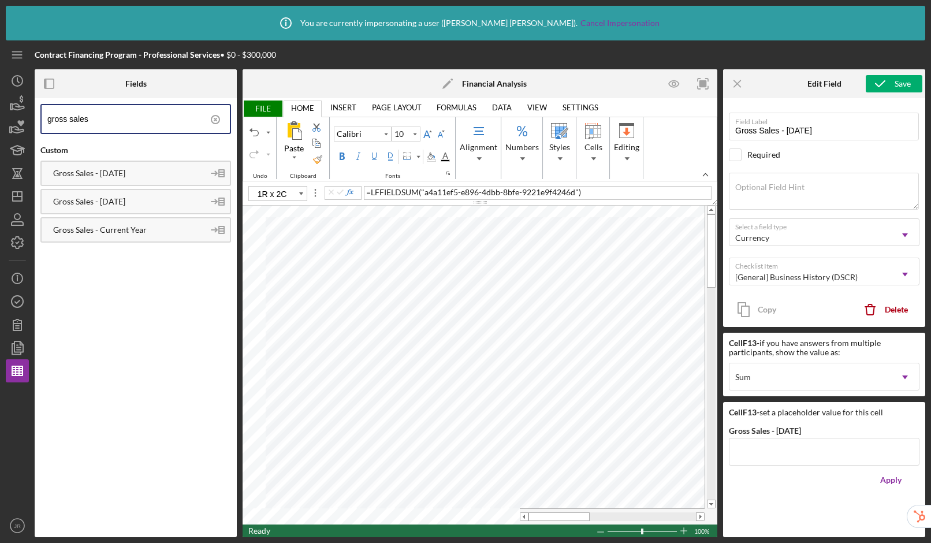
type input "I13"
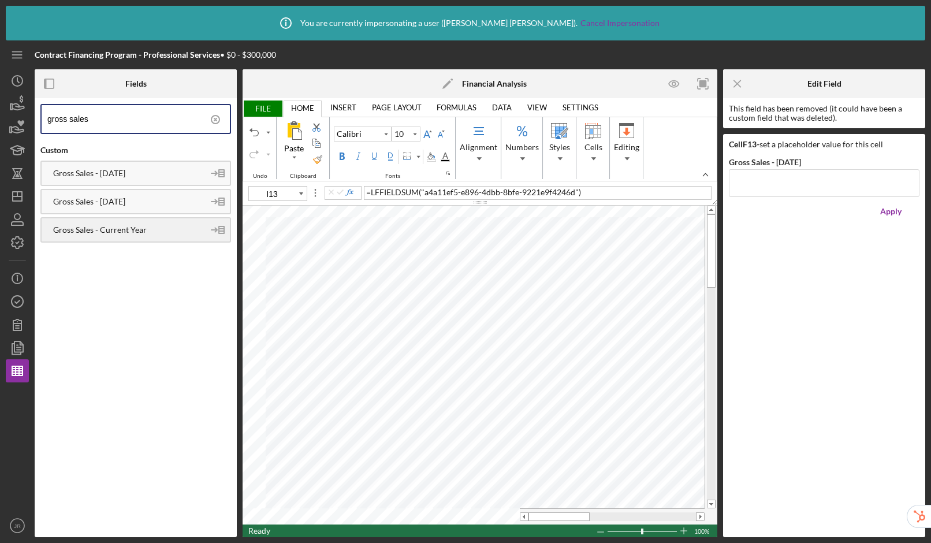
click at [95, 235] on div "Gross Sales - Current Year" at bounding box center [135, 229] width 190 height 25
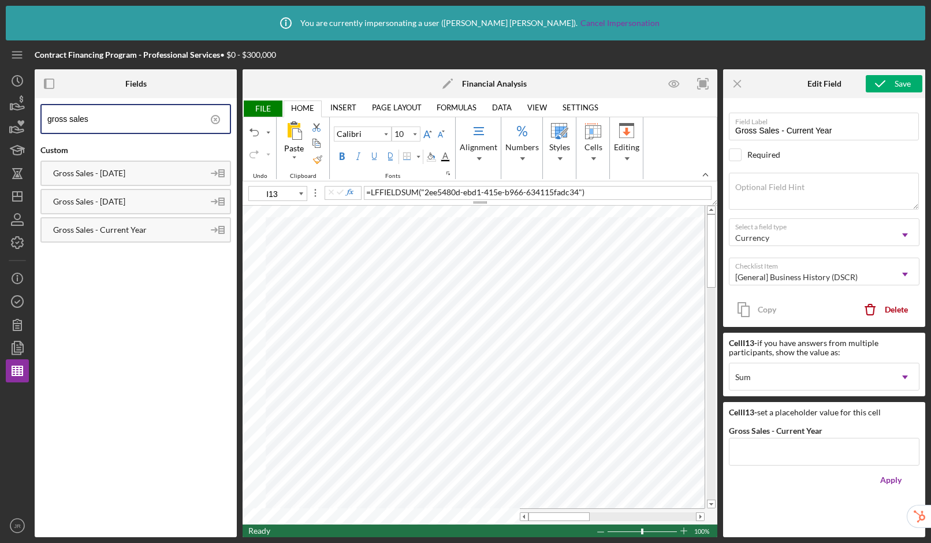
drag, startPoint x: 104, startPoint y: 124, endPoint x: -35, endPoint y: 111, distance: 139.6
click at [0, 111] on html "Icon/Info You are currently impersonating a user ( [PERSON_NAME] ). Cancel Impe…" at bounding box center [465, 271] width 931 height 543
type input "cost"
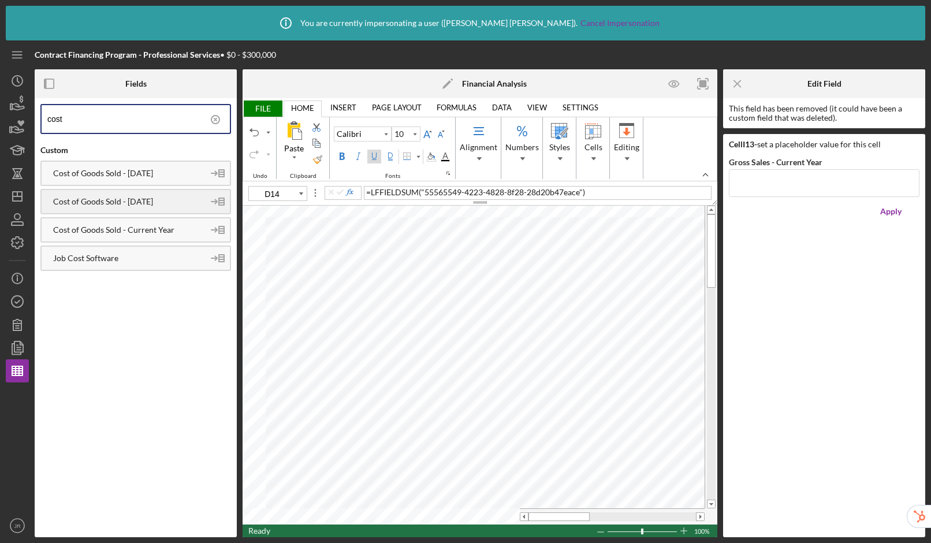
click at [84, 198] on div "Cost of Goods Sold - [DATE]" at bounding box center [123, 201] width 162 height 9
drag, startPoint x: 124, startPoint y: 177, endPoint x: 140, endPoint y: 177, distance: 15.6
click at [124, 177] on div "Cost of Goods Sold - [DATE]" at bounding box center [123, 173] width 162 height 9
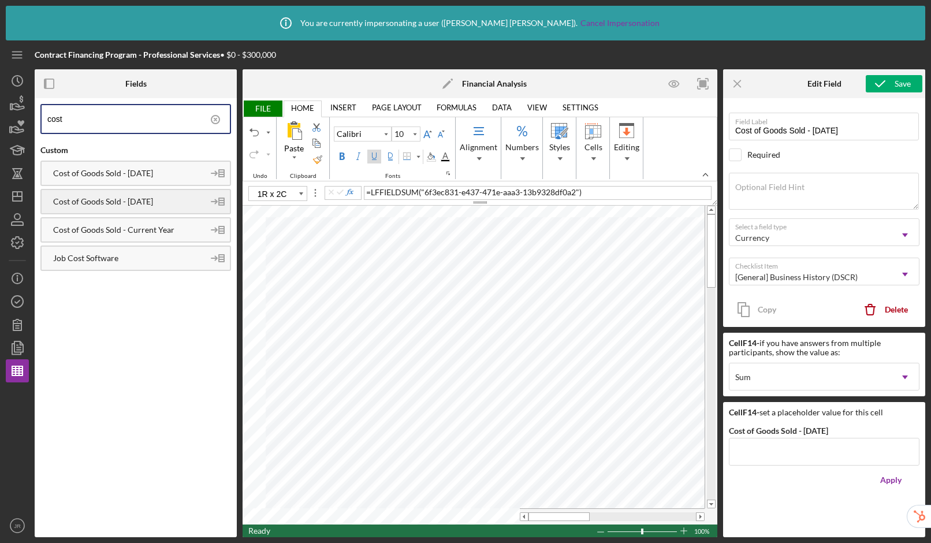
type input "I14"
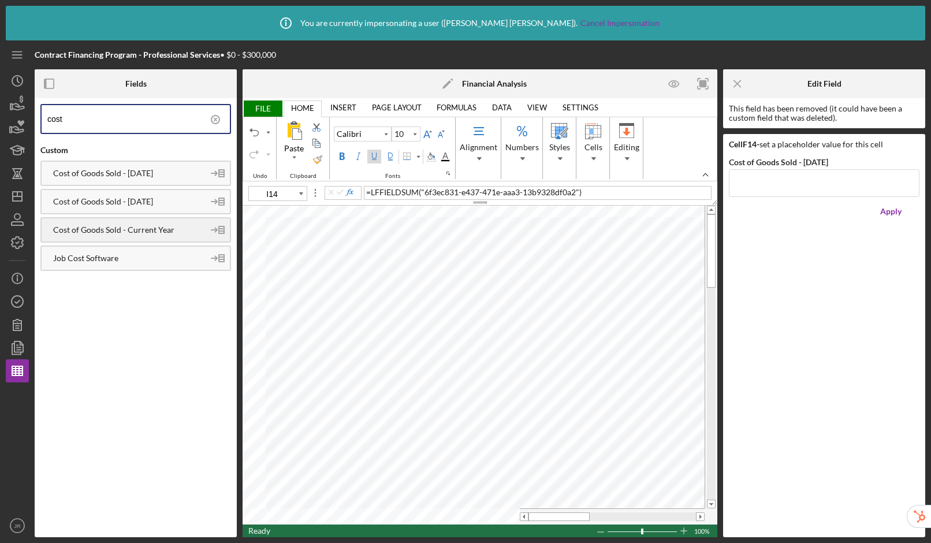
click at [129, 231] on div "Cost of Goods Sold - Current Year" at bounding box center [123, 229] width 162 height 9
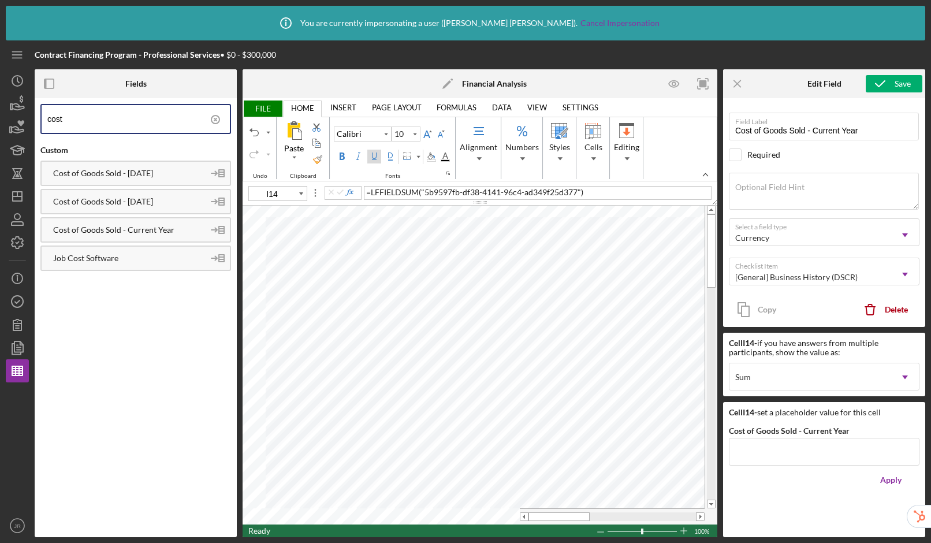
drag, startPoint x: 70, startPoint y: 121, endPoint x: -15, endPoint y: 107, distance: 86.6
click at [0, 107] on html "Icon/Info You are currently impersonating a user ( [PERSON_NAME] ). Cancel Impe…" at bounding box center [465, 271] width 931 height 543
type input "business expe"
click at [115, 204] on div "Business Expenses - [DATE]" at bounding box center [123, 201] width 162 height 9
click at [255, 132] on div "Undo" at bounding box center [253, 132] width 9 height 9
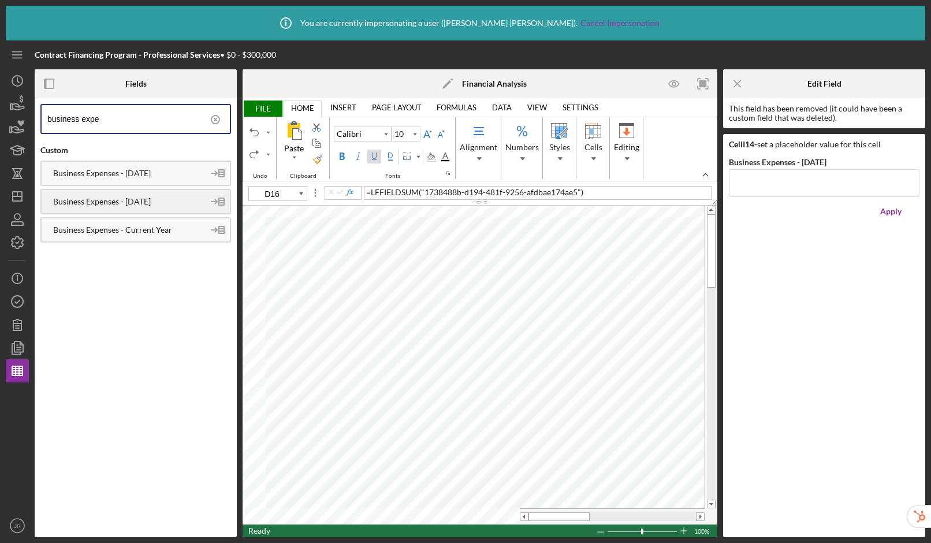
click at [122, 197] on div "Business Expenses - [DATE]" at bounding box center [123, 201] width 162 height 9
click at [120, 173] on div "Business Expenses - [DATE]" at bounding box center [123, 173] width 162 height 9
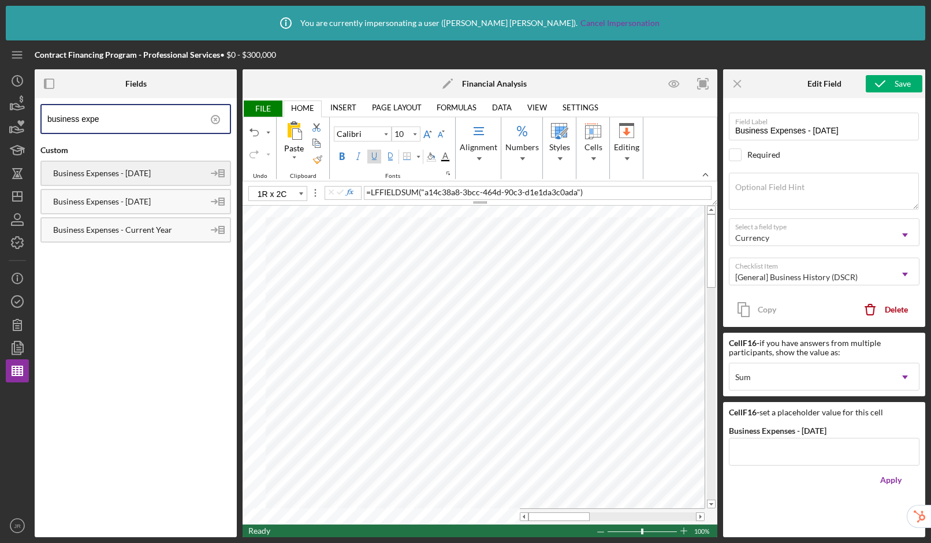
type input "I16"
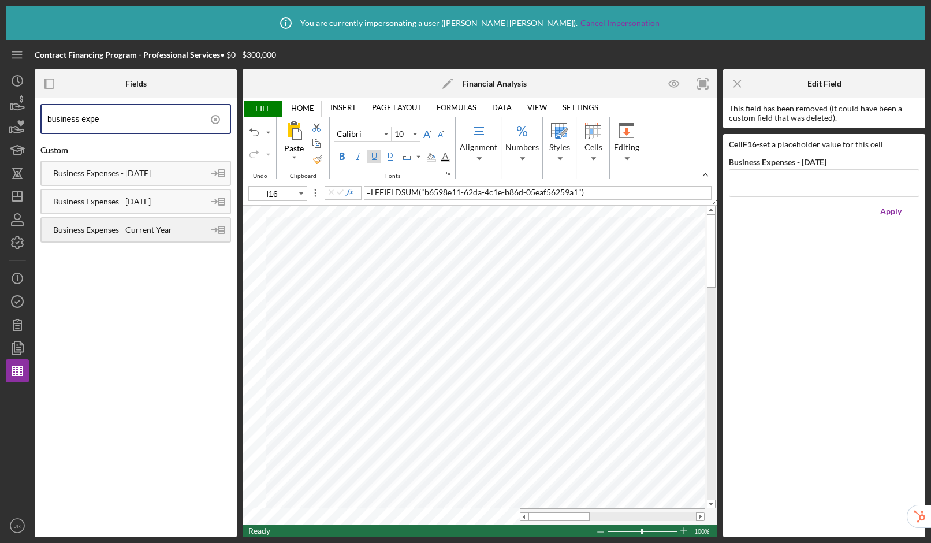
click at [121, 226] on div "Business Expenses - Current Year" at bounding box center [123, 229] width 162 height 9
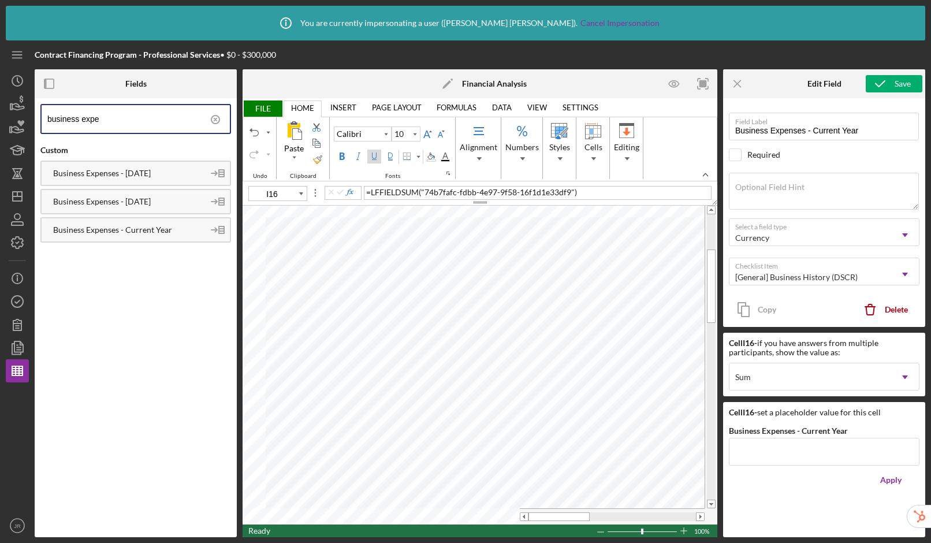
drag, startPoint x: 123, startPoint y: 121, endPoint x: 37, endPoint y: 117, distance: 86.1
click at [37, 117] on div "business expe Custom Business Expenses - [DATE] Business Expenses - [DATE] Busi…" at bounding box center [136, 317] width 202 height 439
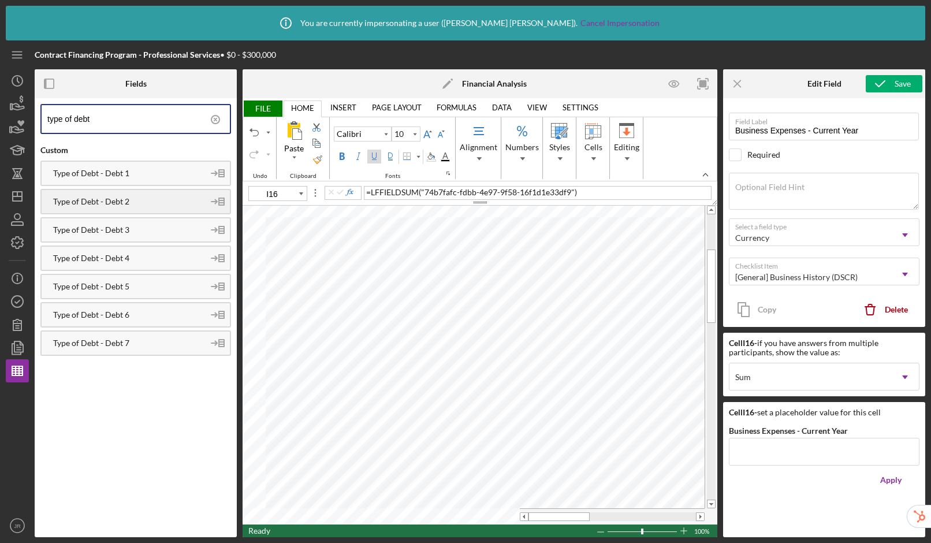
type input "type of debt"
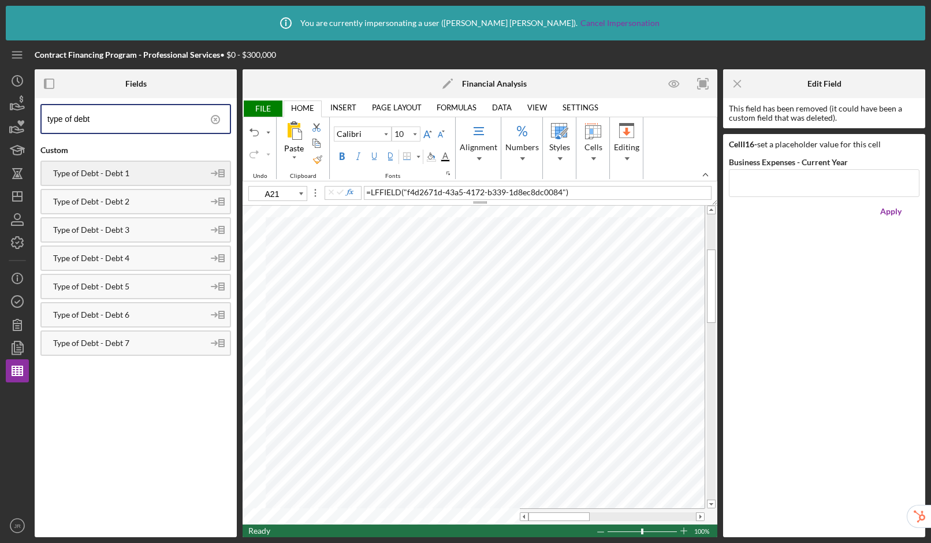
click at [95, 174] on div "Type of Debt - Debt 1" at bounding box center [123, 173] width 162 height 9
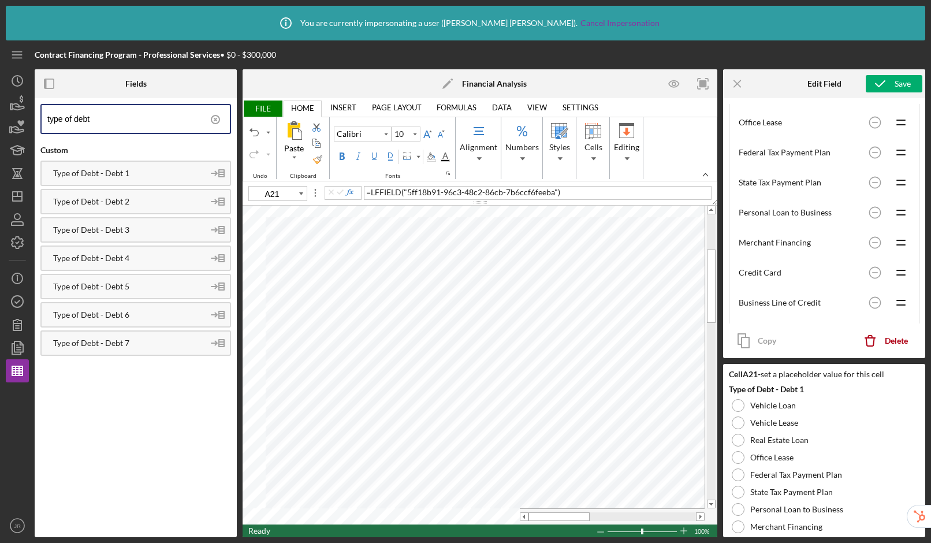
scroll to position [345, 0]
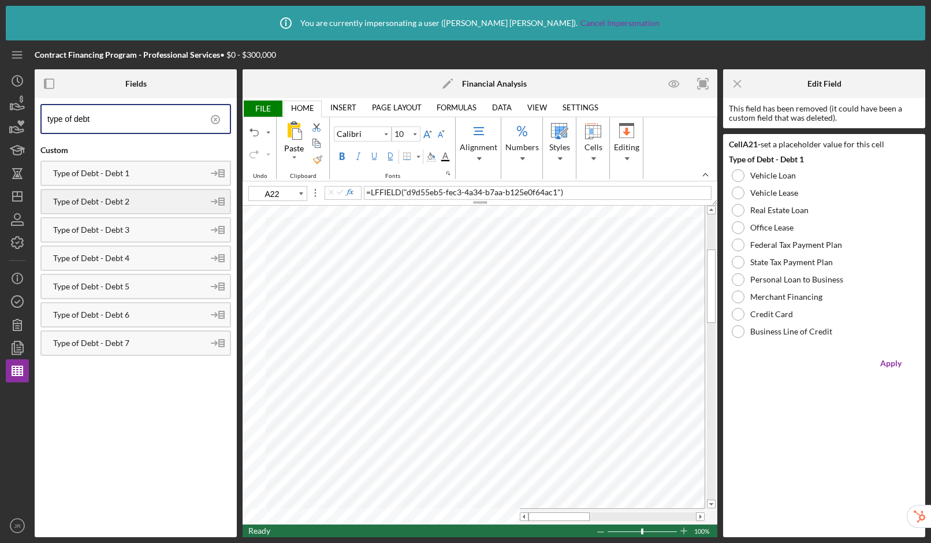
click at [130, 205] on div "Type of Debt - Debt 2" at bounding box center [123, 201] width 162 height 9
click at [124, 231] on div "Type of Debt - Debt 3" at bounding box center [123, 229] width 162 height 9
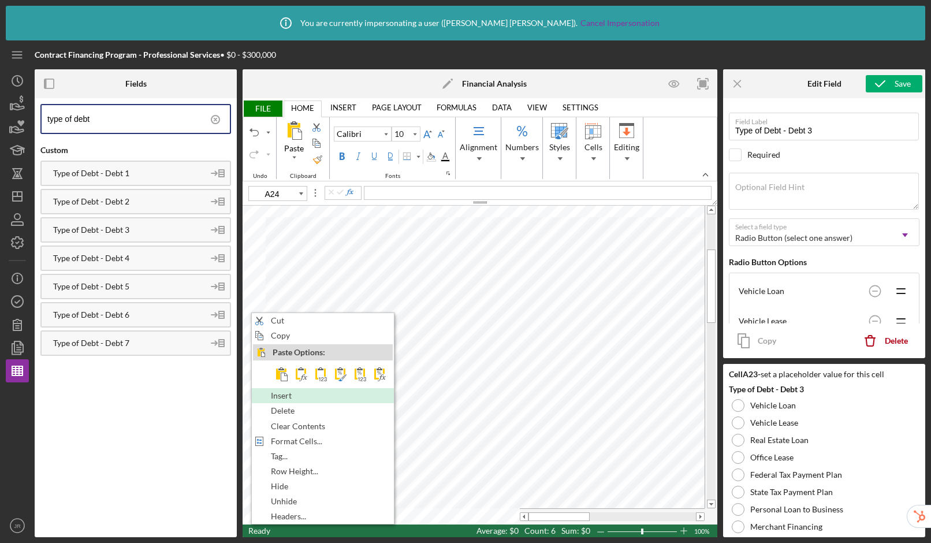
click at [283, 399] on span "Insert" at bounding box center [288, 395] width 34 height 9
click at [275, 396] on span "Insert" at bounding box center [292, 395] width 34 height 9
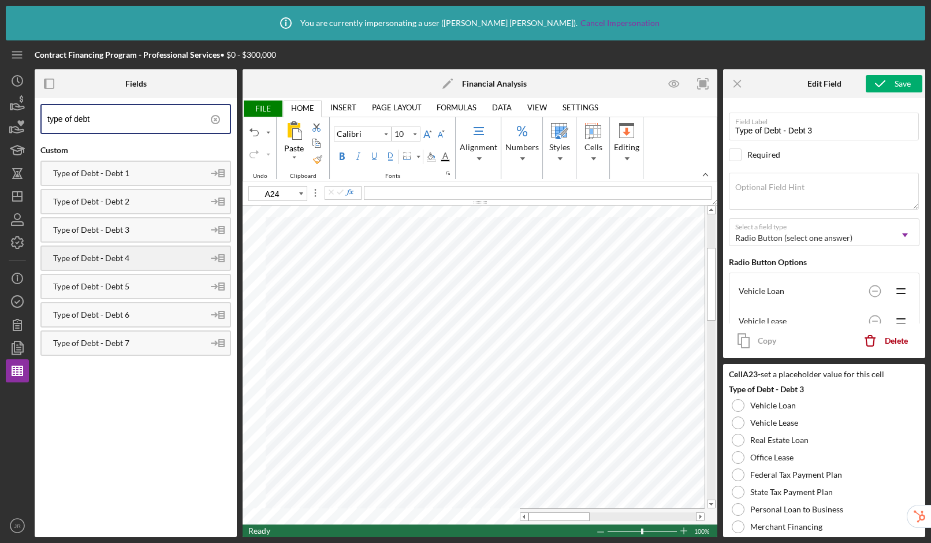
click at [129, 257] on div "Type of Debt - Debt 4" at bounding box center [123, 257] width 162 height 9
click at [137, 288] on div "Type of Debt - Debt 5" at bounding box center [123, 286] width 162 height 9
type input "A24"
click at [137, 260] on div "Type of Debt - Debt 4" at bounding box center [123, 257] width 162 height 9
type input "Type of Debt - Debt 4"
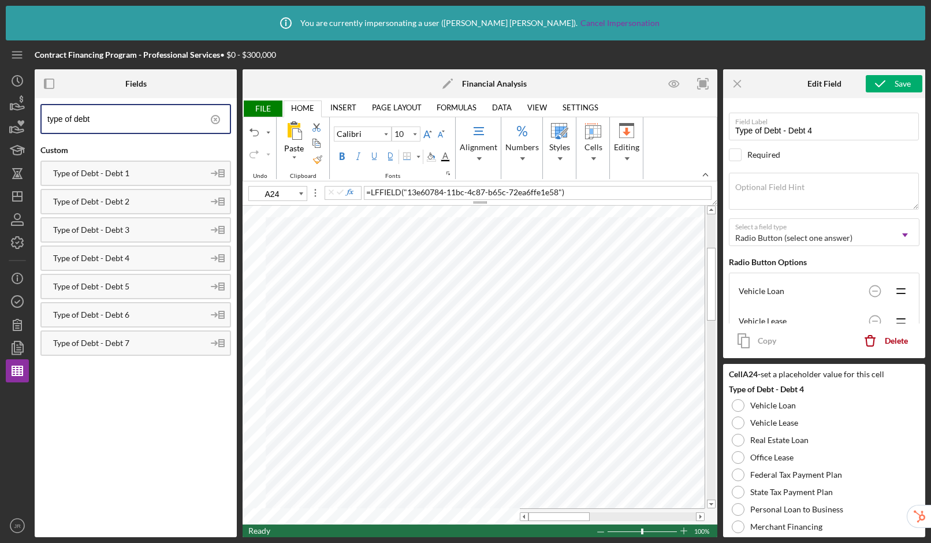
type input "A25"
click at [137, 282] on div "Type of Debt - Debt 5" at bounding box center [123, 286] width 162 height 9
type input "Type of Debt - Debt 5"
click at [141, 315] on div "Type of Debt - Debt 6" at bounding box center [123, 314] width 162 height 9
click at [106, 338] on div "Type of Debt - Debt 7" at bounding box center [123, 342] width 162 height 9
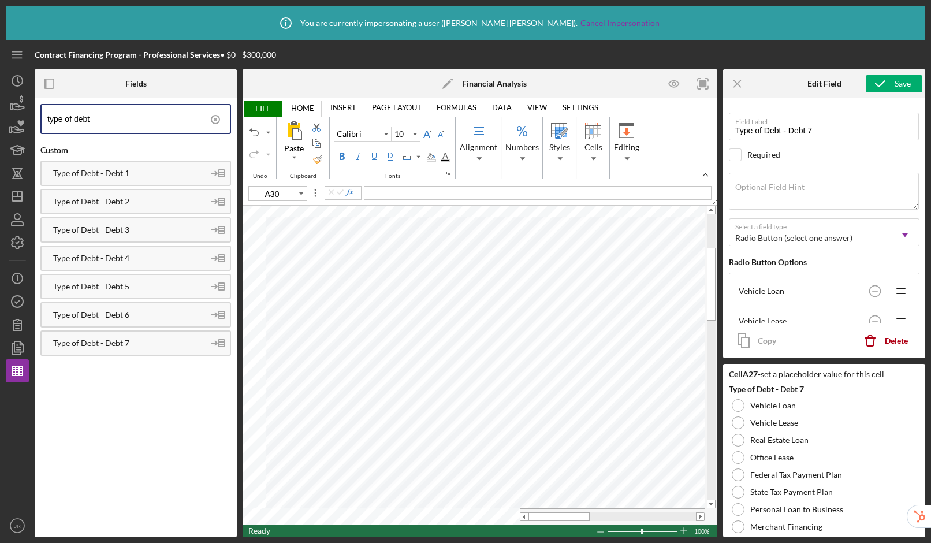
type input "E21"
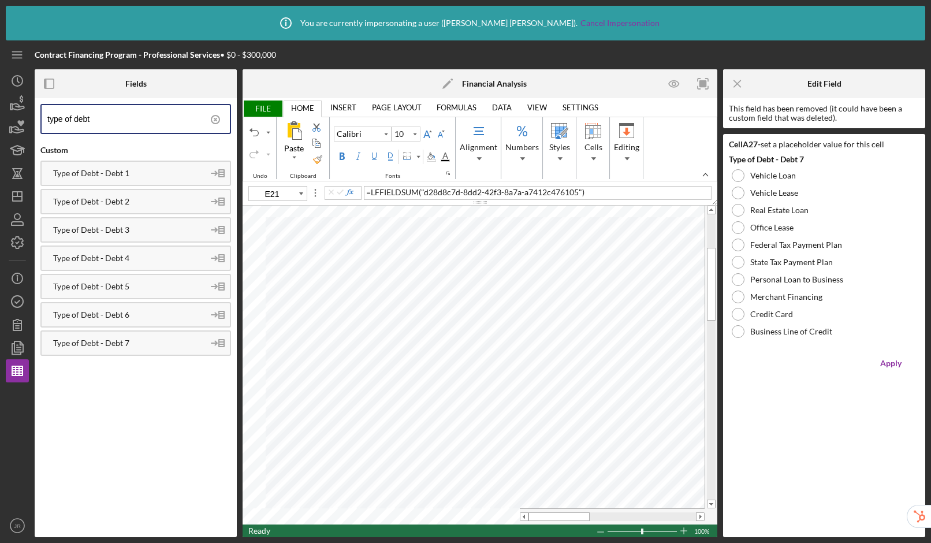
drag, startPoint x: 106, startPoint y: 121, endPoint x: -28, endPoint y: 106, distance: 135.4
click at [0, 106] on html "Icon/Info You are currently impersonating a user ( [PERSON_NAME] ). Cancel Impe…" at bounding box center [465, 271] width 931 height 543
type input "monthly pay"
click at [103, 174] on div "Monthly Payment - Debt 1" at bounding box center [123, 173] width 162 height 9
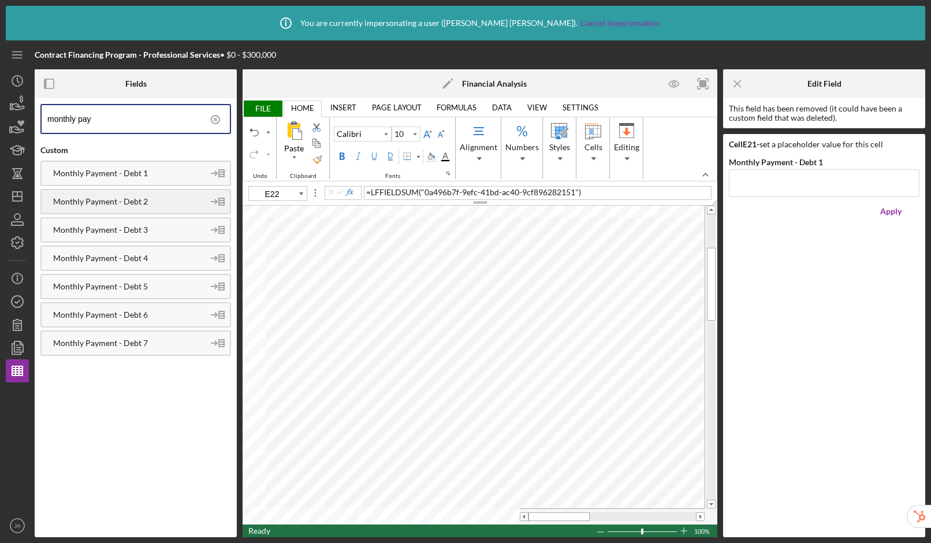
click at [150, 197] on div "Monthly Payment - Debt 2" at bounding box center [123, 201] width 162 height 9
drag, startPoint x: 142, startPoint y: 229, endPoint x: 152, endPoint y: 229, distance: 10.4
click at [142, 229] on div "Monthly Payment - Debt 3" at bounding box center [123, 229] width 162 height 9
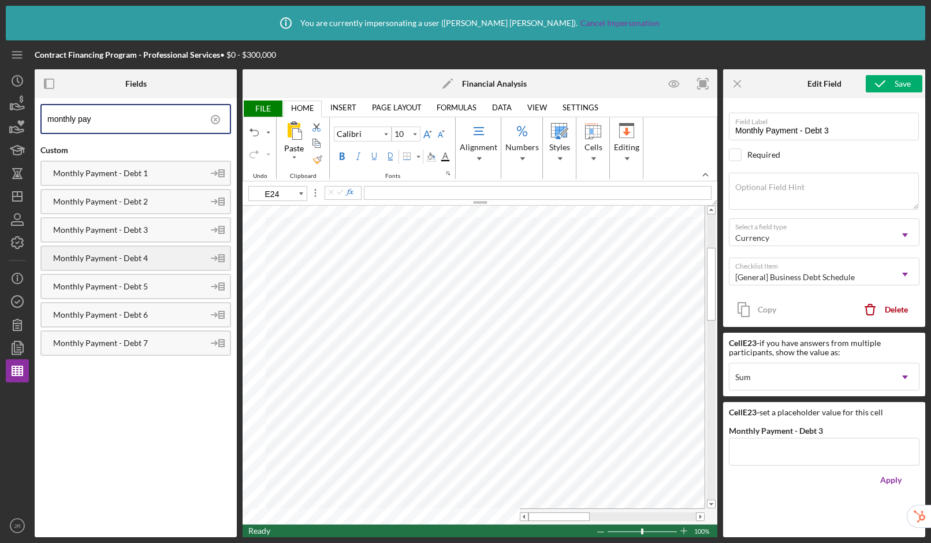
click at [139, 261] on div "Monthly Payment - Debt 4" at bounding box center [123, 257] width 162 height 9
click at [149, 288] on div "Monthly Payment - Debt 5" at bounding box center [123, 286] width 162 height 9
click at [154, 316] on div "Monthly Payment - Debt 6" at bounding box center [123, 314] width 162 height 9
click at [160, 345] on div "Monthly Payment - Debt 7" at bounding box center [123, 342] width 162 height 9
type input "F21"
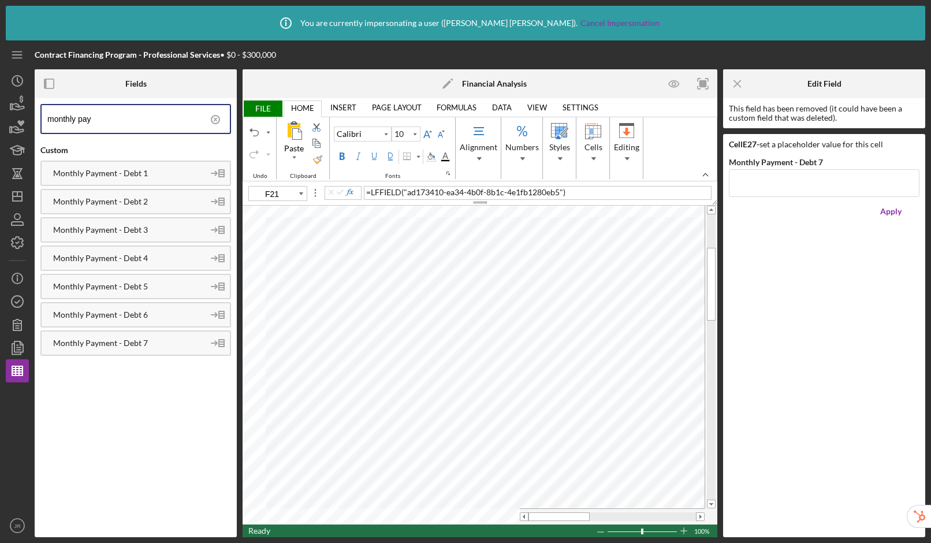
drag, startPoint x: 109, startPoint y: 119, endPoint x: -61, endPoint y: 107, distance: 170.2
click at [0, 107] on html "Icon/Info You are currently impersonating a user ( [PERSON_NAME] ). Cancel Impe…" at bounding box center [465, 271] width 931 height 543
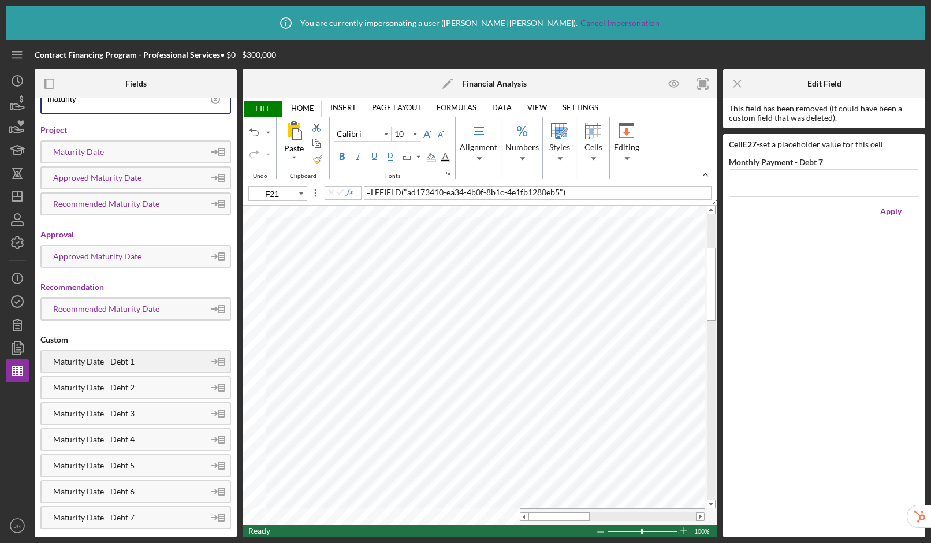
scroll to position [21, 0]
type input "maturity"
drag, startPoint x: 122, startPoint y: 365, endPoint x: 226, endPoint y: 339, distance: 107.7
click at [122, 365] on div "Maturity Date - Debt 1" at bounding box center [123, 360] width 162 height 9
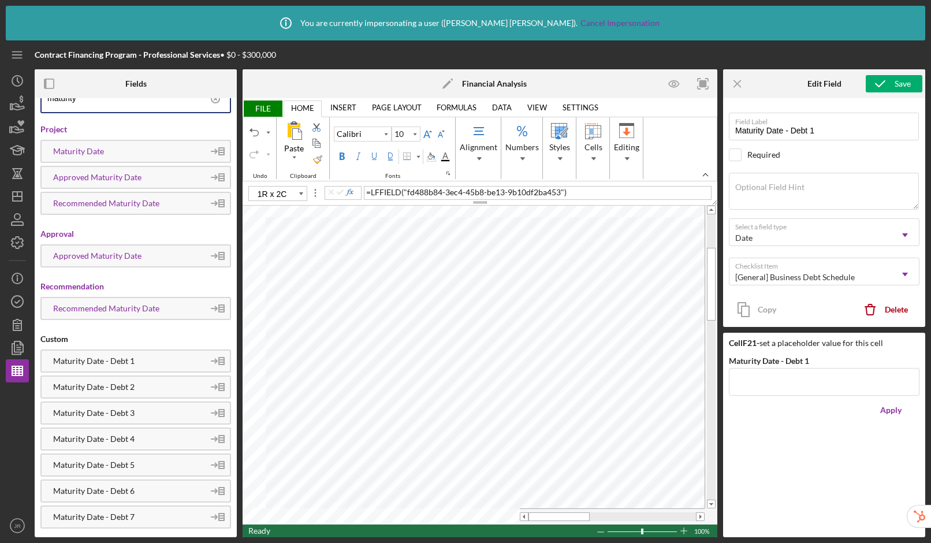
type input "F22"
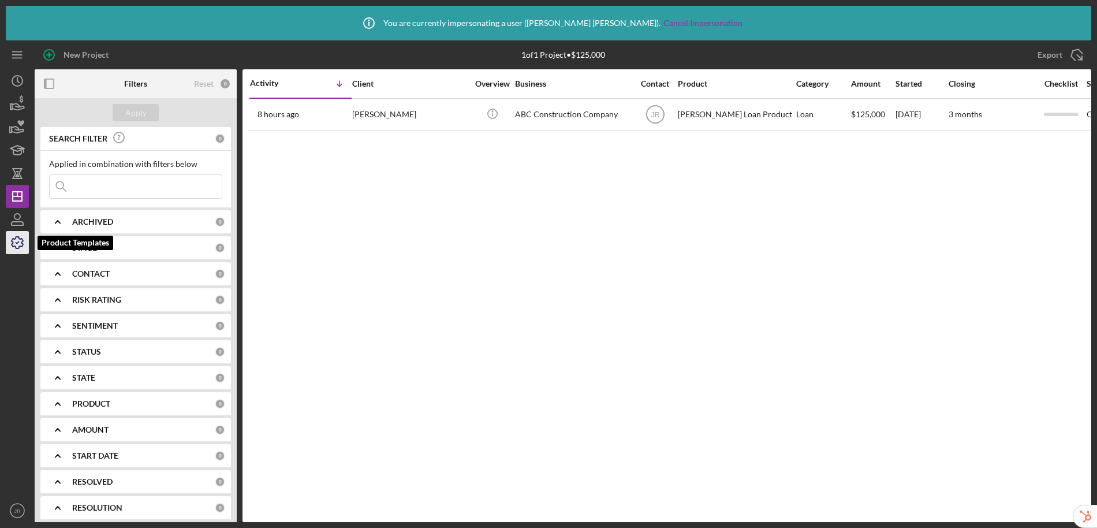
click at [13, 242] on icon "button" at bounding box center [17, 242] width 29 height 29
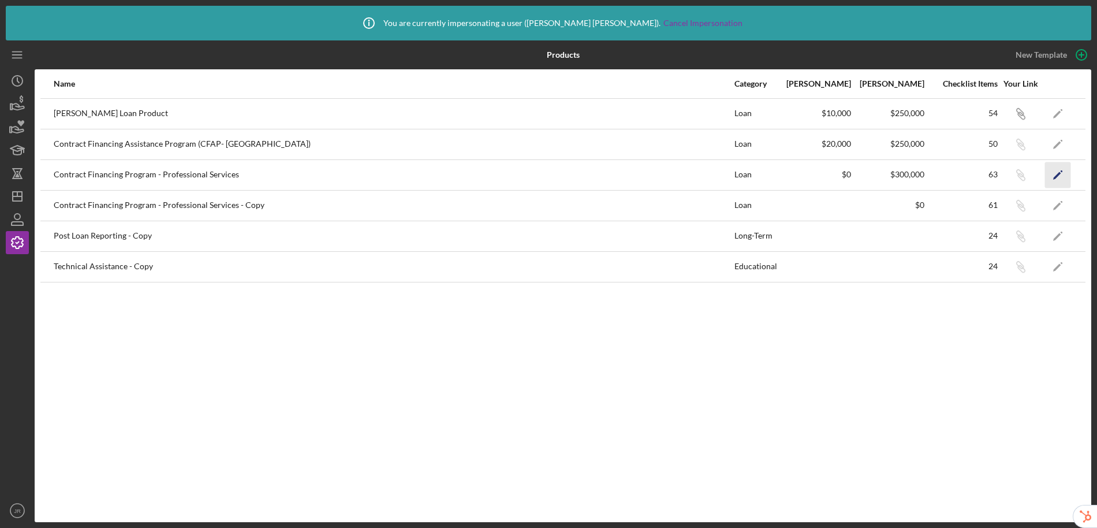
click at [1053, 175] on icon "Icon/Edit" at bounding box center [1058, 175] width 26 height 26
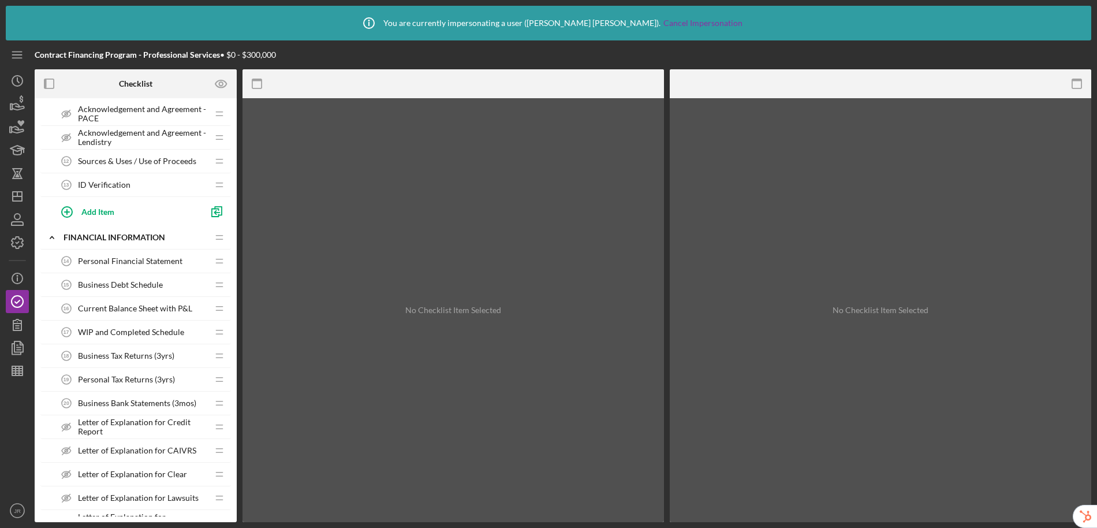
scroll to position [450, 0]
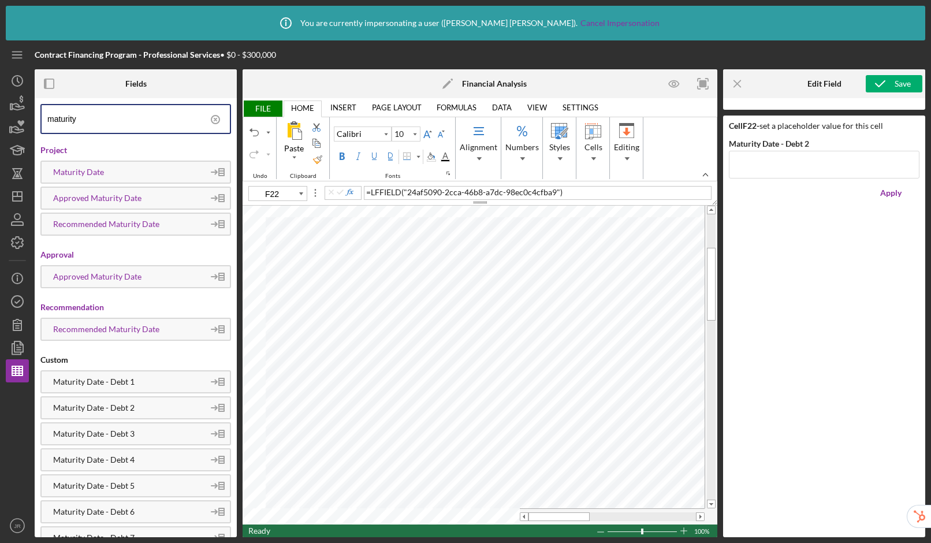
scroll to position [21, 0]
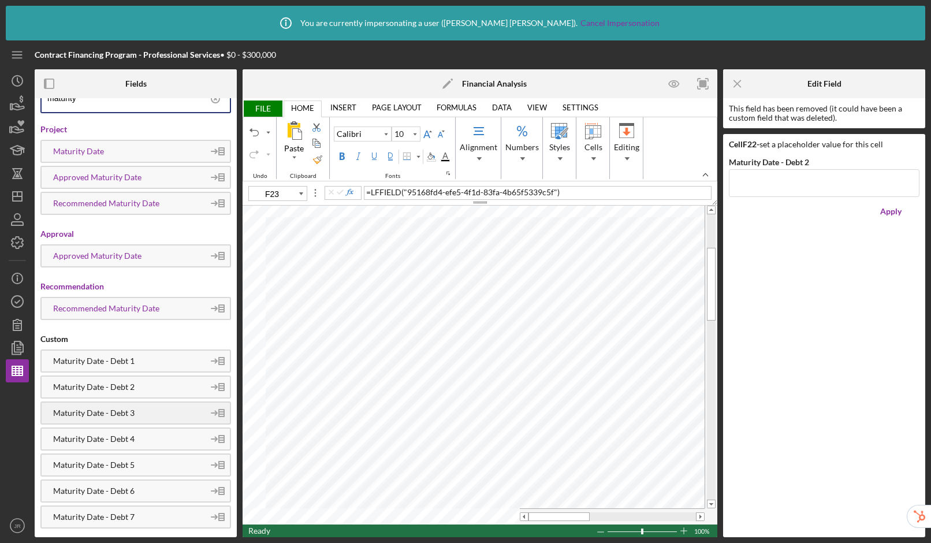
drag, startPoint x: 128, startPoint y: 410, endPoint x: 141, endPoint y: 404, distance: 14.5
click at [128, 410] on div "Maturity Date - Debt 3" at bounding box center [123, 412] width 162 height 9
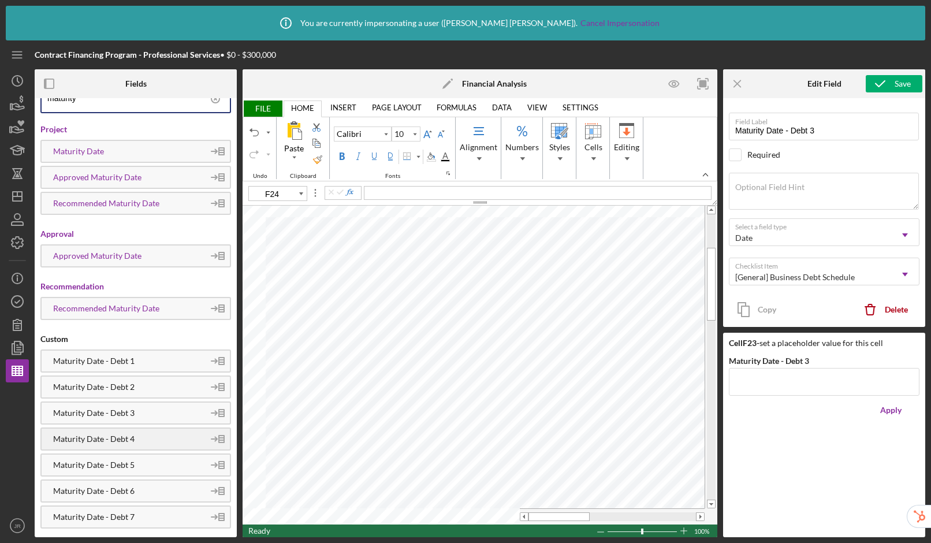
click at [129, 438] on div "Maturity Date - Debt 4" at bounding box center [123, 438] width 162 height 9
click at [136, 462] on div "Maturity Date - Debt 5" at bounding box center [123, 464] width 162 height 9
click at [140, 488] on div "Maturity Date - Debt 6" at bounding box center [123, 490] width 162 height 9
type input "F27"
click at [140, 512] on div "Maturity Date - Debt 7" at bounding box center [123, 516] width 162 height 9
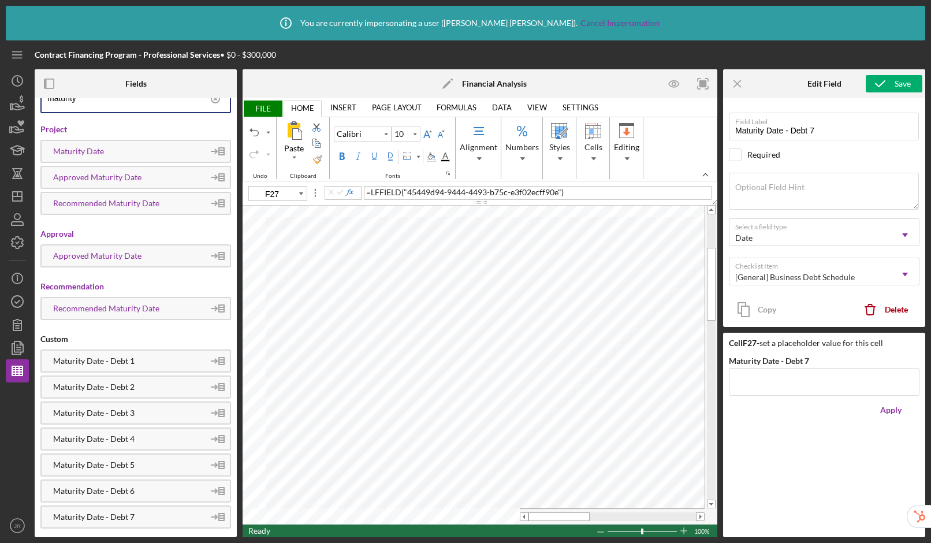
scroll to position [0, 0]
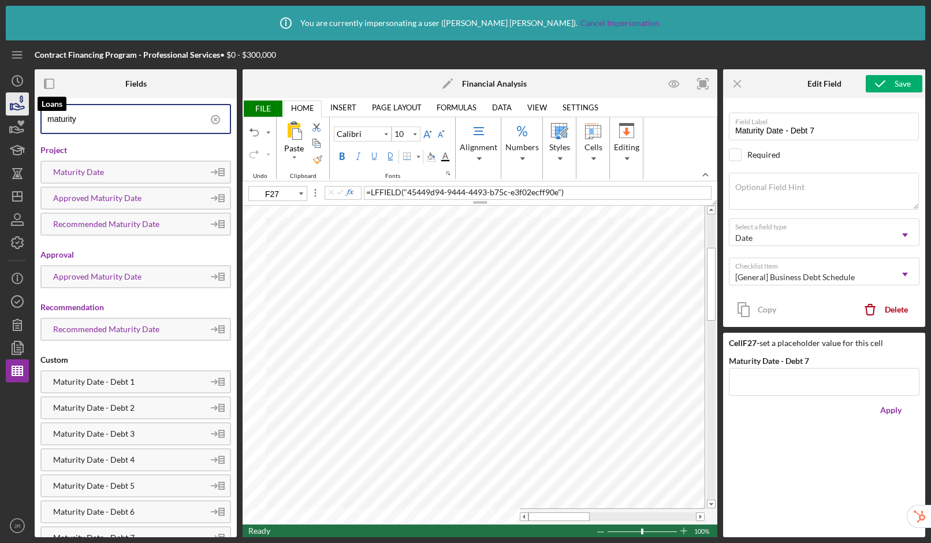
drag, startPoint x: 117, startPoint y: 117, endPoint x: 15, endPoint y: 107, distance: 102.6
click at [15, 107] on div "Contract Financing Program - Professional Services • $0 - $300,000 Fields matur…" at bounding box center [465, 288] width 919 height 496
type input "o"
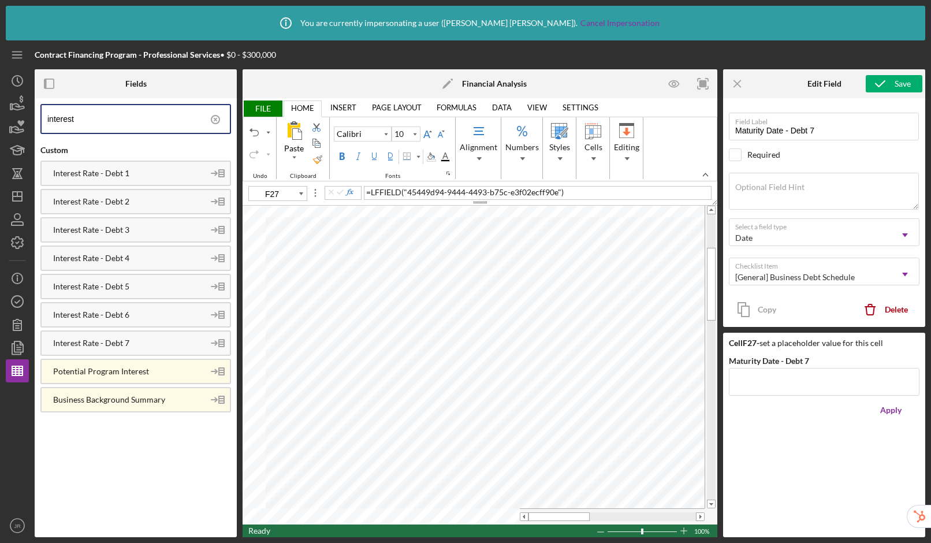
type input "interest"
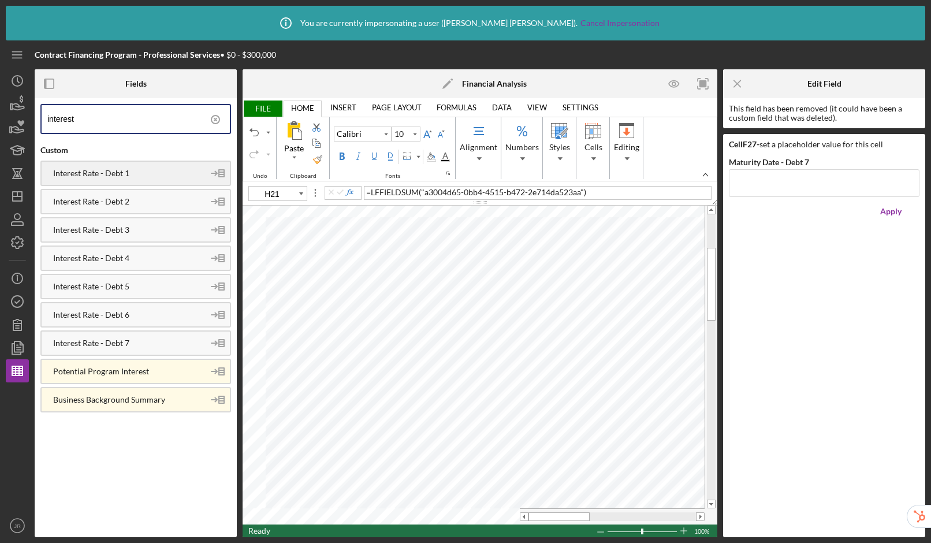
click at [94, 170] on div "Interest Rate - Debt 1" at bounding box center [123, 173] width 162 height 9
drag, startPoint x: 113, startPoint y: 207, endPoint x: 237, endPoint y: 239, distance: 128.3
click at [113, 207] on div "Interest Rate - Debt 2" at bounding box center [135, 201] width 190 height 25
drag, startPoint x: 82, startPoint y: 231, endPoint x: 152, endPoint y: 240, distance: 70.5
click at [82, 231] on div "Interest Rate - Debt 3" at bounding box center [123, 229] width 162 height 9
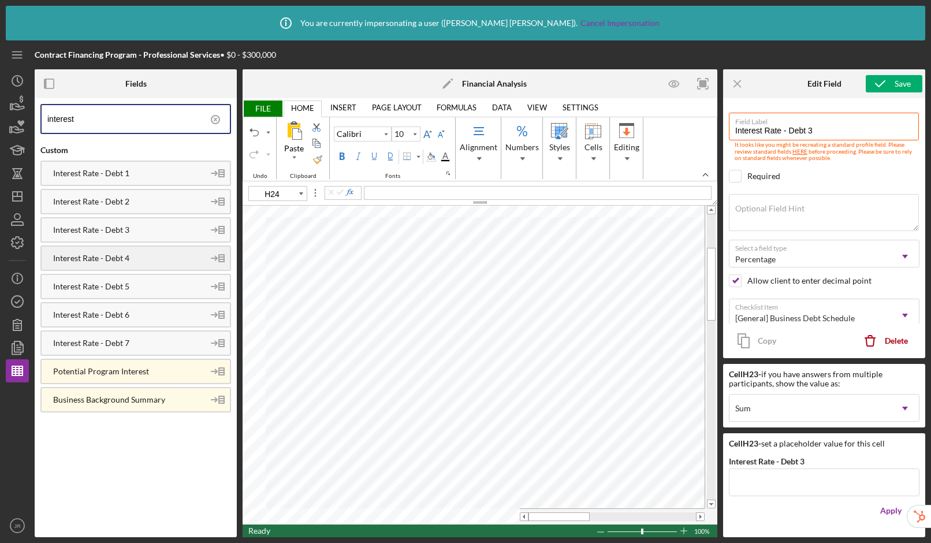
click at [110, 255] on div "Interest Rate - Debt 4" at bounding box center [123, 257] width 162 height 9
click at [82, 286] on div "Interest Rate - Debt 5" at bounding box center [123, 286] width 162 height 9
drag, startPoint x: 96, startPoint y: 322, endPoint x: 152, endPoint y: 319, distance: 55.5
click at [96, 322] on div "Interest Rate - Debt 6" at bounding box center [135, 314] width 190 height 25
type input "H27"
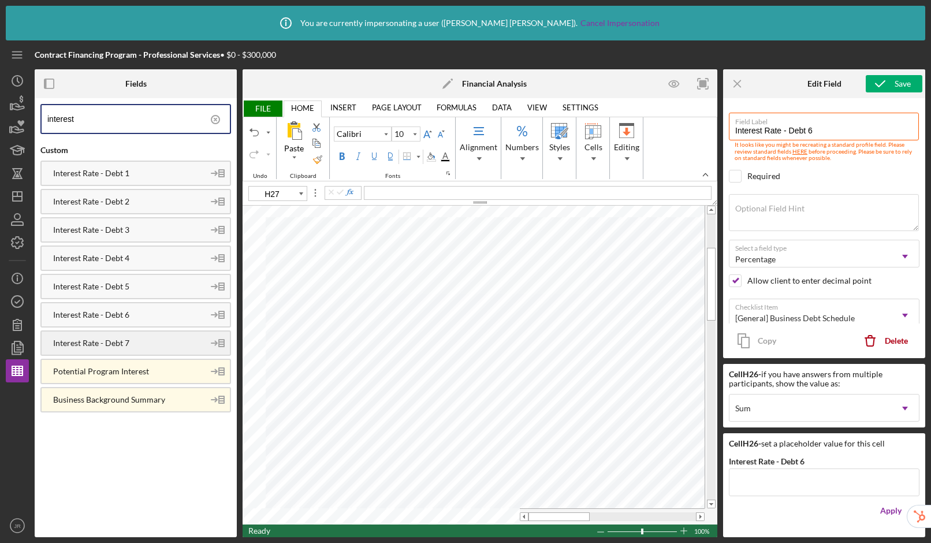
click at [80, 338] on div "Interest Rate - Debt 7" at bounding box center [123, 342] width 162 height 9
drag, startPoint x: 104, startPoint y: 121, endPoint x: -6, endPoint y: 109, distance: 111.4
click at [0, 109] on html "Icon/Info You are currently impersonating a user ( Janet Ramirez ). Cancel Impe…" at bounding box center [465, 271] width 931 height 543
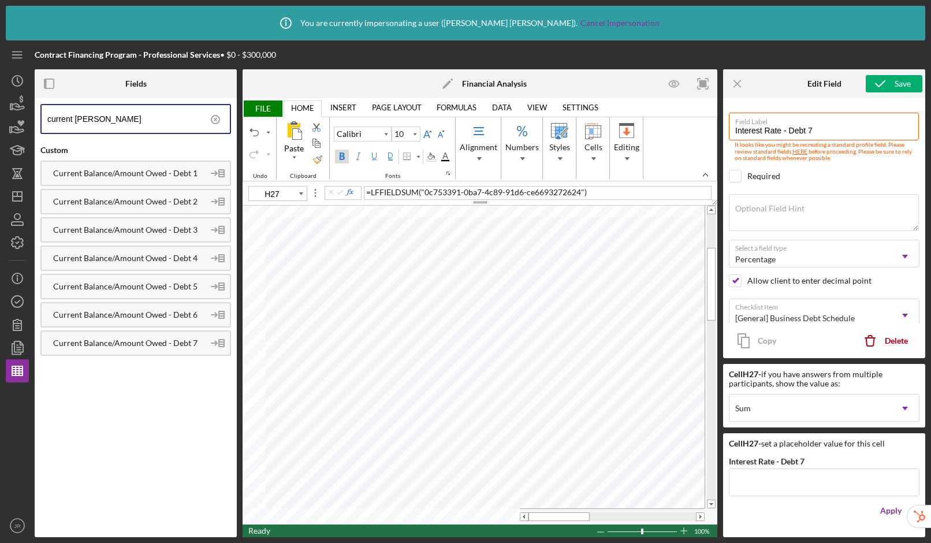
type input "current balan"
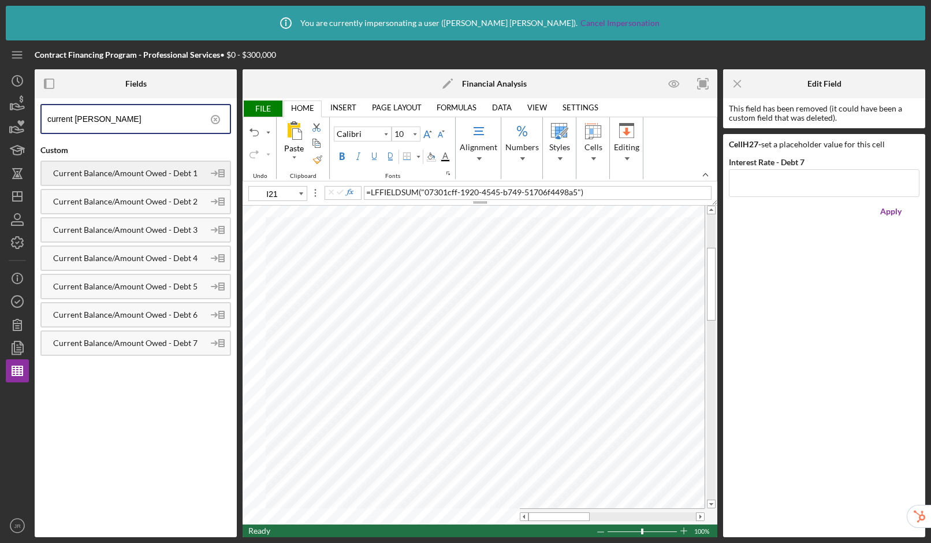
click at [139, 180] on div "Current Balance/Amount Owed - Debt 1" at bounding box center [135, 172] width 190 height 25
click at [155, 207] on div "Current Balance/Amount Owed - Debt 2" at bounding box center [135, 201] width 190 height 25
drag, startPoint x: 154, startPoint y: 225, endPoint x: 186, endPoint y: 226, distance: 32.3
click at [154, 225] on div "Current Balance/Amount Owed - Debt 3" at bounding box center [123, 229] width 162 height 9
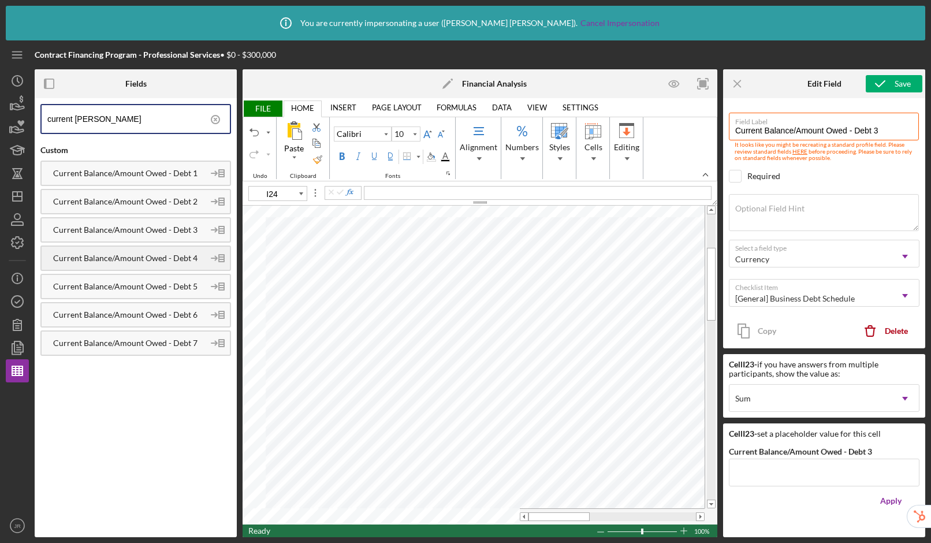
click at [177, 260] on div "Current Balance/Amount Owed - Debt 4" at bounding box center [123, 257] width 162 height 9
click at [161, 296] on div "Current Balance/Amount Owed - Debt 5" at bounding box center [135, 286] width 190 height 25
click at [160, 316] on div "Current Balance/Amount Owed - Debt 6" at bounding box center [123, 314] width 162 height 9
click at [137, 341] on div "Current Balance/Amount Owed - Debt 7" at bounding box center [123, 342] width 162 height 9
drag, startPoint x: 556, startPoint y: 514, endPoint x: 568, endPoint y: 514, distance: 12.1
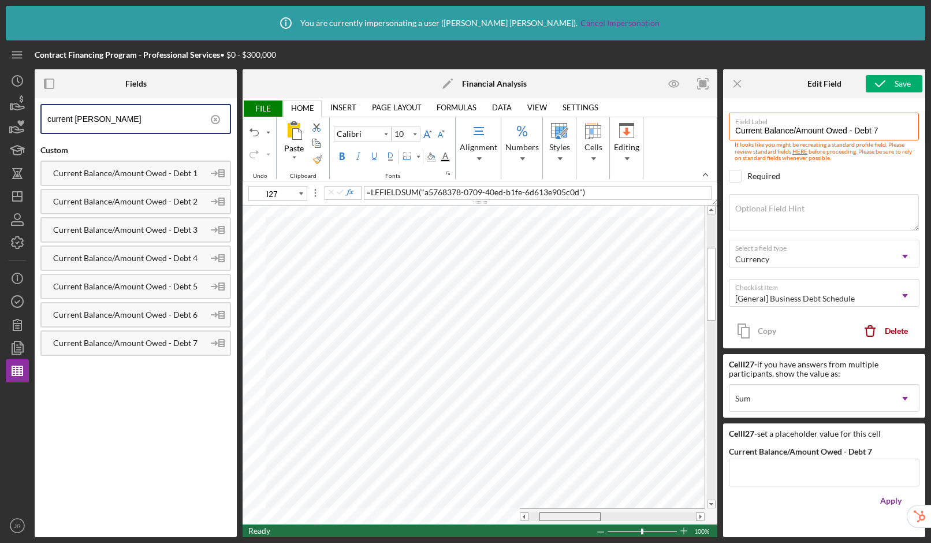
click at [568, 514] on span at bounding box center [570, 517] width 8 height 8
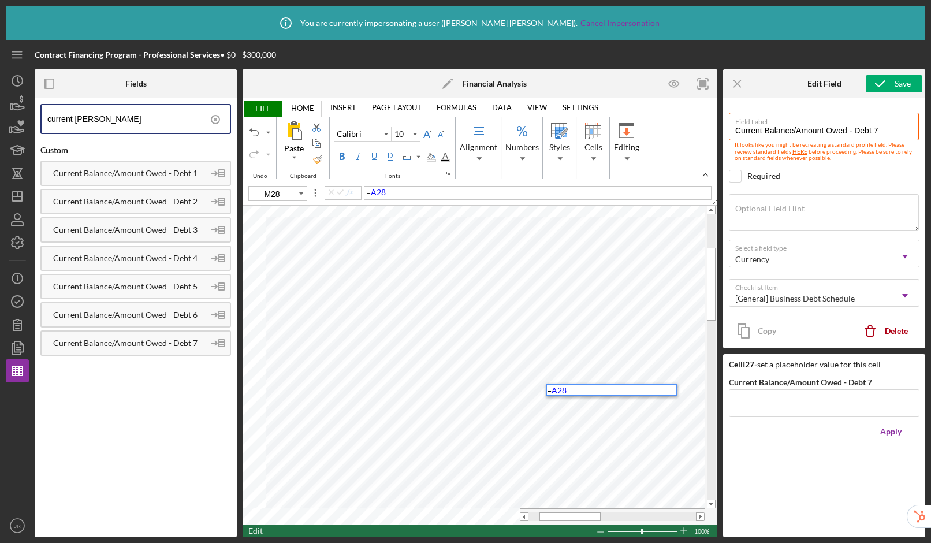
click at [446, 186] on div "= A28" at bounding box center [538, 193] width 348 height 14
drag, startPoint x: 562, startPoint y: 520, endPoint x: 521, endPoint y: 519, distance: 41.6
click at [521, 519] on div at bounding box center [612, 516] width 185 height 9
drag, startPoint x: 569, startPoint y: 518, endPoint x: 591, endPoint y: 518, distance: 21.9
click at [591, 518] on div at bounding box center [580, 516] width 61 height 9
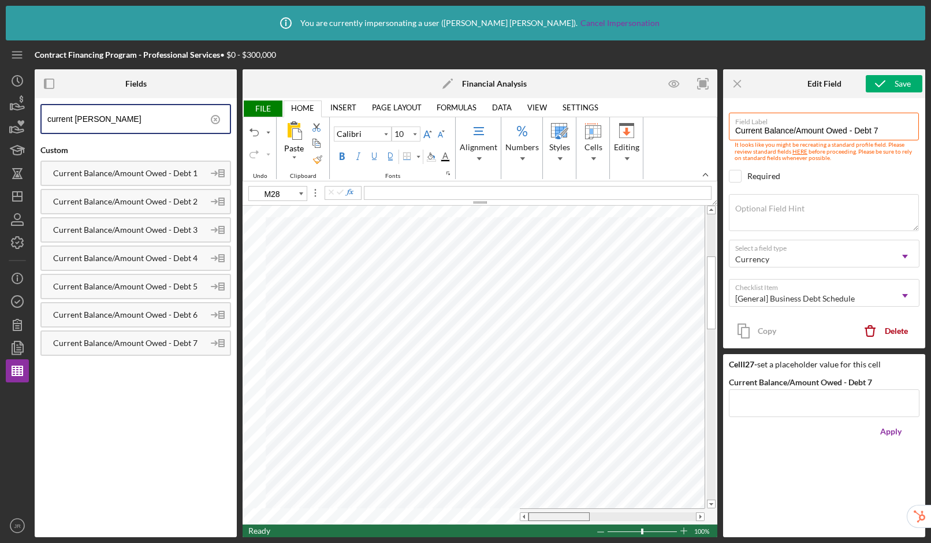
click at [495, 506] on table at bounding box center [479, 365] width 475 height 319
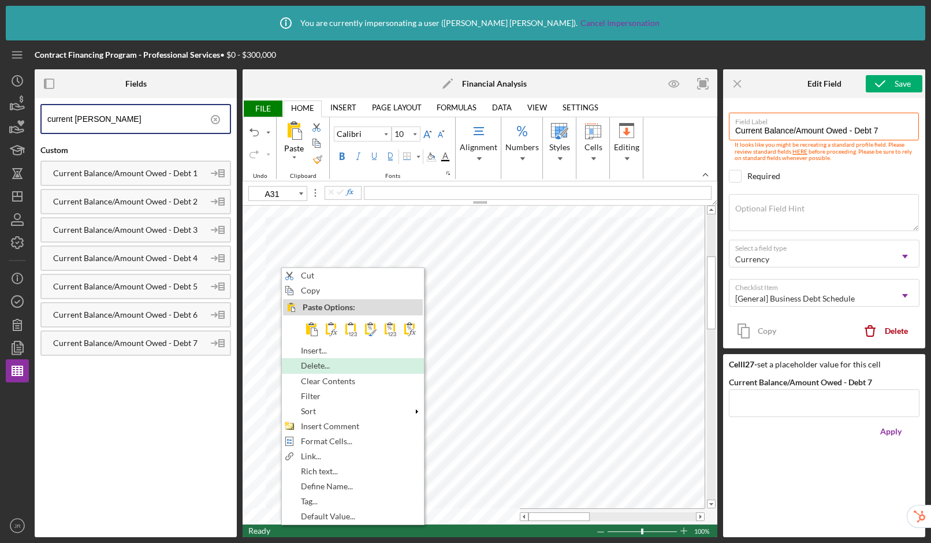
click at [302, 366] on span "Delete..." at bounding box center [322, 365] width 42 height 9
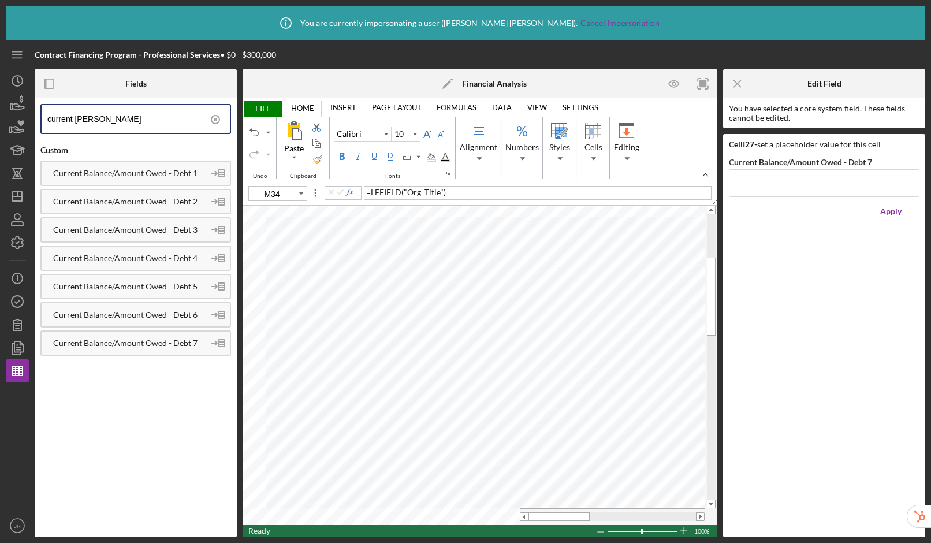
type input "M35"
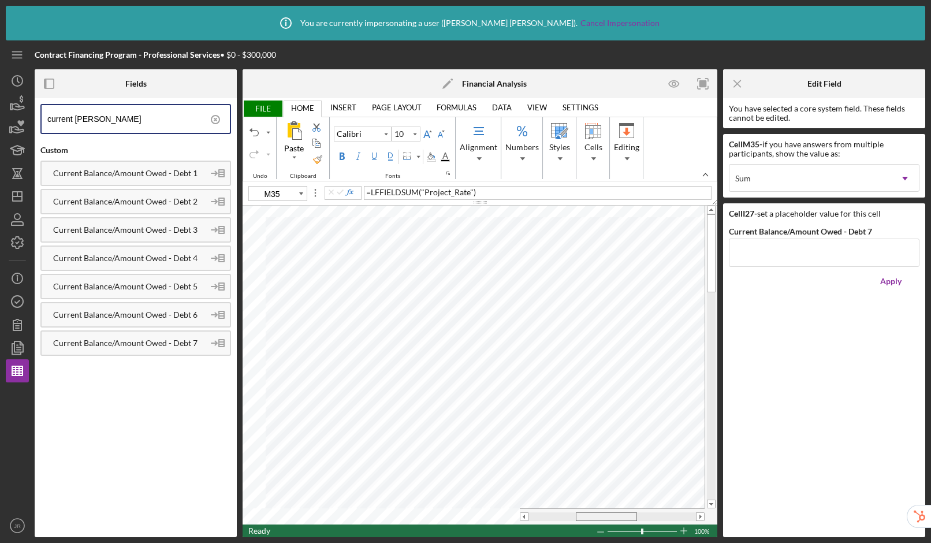
drag, startPoint x: 571, startPoint y: 514, endPoint x: 619, endPoint y: 514, distance: 47.3
click at [619, 514] on div at bounding box center [606, 516] width 61 height 9
drag, startPoint x: 607, startPoint y: 515, endPoint x: 551, endPoint y: 510, distance: 56.2
click at [551, 510] on div at bounding box center [612, 516] width 185 height 16
click at [262, 106] on span "FILE" at bounding box center [262, 108] width 40 height 16
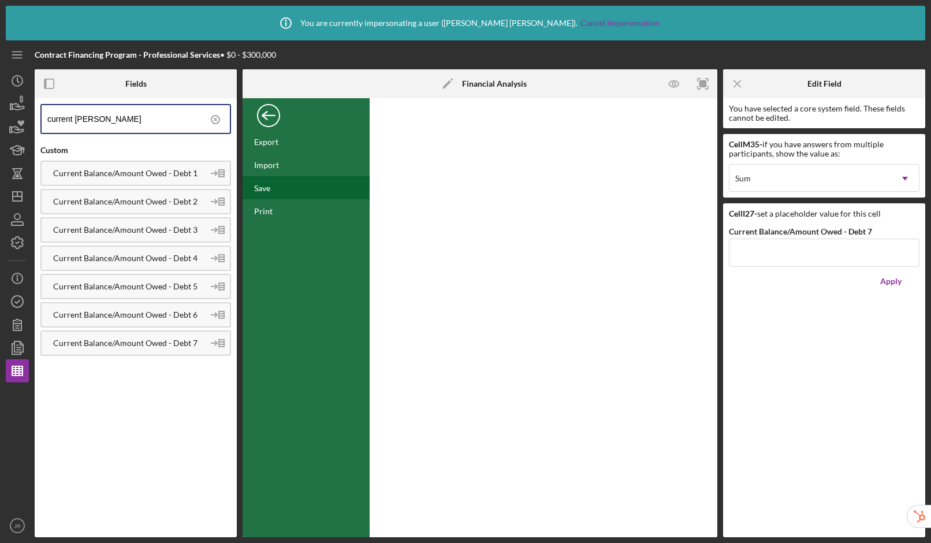
click at [265, 186] on div "Save" at bounding box center [262, 188] width 16 height 10
click at [266, 117] on div "Back" at bounding box center [268, 112] width 23 height 23
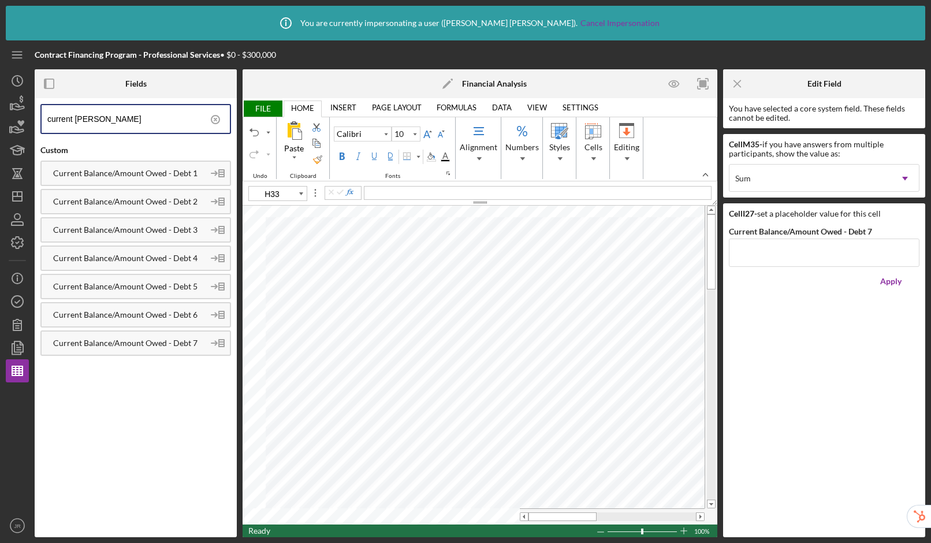
type input "10.5"
